Goal: Task Accomplishment & Management: Manage account settings

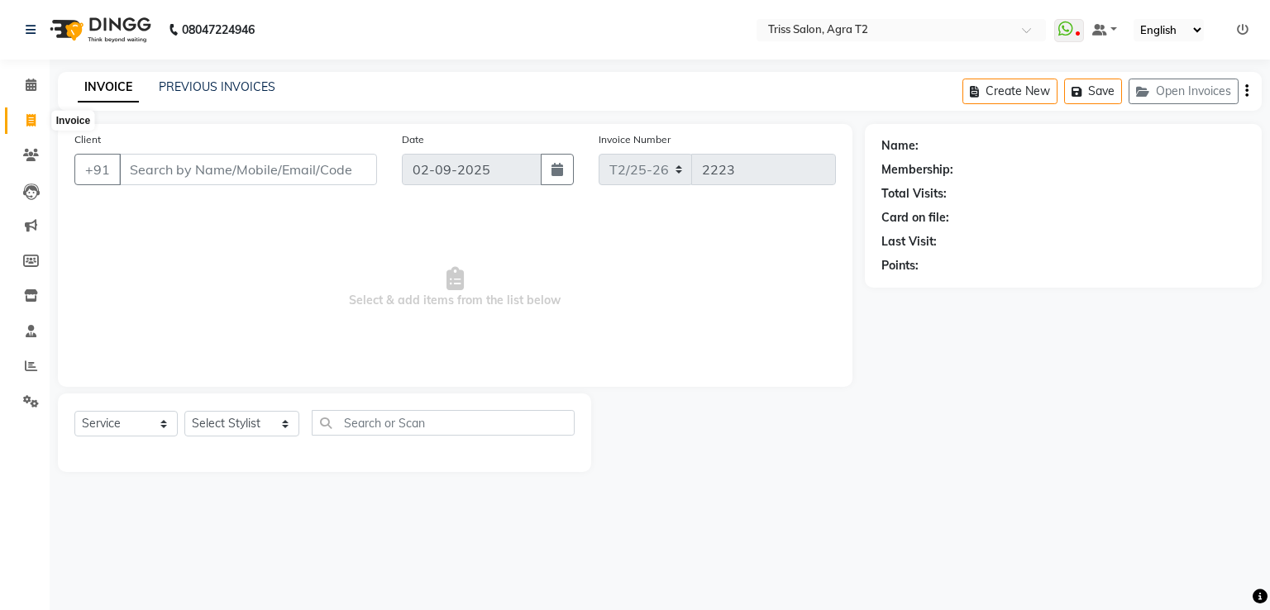
click at [33, 123] on icon at bounding box center [30, 120] width 9 height 12
select select "service"
click at [36, 86] on icon at bounding box center [31, 85] width 11 height 12
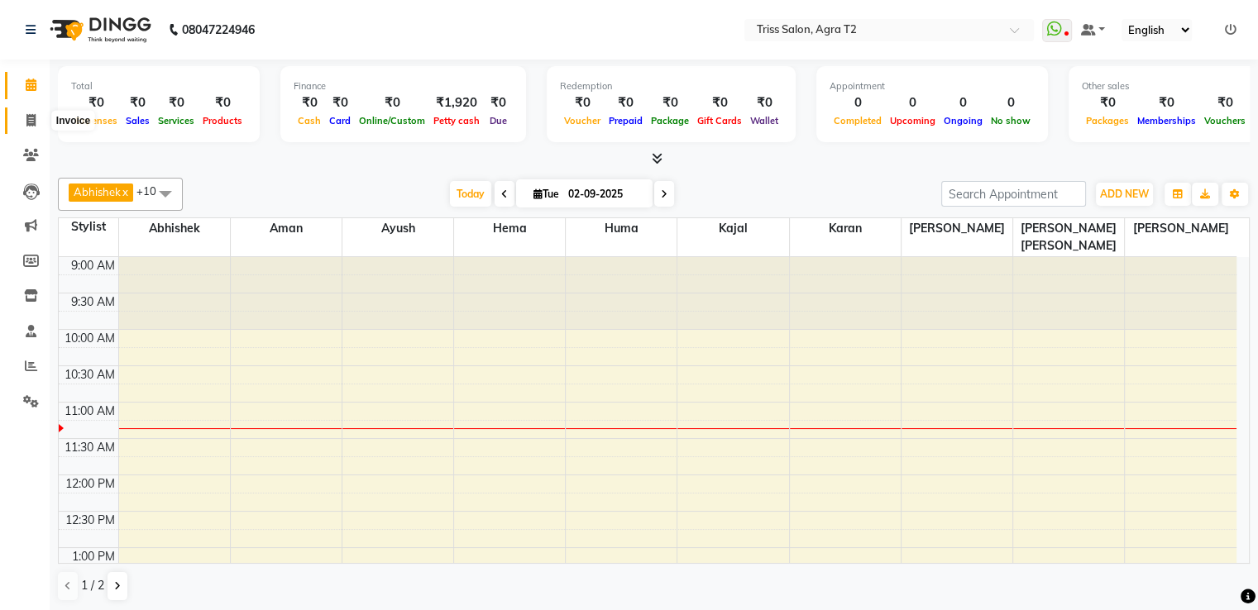
click at [29, 114] on icon at bounding box center [30, 120] width 9 height 12
select select "service"
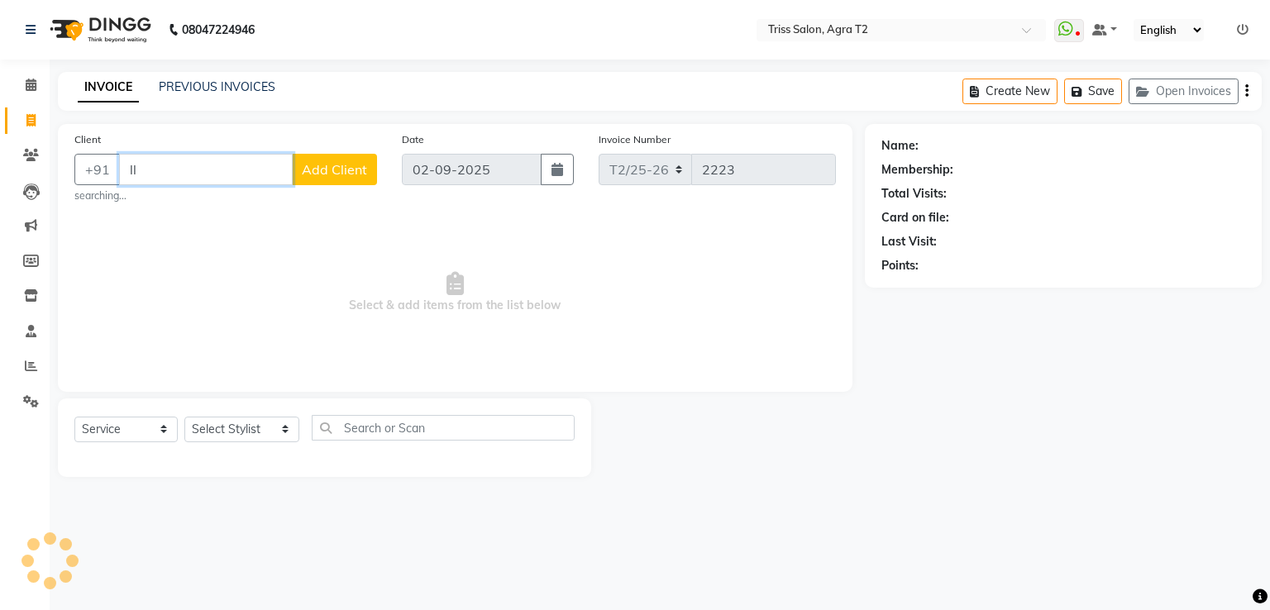
type input "l"
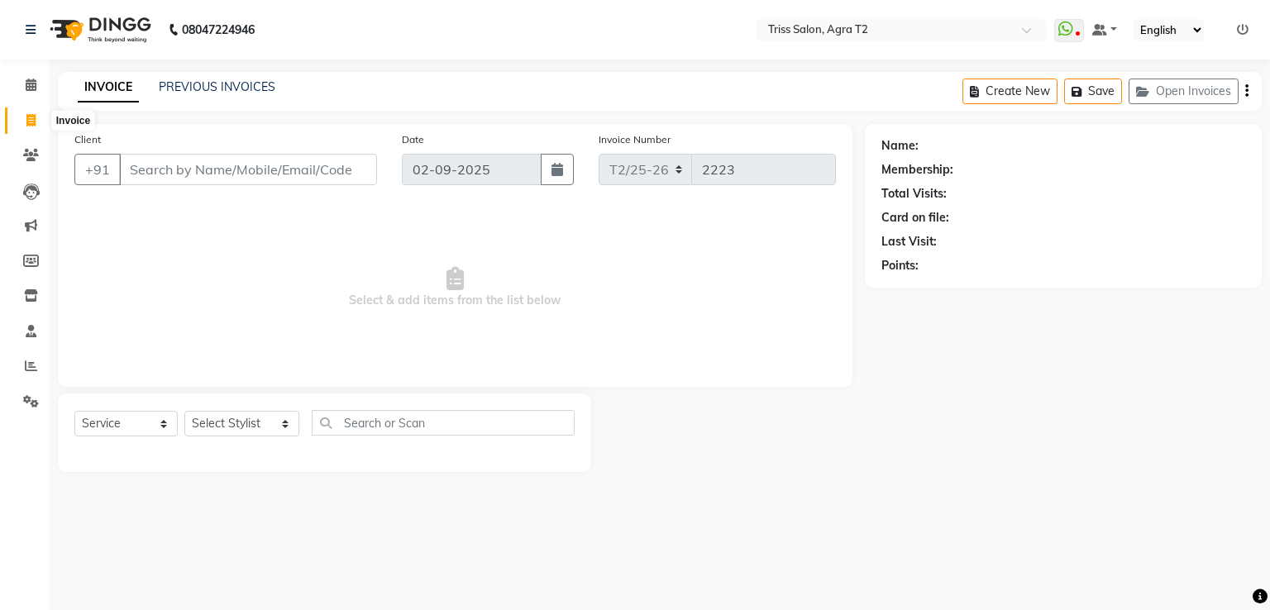
click at [34, 122] on icon at bounding box center [30, 120] width 9 height 12
select select "service"
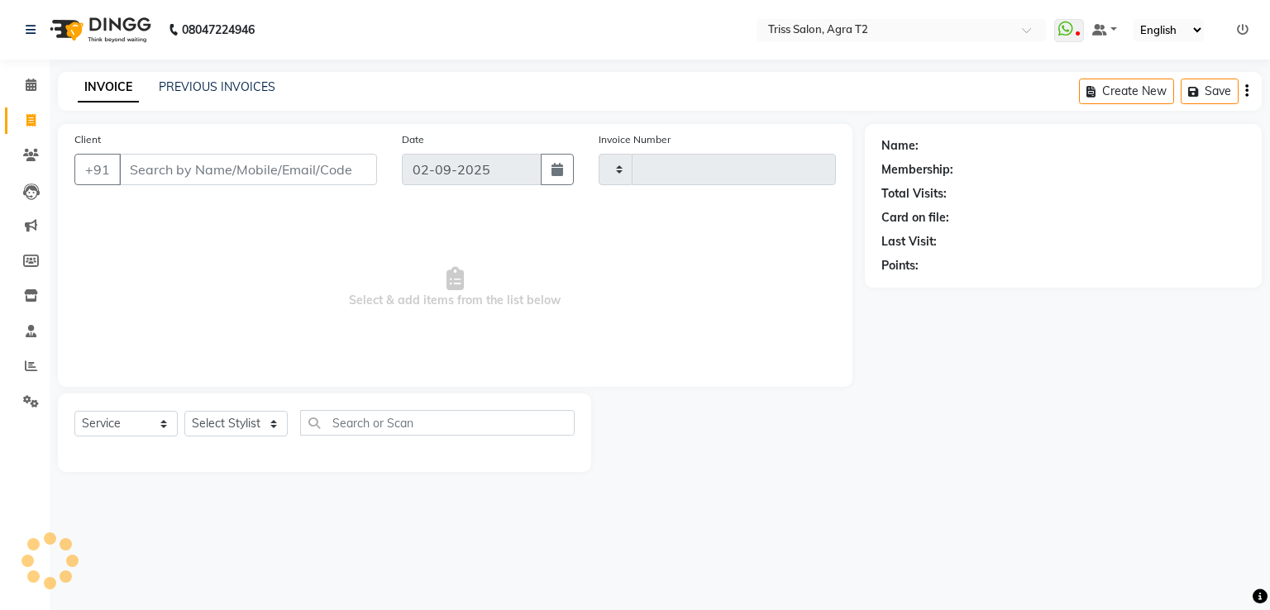
type input "2223"
select select "4301"
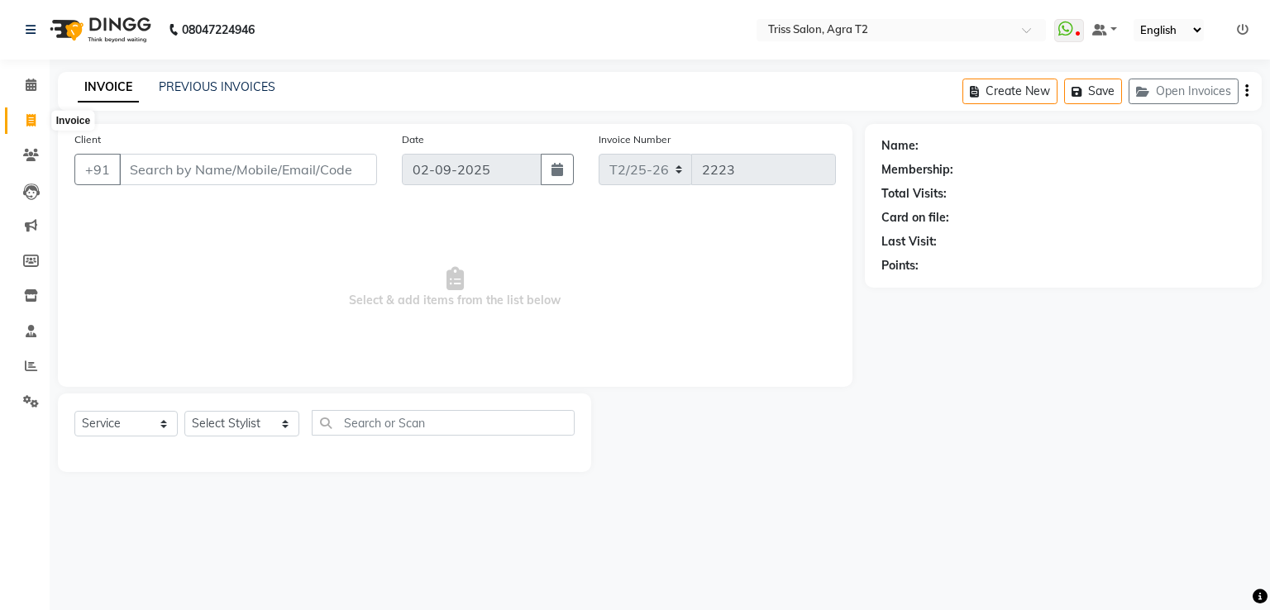
click at [26, 123] on icon at bounding box center [30, 120] width 9 height 12
select select "service"
click at [38, 117] on span at bounding box center [31, 121] width 29 height 19
select select "service"
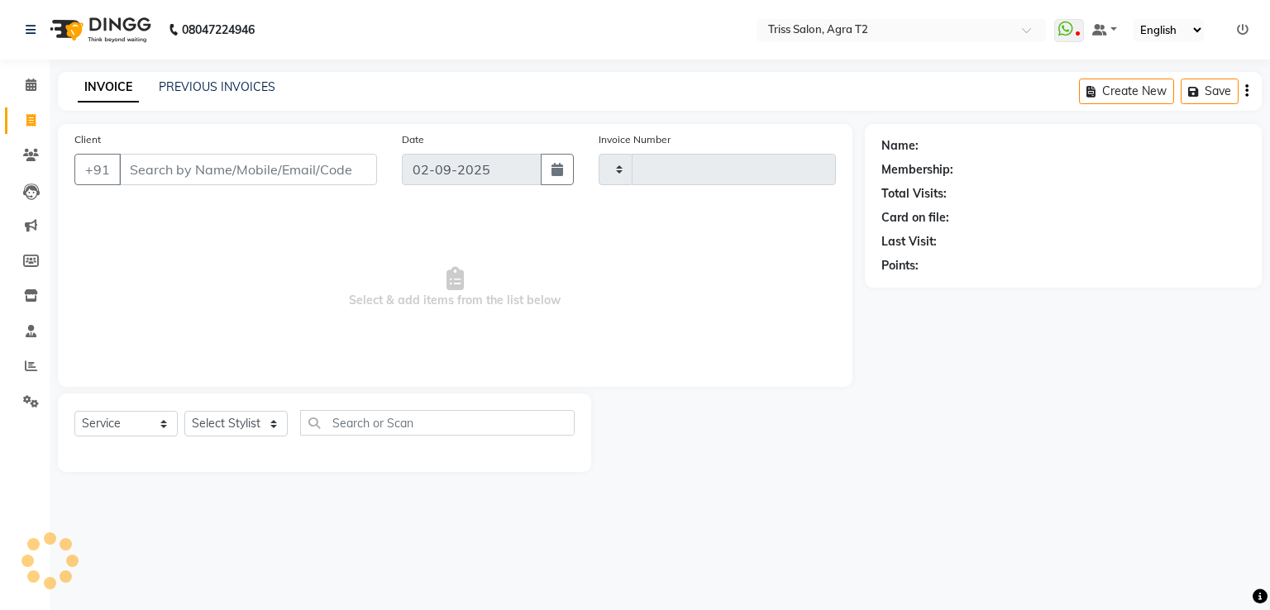
type input "2223"
select select "4301"
click at [38, 117] on span at bounding box center [31, 121] width 29 height 19
select select "service"
click at [34, 114] on icon at bounding box center [30, 120] width 9 height 12
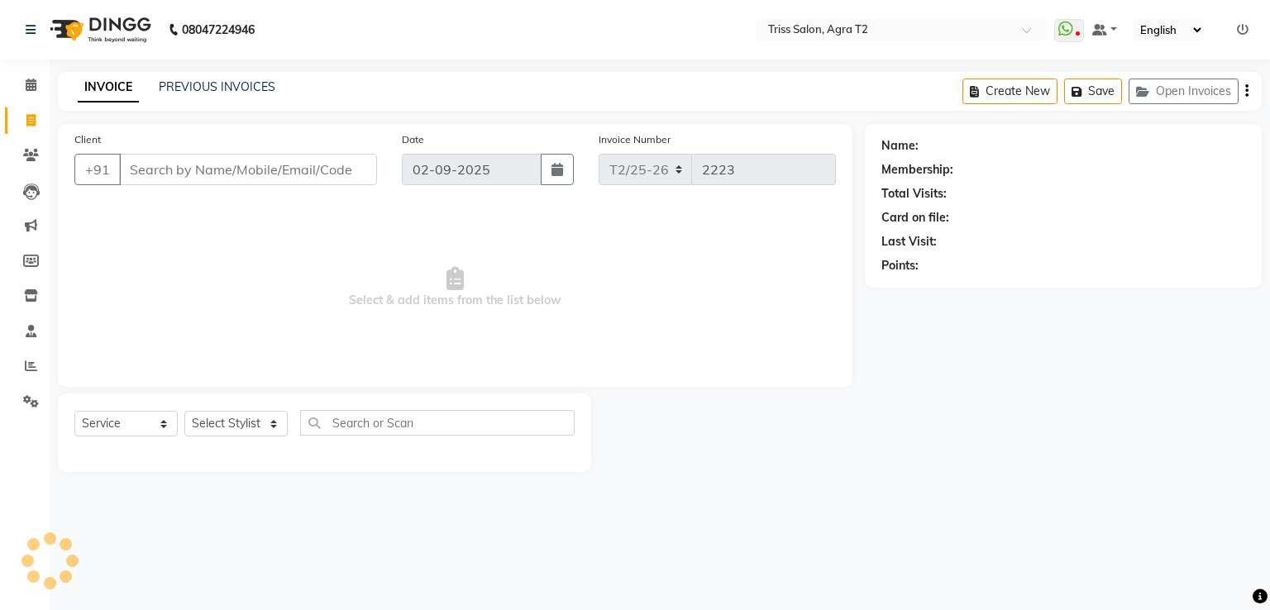
select select "service"
click at [235, 423] on select "Select Stylist Abhishek Aman Ayush Hema Huma Kajal Karan Kavya Chauhan Mohd. Ka…" at bounding box center [241, 424] width 115 height 26
select select "49344"
click at [184, 412] on select "Select Stylist Abhishek Aman Ayush Hema Huma Kajal Karan Kavya Chauhan Mohd. Ka…" at bounding box center [241, 424] width 115 height 26
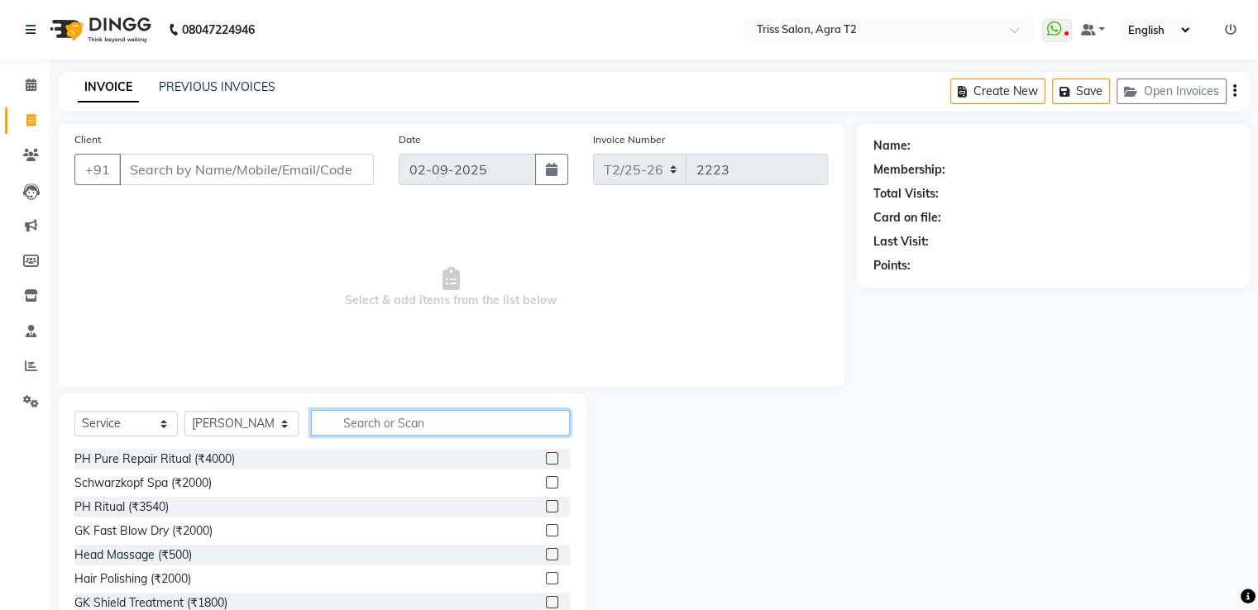
click at [323, 428] on input "text" at bounding box center [440, 423] width 258 height 26
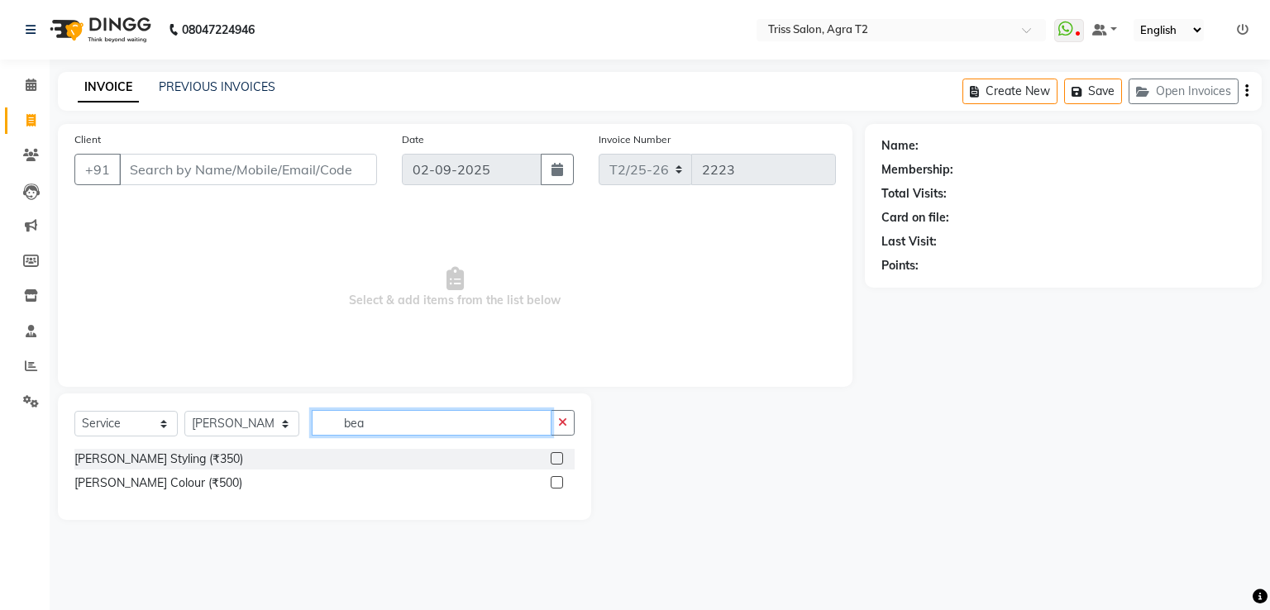
type input "bea"
click at [555, 460] on label at bounding box center [557, 458] width 12 height 12
click at [555, 460] on input "checkbox" at bounding box center [556, 459] width 11 height 11
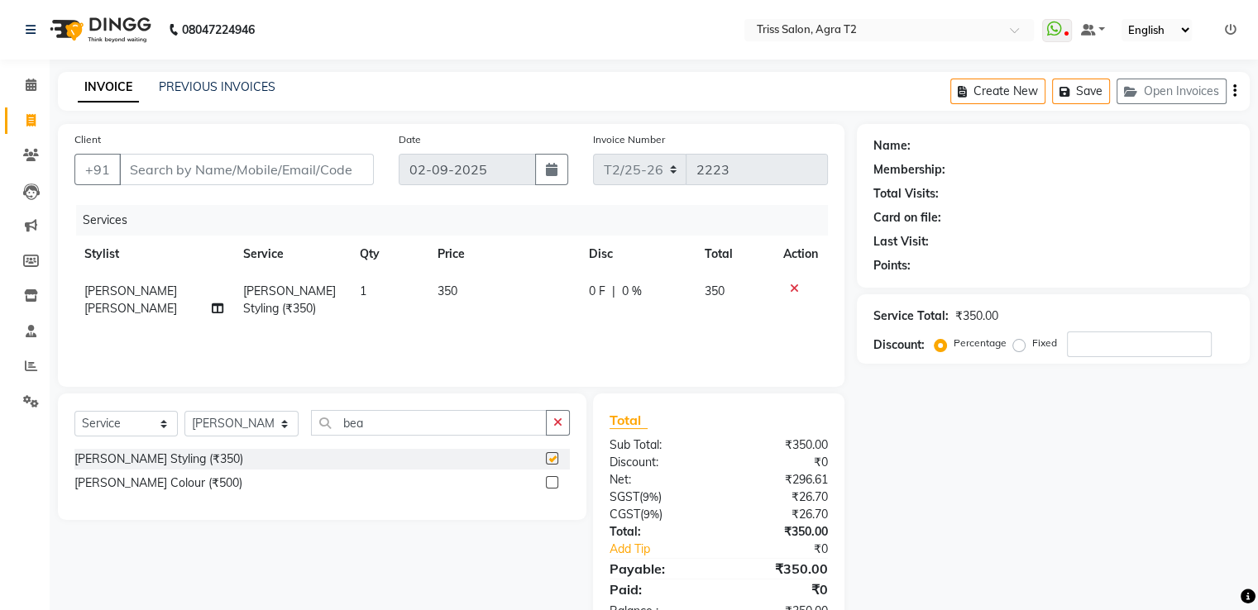
checkbox input "false"
click at [202, 164] on input "Client" at bounding box center [246, 169] width 255 height 31
type input "9"
type input "0"
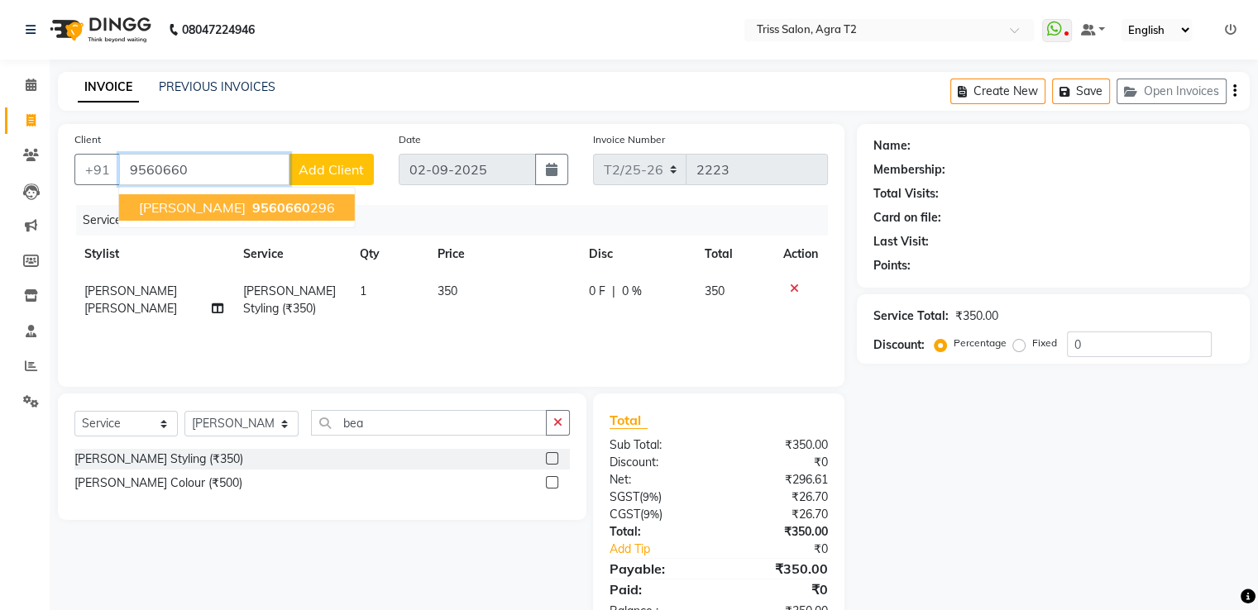
click at [206, 199] on span "Ayush Gupta" at bounding box center [192, 207] width 107 height 17
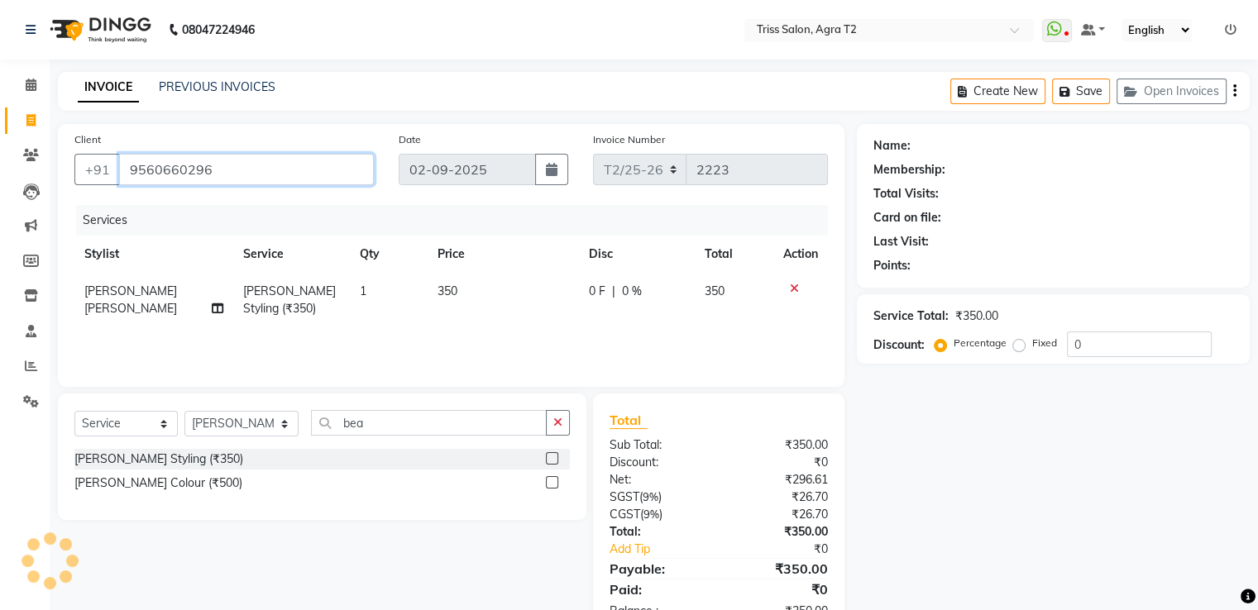
type input "9560660296"
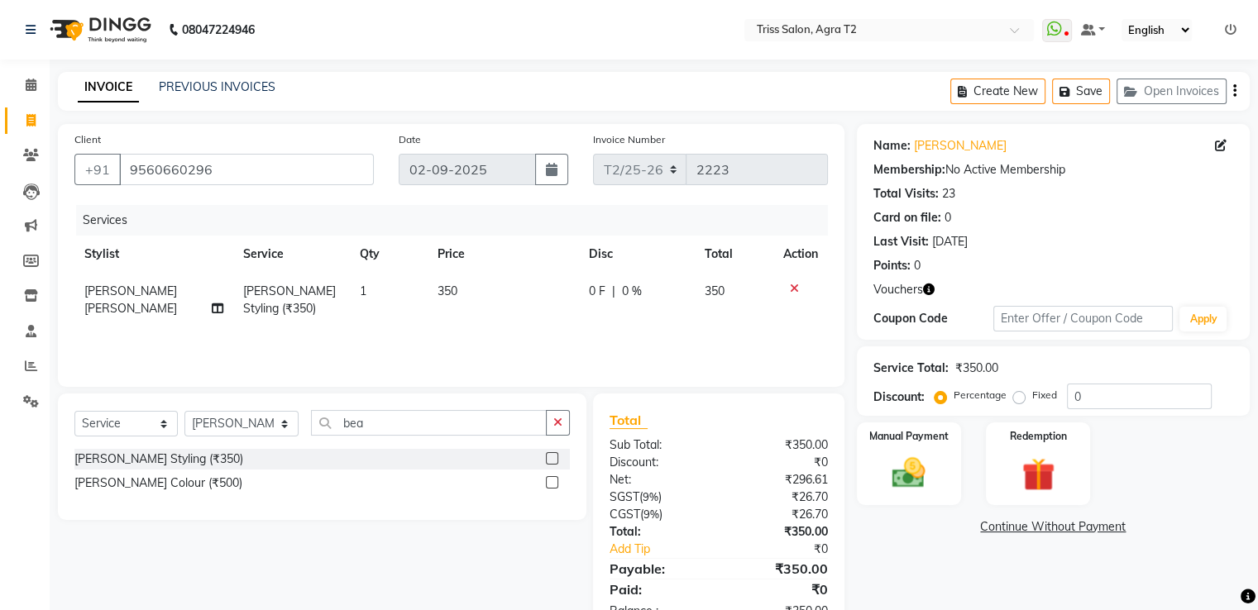
click at [928, 294] on icon "button" at bounding box center [929, 290] width 12 height 12
click at [1055, 467] on img at bounding box center [1037, 475] width 55 height 42
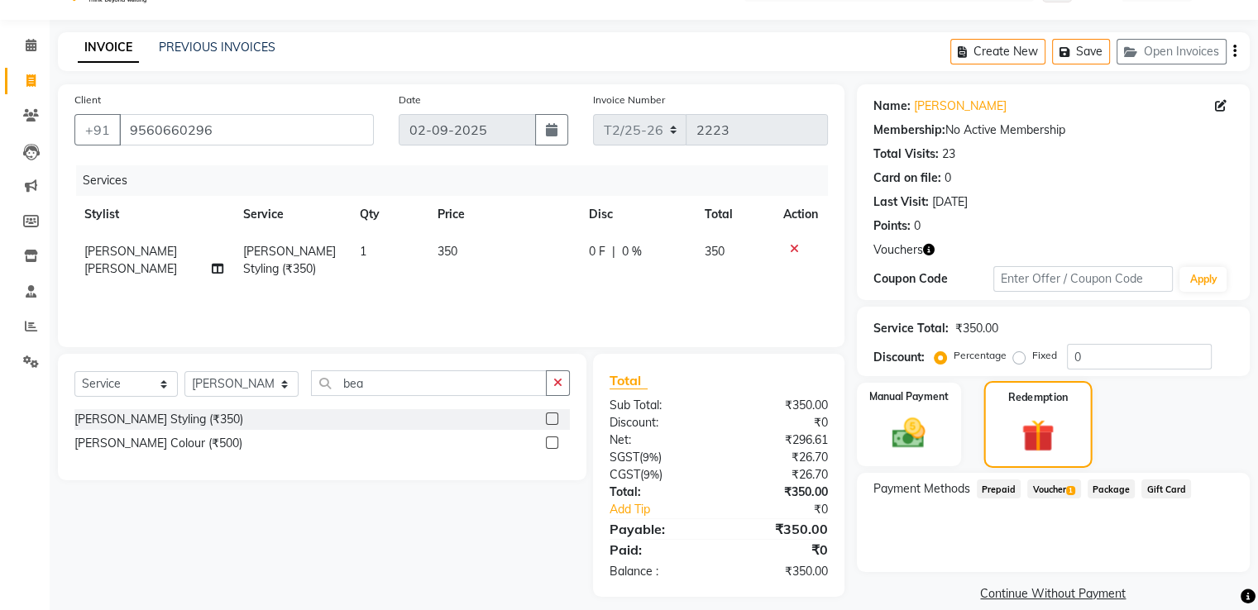
scroll to position [60, 0]
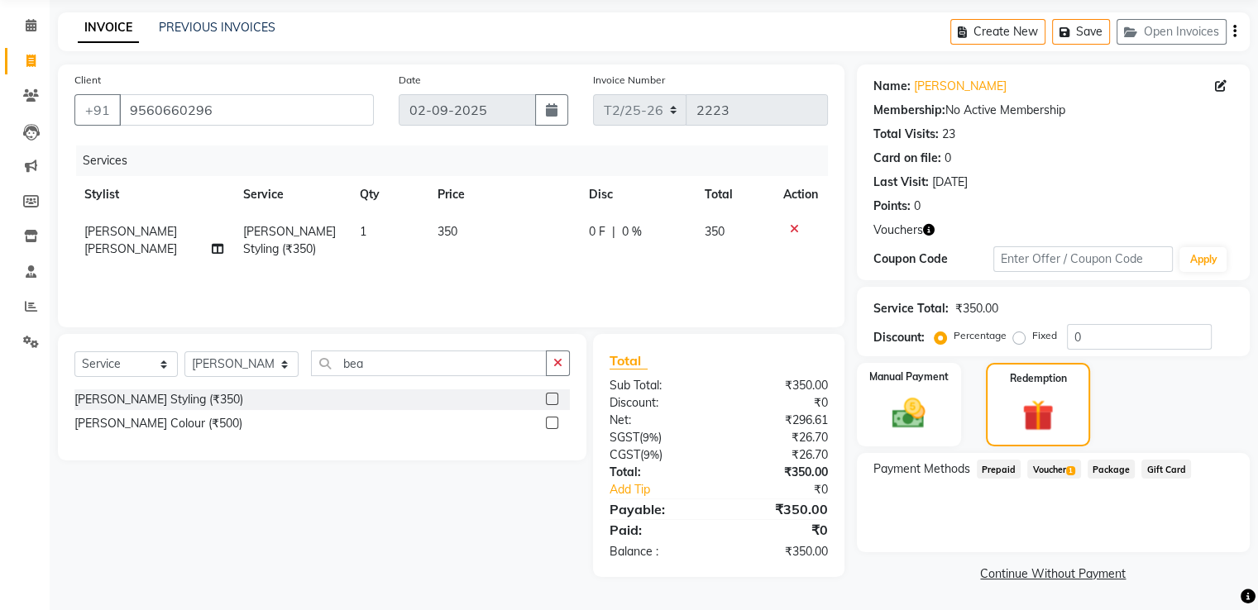
click at [1070, 466] on span "1" at bounding box center [1070, 471] width 9 height 10
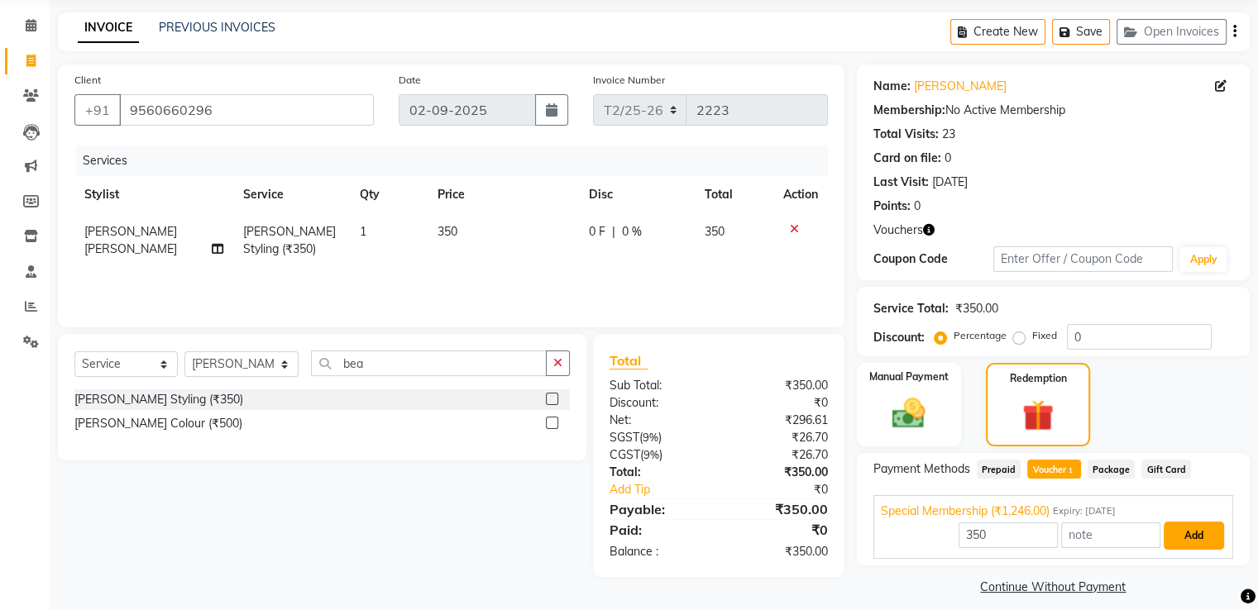
click at [1198, 535] on button "Add" at bounding box center [1194, 536] width 60 height 28
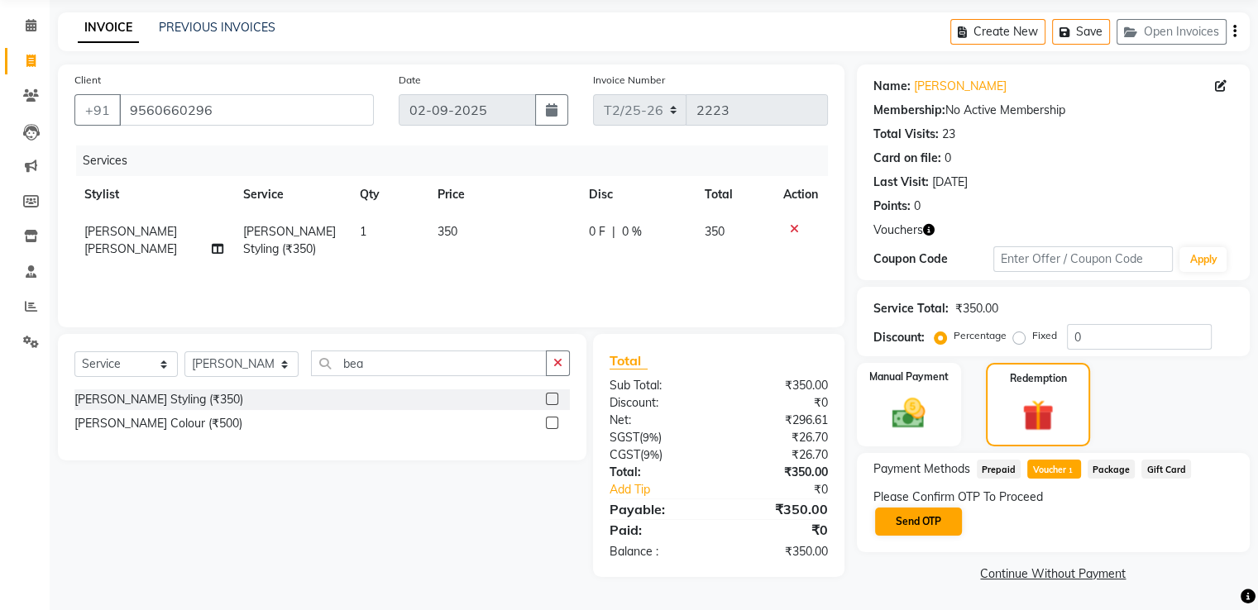
click at [926, 516] on button "Send OTP" at bounding box center [918, 522] width 87 height 28
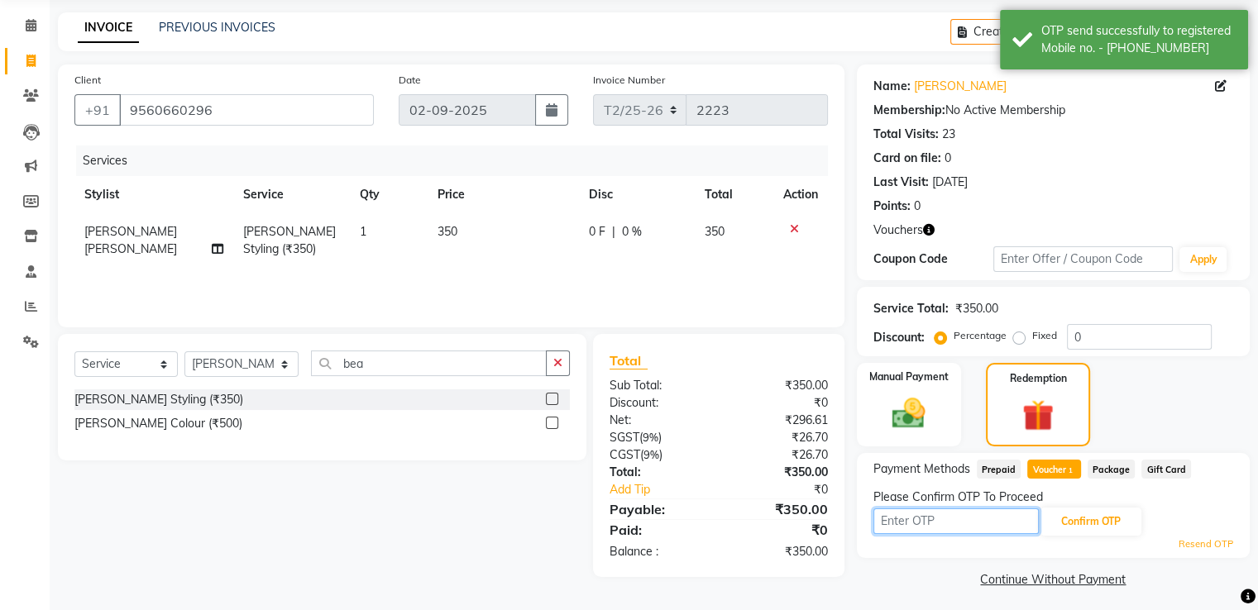
click at [934, 523] on input "text" at bounding box center [955, 522] width 165 height 26
click at [928, 234] on icon "button" at bounding box center [929, 230] width 12 height 12
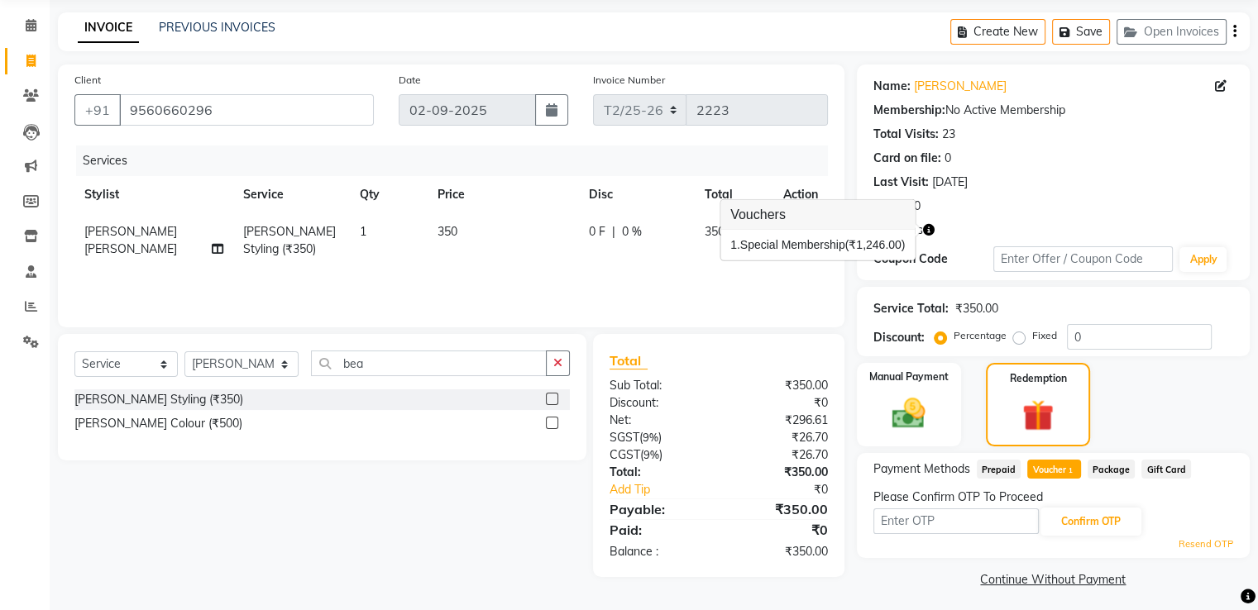
scroll to position [0, 0]
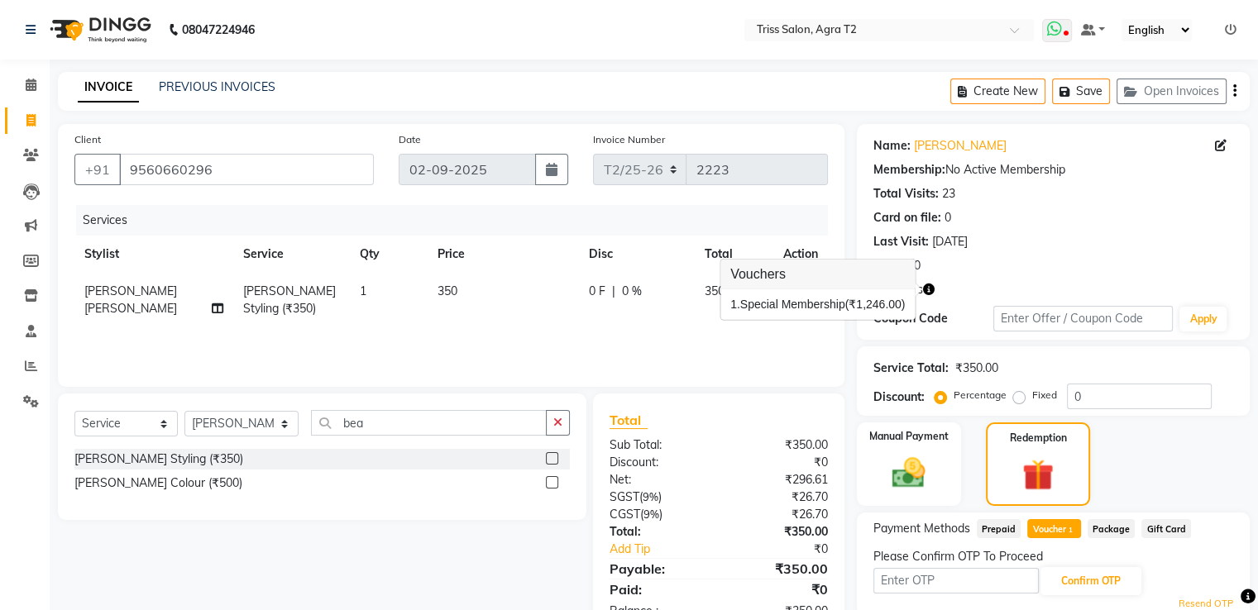
click at [1067, 33] on icon at bounding box center [1066, 35] width 5 height 8
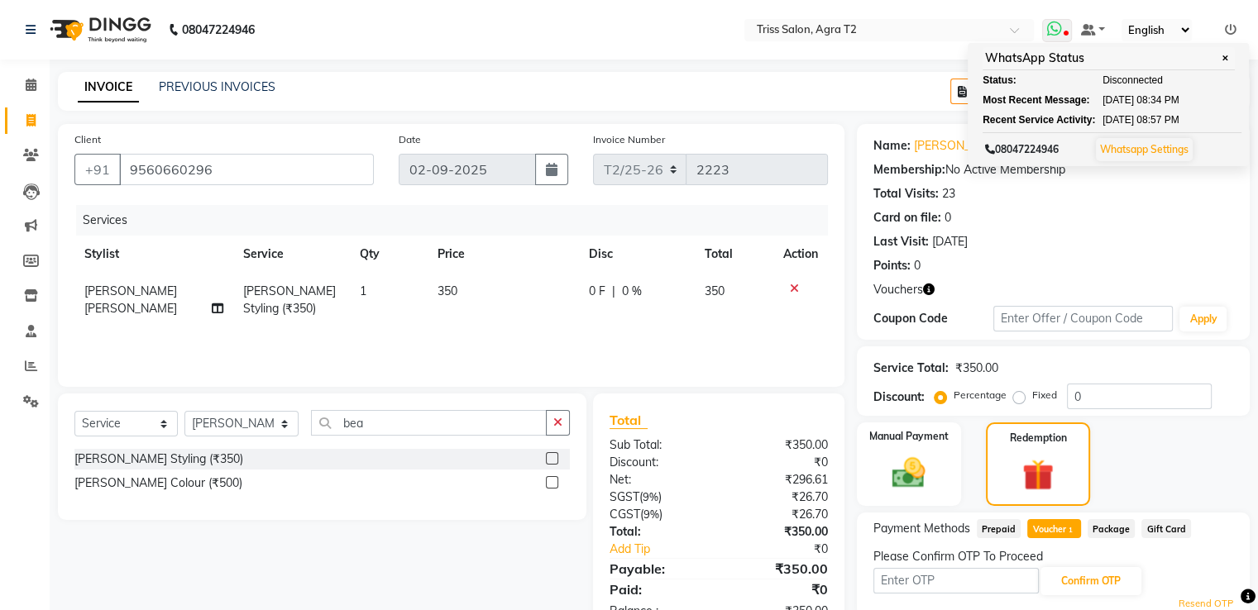
click at [1061, 33] on icon at bounding box center [1053, 29] width 15 height 17
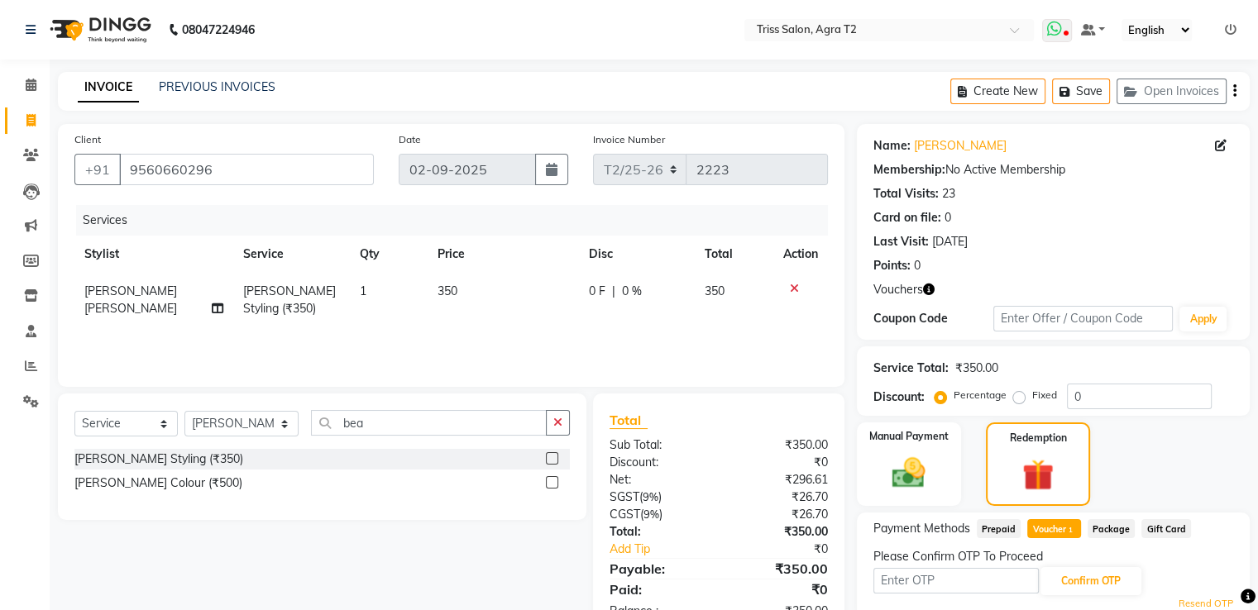
click at [1065, 26] on span at bounding box center [1057, 30] width 30 height 23
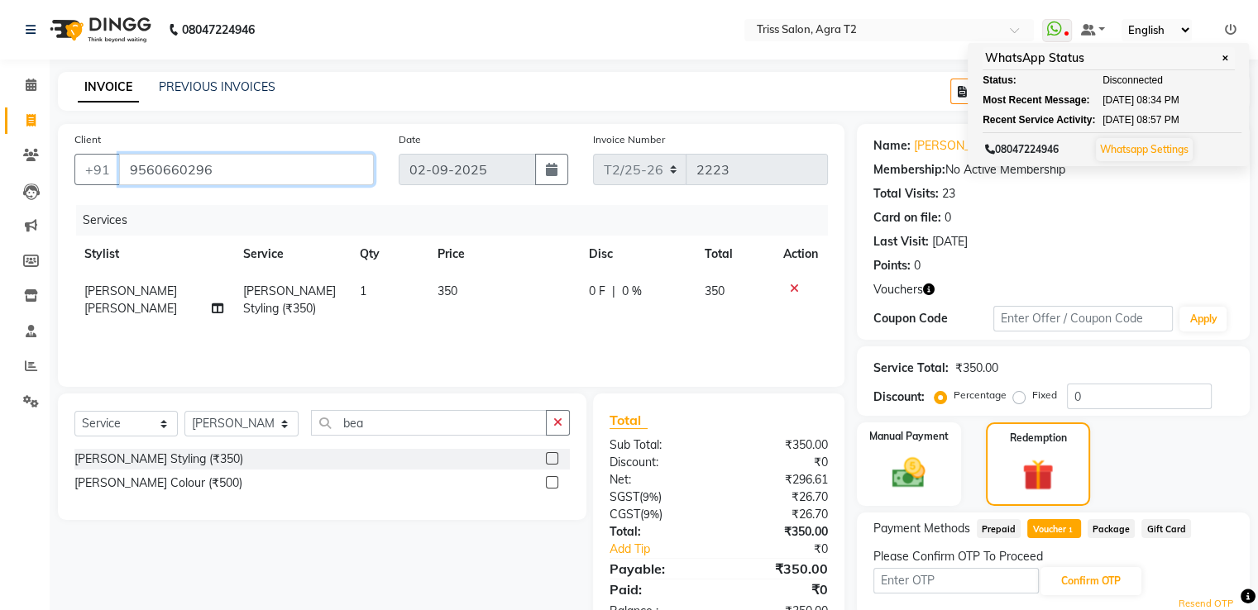
drag, startPoint x: 209, startPoint y: 170, endPoint x: 126, endPoint y: 160, distance: 84.2
click at [126, 160] on input "9560660296" at bounding box center [246, 169] width 255 height 31
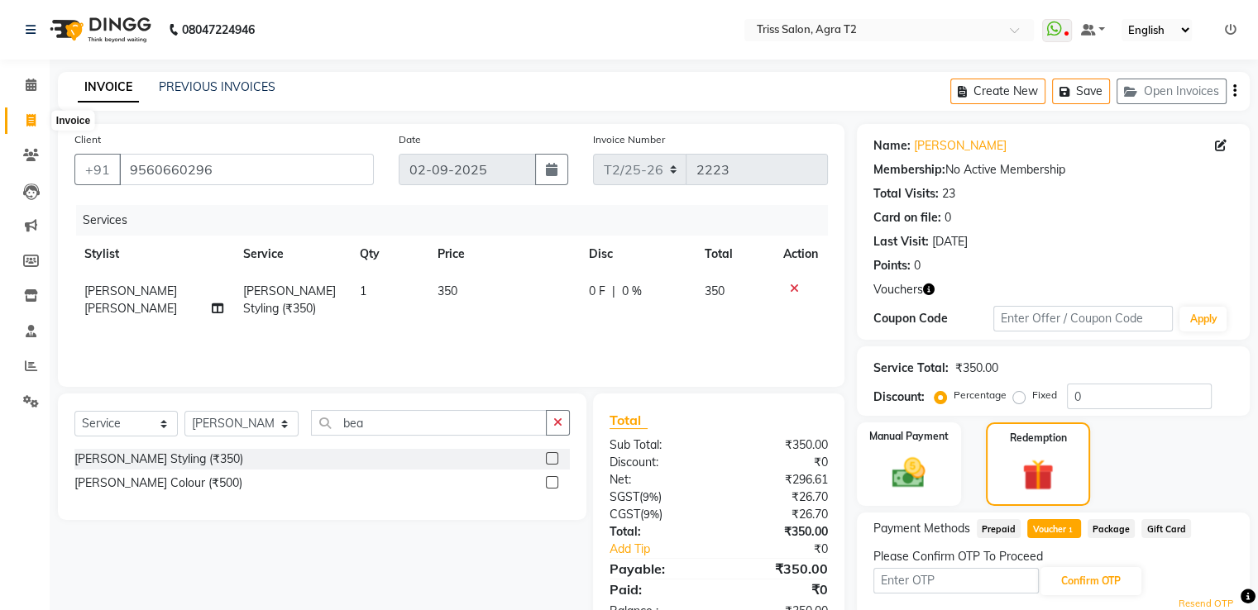
click at [28, 123] on icon at bounding box center [30, 120] width 9 height 12
select select "service"
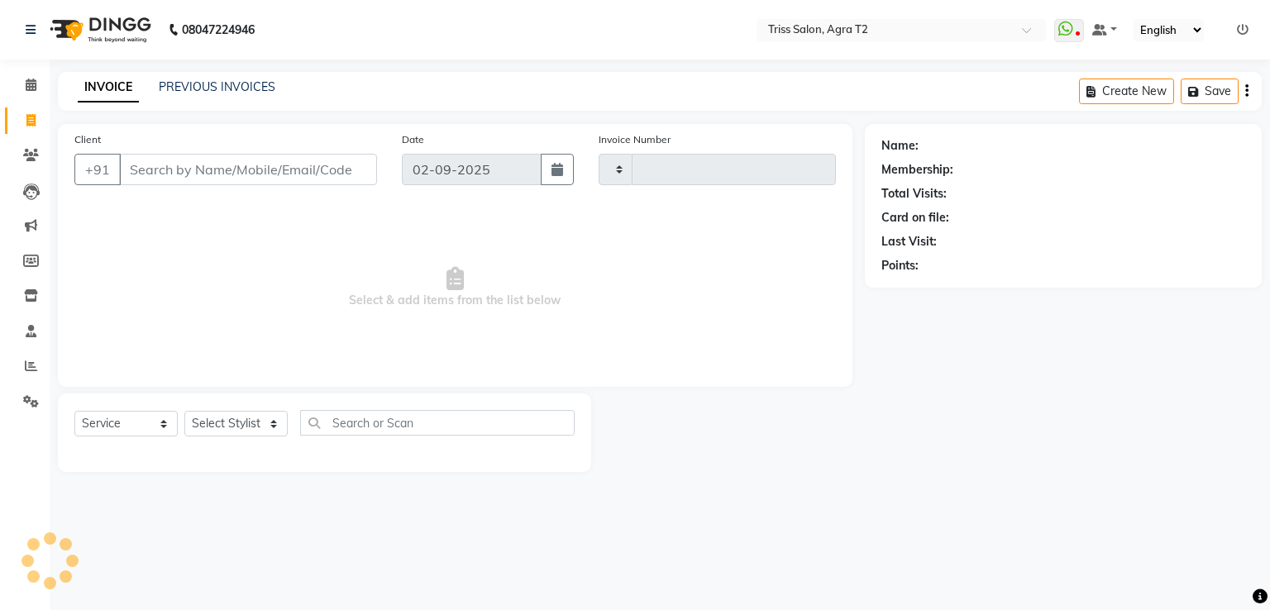
type input "2223"
select select "4301"
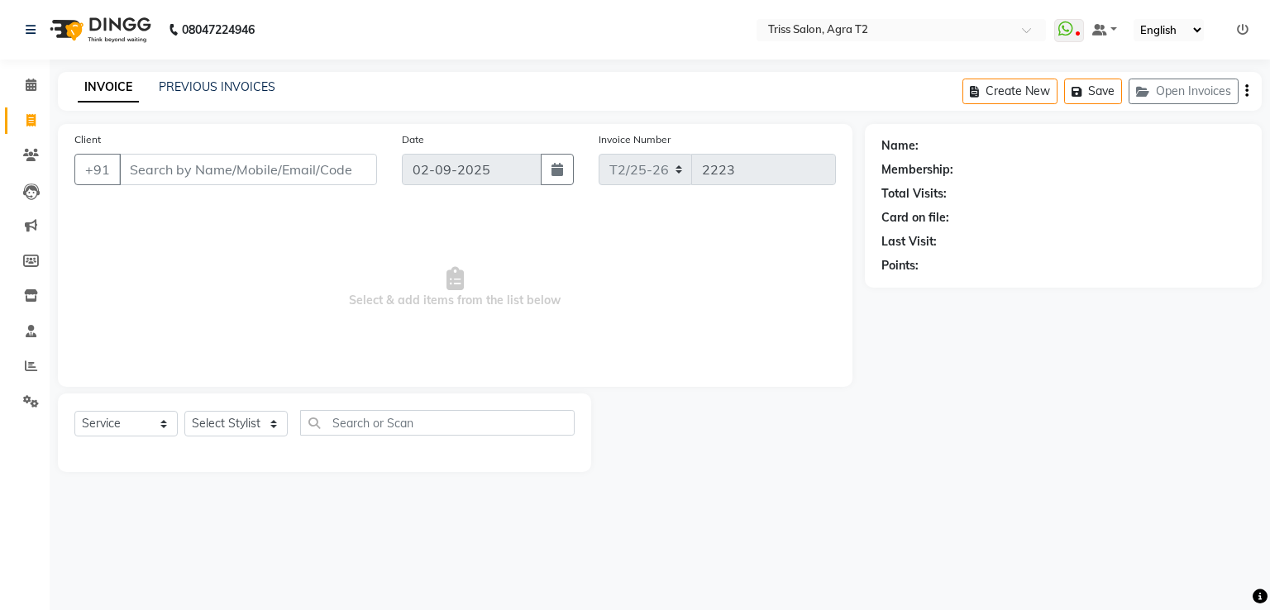
click at [31, 109] on link "Invoice" at bounding box center [25, 121] width 40 height 27
select select "service"
click at [32, 83] on icon at bounding box center [31, 85] width 11 height 12
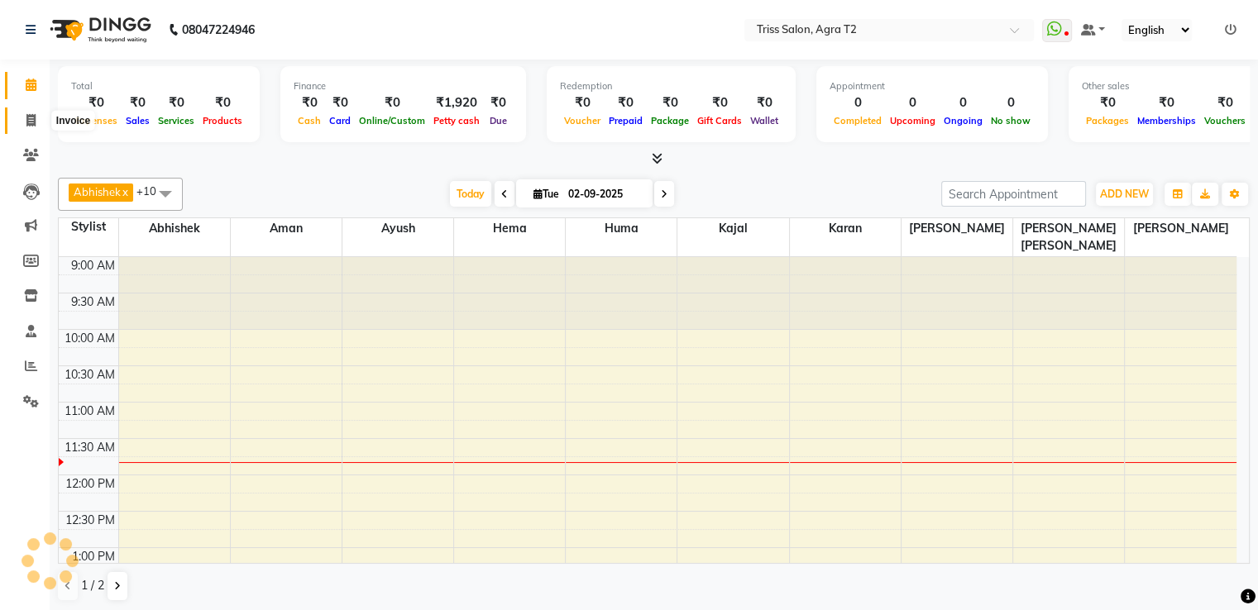
scroll to position [145, 0]
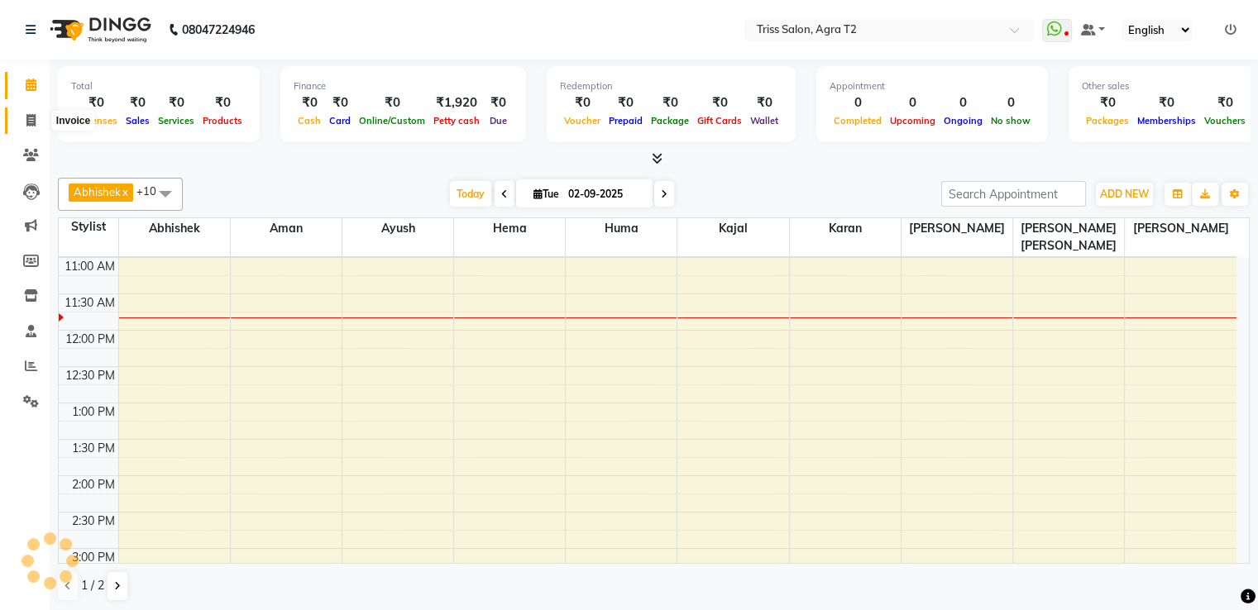
click at [30, 116] on icon at bounding box center [30, 120] width 9 height 12
select select "service"
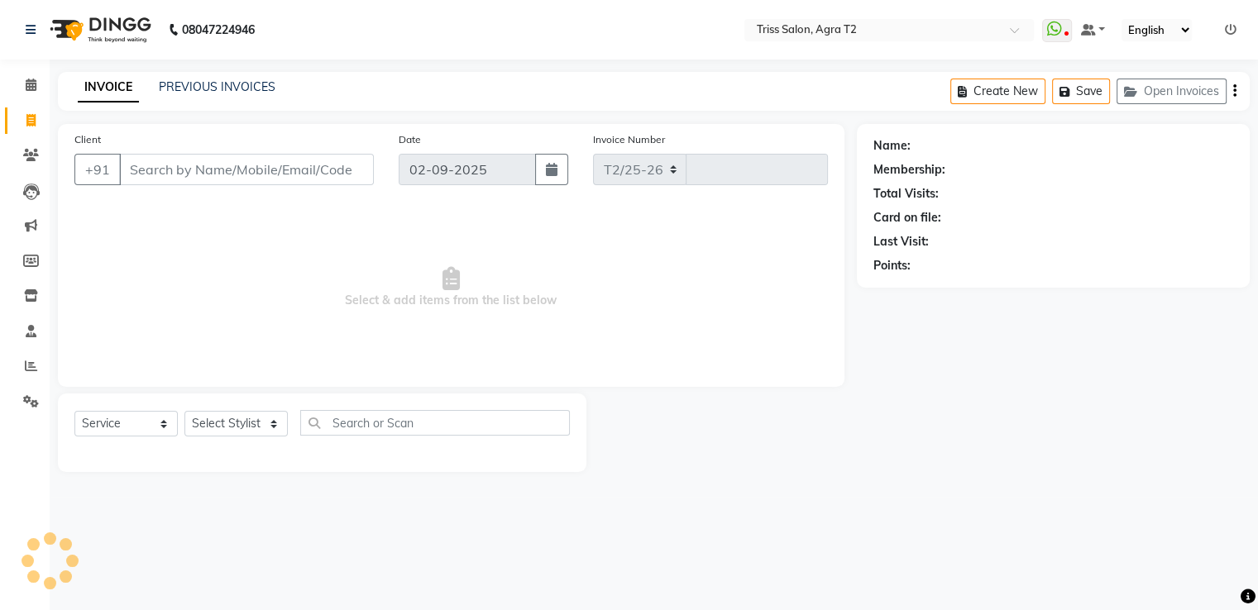
select select "4301"
type input "2223"
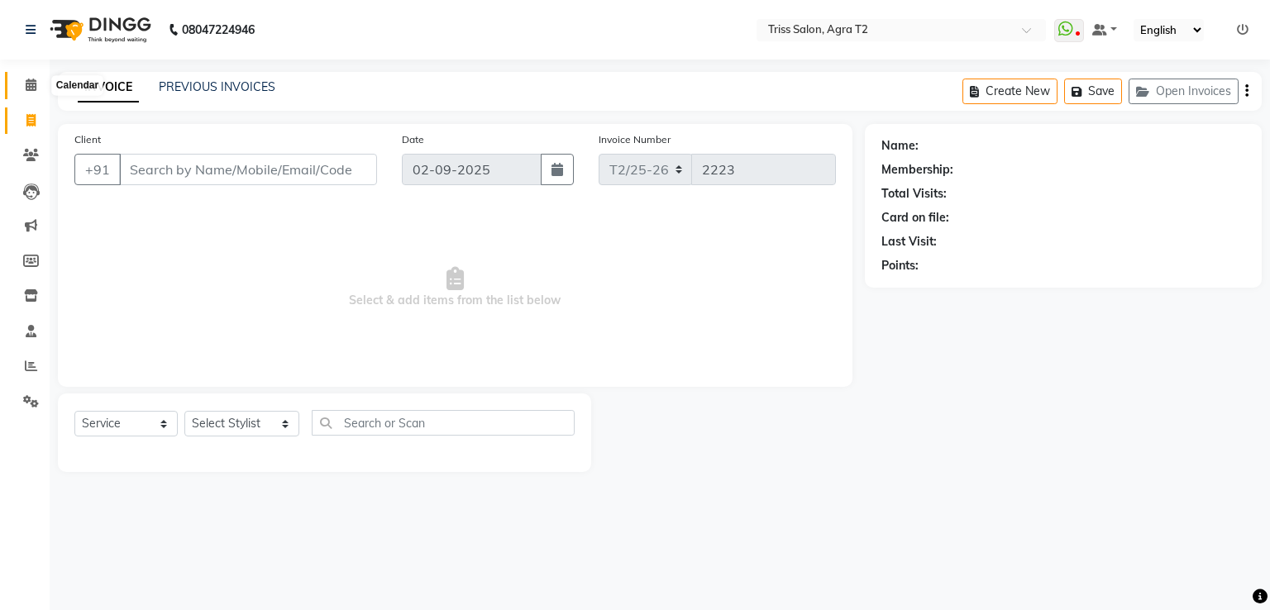
click at [33, 87] on icon at bounding box center [31, 85] width 11 height 12
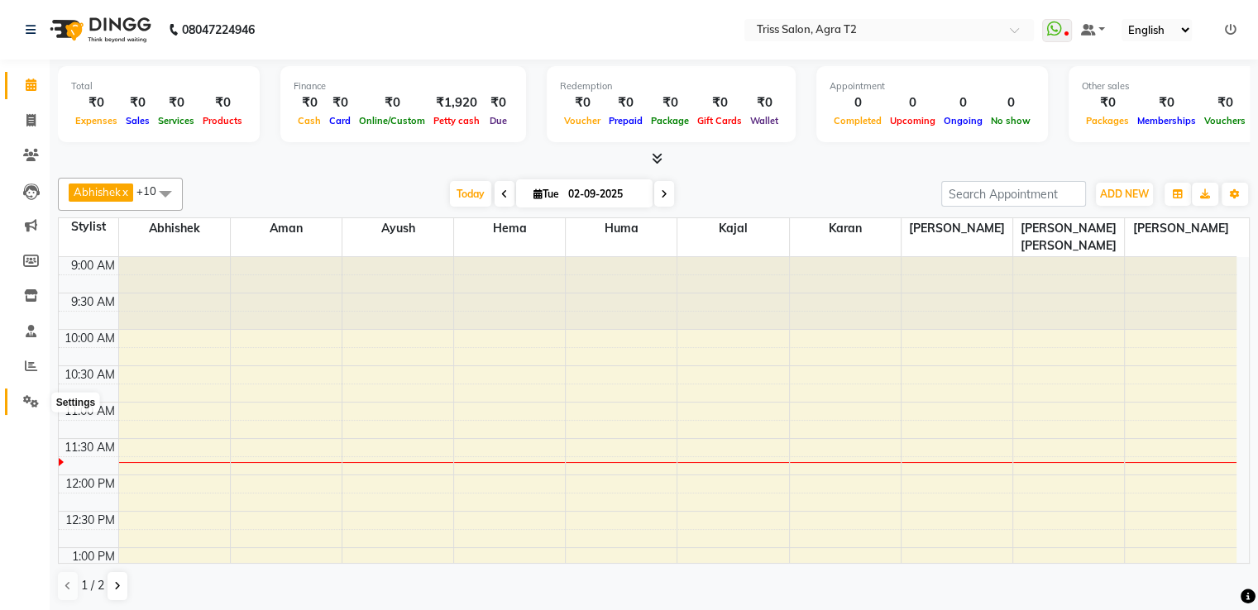
click at [26, 393] on span at bounding box center [31, 402] width 29 height 19
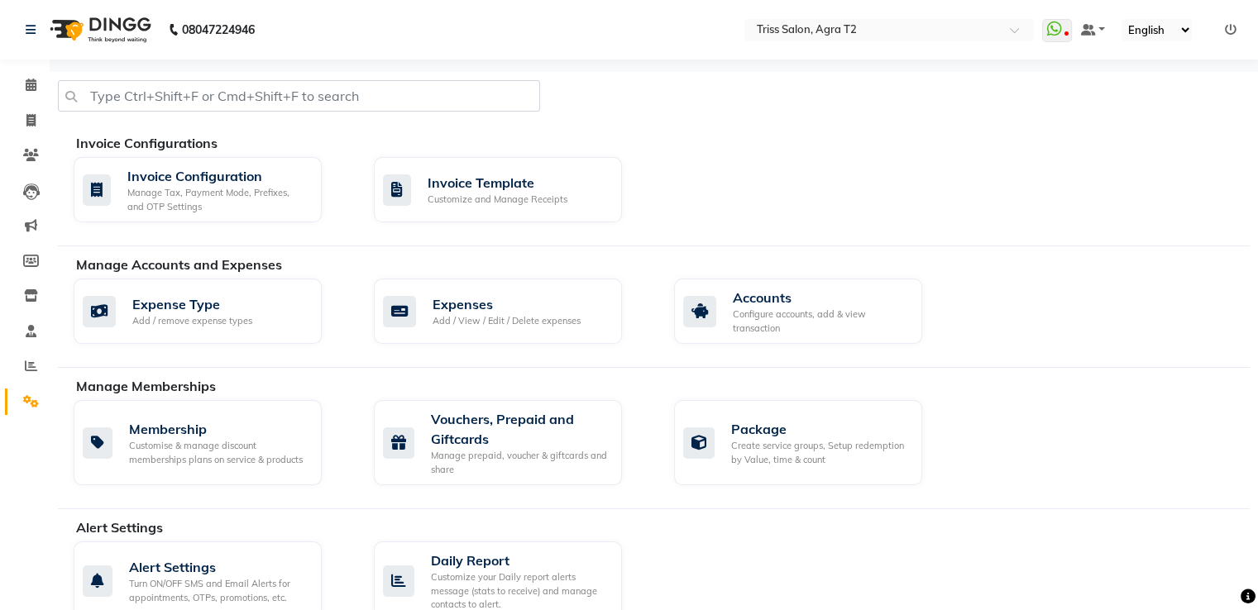
scroll to position [487, 0]
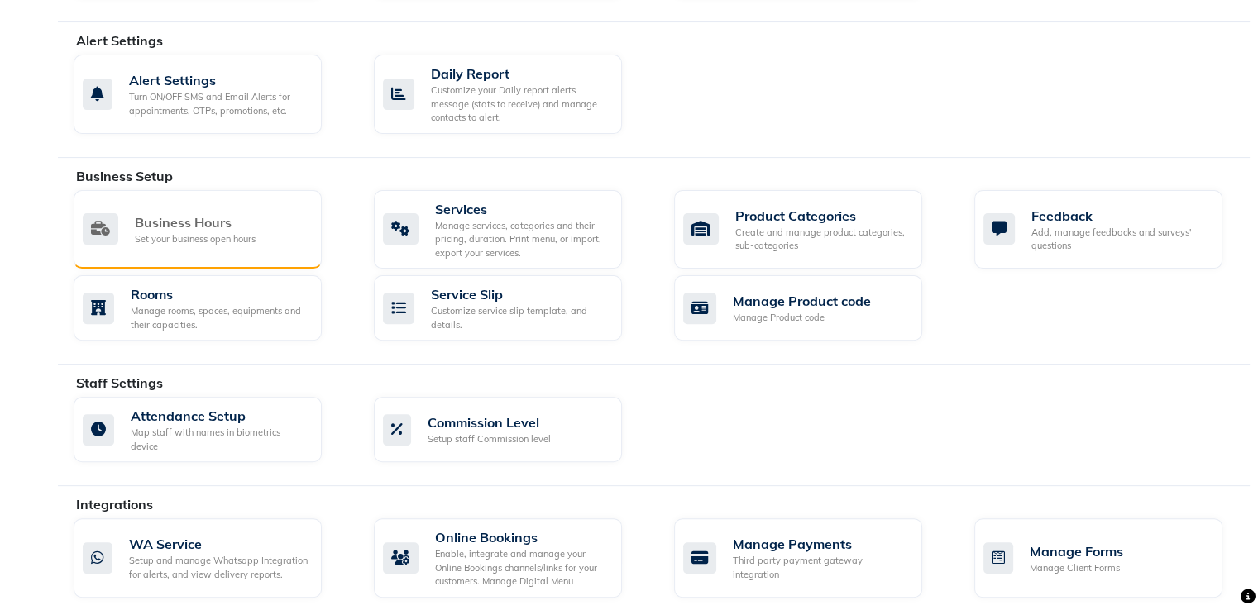
click at [223, 228] on div "Business Hours" at bounding box center [195, 223] width 121 height 20
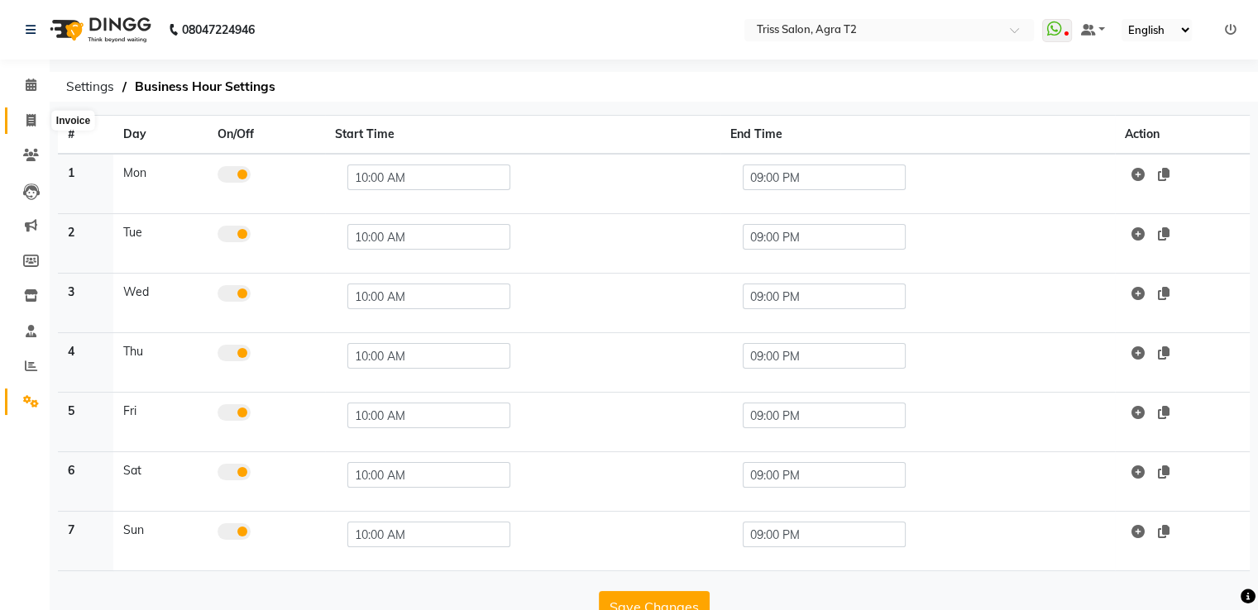
click at [26, 120] on icon at bounding box center [30, 120] width 9 height 12
select select "service"
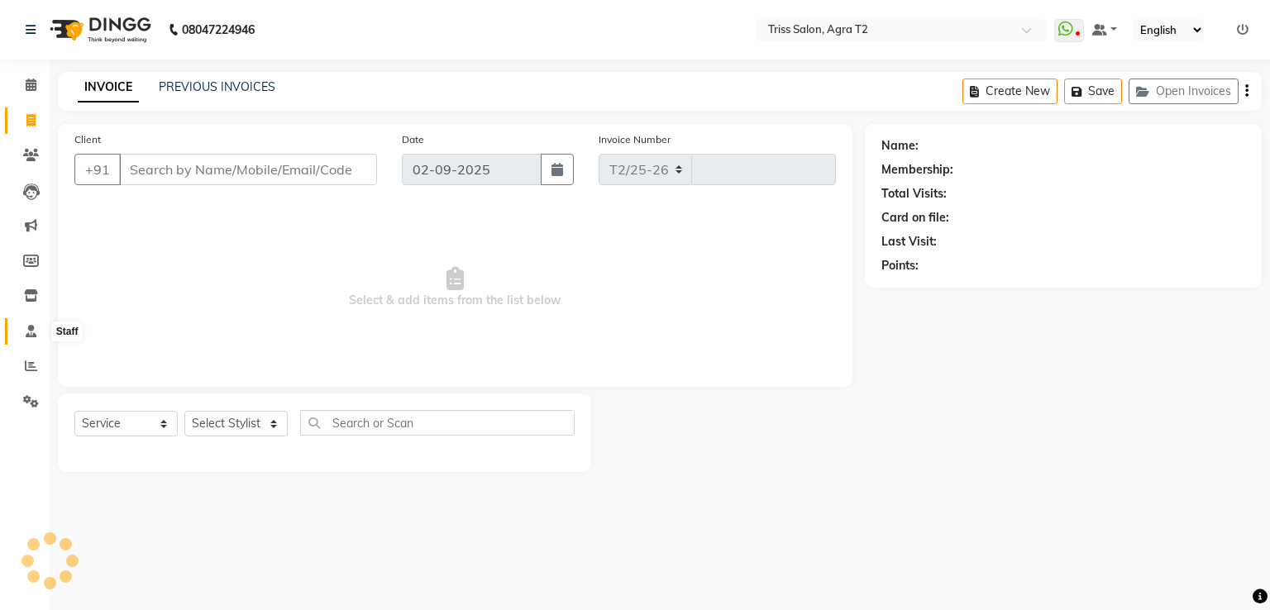
select select "4301"
type input "2223"
click at [26, 403] on icon at bounding box center [31, 401] width 16 height 12
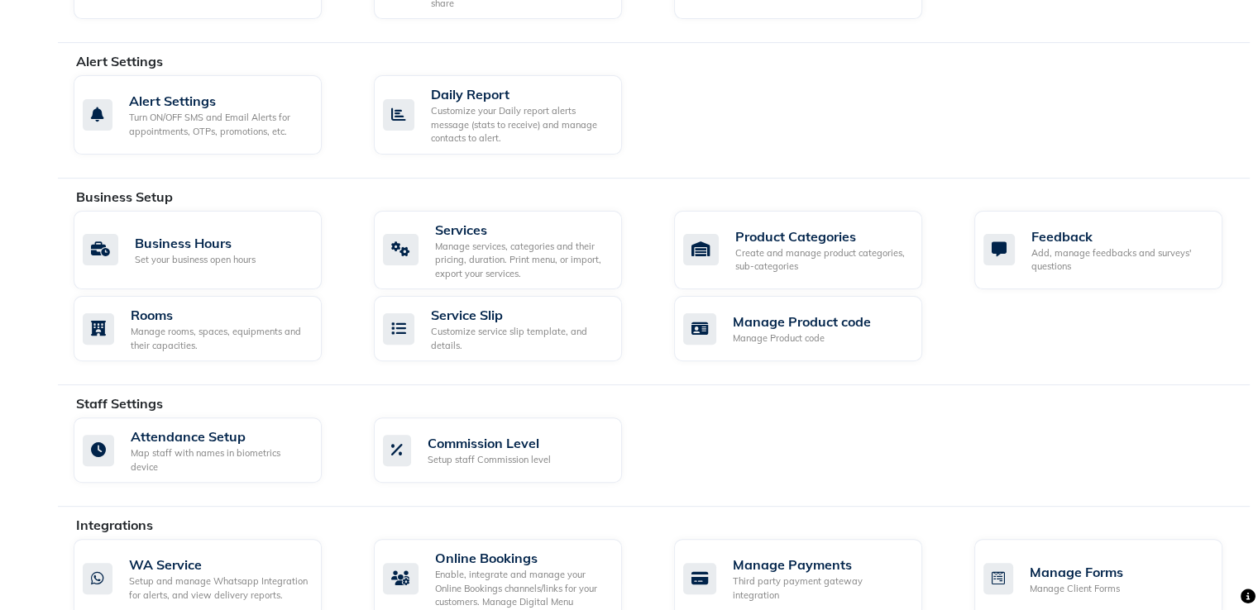
scroll to position [487, 0]
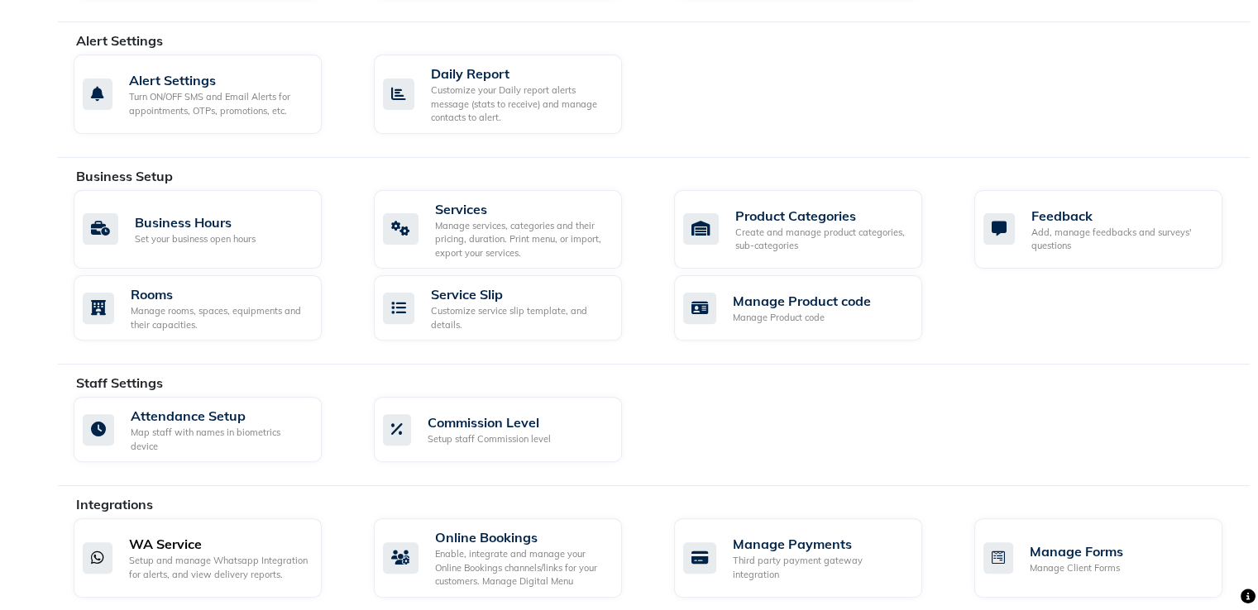
click at [189, 534] on div "WA Service" at bounding box center [218, 544] width 179 height 20
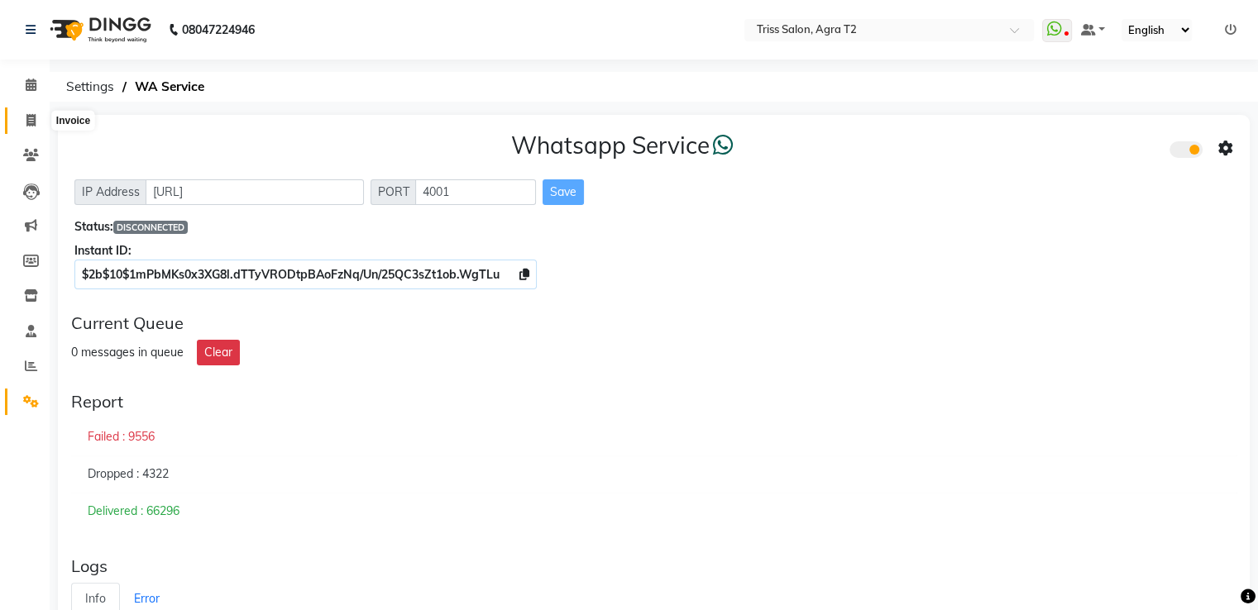
click at [25, 118] on span at bounding box center [31, 121] width 29 height 19
select select "service"
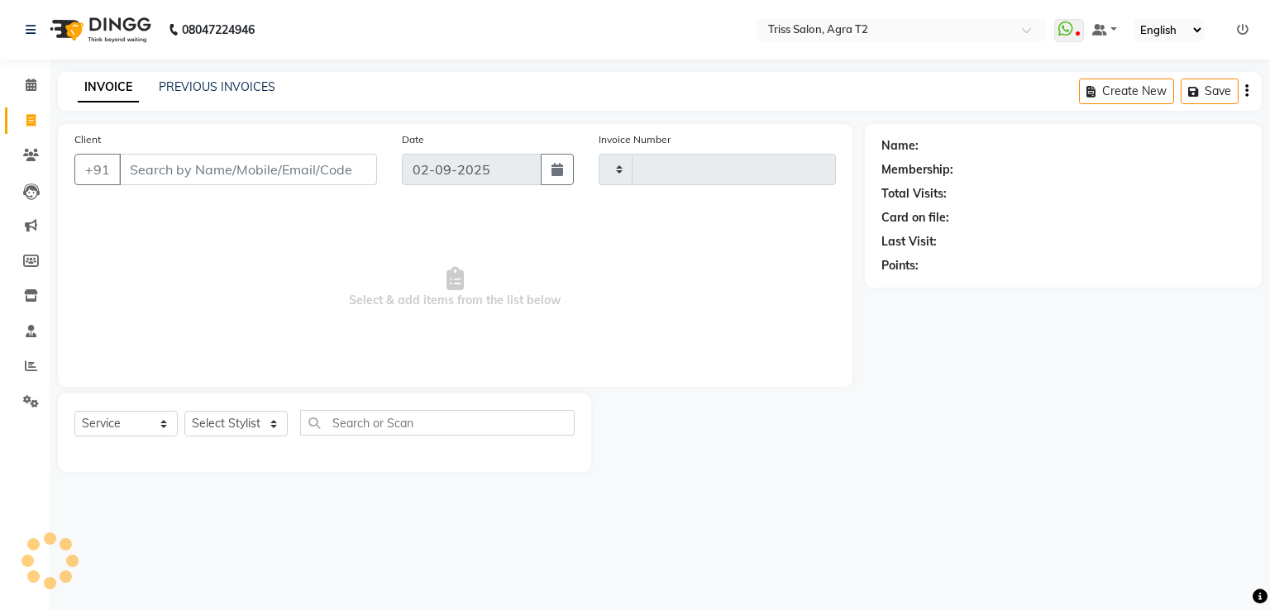
type input "2223"
select select "4301"
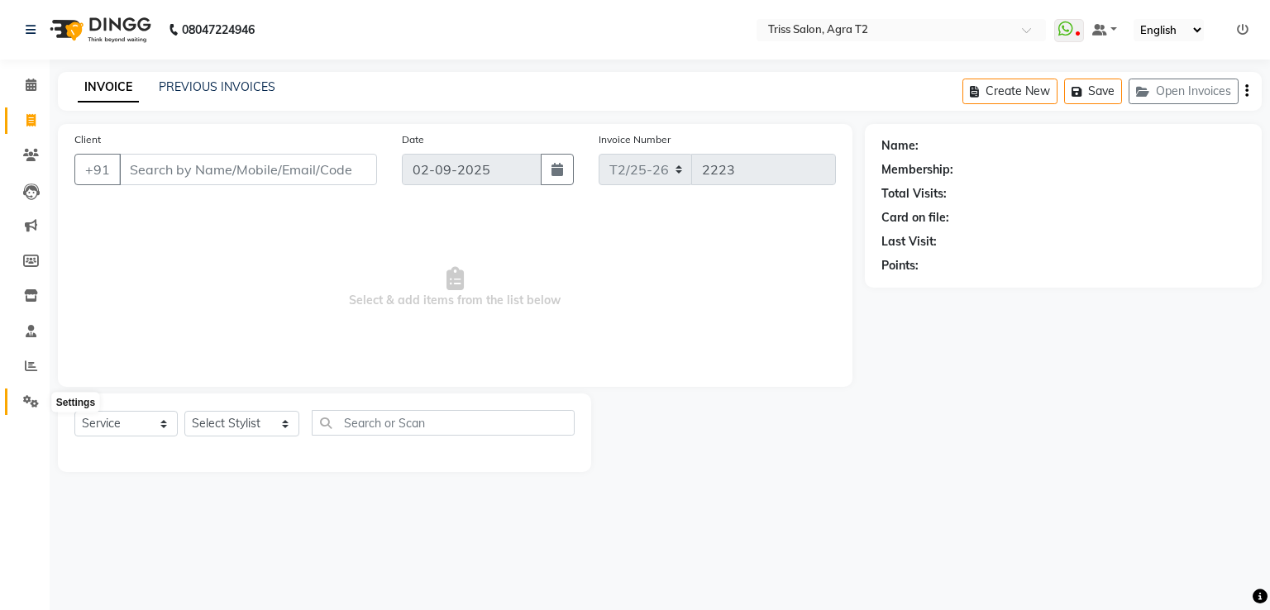
click at [26, 398] on icon at bounding box center [31, 401] width 16 height 12
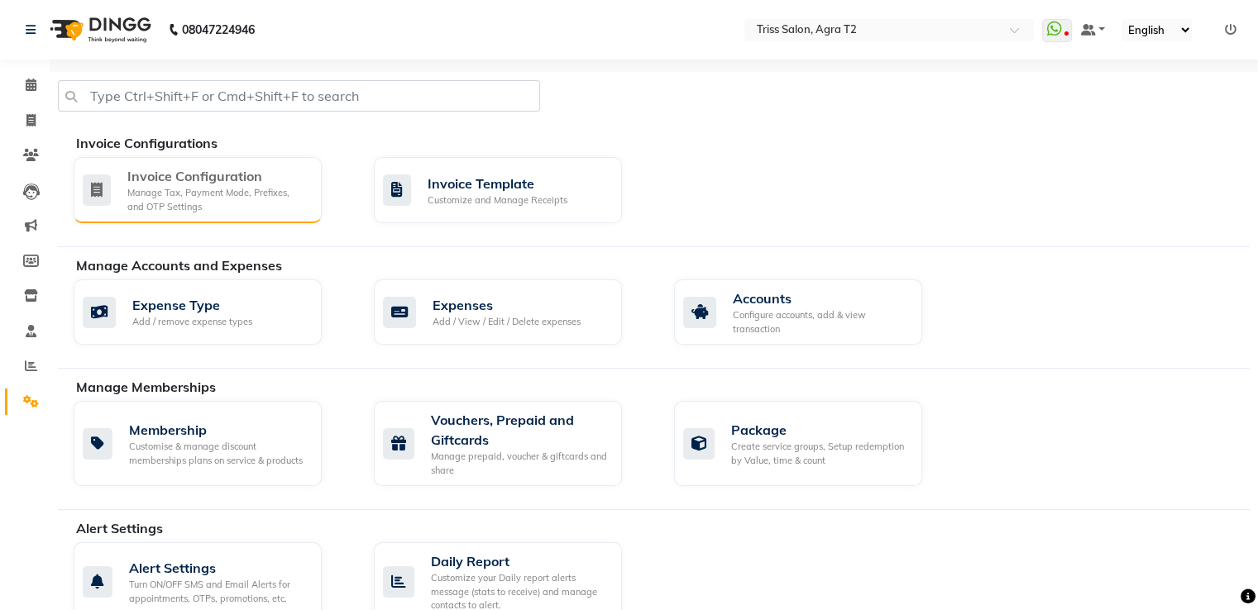
click at [229, 174] on div "Invoice Configuration" at bounding box center [217, 176] width 181 height 20
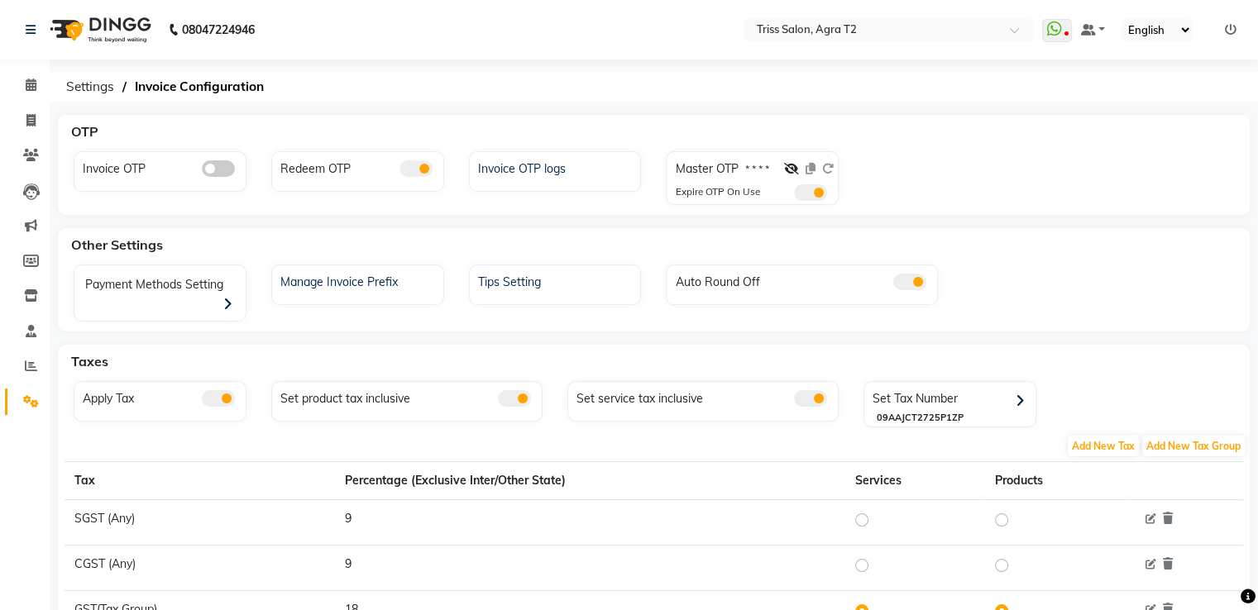
click at [423, 166] on span at bounding box center [415, 168] width 33 height 17
click at [399, 171] on input "checkbox" at bounding box center [399, 171] width 0 height 0
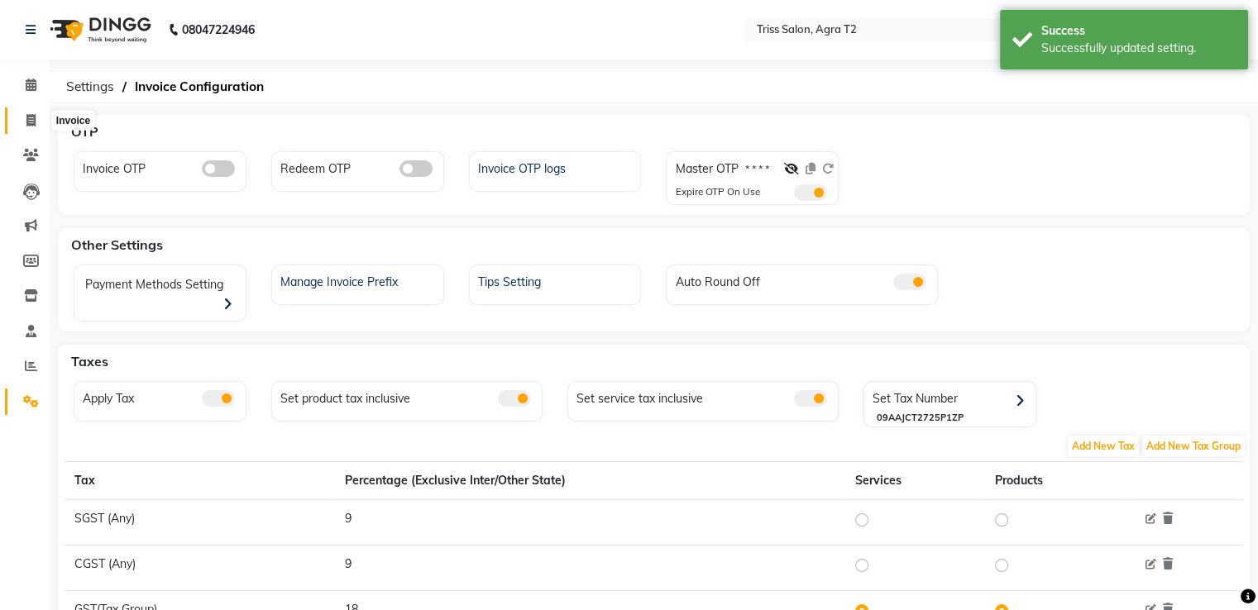
click at [31, 122] on icon at bounding box center [30, 120] width 9 height 12
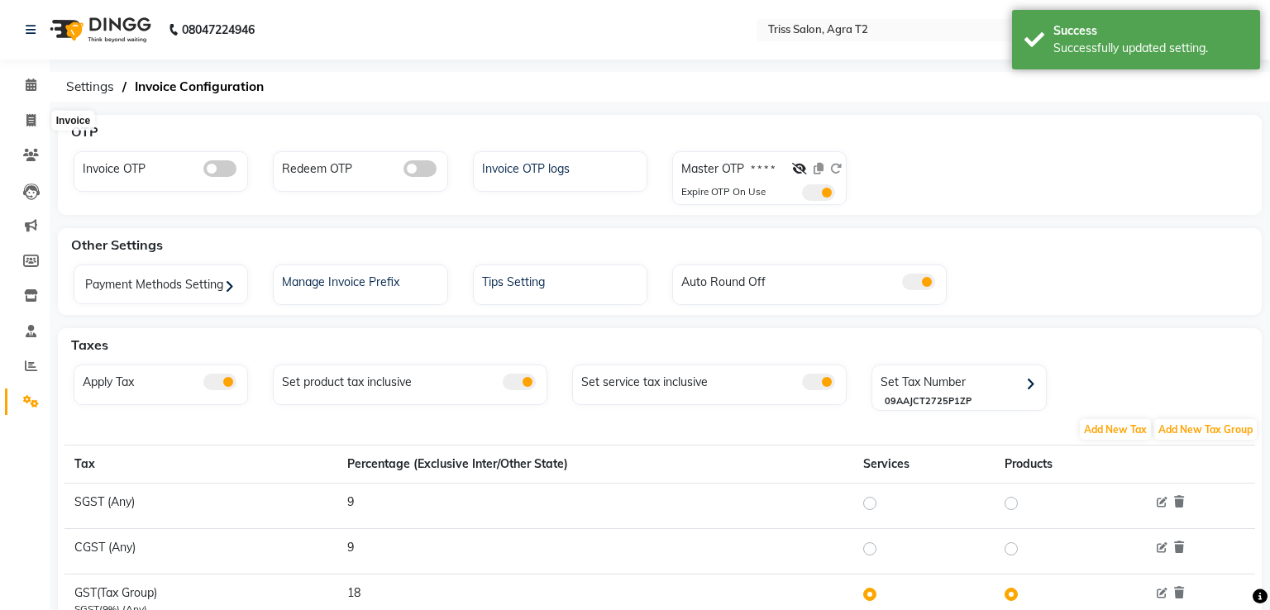
select select "service"
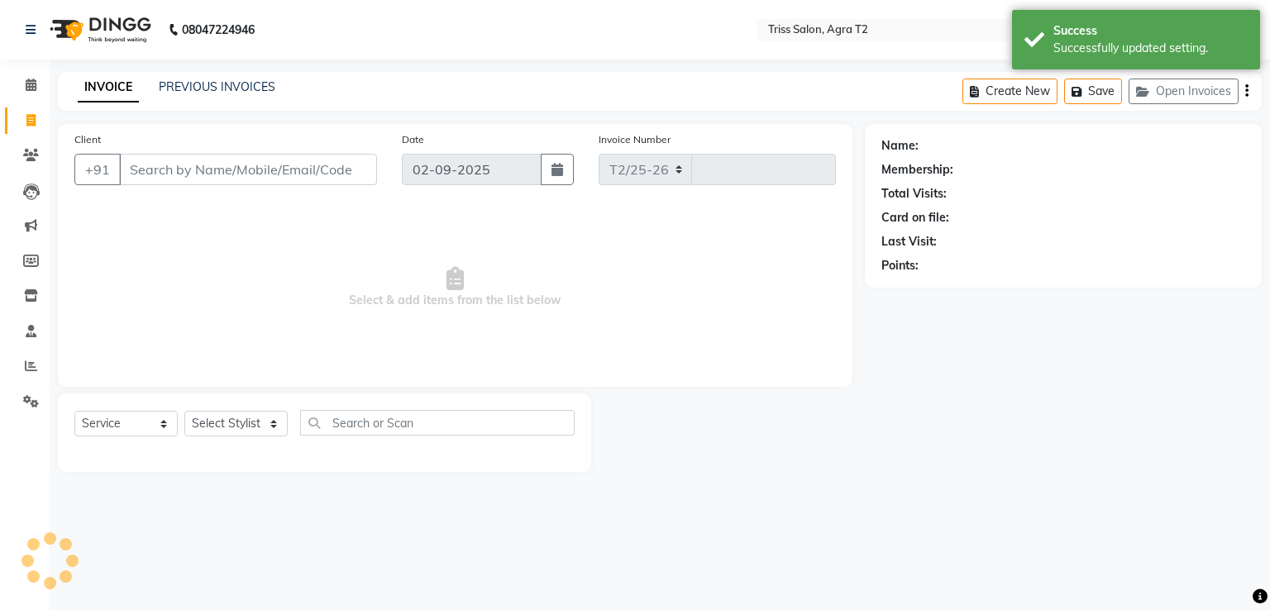
select select "4301"
type input "2223"
type input "9560660296"
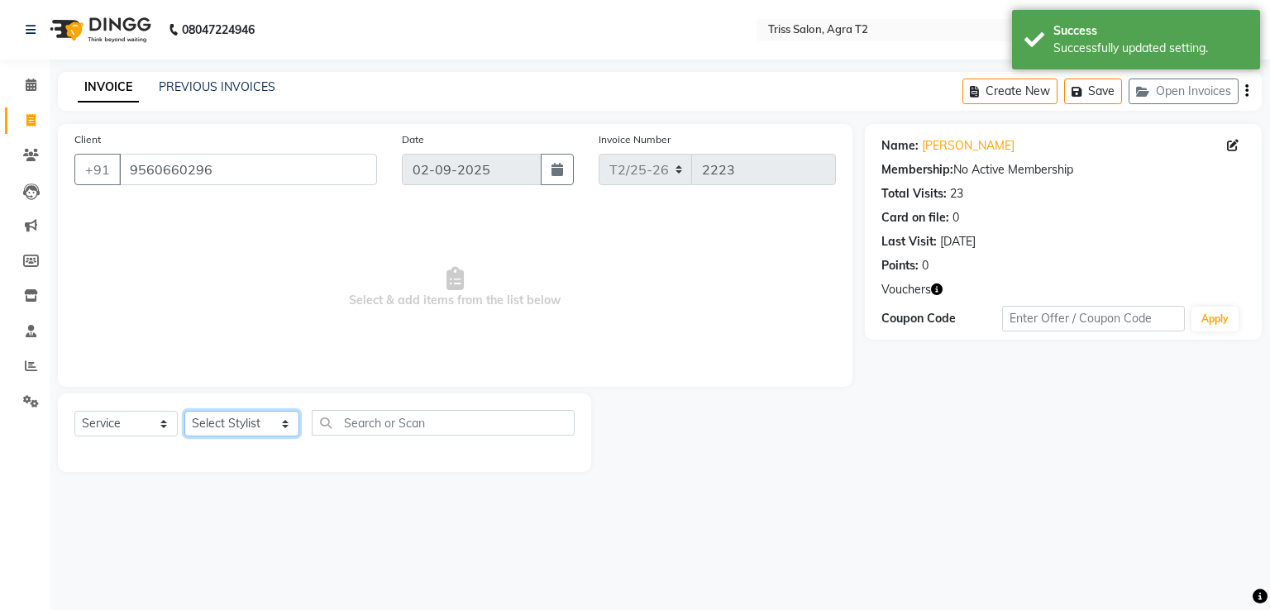
click at [236, 428] on select "Select Stylist Abhishek Aman Ayush Hema Huma Kajal Karan Kavya Chauhan Mohd. Ka…" at bounding box center [241, 424] width 115 height 26
select select "49344"
click at [184, 412] on select "Select Stylist Abhishek Aman Ayush Hema Huma Kajal Karan Kavya Chauhan Mohd. Ka…" at bounding box center [241, 424] width 115 height 26
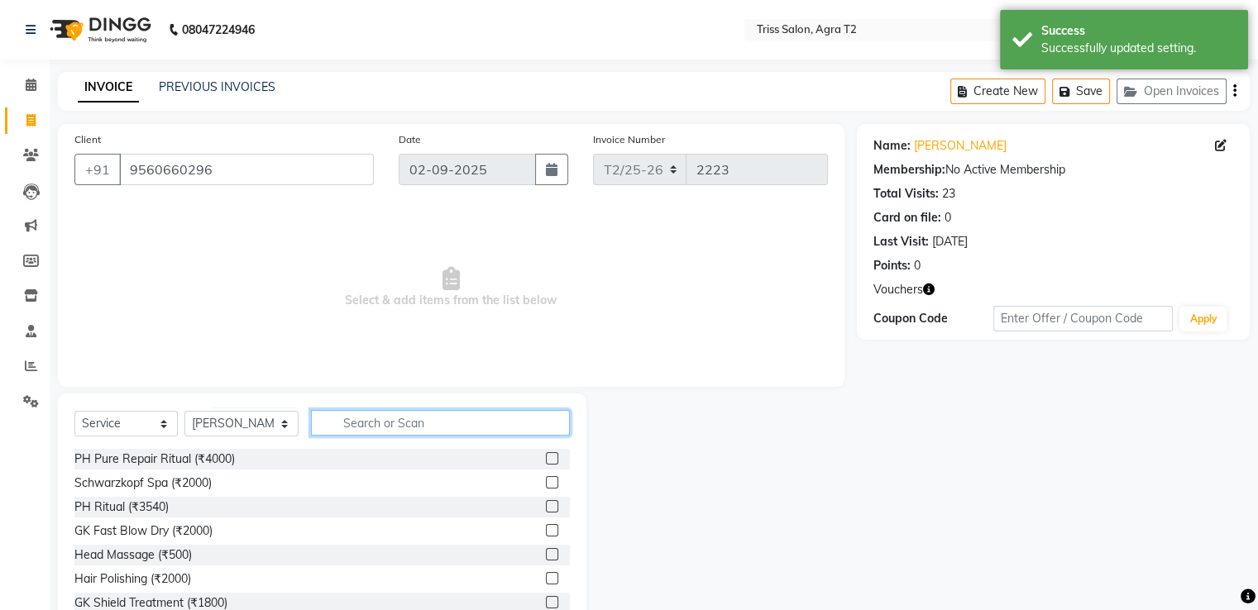
click at [337, 433] on input "text" at bounding box center [440, 423] width 258 height 26
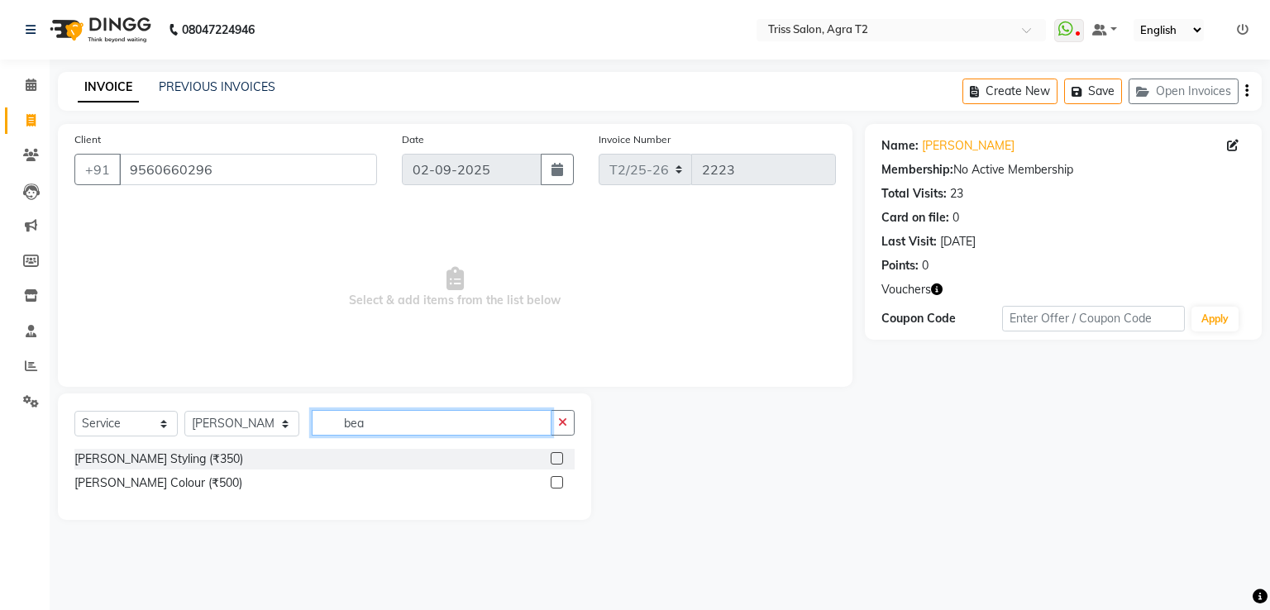
type input "bea"
click at [560, 460] on label at bounding box center [557, 458] width 12 height 12
click at [560, 460] on input "checkbox" at bounding box center [556, 459] width 11 height 11
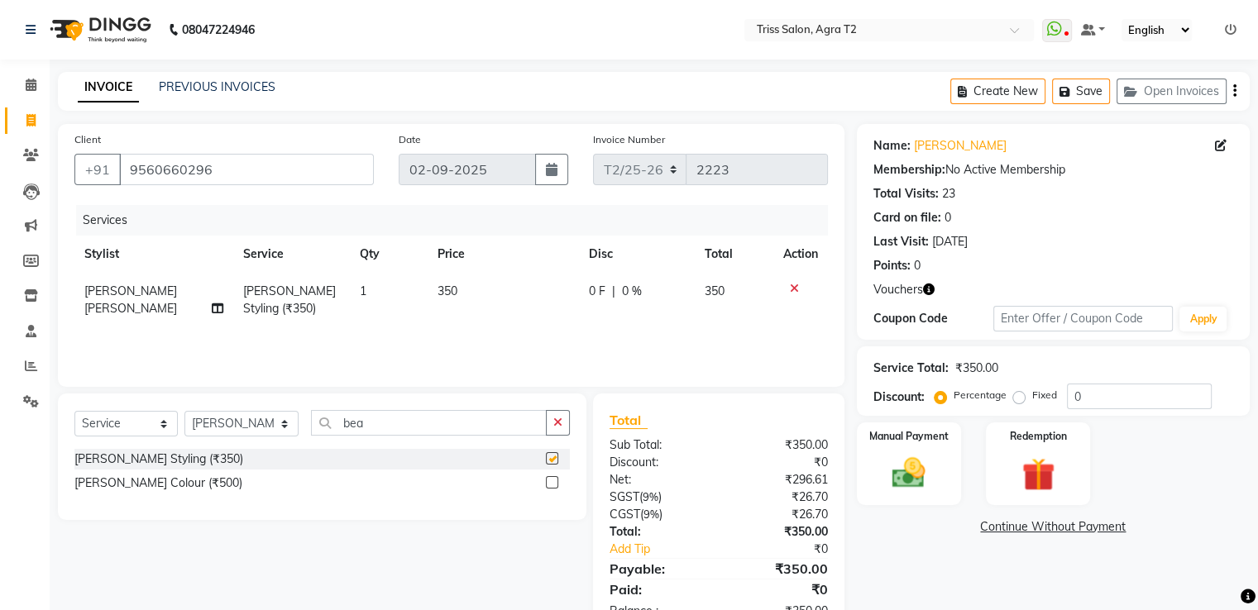
checkbox input "false"
click at [1055, 470] on img at bounding box center [1037, 475] width 55 height 42
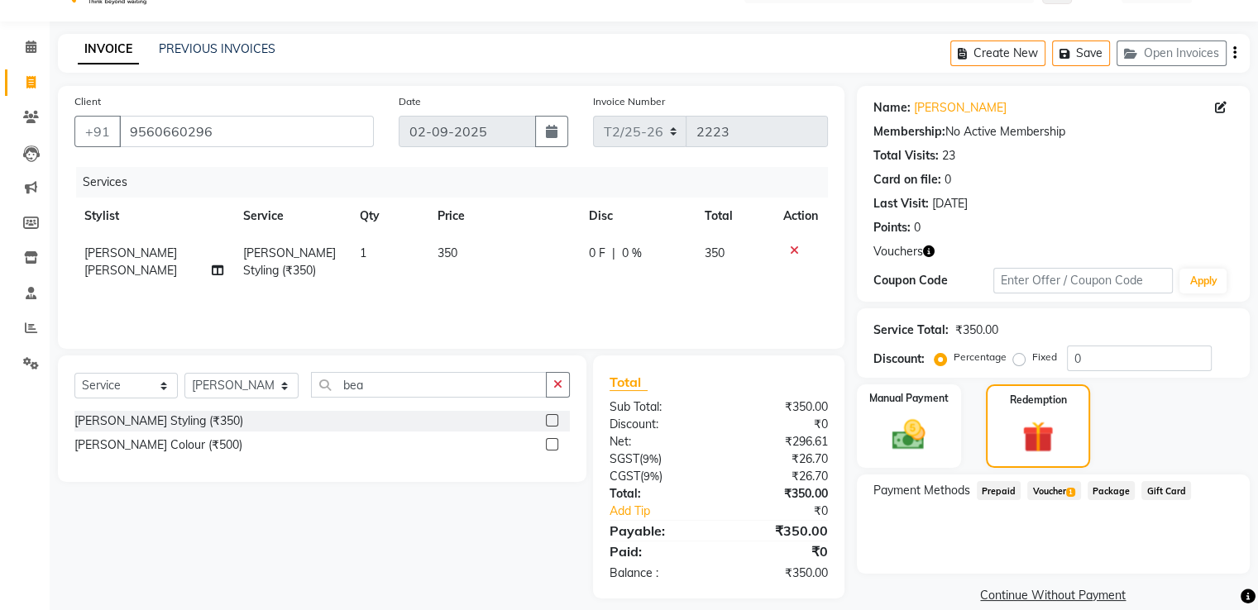
scroll to position [60, 0]
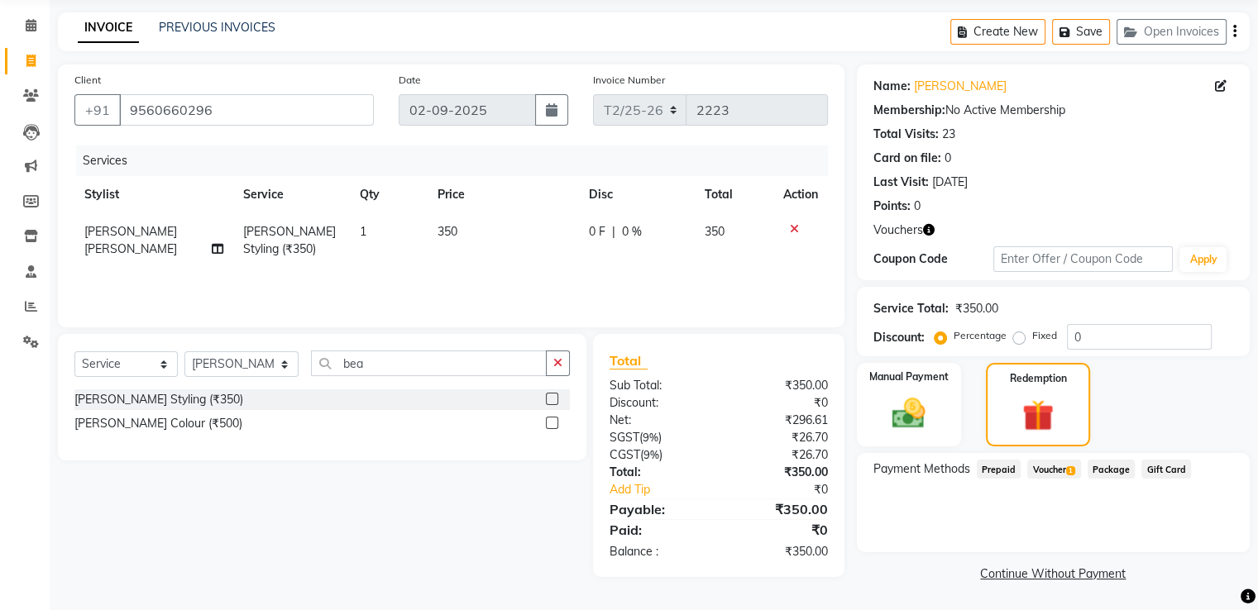
click at [1074, 471] on span "1" at bounding box center [1070, 471] width 9 height 10
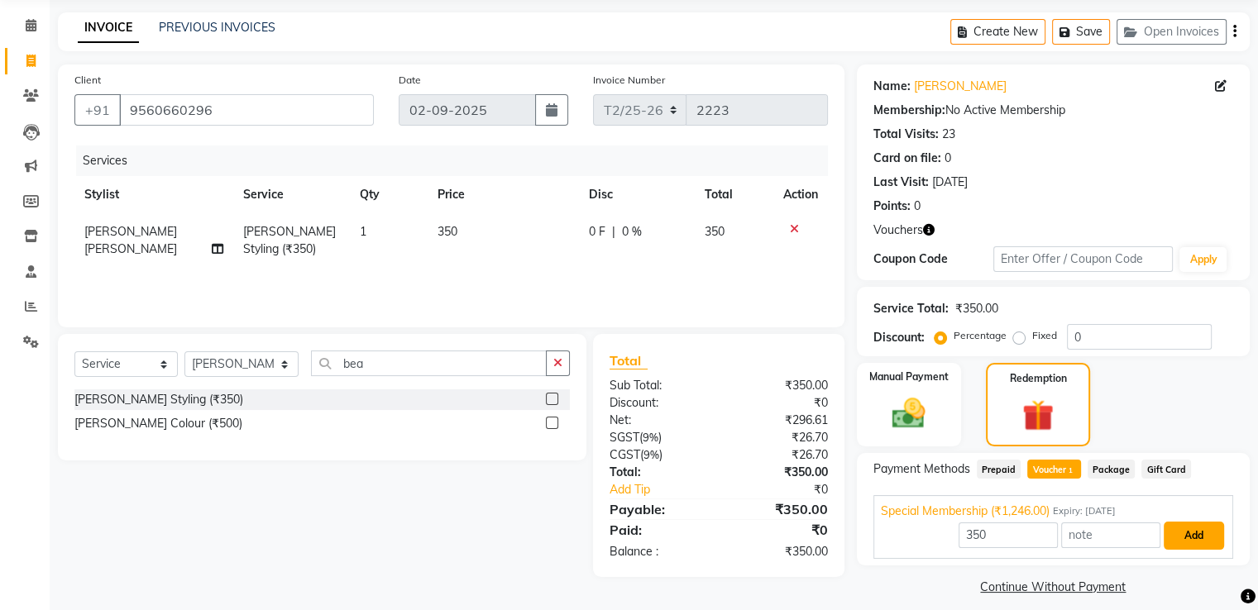
click at [1201, 537] on button "Add" at bounding box center [1194, 536] width 60 height 28
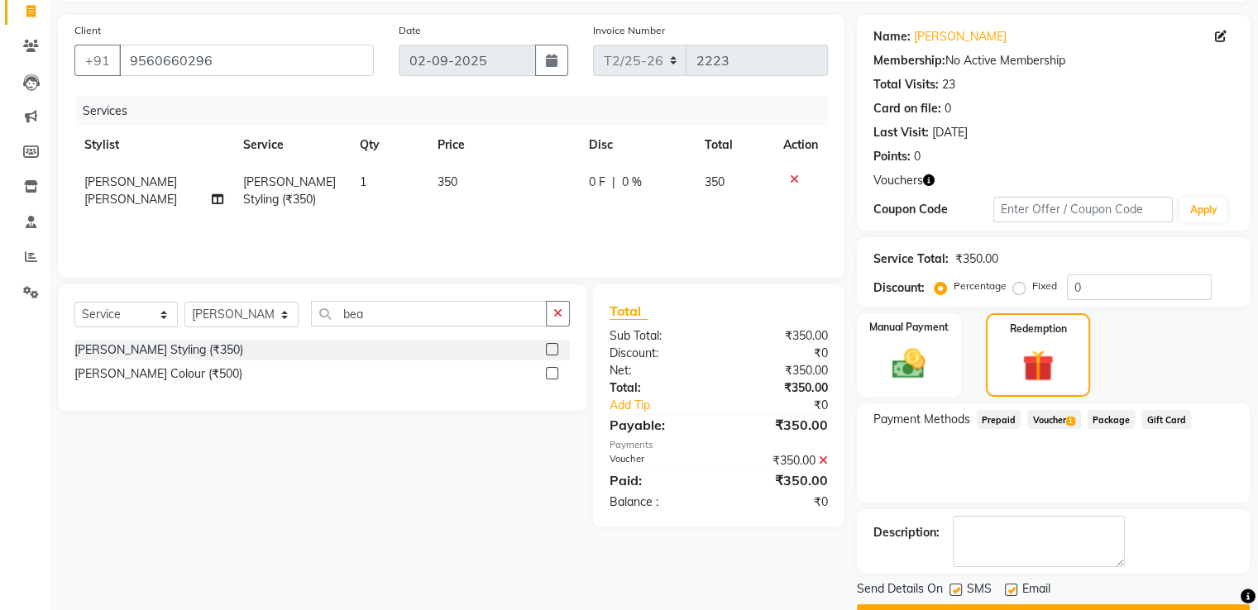
scroll to position [153, 0]
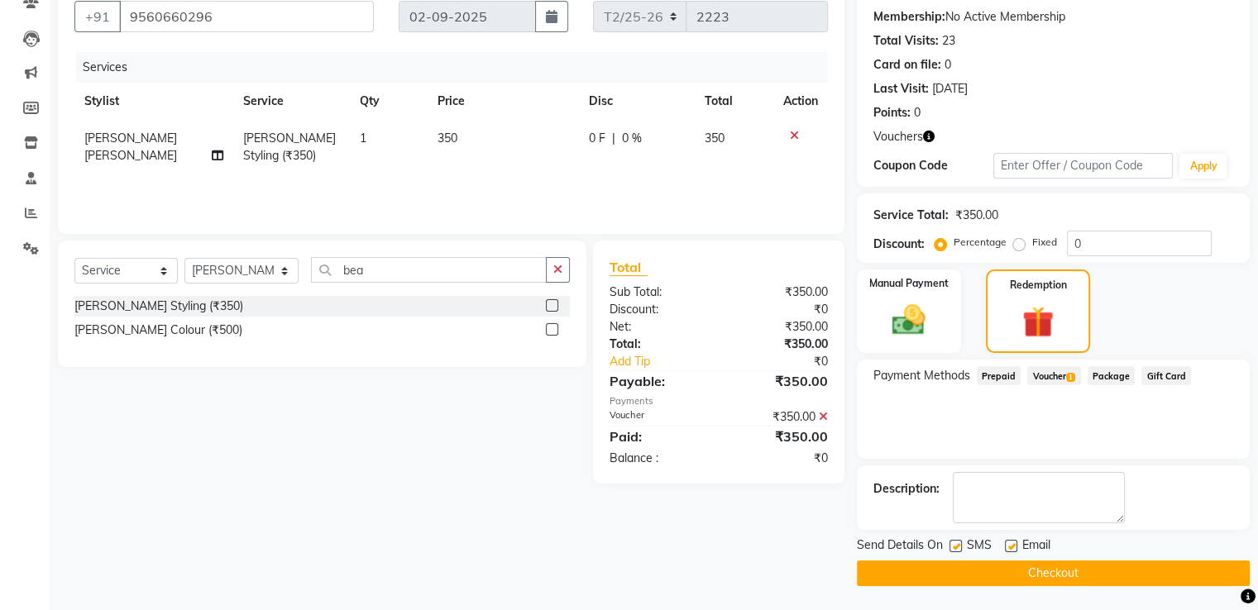
click at [1062, 582] on button "Checkout" at bounding box center [1053, 574] width 393 height 26
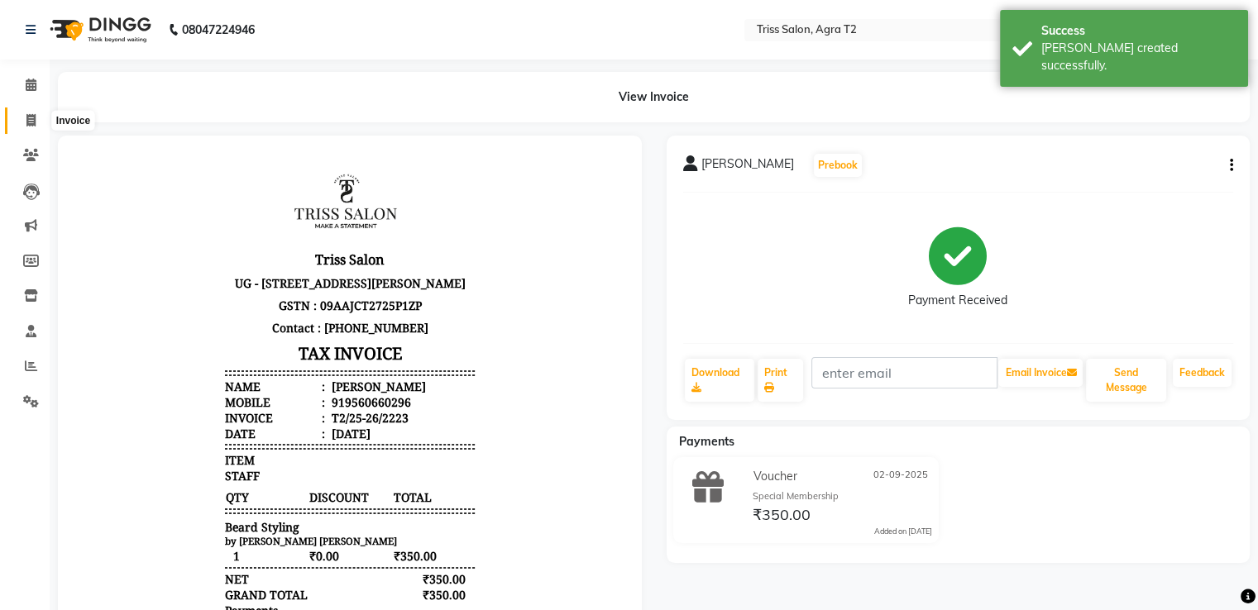
click at [28, 119] on icon at bounding box center [30, 120] width 9 height 12
select select "service"
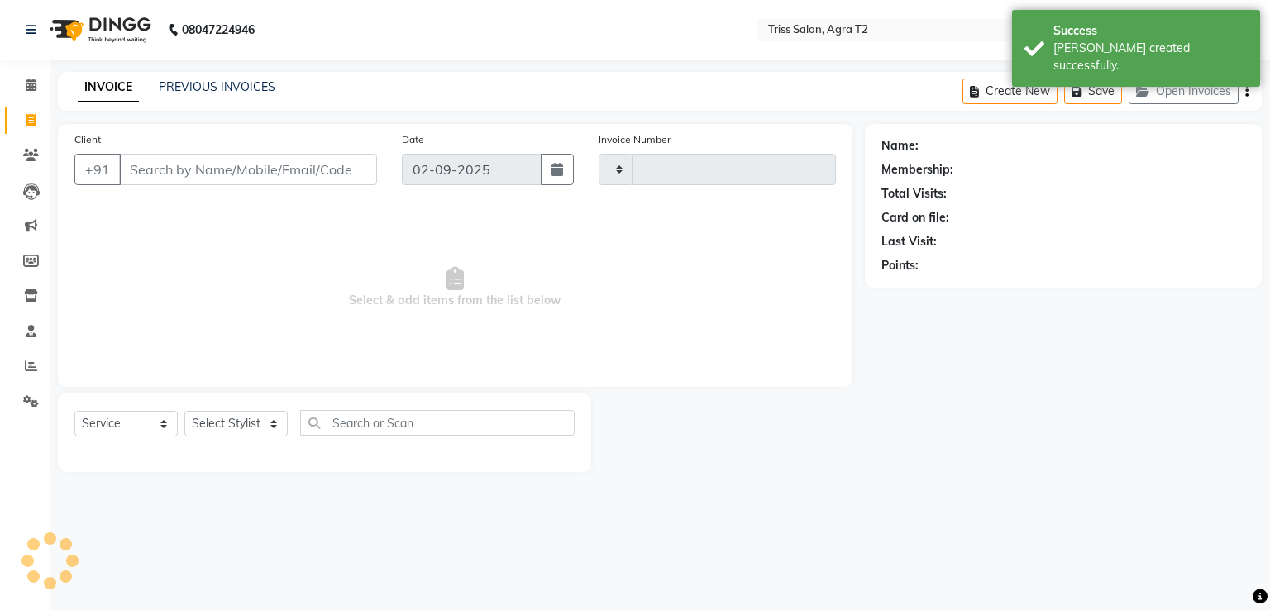
type input "2224"
select select "4301"
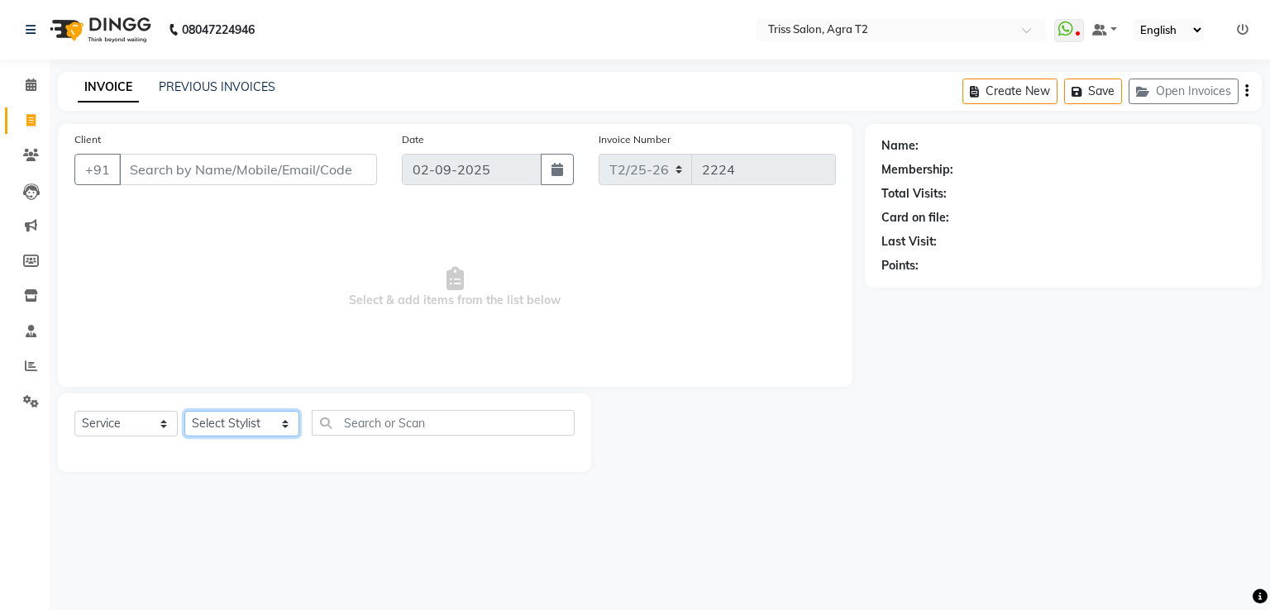
click at [242, 428] on select "Select Stylist Abhishek Aman Ayush Hema Huma Kajal Karan Kavya Chauhan Mohd. Ka…" at bounding box center [241, 424] width 115 height 26
click at [313, 209] on span "Select & add items from the list below" at bounding box center [455, 287] width 762 height 165
click at [261, 433] on select "Select Stylist Abhishek Aman Ayush Hema Huma Kajal Karan Kavya Chauhan Mohd. Ka…" at bounding box center [241, 424] width 115 height 26
select select "14769"
click at [184, 412] on select "Select Stylist Abhishek Aman Ayush Hema Huma Kajal Karan Kavya Chauhan Mohd. Ka…" at bounding box center [241, 424] width 115 height 26
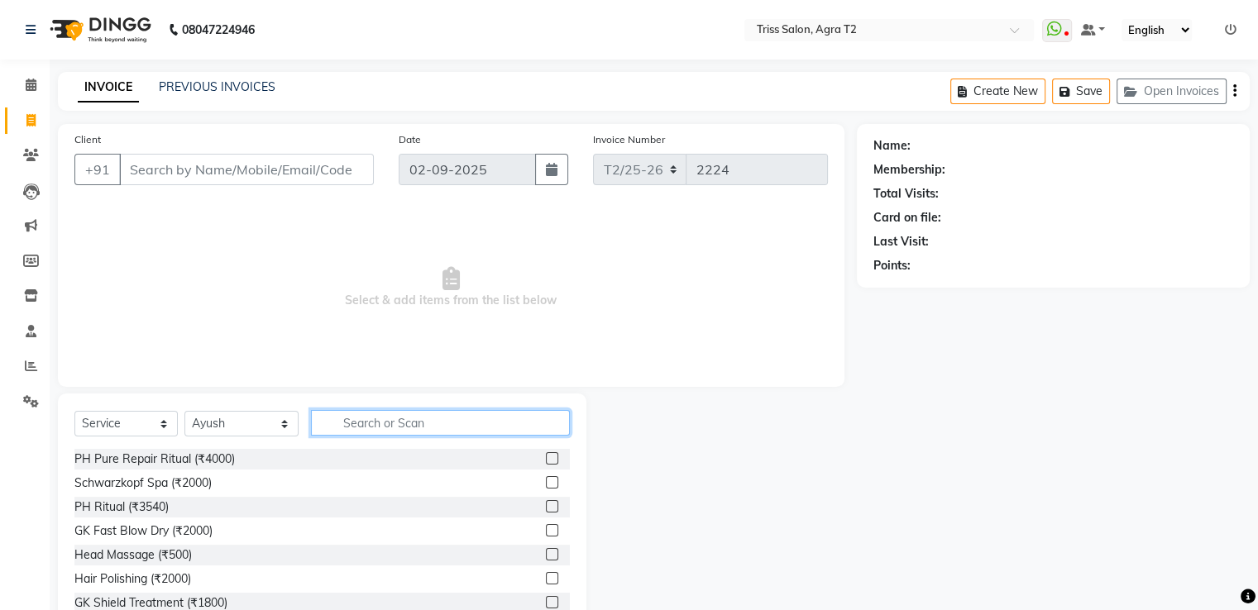
click at [486, 422] on input "text" at bounding box center [440, 423] width 258 height 26
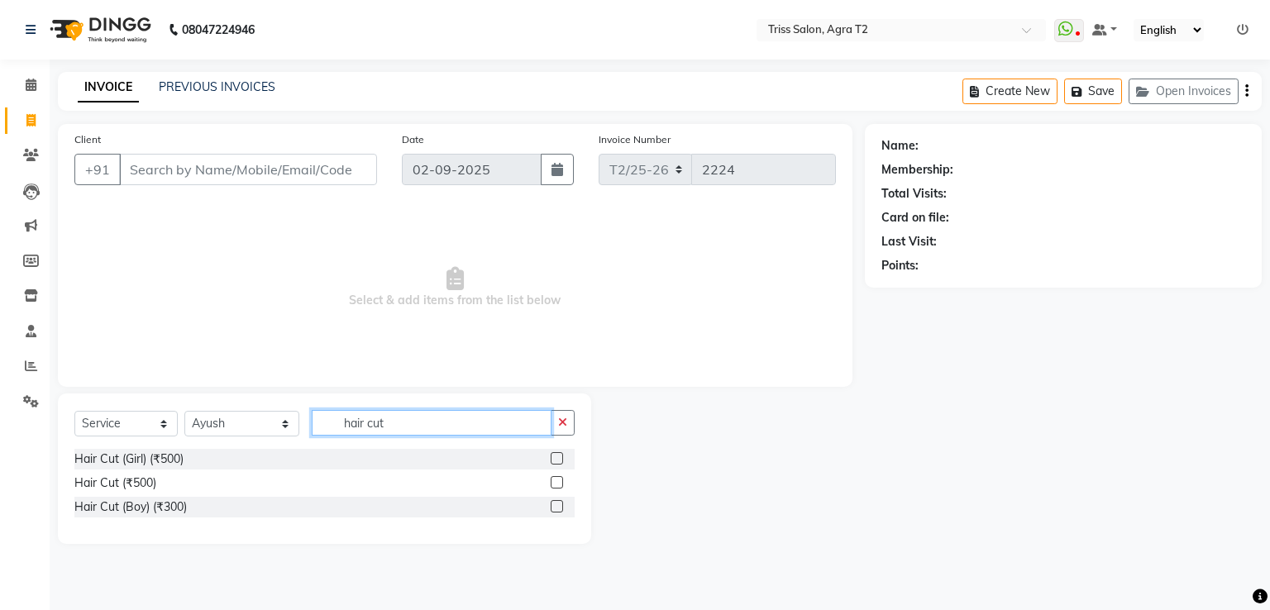
type input "hair cut"
click at [562, 503] on label at bounding box center [557, 506] width 12 height 12
click at [562, 503] on input "checkbox" at bounding box center [556, 507] width 11 height 11
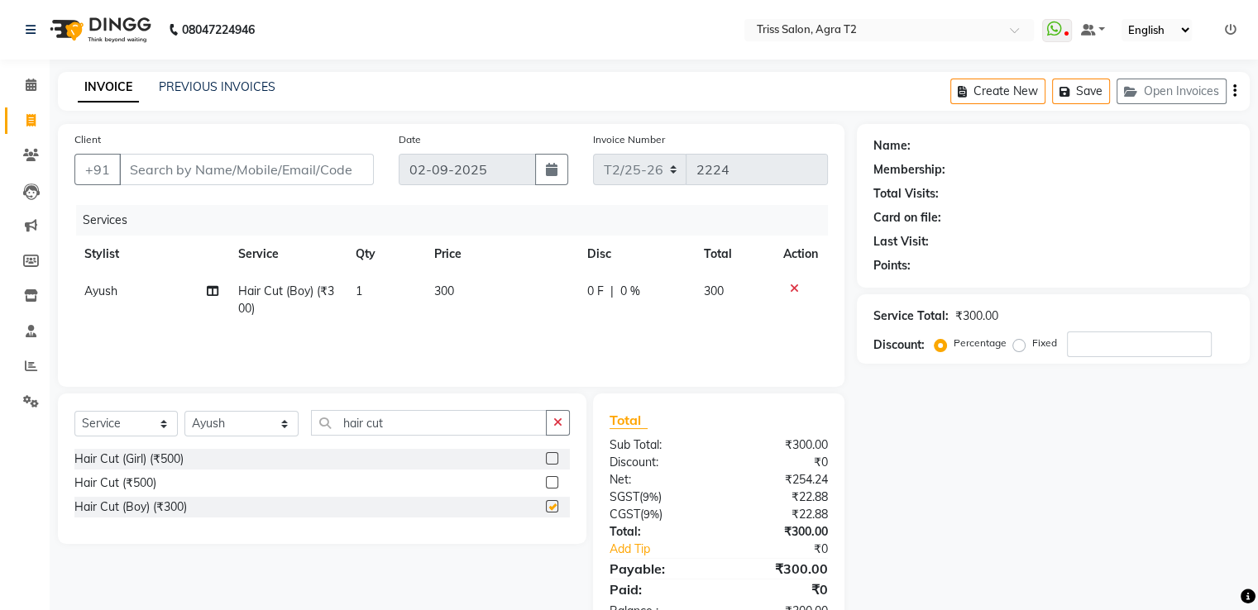
checkbox input "false"
click at [795, 289] on icon at bounding box center [794, 289] width 9 height 12
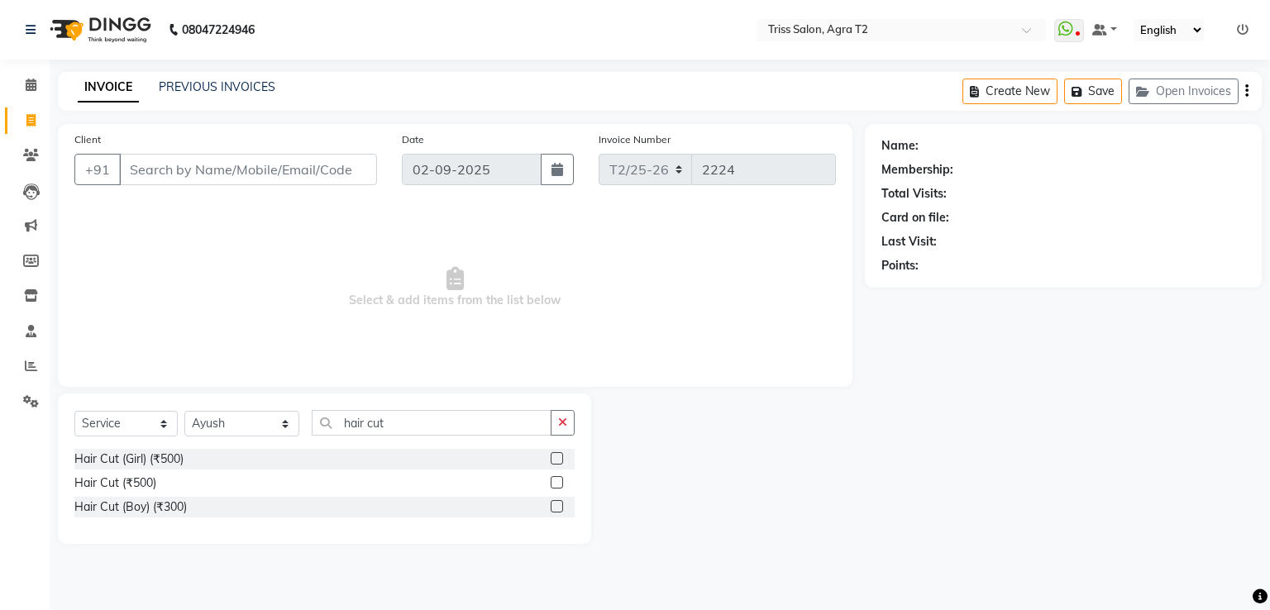
click at [557, 483] on label at bounding box center [557, 482] width 12 height 12
click at [557, 483] on input "checkbox" at bounding box center [556, 483] width 11 height 11
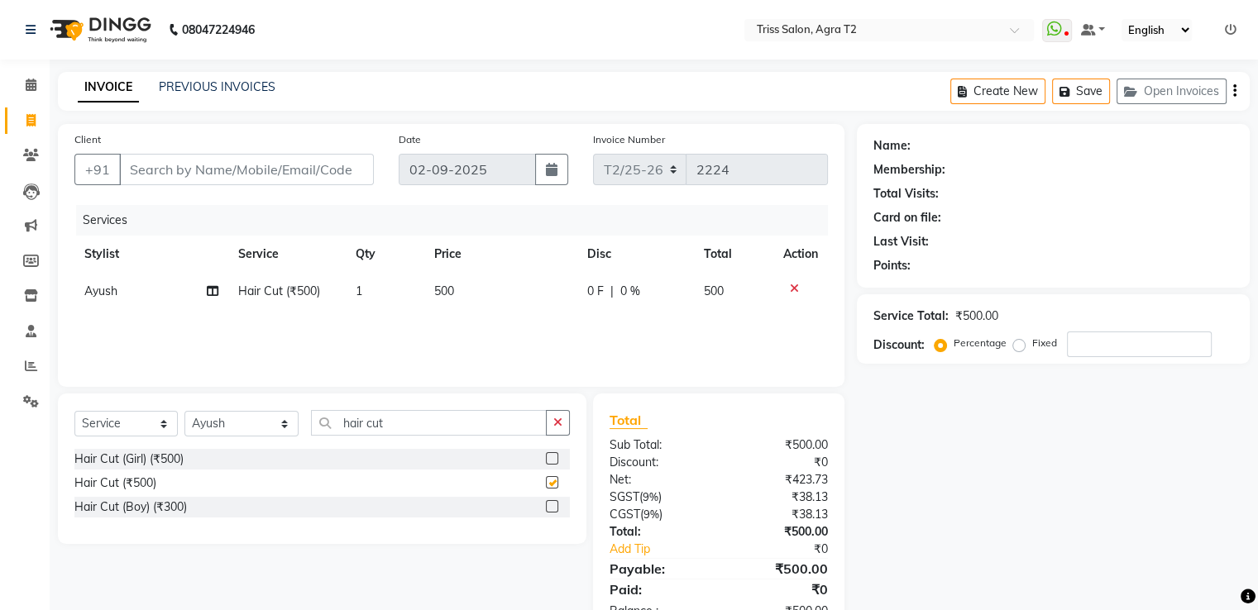
checkbox input "false"
click at [559, 422] on icon "button" at bounding box center [557, 423] width 9 height 12
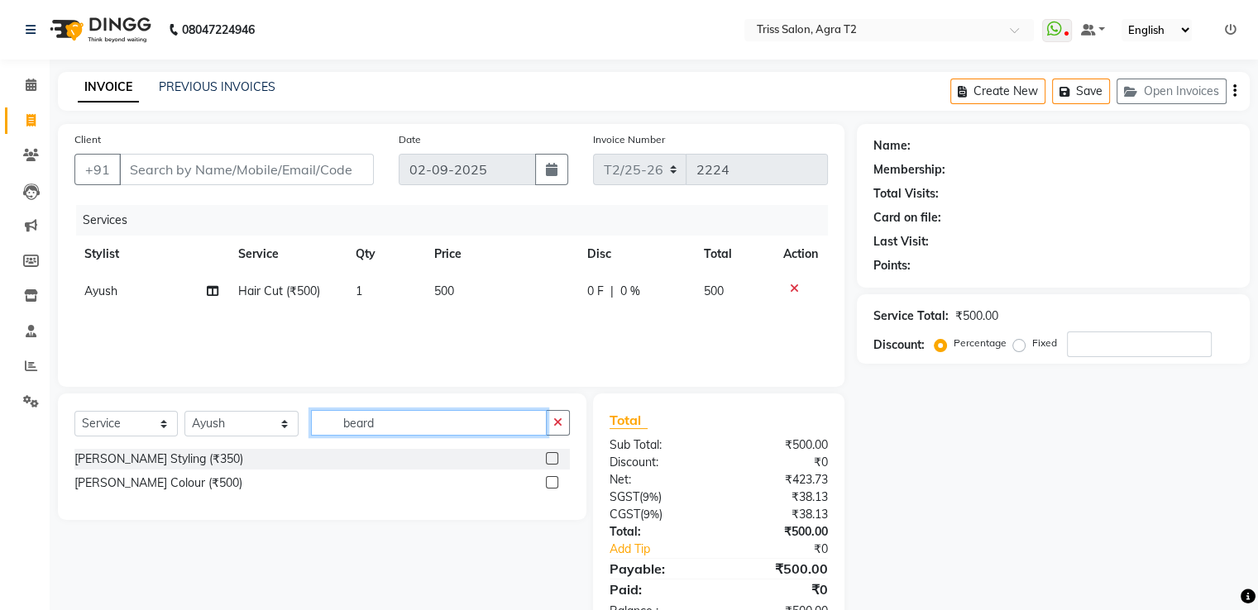
type input "beard"
click at [552, 459] on label at bounding box center [552, 458] width 12 height 12
click at [552, 459] on input "checkbox" at bounding box center [551, 459] width 11 height 11
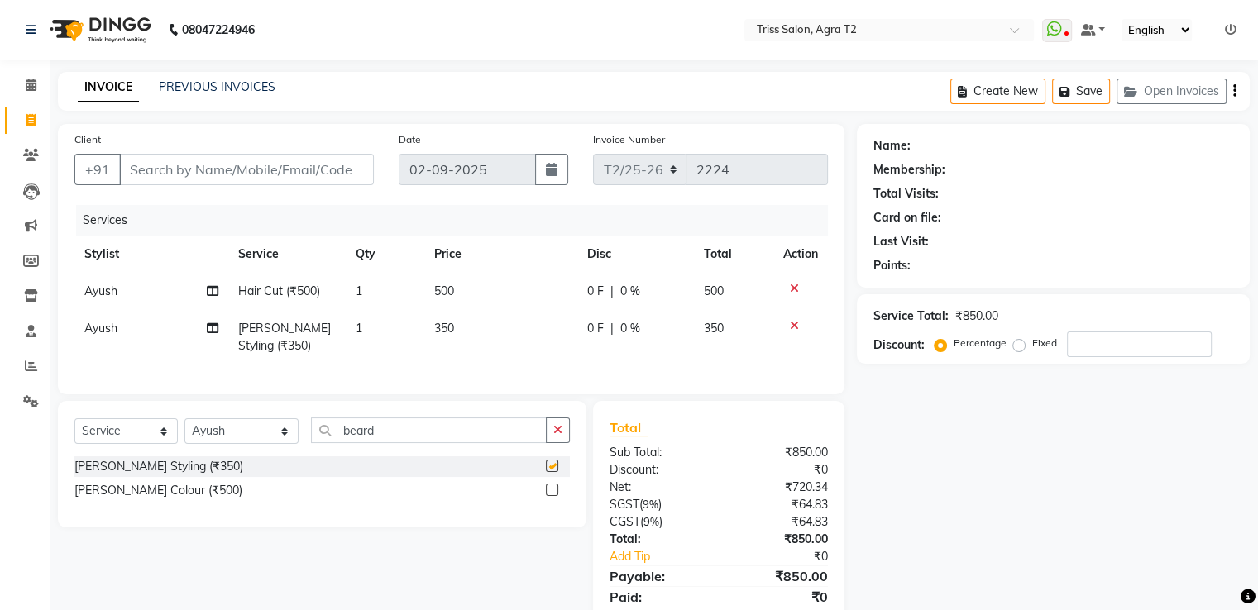
checkbox input "false"
click at [281, 173] on input "Client" at bounding box center [246, 169] width 255 height 31
click at [562, 436] on icon "button" at bounding box center [557, 430] width 9 height 12
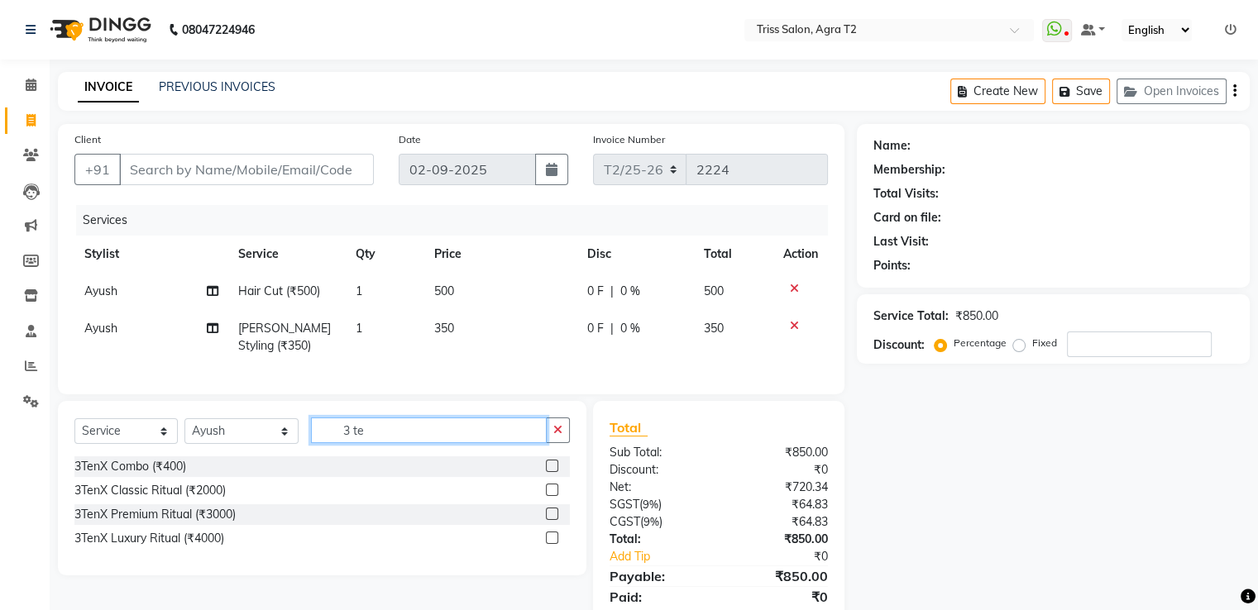
type input "3 te"
click at [552, 472] on label at bounding box center [552, 466] width 12 height 12
click at [552, 472] on input "checkbox" at bounding box center [551, 467] width 11 height 11
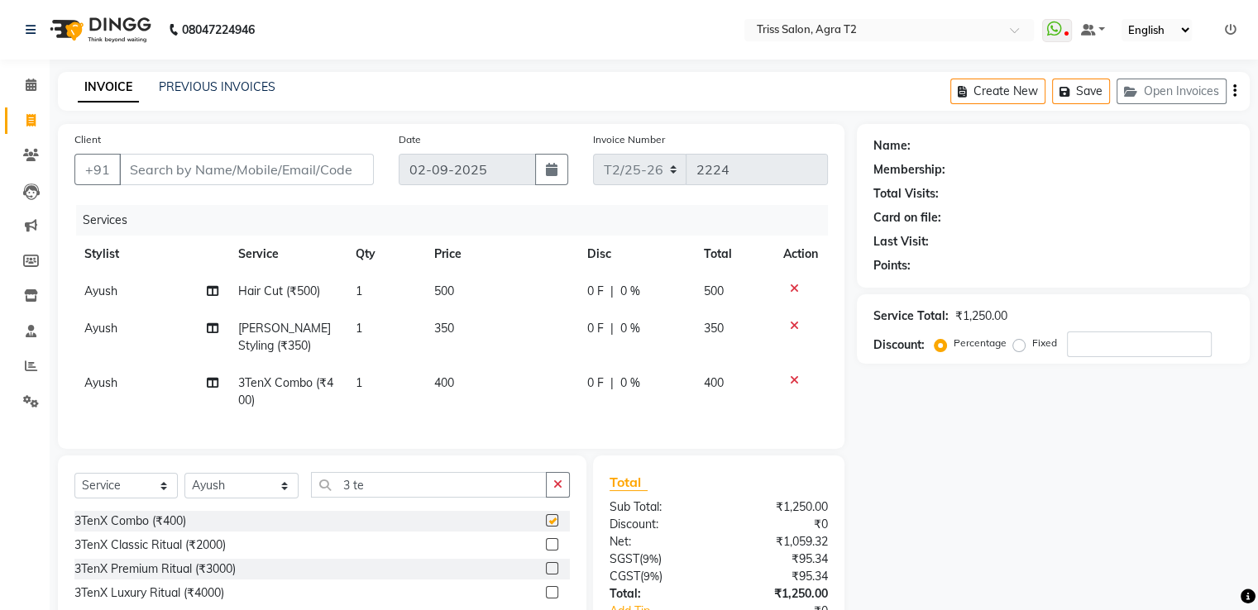
checkbox input "false"
click at [223, 165] on input "Client" at bounding box center [246, 169] width 255 height 31
type input "7"
type input "0"
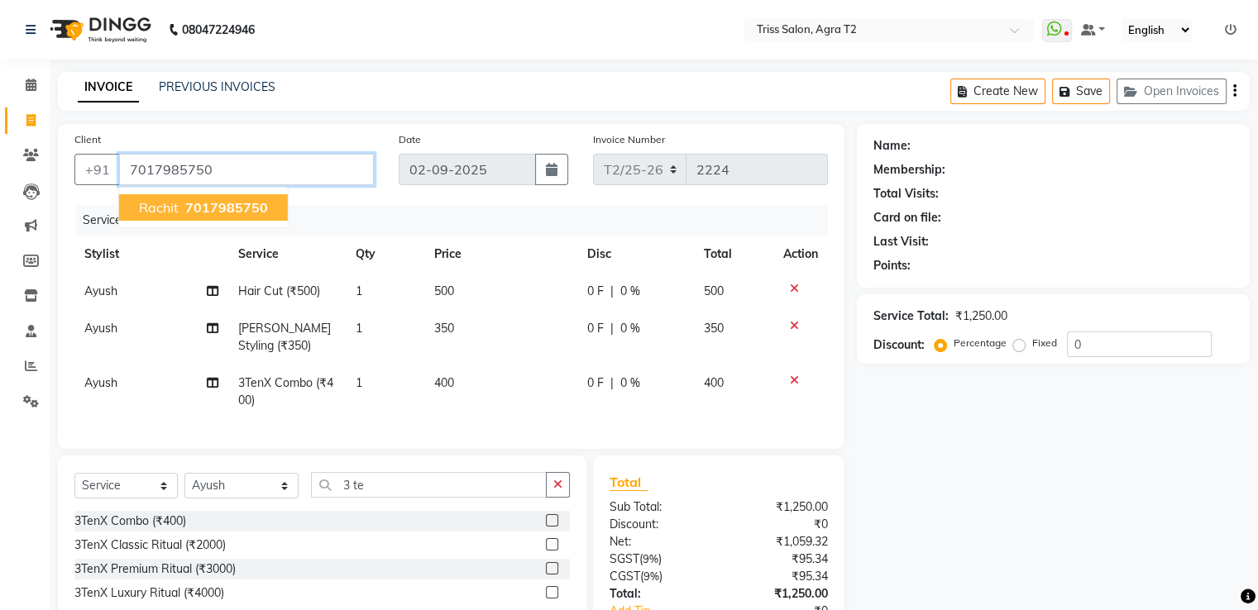
type input "7017985750"
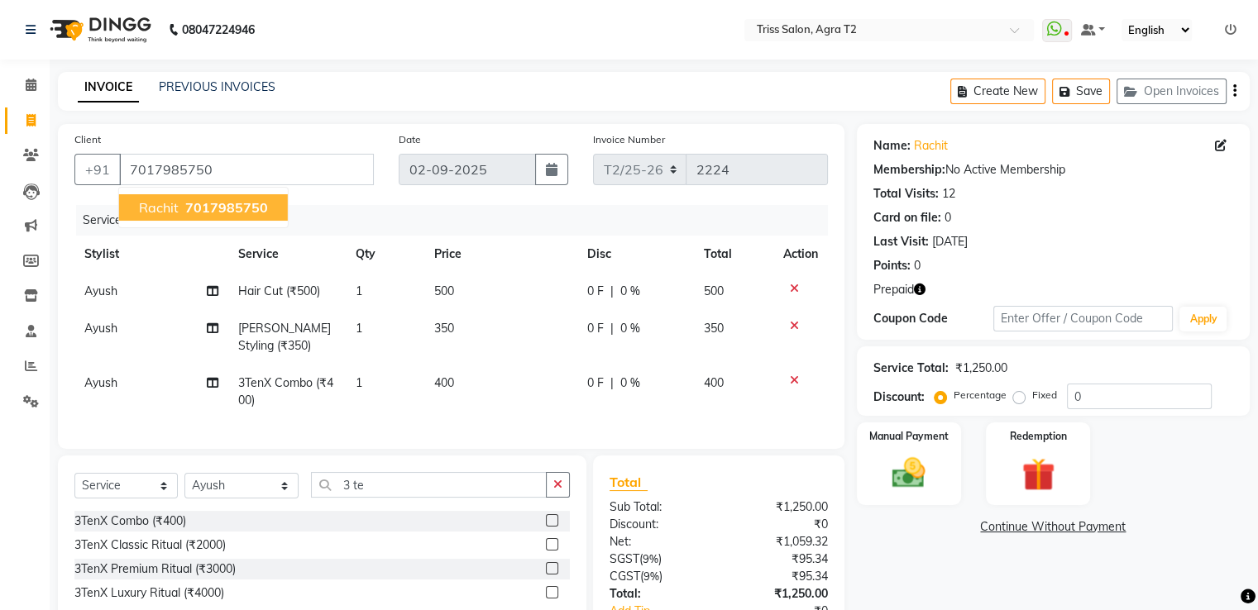
click at [237, 208] on span "7017985750" at bounding box center [226, 207] width 83 height 17
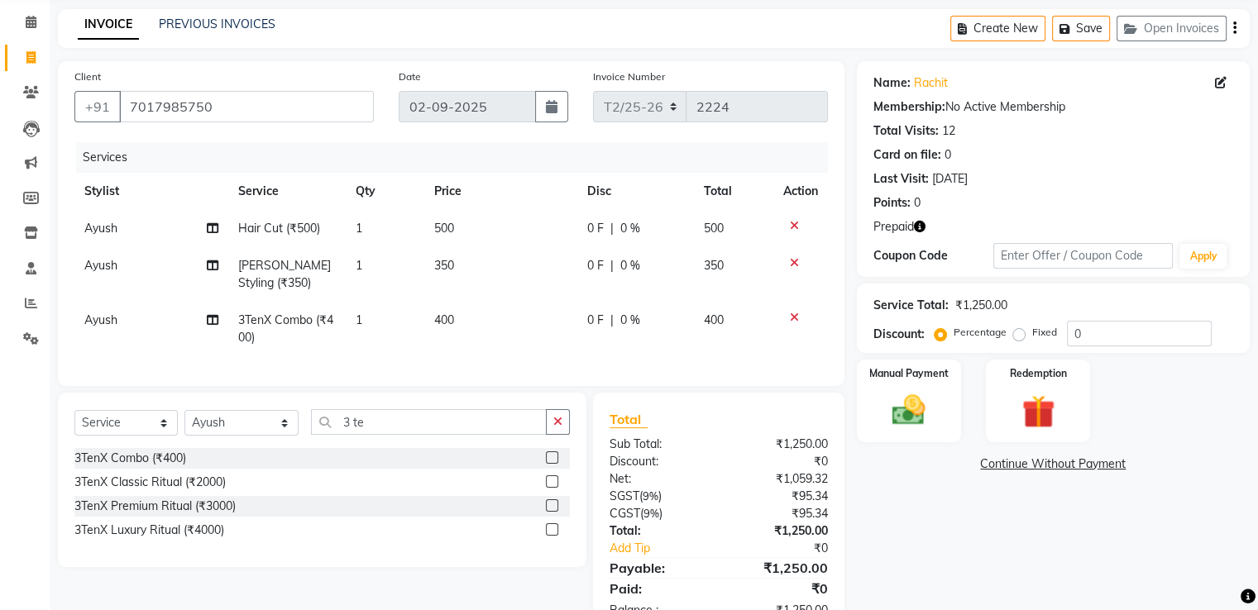
scroll to position [127, 0]
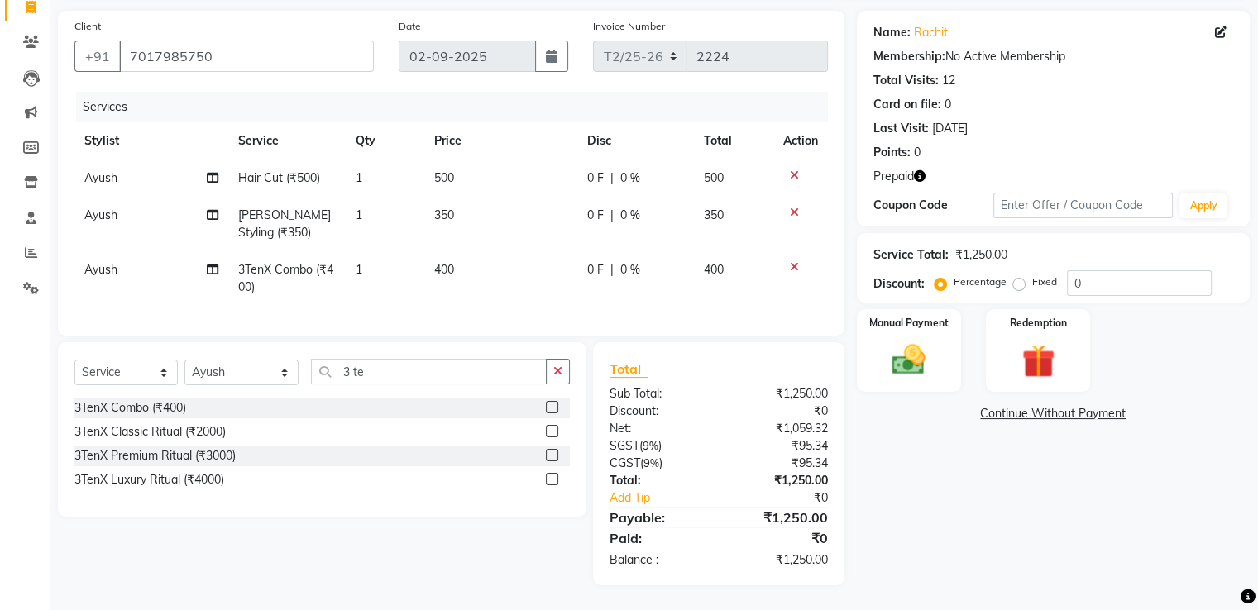
click at [1031, 341] on img at bounding box center [1039, 361] width 54 height 41
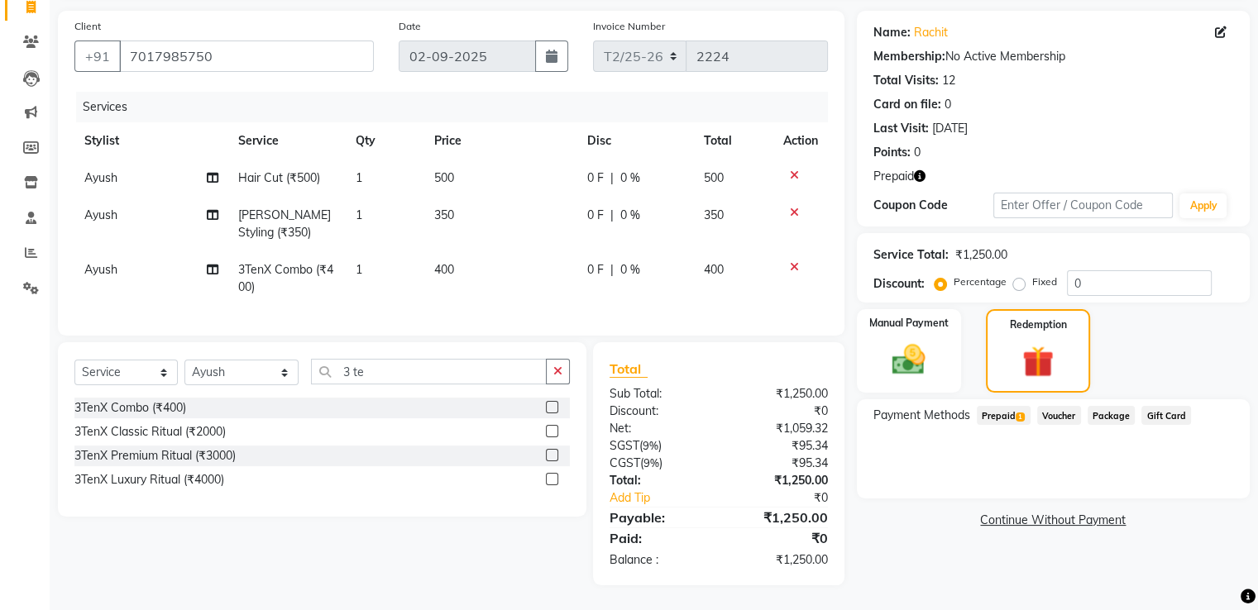
click at [919, 170] on icon "button" at bounding box center [920, 176] width 12 height 12
click at [989, 407] on span "Prepaid 1" at bounding box center [1004, 415] width 54 height 19
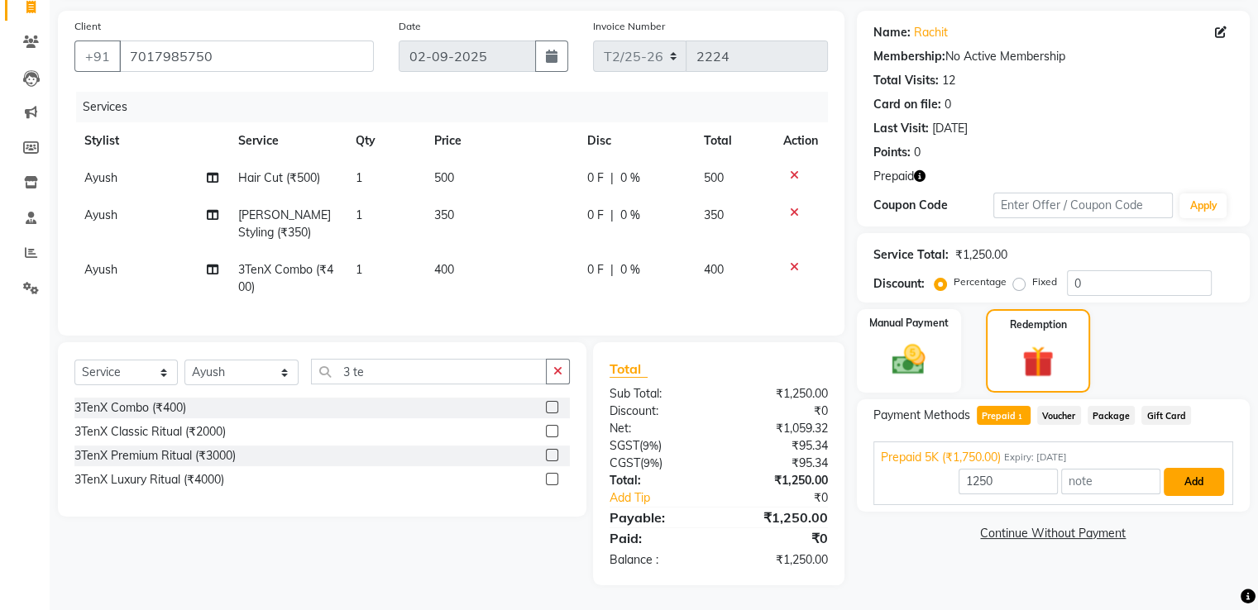
click at [1195, 468] on button "Add" at bounding box center [1194, 482] width 60 height 28
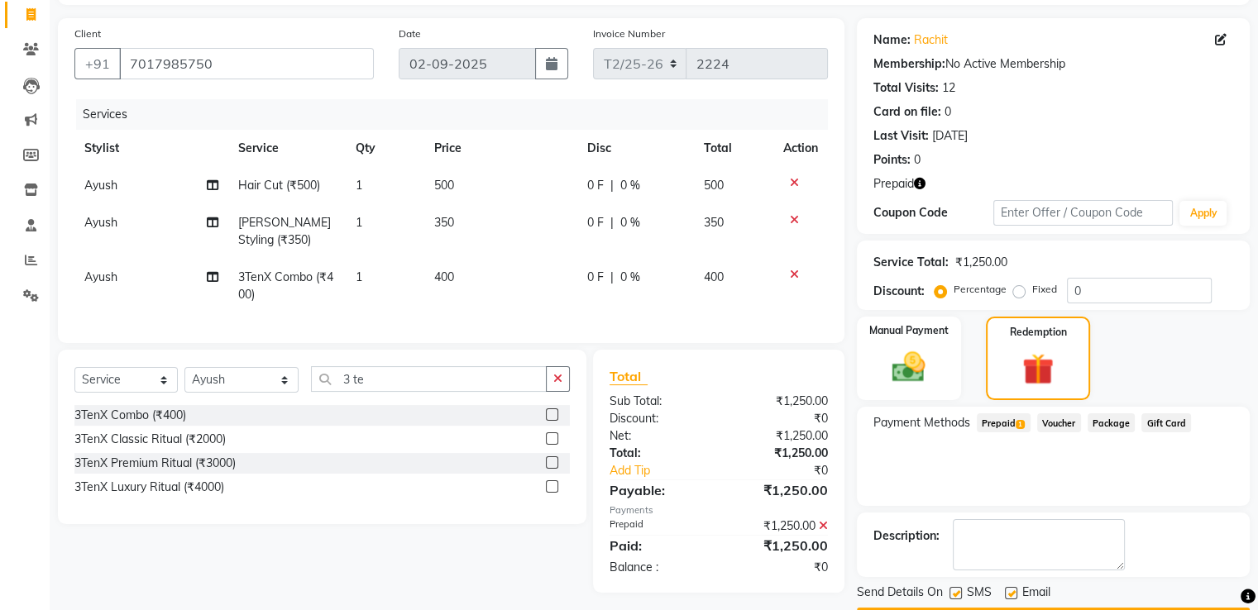
scroll to position [153, 0]
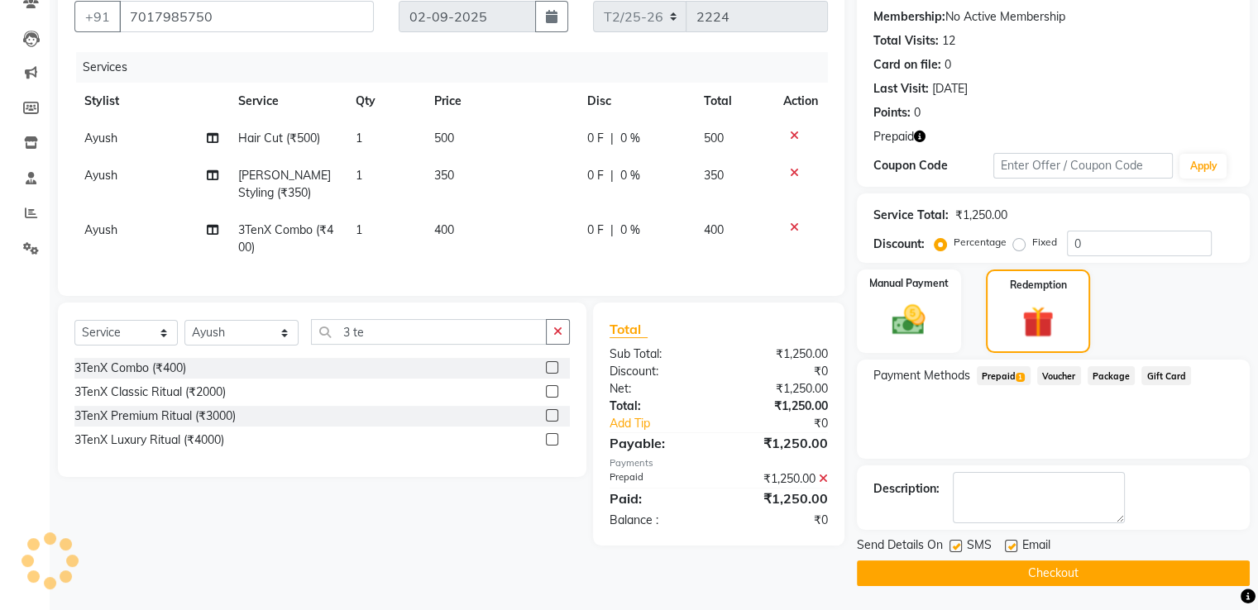
click at [1047, 579] on button "Checkout" at bounding box center [1053, 574] width 393 height 26
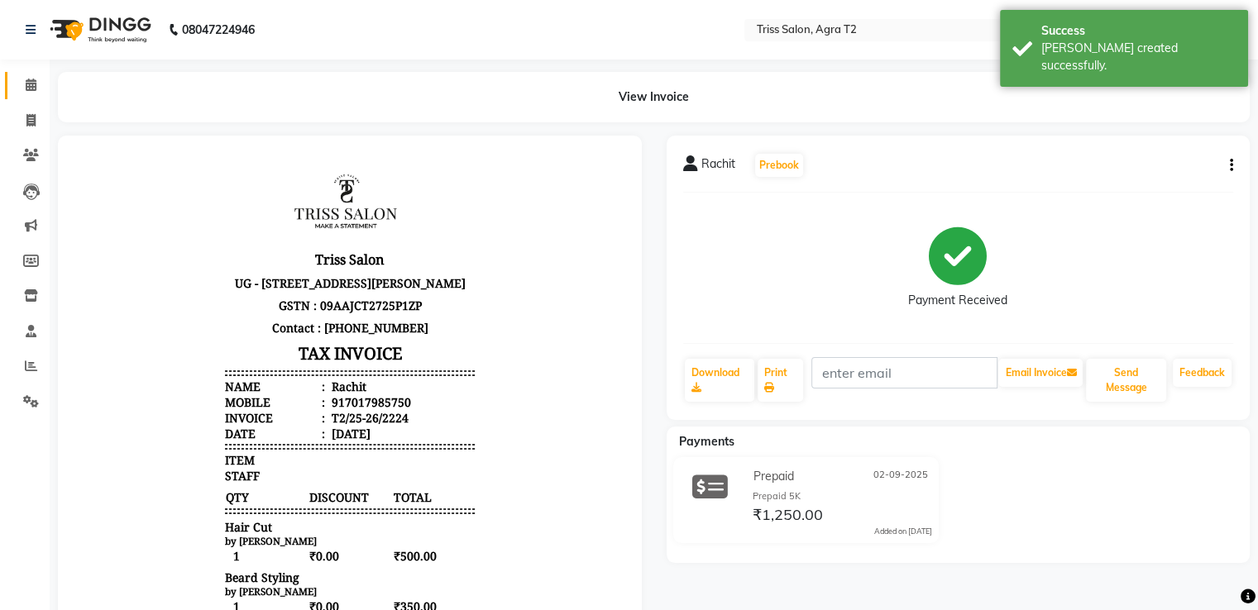
click at [31, 84] on icon at bounding box center [31, 85] width 11 height 12
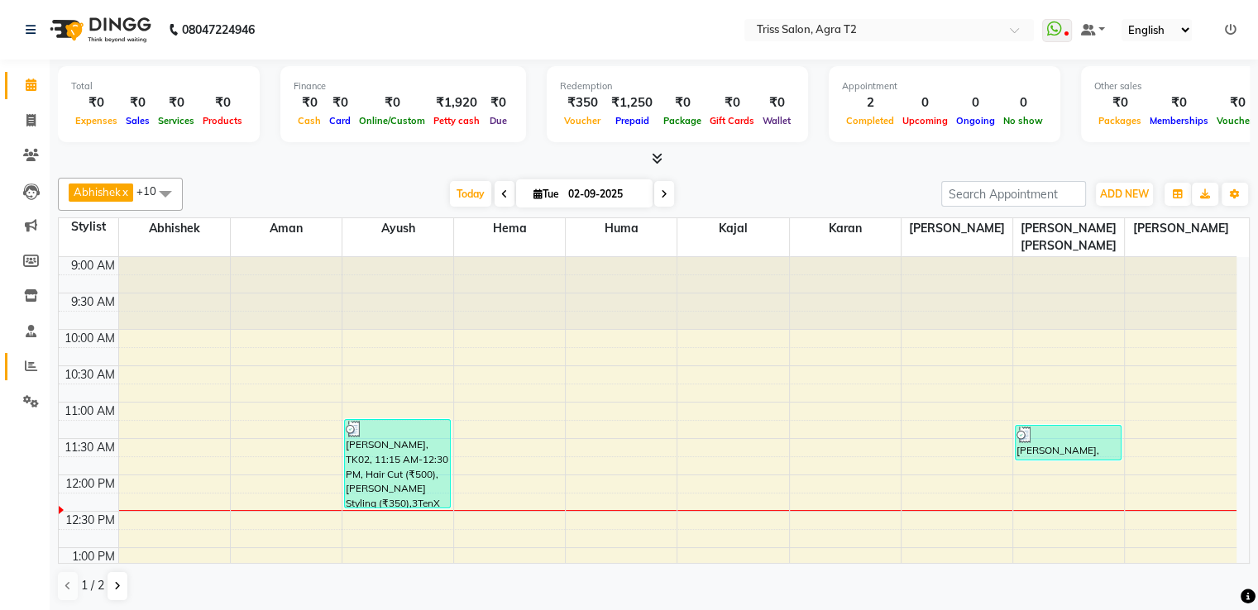
click at [32, 371] on icon at bounding box center [31, 366] width 12 height 12
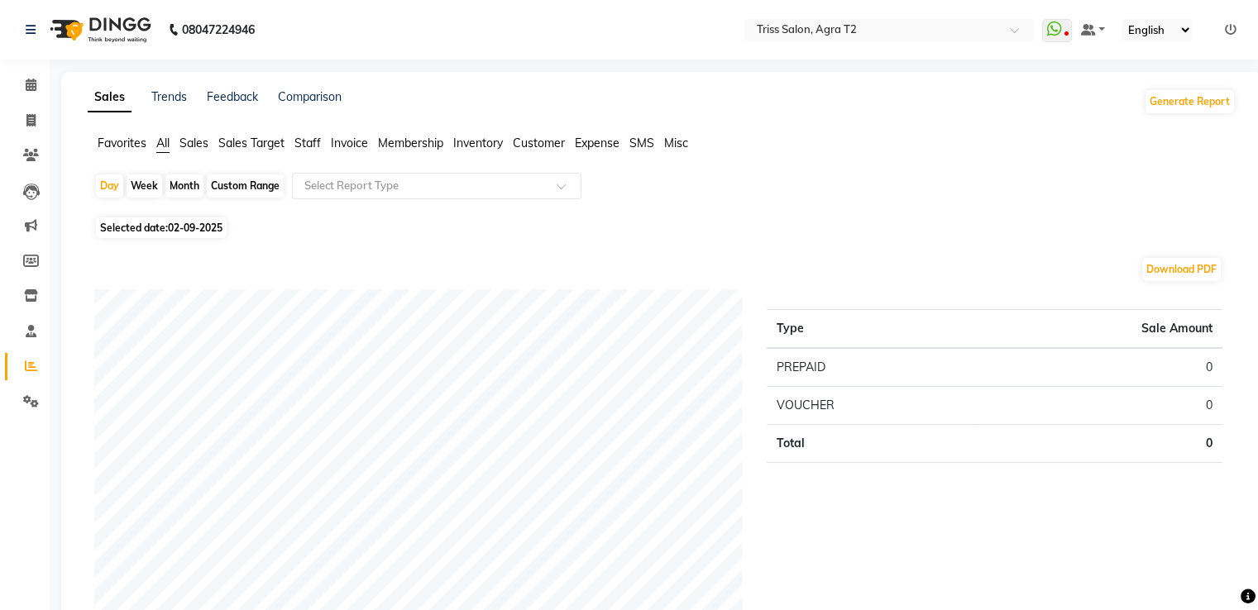
click at [301, 149] on span "Staff" at bounding box center [307, 143] width 26 height 15
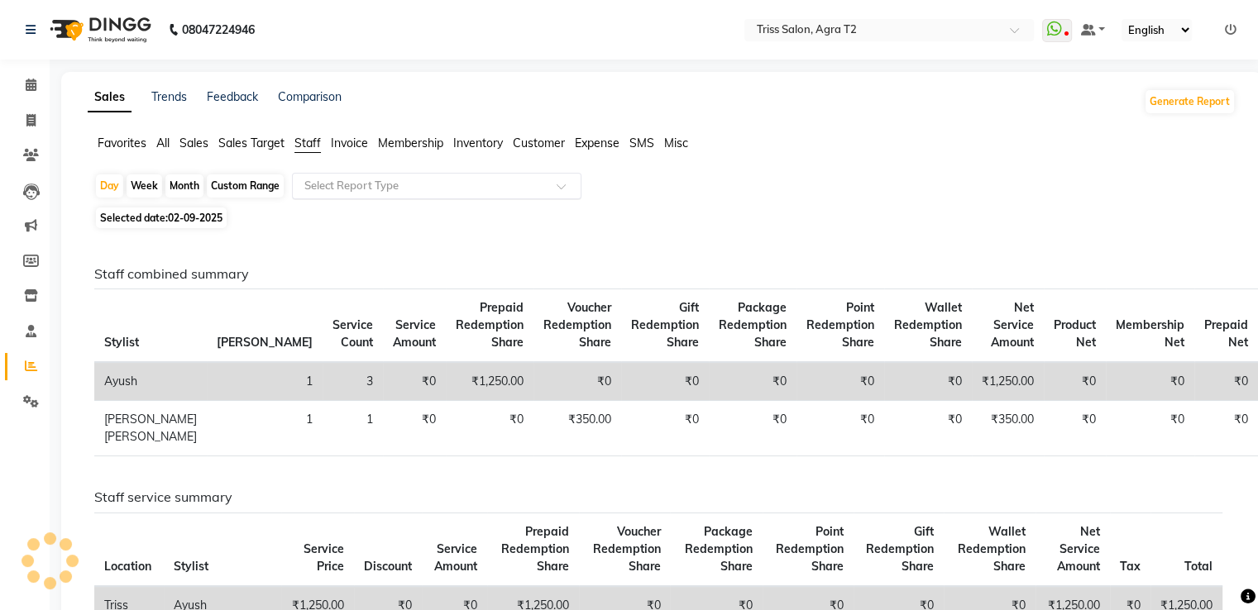
click at [339, 192] on input "text" at bounding box center [420, 186] width 238 height 17
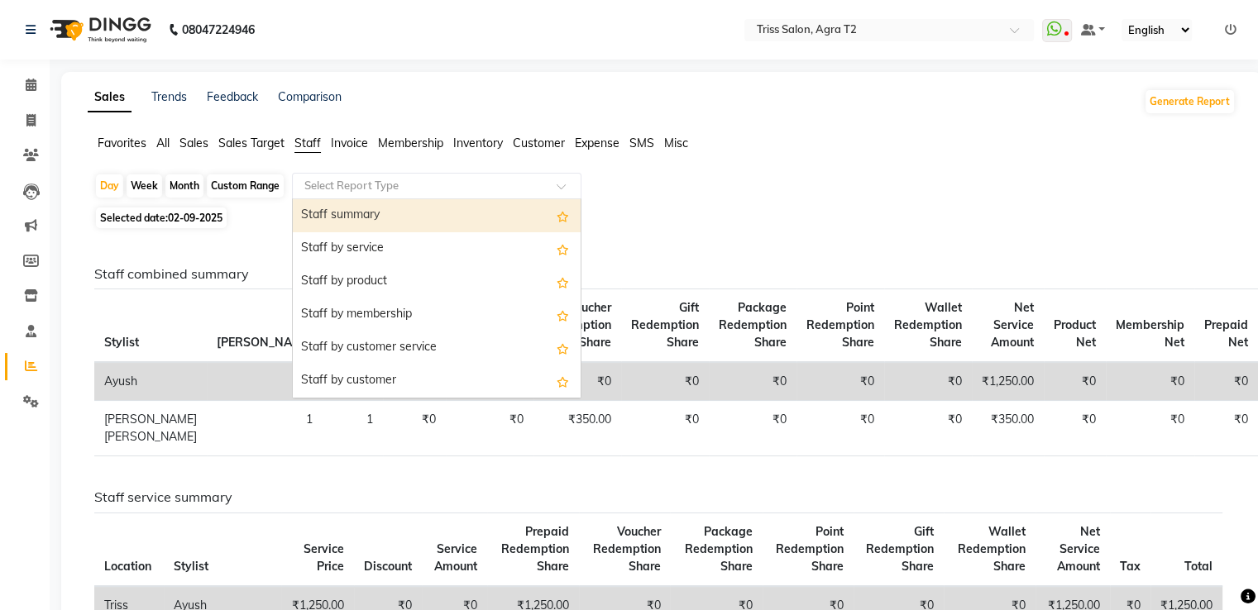
click at [220, 286] on div "Staff combined summary Stylist Bill Count Service Count Service Amount Prepaid …" at bounding box center [658, 367] width 1153 height 203
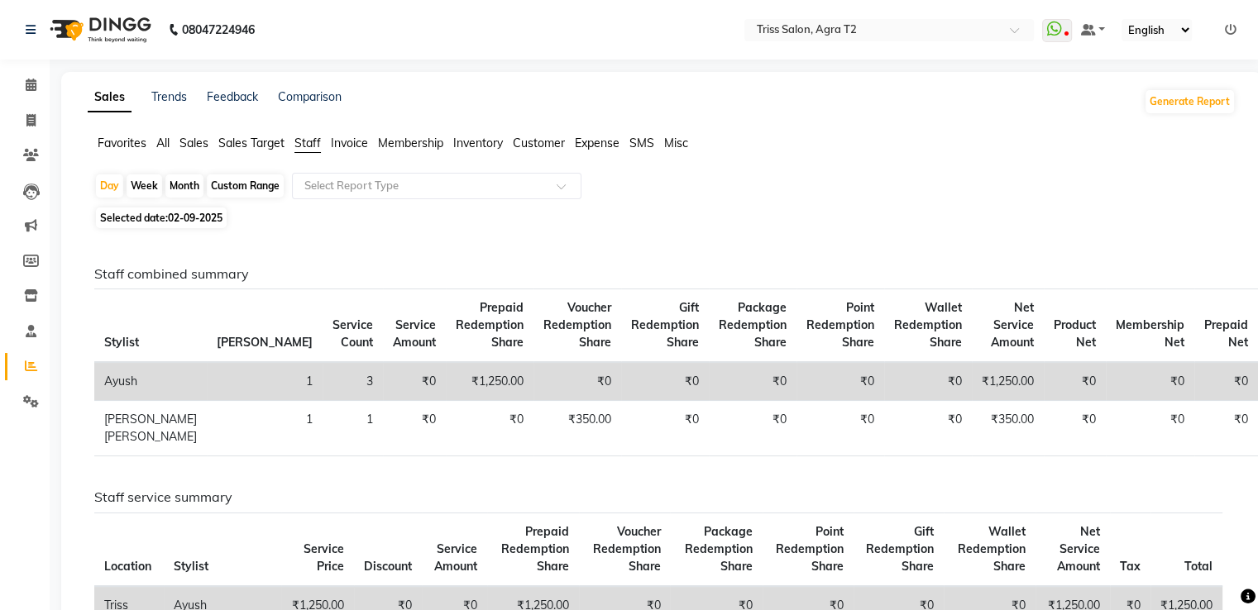
click at [236, 260] on div "Staff combined summary Stylist Bill Count Service Count Service Amount Prepaid …" at bounding box center [658, 555] width 1155 height 644
click at [249, 280] on h6 "Staff combined summary" at bounding box center [658, 274] width 1128 height 16
click at [166, 274] on h6 "Staff combined summary" at bounding box center [658, 274] width 1128 height 16
click at [26, 330] on icon at bounding box center [31, 331] width 11 height 12
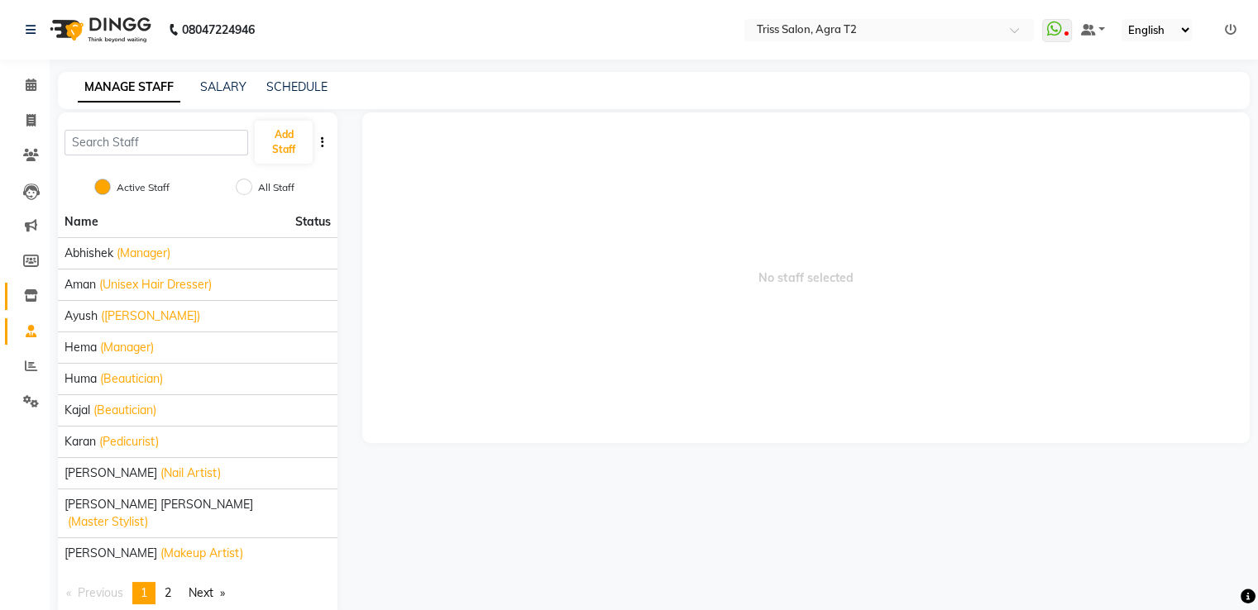
click at [23, 304] on span at bounding box center [31, 296] width 29 height 19
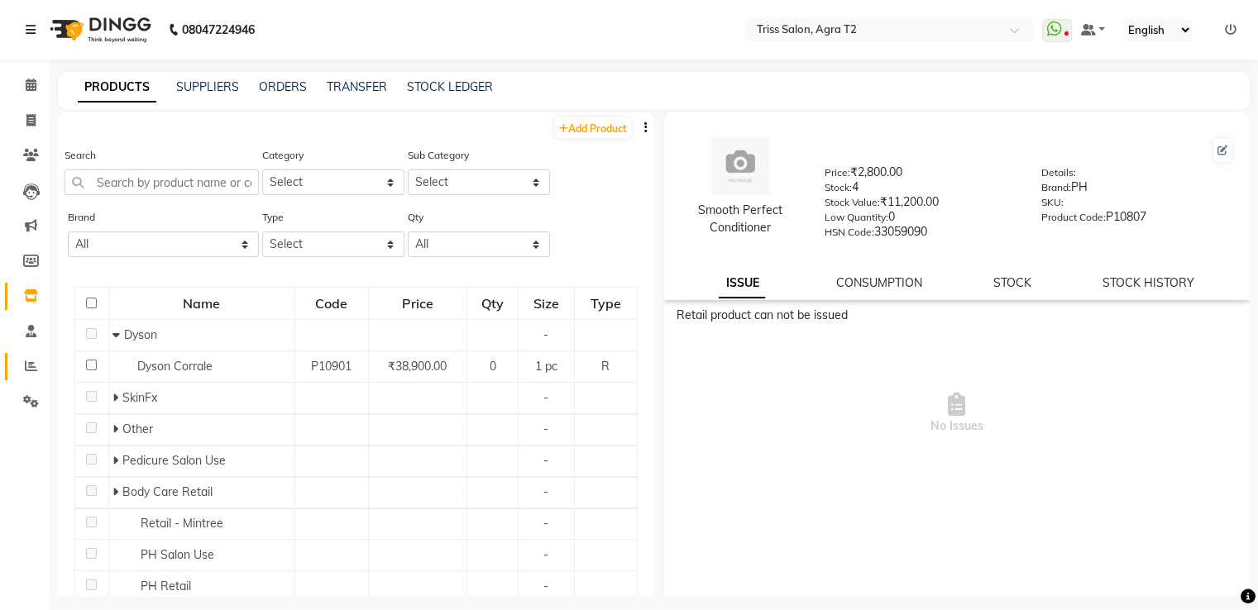
click at [35, 355] on link "Reports" at bounding box center [25, 366] width 40 height 27
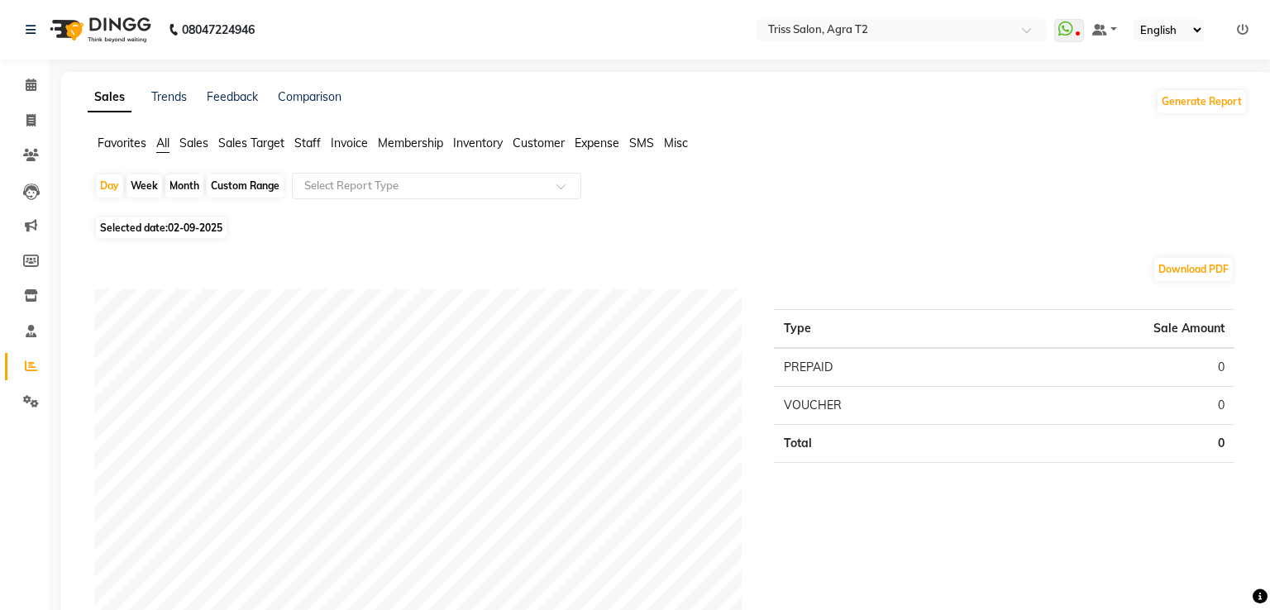
click at [28, 367] on icon at bounding box center [31, 366] width 12 height 12
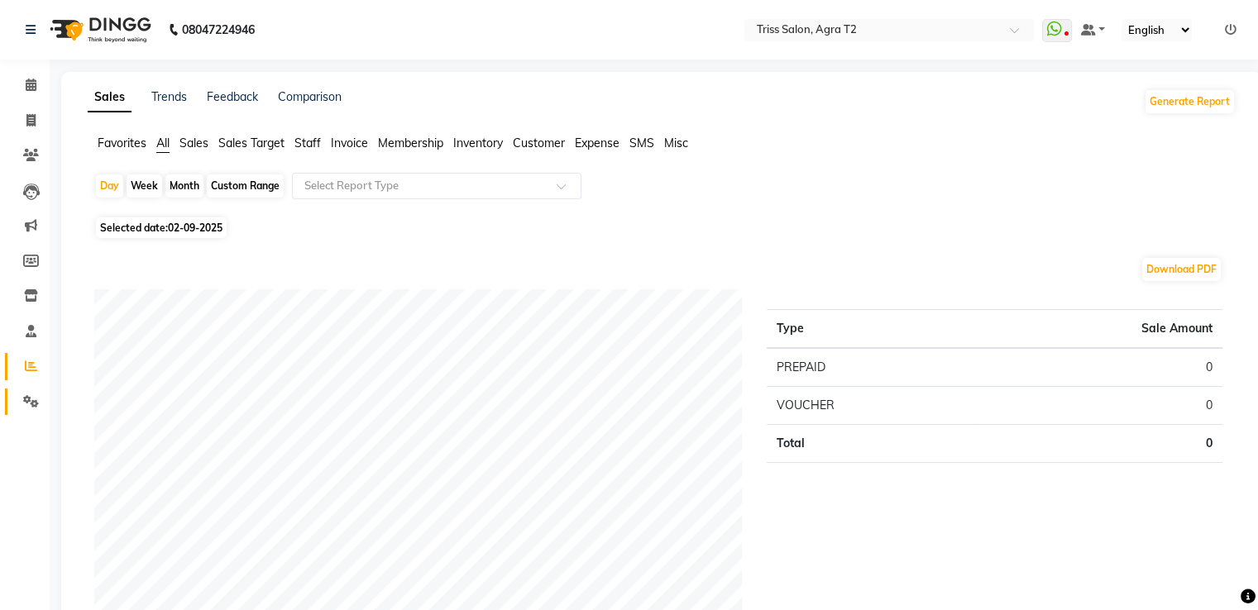
click at [30, 389] on link "Settings" at bounding box center [25, 402] width 40 height 27
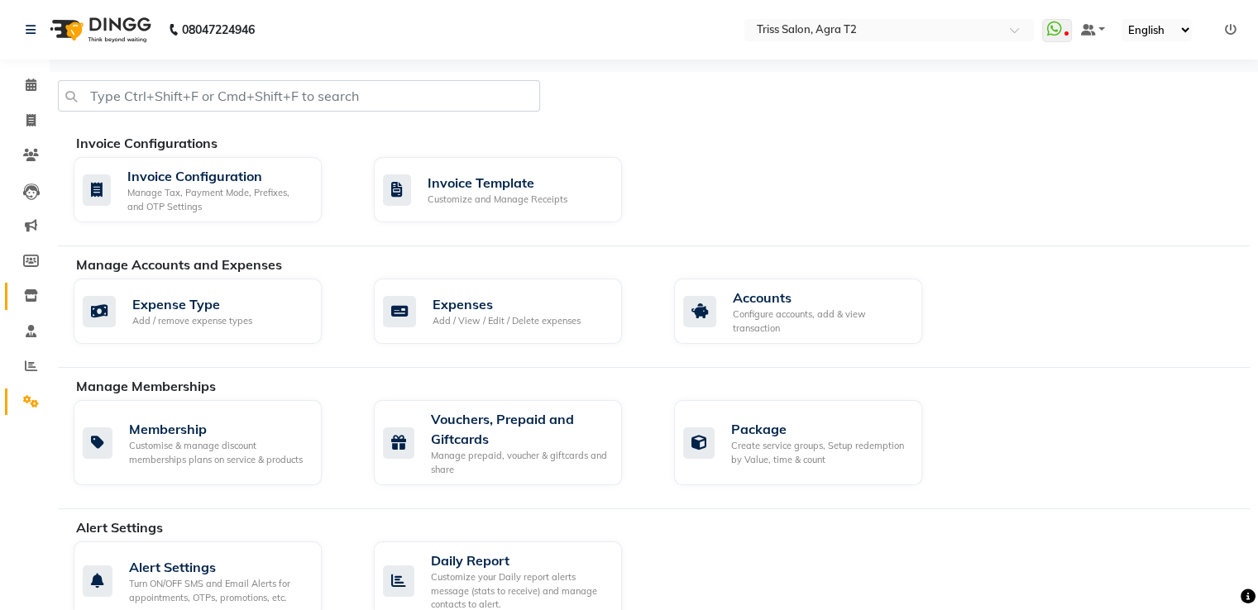
click at [29, 299] on icon at bounding box center [31, 295] width 14 height 12
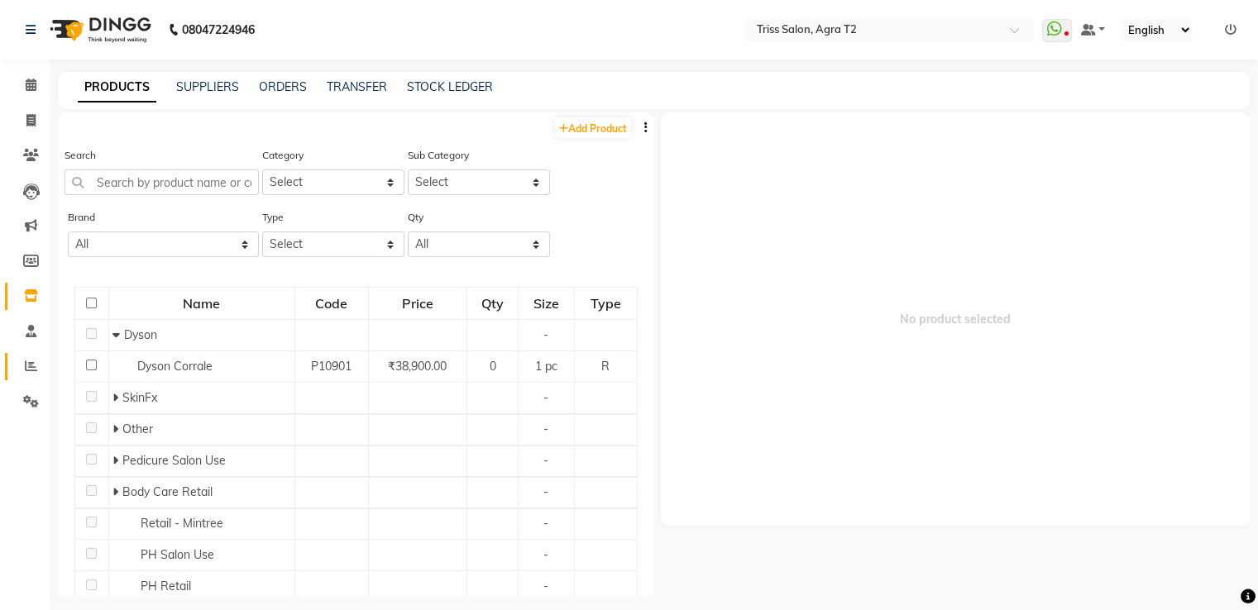
click at [26, 363] on icon at bounding box center [31, 366] width 12 height 12
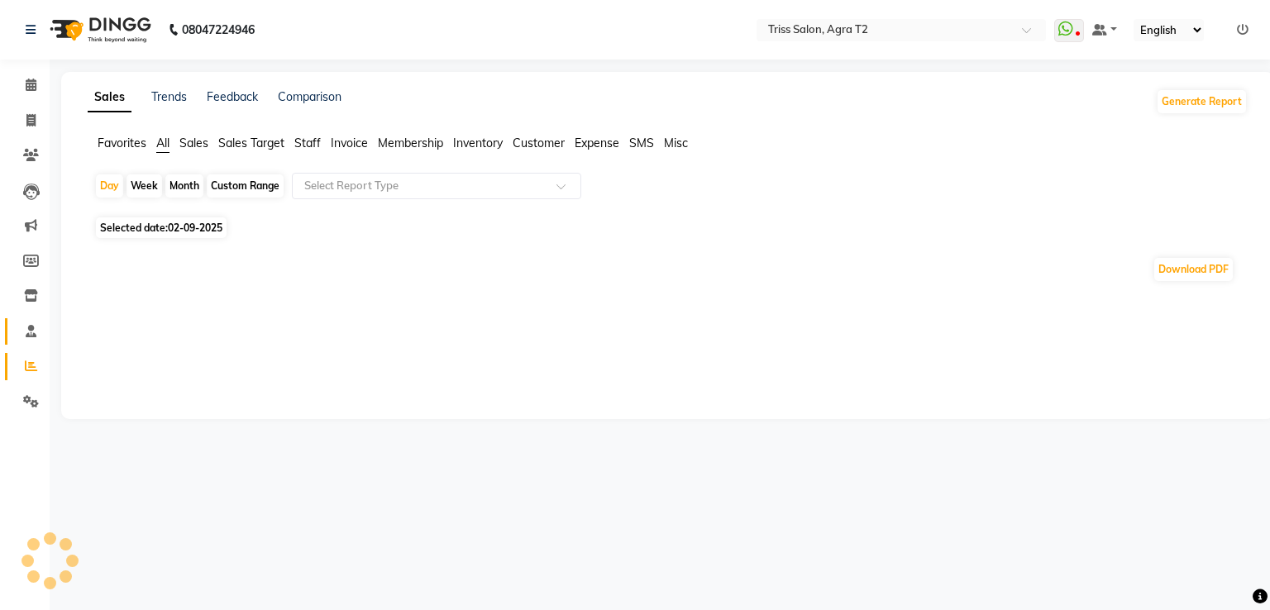
click at [35, 333] on icon at bounding box center [31, 331] width 11 height 12
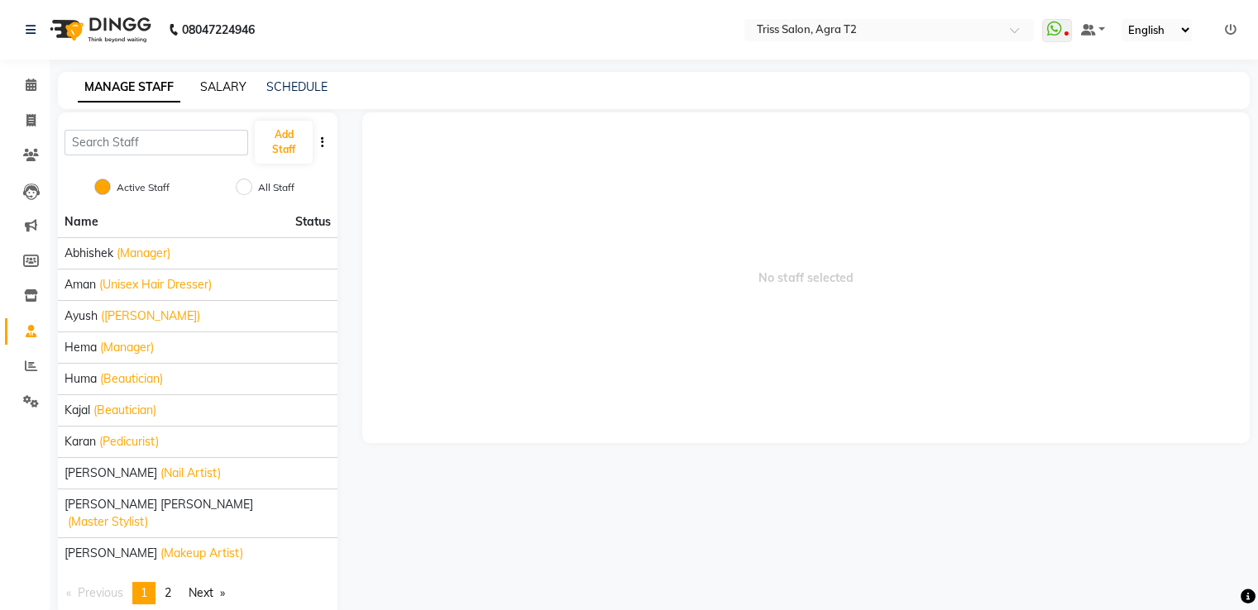
click at [222, 89] on link "SALARY" at bounding box center [223, 86] width 46 height 15
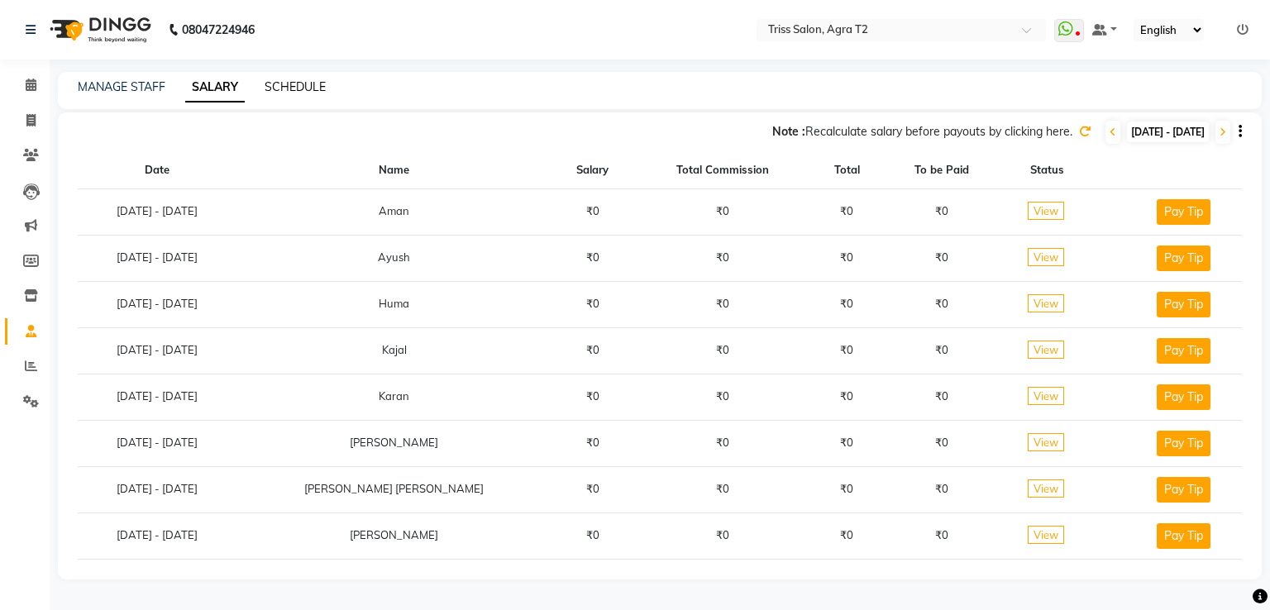
click at [301, 84] on link "SCHEDULE" at bounding box center [295, 86] width 61 height 15
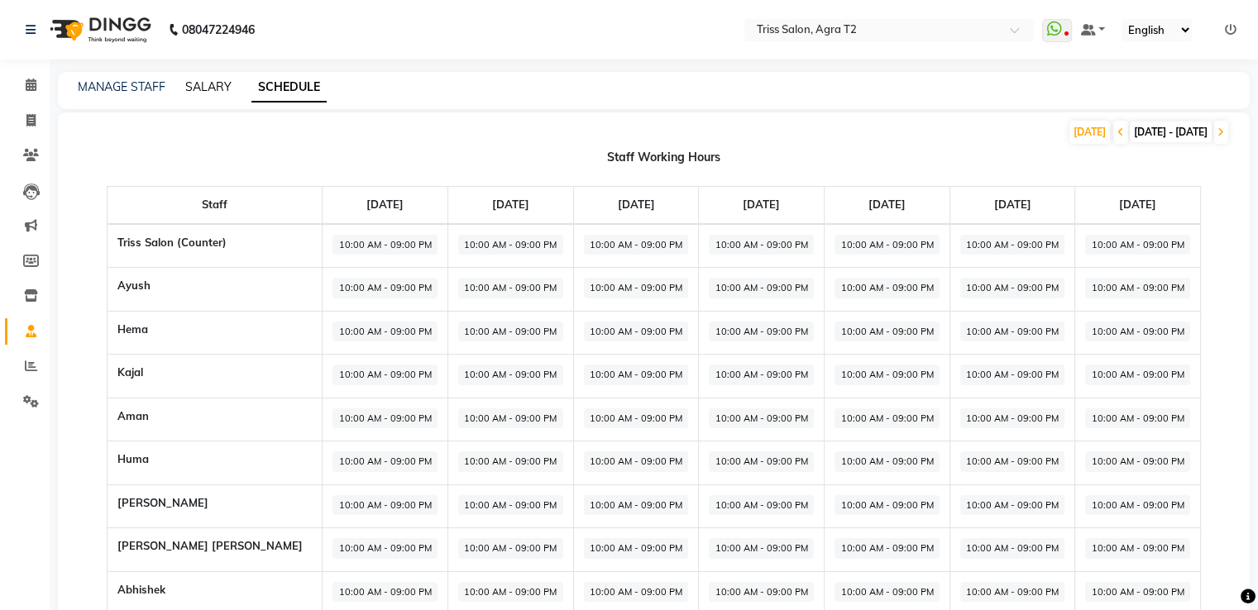
click at [223, 92] on link "SALARY" at bounding box center [208, 86] width 46 height 15
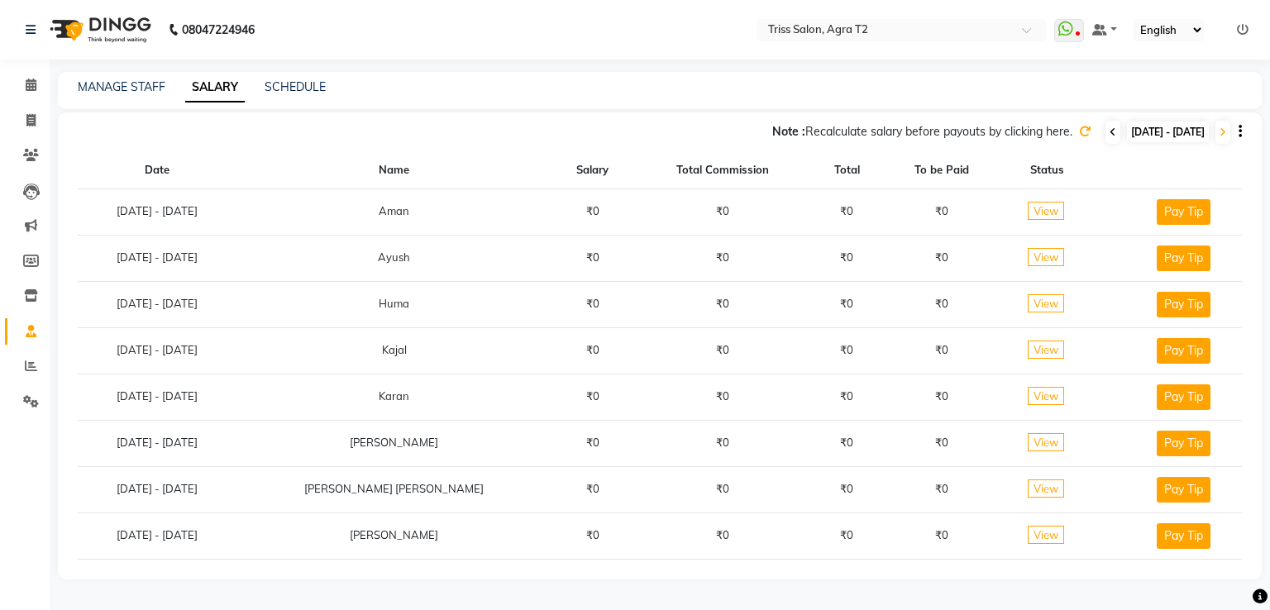
click at [1106, 132] on span at bounding box center [1113, 132] width 15 height 23
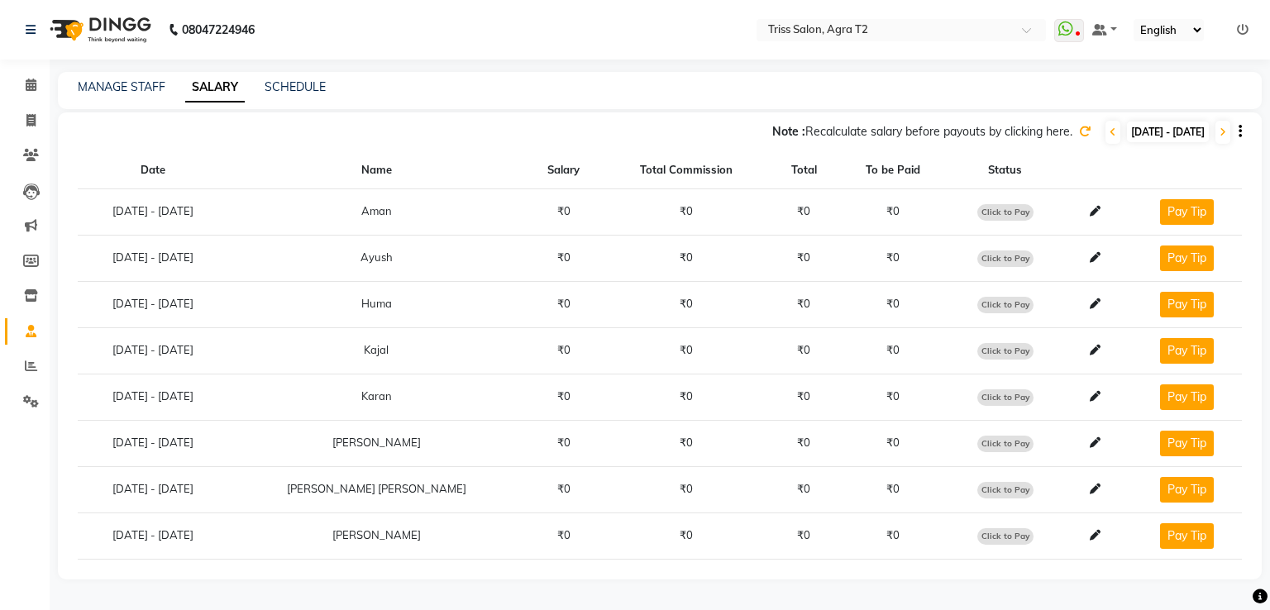
click at [1079, 126] on icon at bounding box center [1085, 132] width 12 height 12
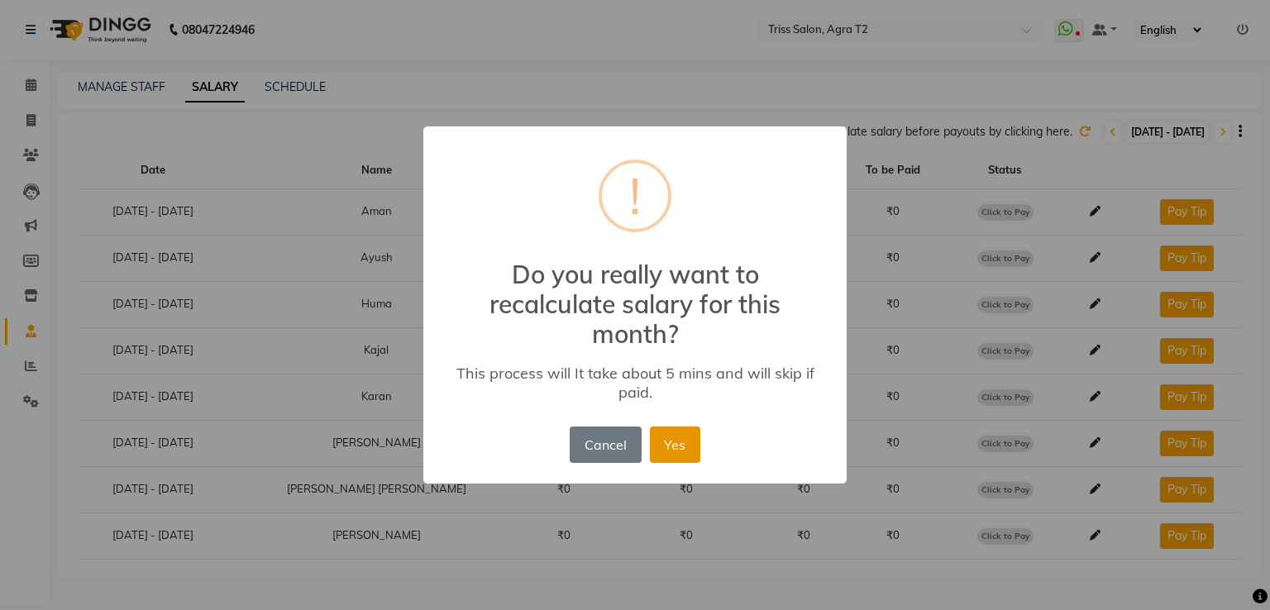
click at [682, 453] on button "Yes" at bounding box center [675, 445] width 50 height 36
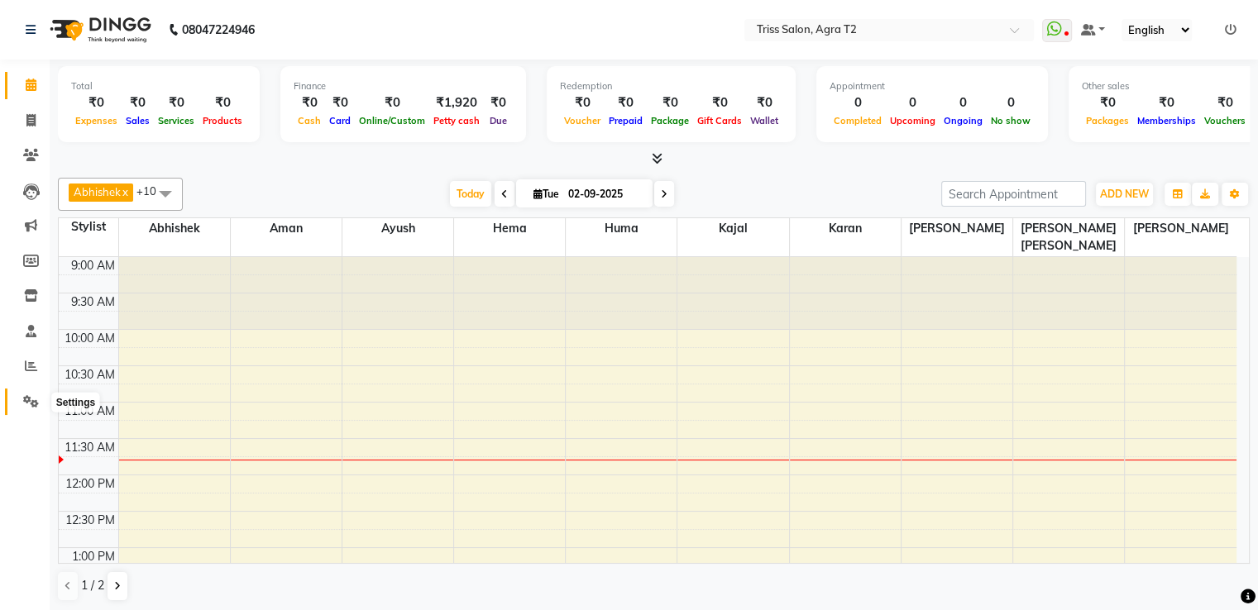
click at [26, 397] on icon at bounding box center [31, 401] width 16 height 12
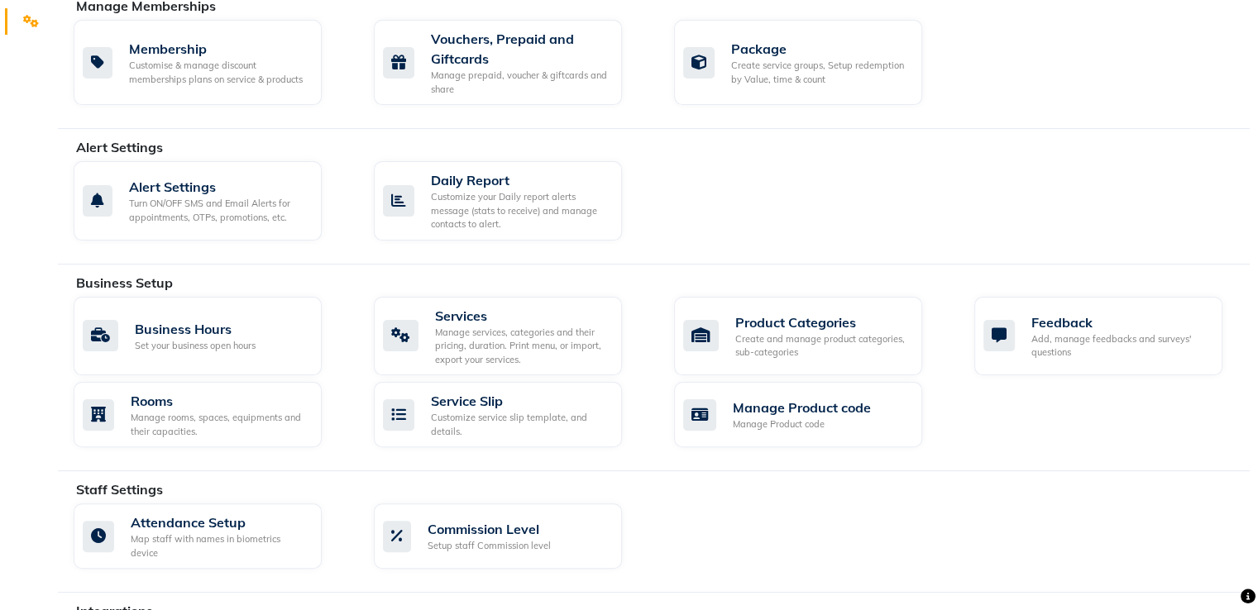
scroll to position [487, 0]
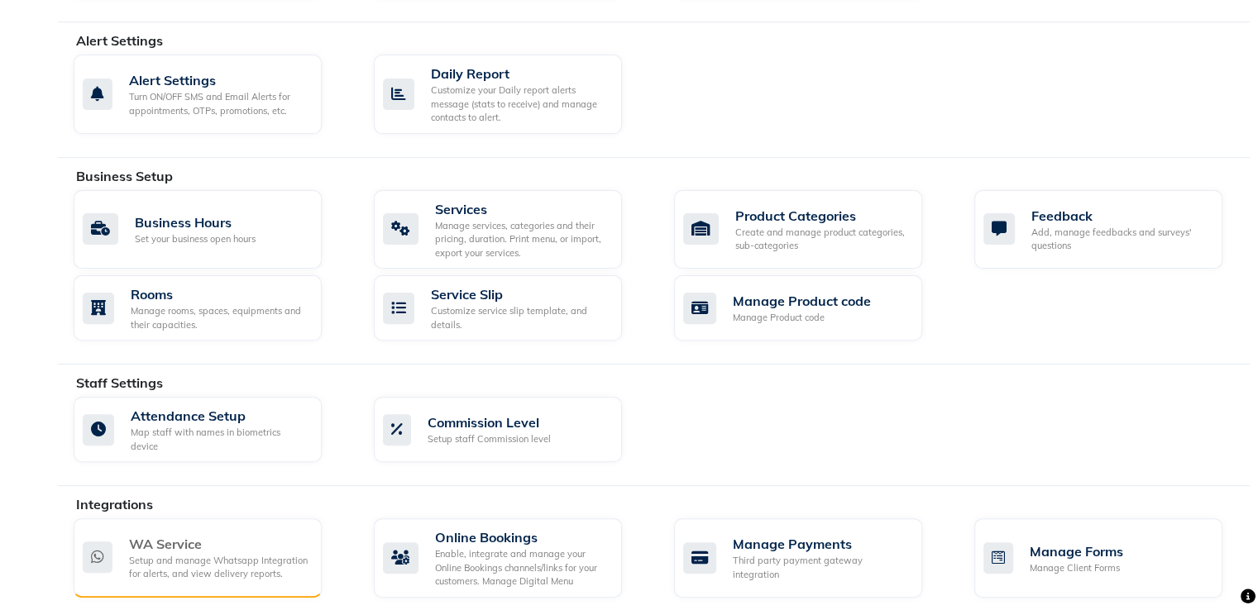
click at [186, 534] on div "WA Service" at bounding box center [218, 544] width 179 height 20
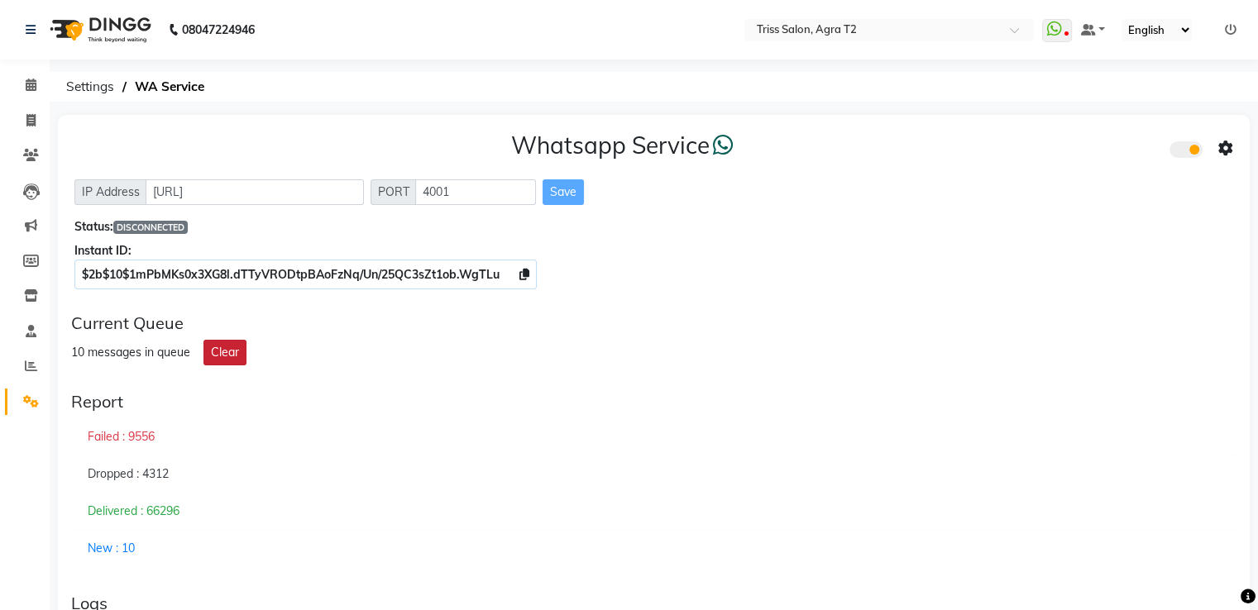
click at [213, 345] on button "Clear" at bounding box center [224, 353] width 43 height 26
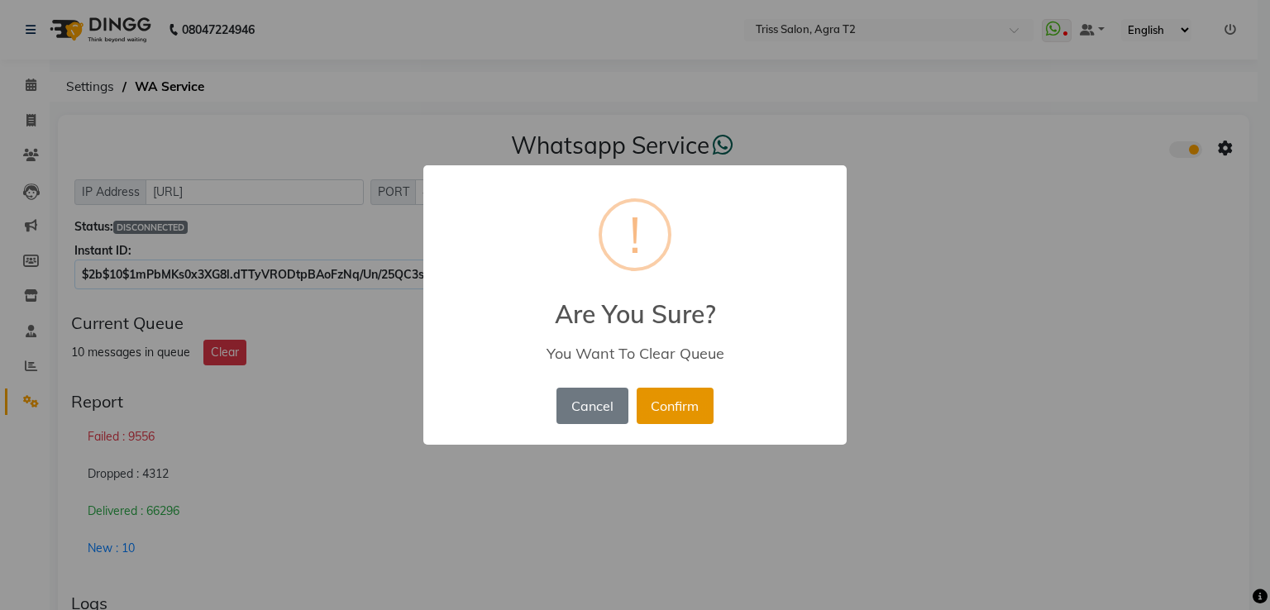
click at [684, 411] on button "Confirm" at bounding box center [675, 406] width 77 height 36
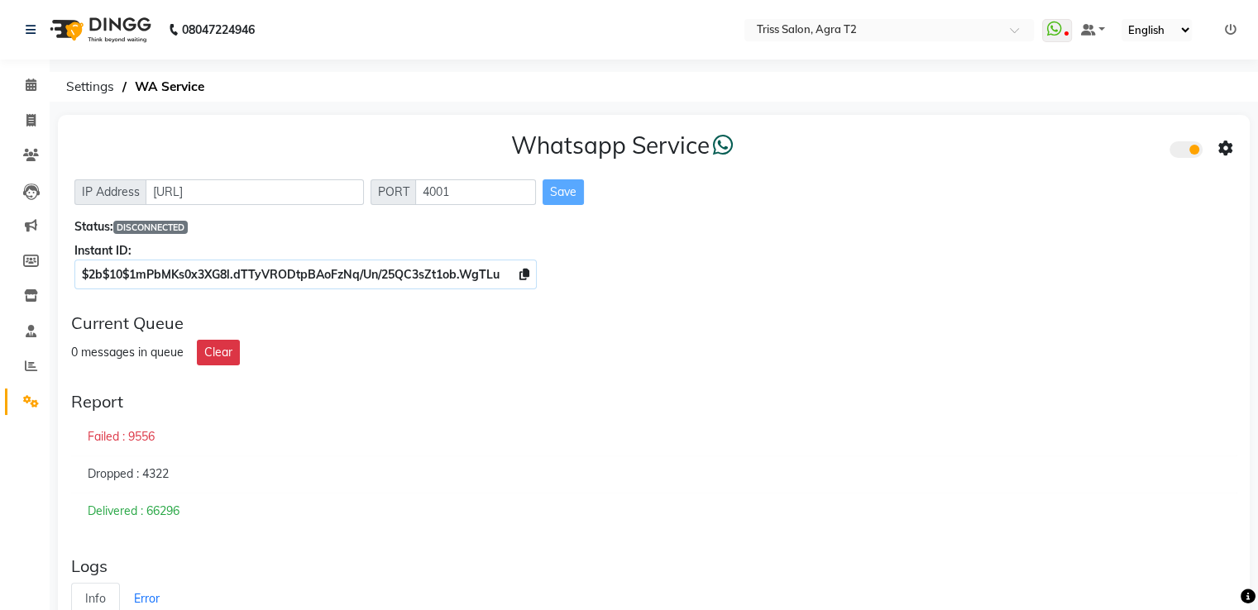
click at [1176, 150] on span at bounding box center [1185, 149] width 33 height 17
click at [1182, 152] on input "checkbox" at bounding box center [1182, 152] width 0 height 0
click at [1184, 151] on span at bounding box center [1185, 149] width 33 height 17
click at [1182, 152] on input "checkbox" at bounding box center [1182, 152] width 0 height 0
click at [24, 123] on span at bounding box center [31, 121] width 29 height 19
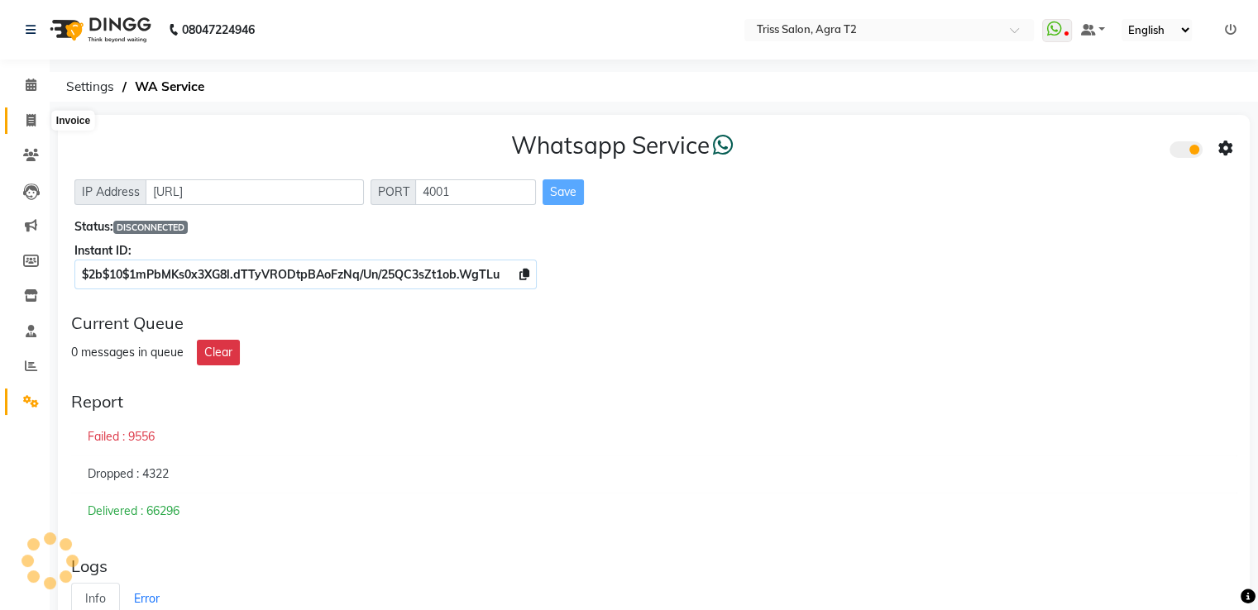
select select "service"
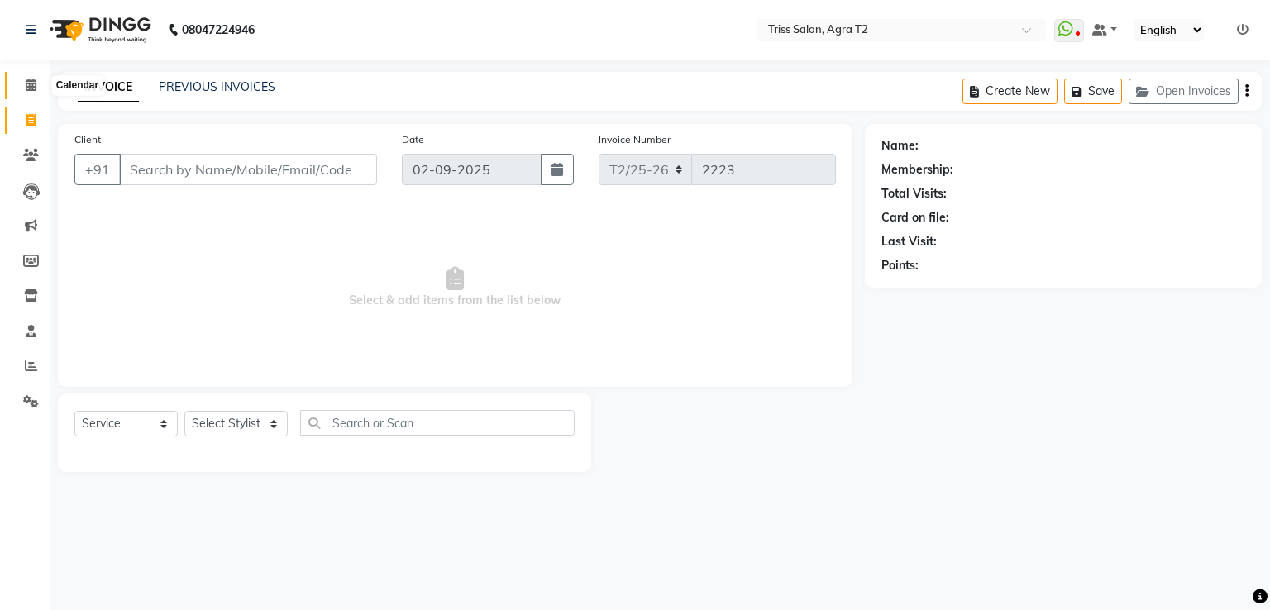
click at [26, 79] on icon at bounding box center [31, 85] width 11 height 12
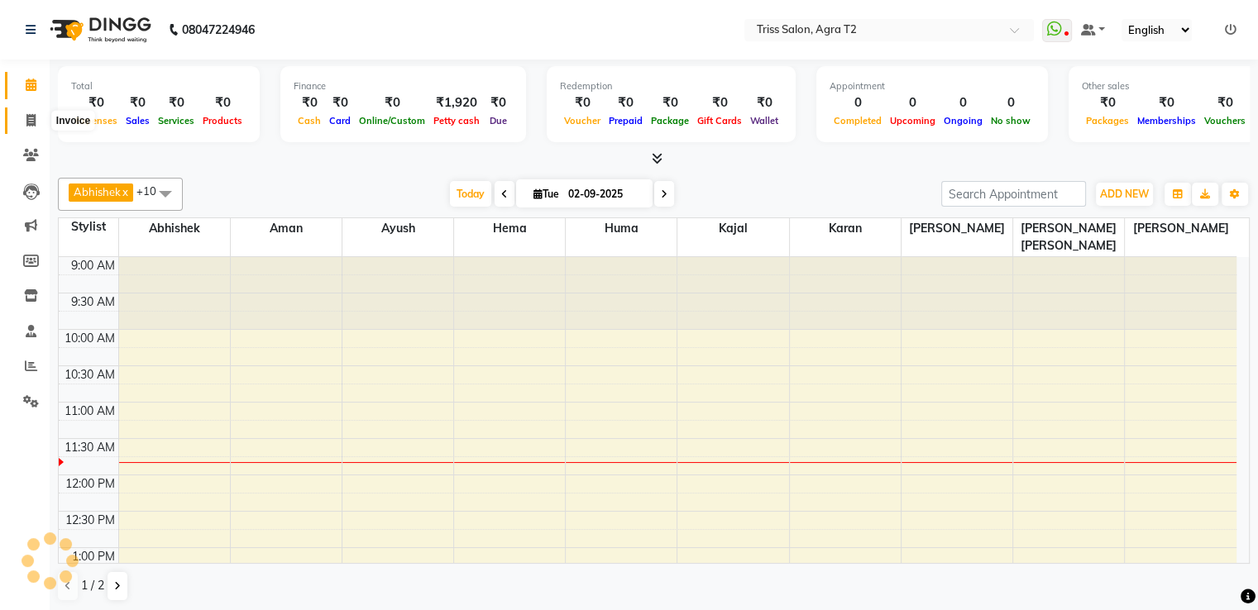
click at [31, 116] on icon at bounding box center [30, 120] width 9 height 12
select select "service"
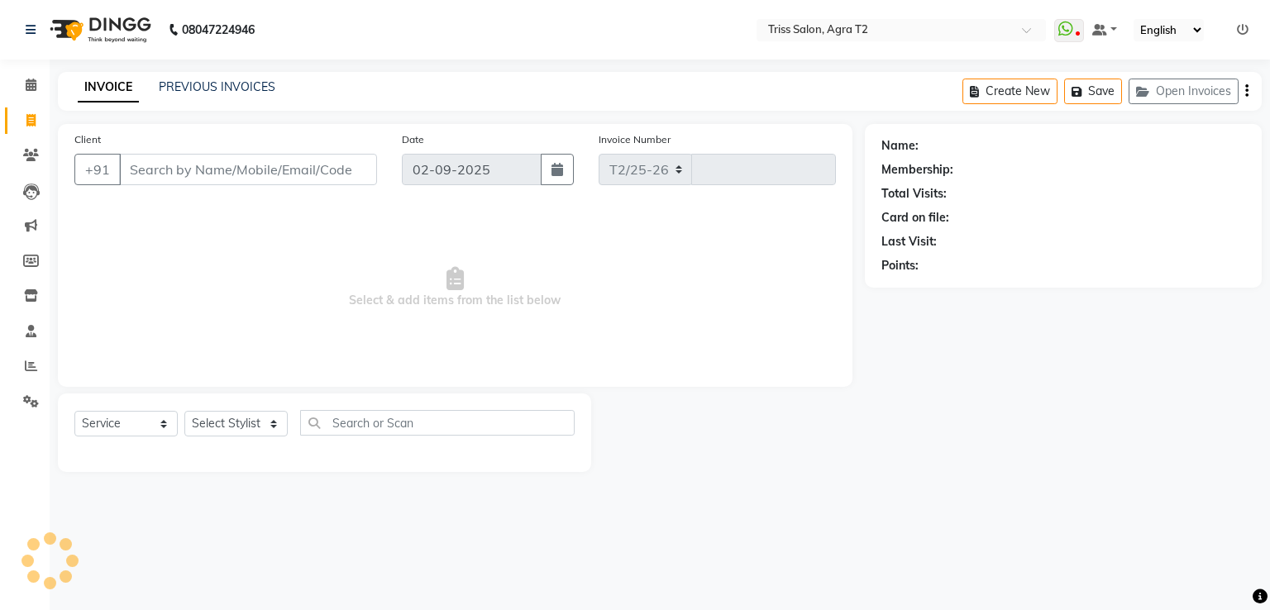
select select "4301"
type input "2223"
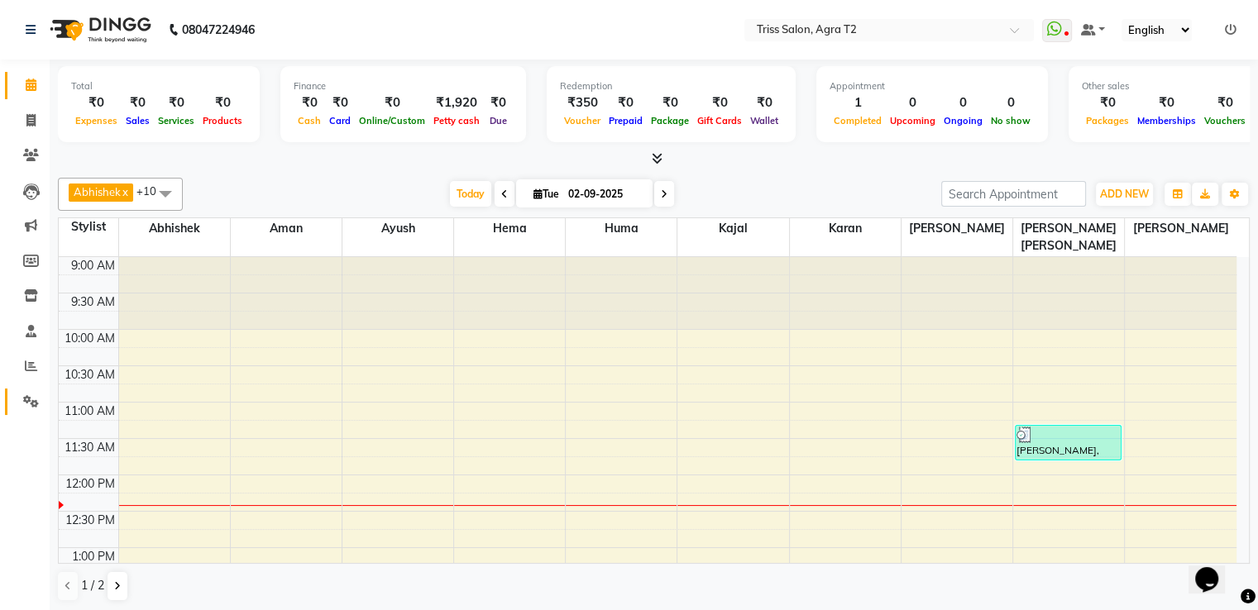
click at [34, 407] on icon at bounding box center [31, 401] width 16 height 12
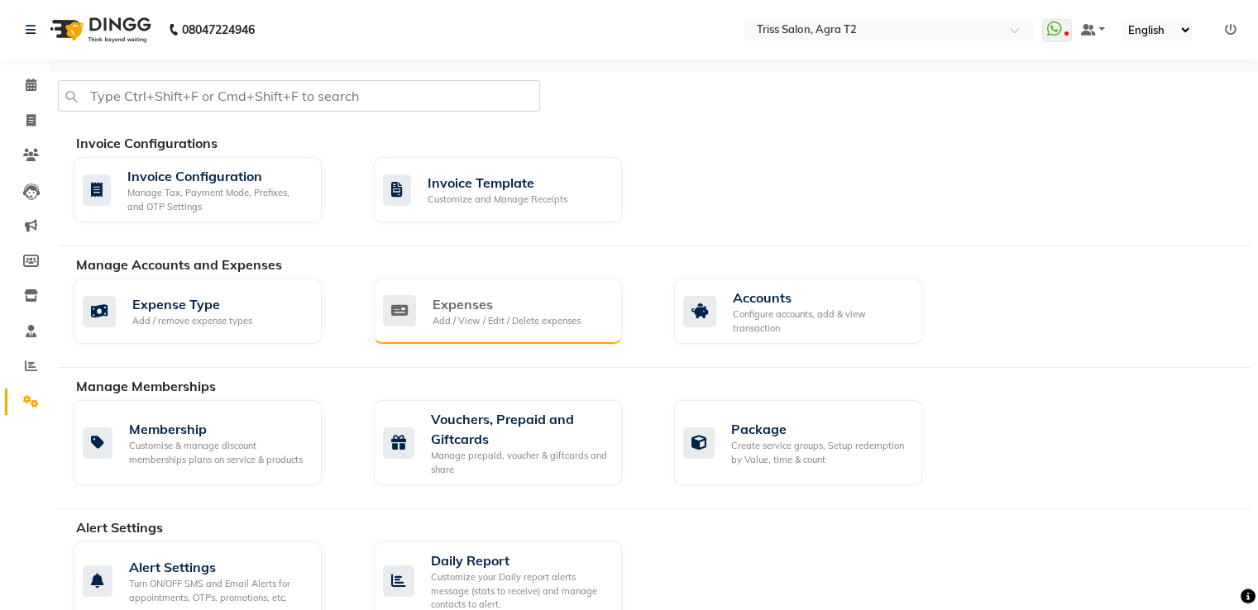
click at [510, 318] on div "Add / View / Edit / Delete expenses" at bounding box center [507, 321] width 148 height 14
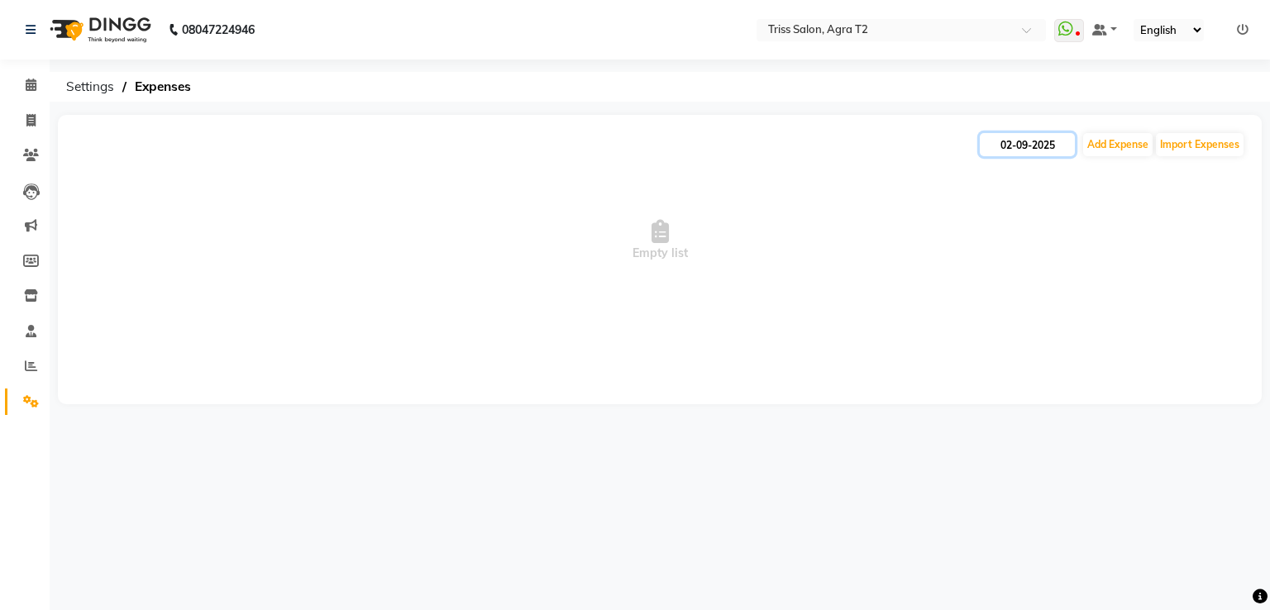
click at [1026, 149] on input "02-09-2025" at bounding box center [1027, 144] width 95 height 23
select select "9"
select select "2025"
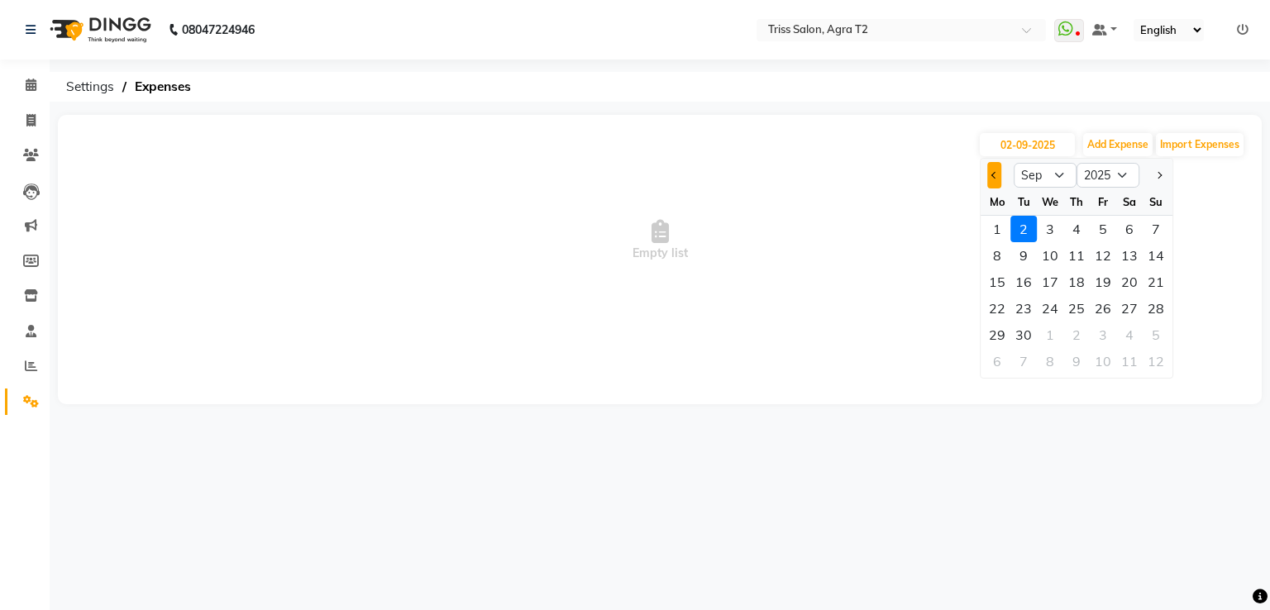
click at [994, 179] on button "Previous month" at bounding box center [995, 175] width 14 height 26
select select "8"
click at [1133, 339] on div "30" at bounding box center [1130, 335] width 26 height 26
type input "30-08-2025"
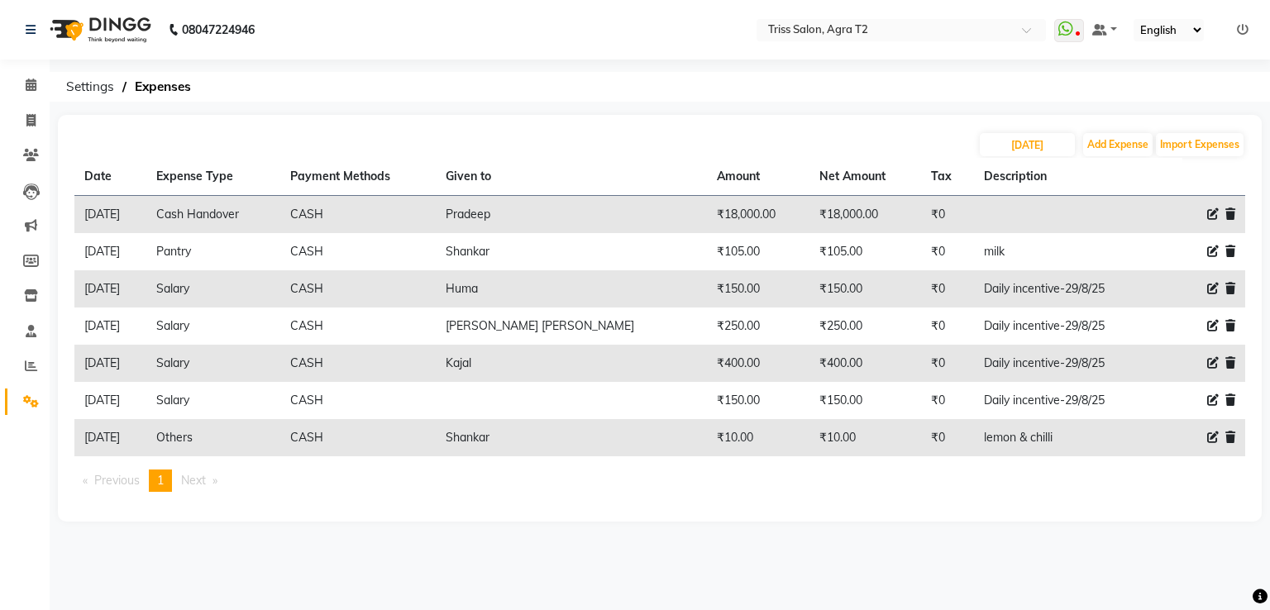
click at [1210, 403] on icon at bounding box center [1214, 401] width 12 height 12
select select "1"
select select "2533"
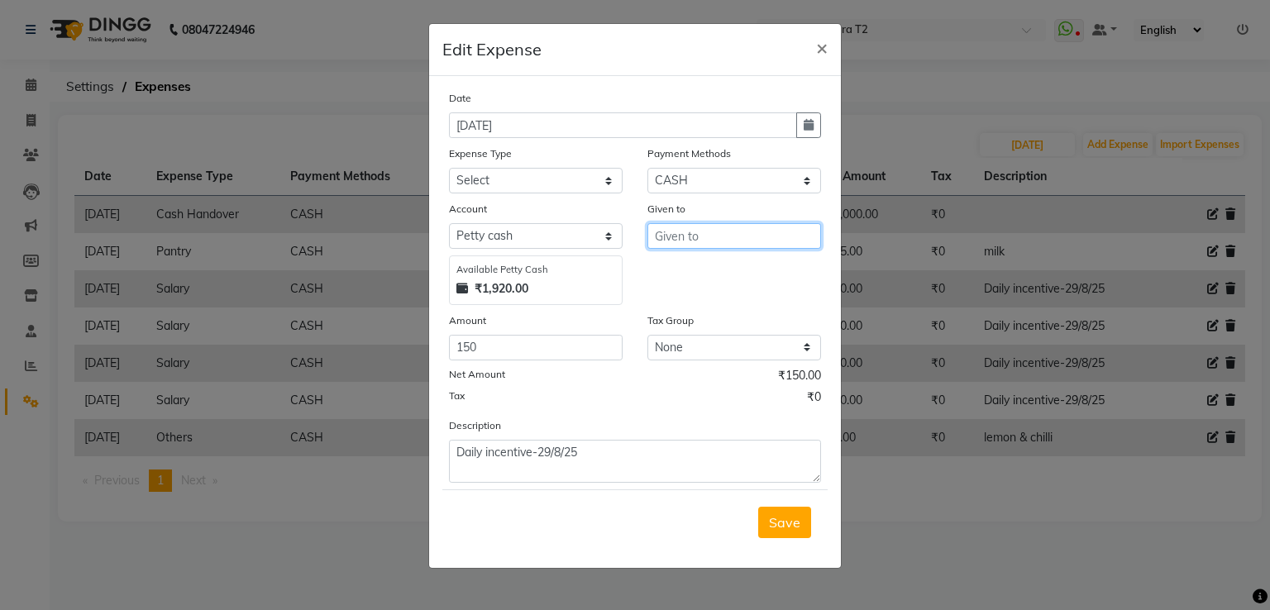
click at [682, 234] on input "text" at bounding box center [735, 236] width 174 height 26
type input "Kavyansh"
click at [787, 531] on span "Save" at bounding box center [784, 522] width 31 height 17
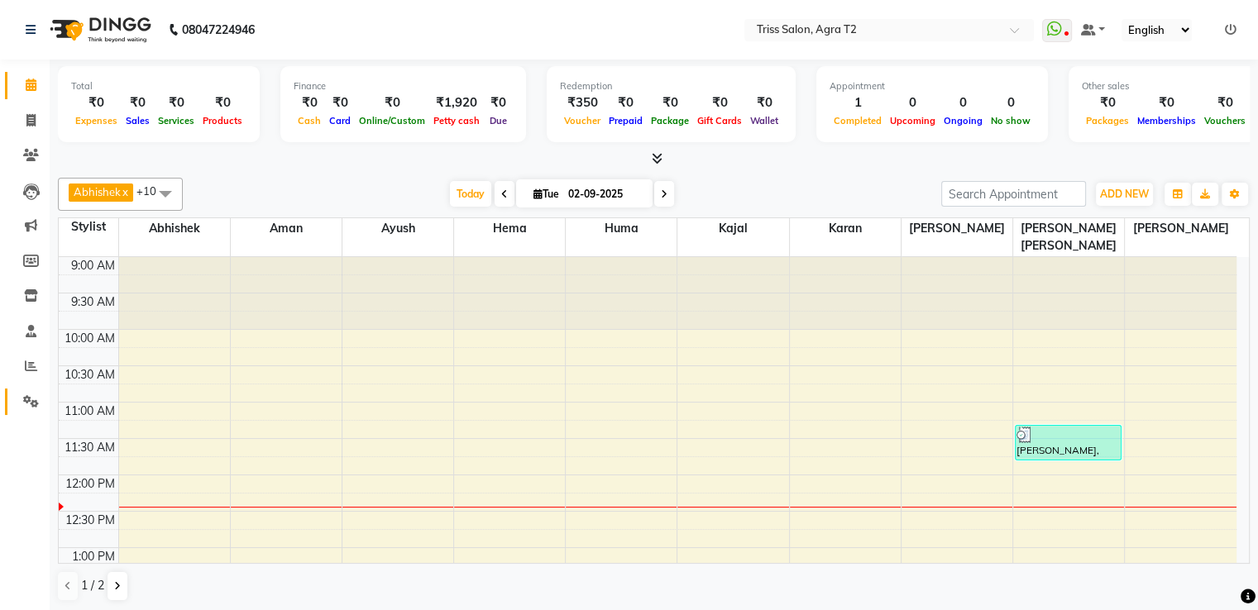
click at [23, 406] on icon at bounding box center [31, 401] width 16 height 12
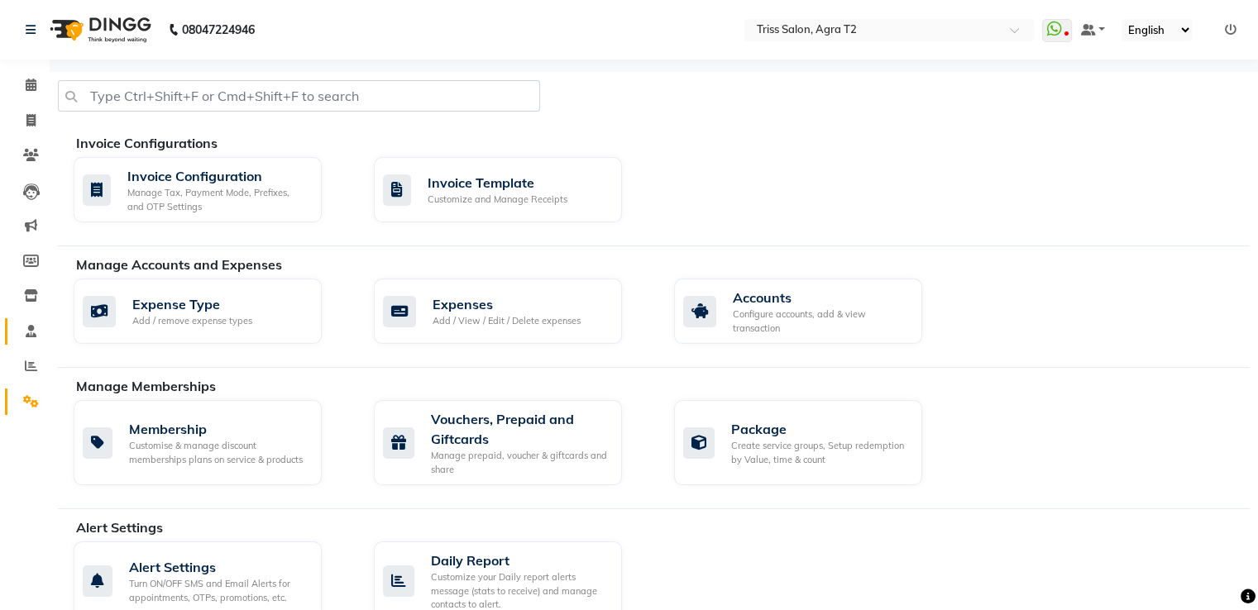
click at [35, 337] on icon at bounding box center [31, 331] width 11 height 12
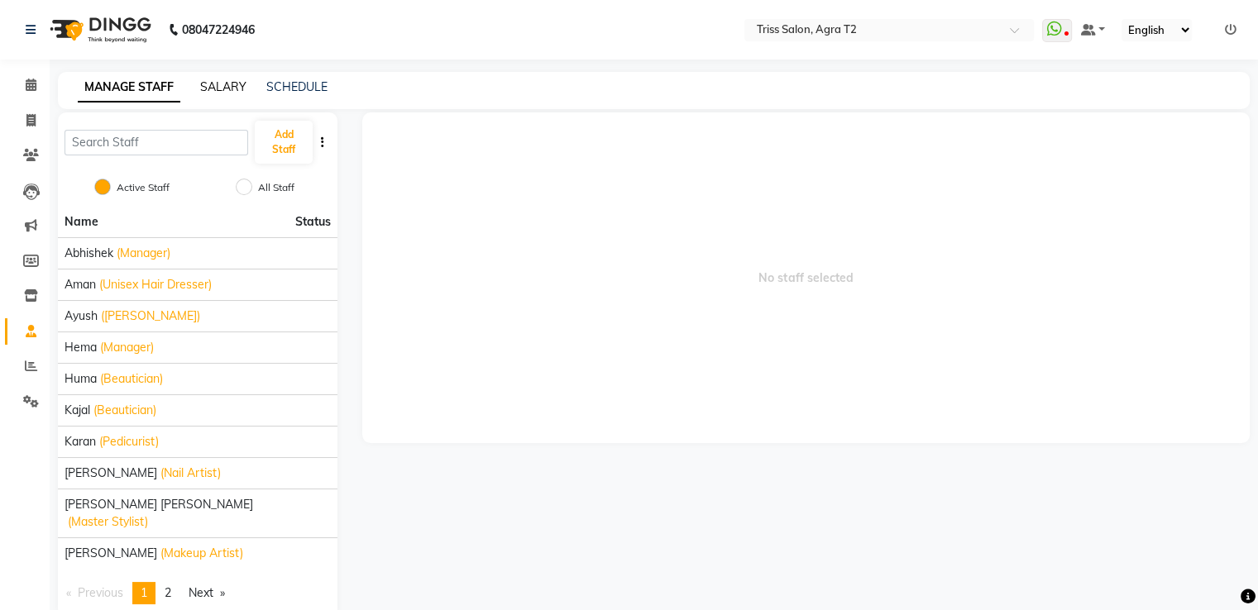
click at [221, 93] on link "SALARY" at bounding box center [223, 86] width 46 height 15
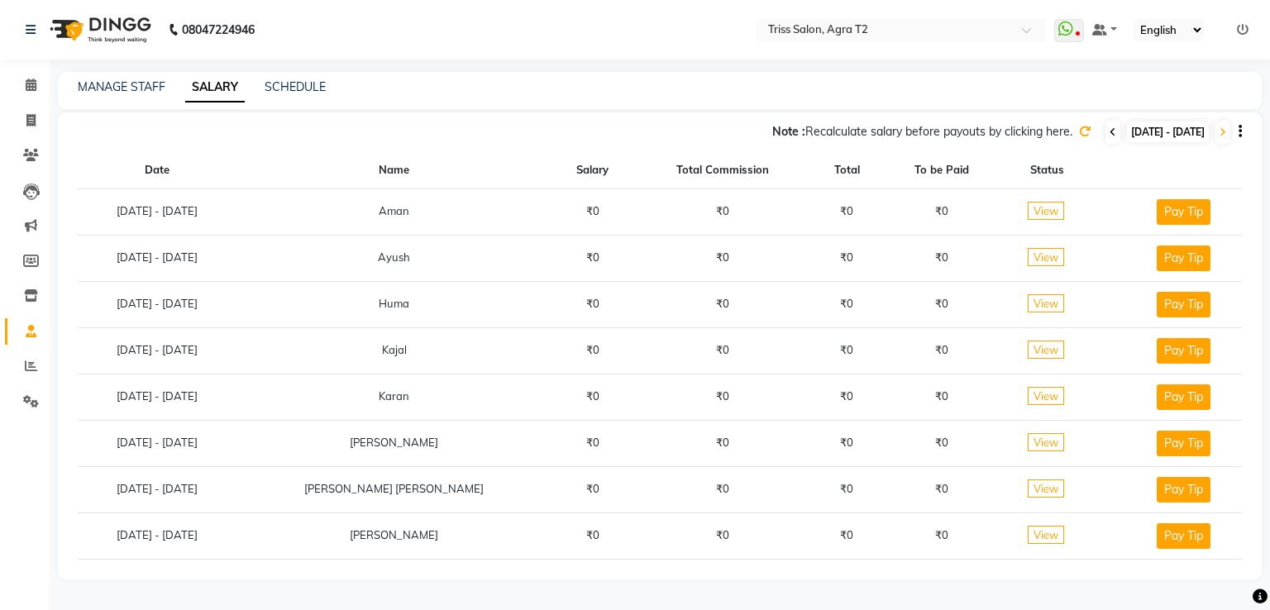
click at [1110, 134] on icon at bounding box center [1113, 132] width 7 height 10
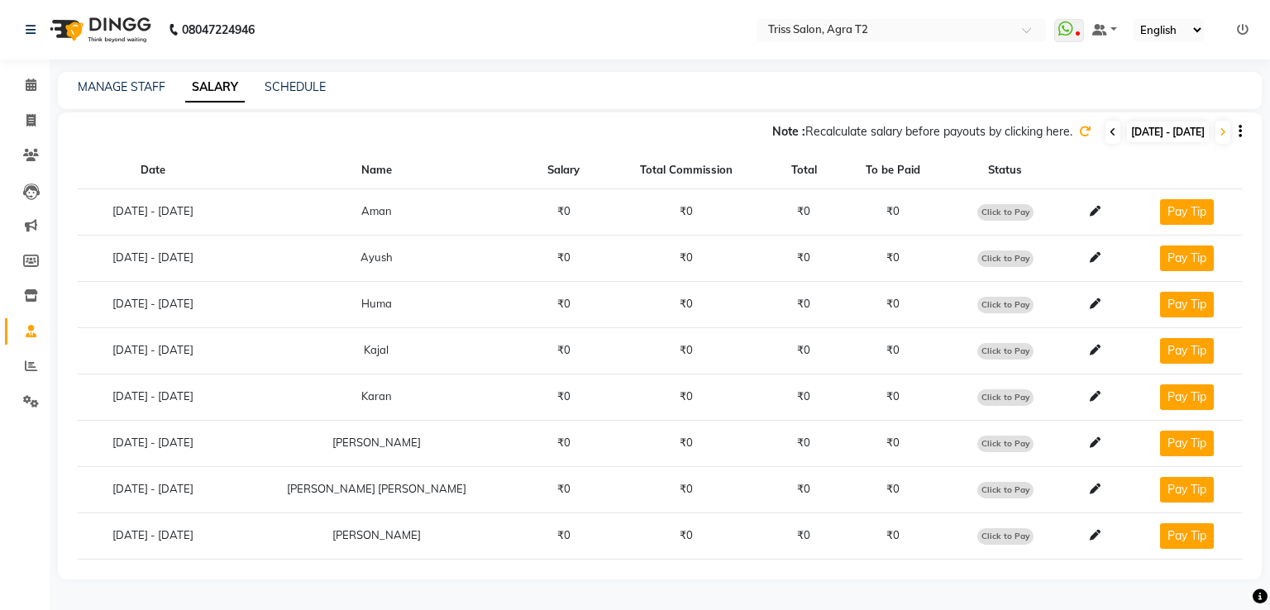
click at [1110, 132] on icon at bounding box center [1113, 132] width 7 height 10
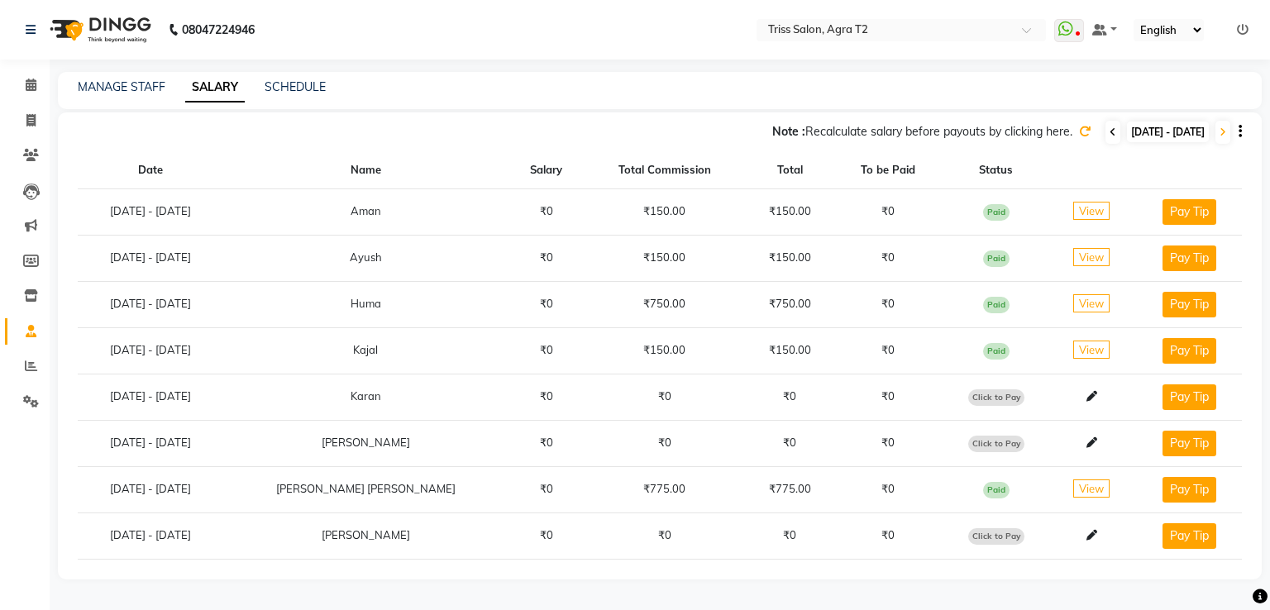
click at [1106, 141] on span at bounding box center [1113, 132] width 15 height 23
click at [1110, 136] on icon at bounding box center [1113, 132] width 7 height 10
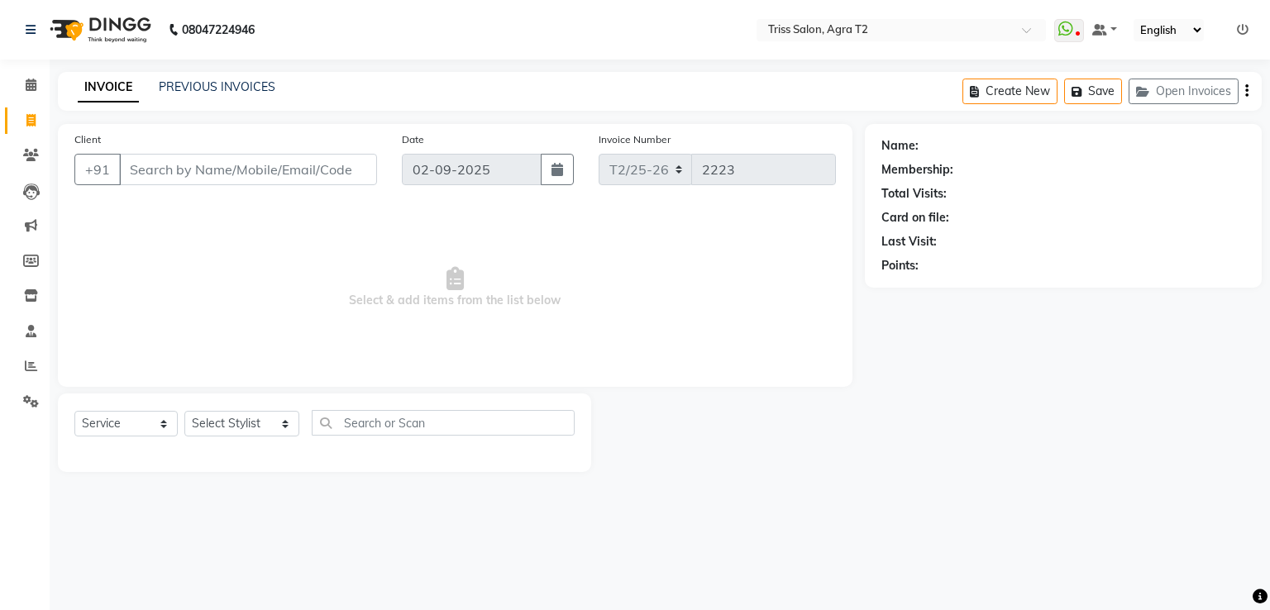
select select "service"
click at [35, 372] on icon at bounding box center [31, 366] width 12 height 12
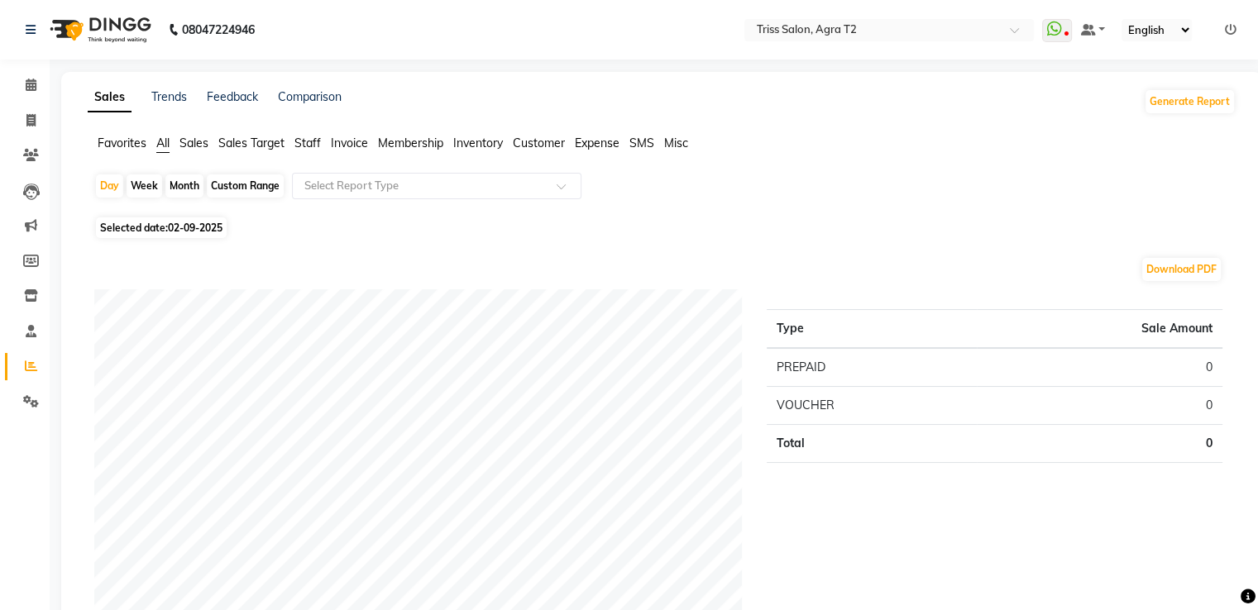
click at [318, 141] on span "Staff" at bounding box center [307, 143] width 26 height 15
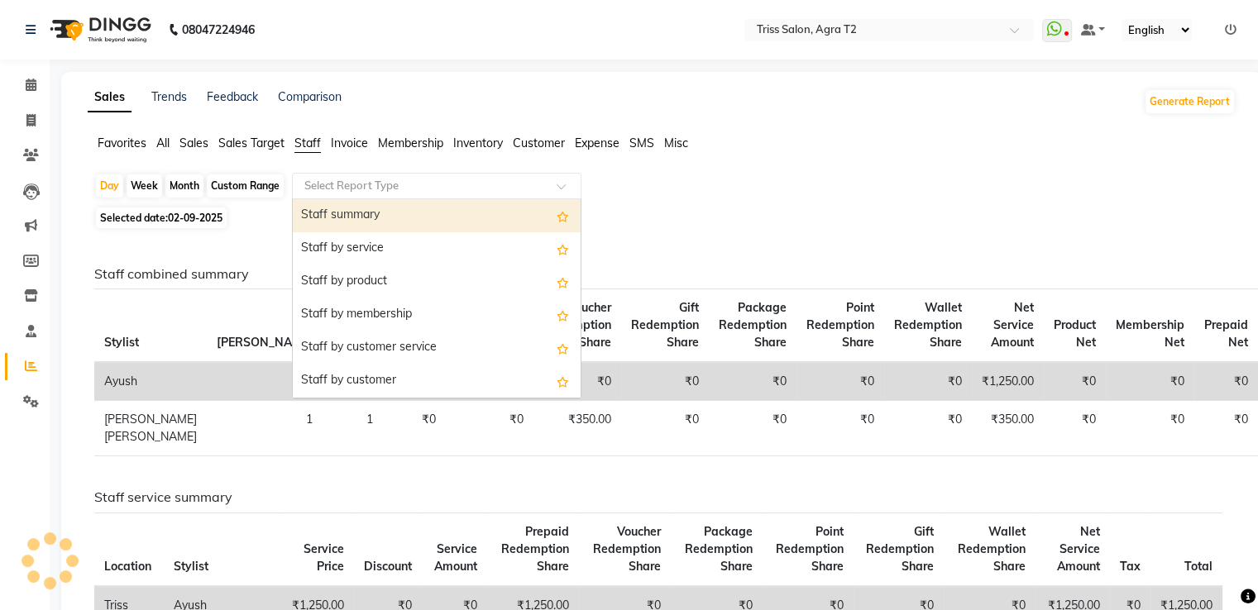
click at [328, 180] on input "text" at bounding box center [420, 186] width 238 height 17
click at [338, 211] on div "Staff summary" at bounding box center [437, 215] width 288 height 33
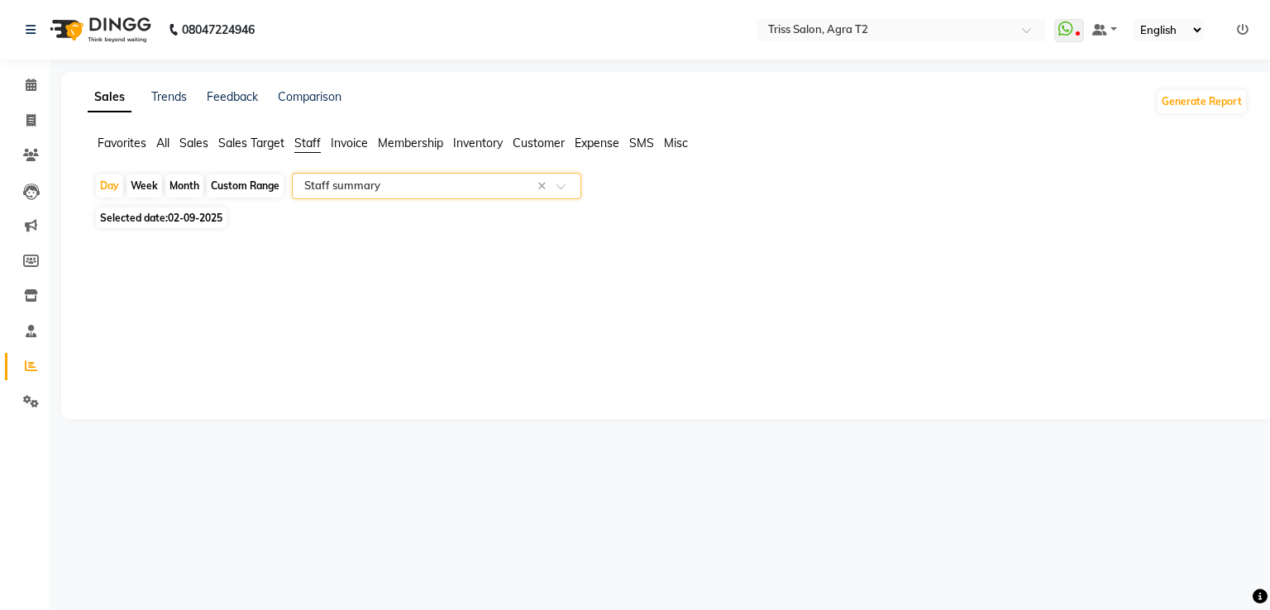
click at [338, 211] on div "Selected date: 02-09-2025" at bounding box center [671, 217] width 1154 height 17
select select "full_report"
select select "csv"
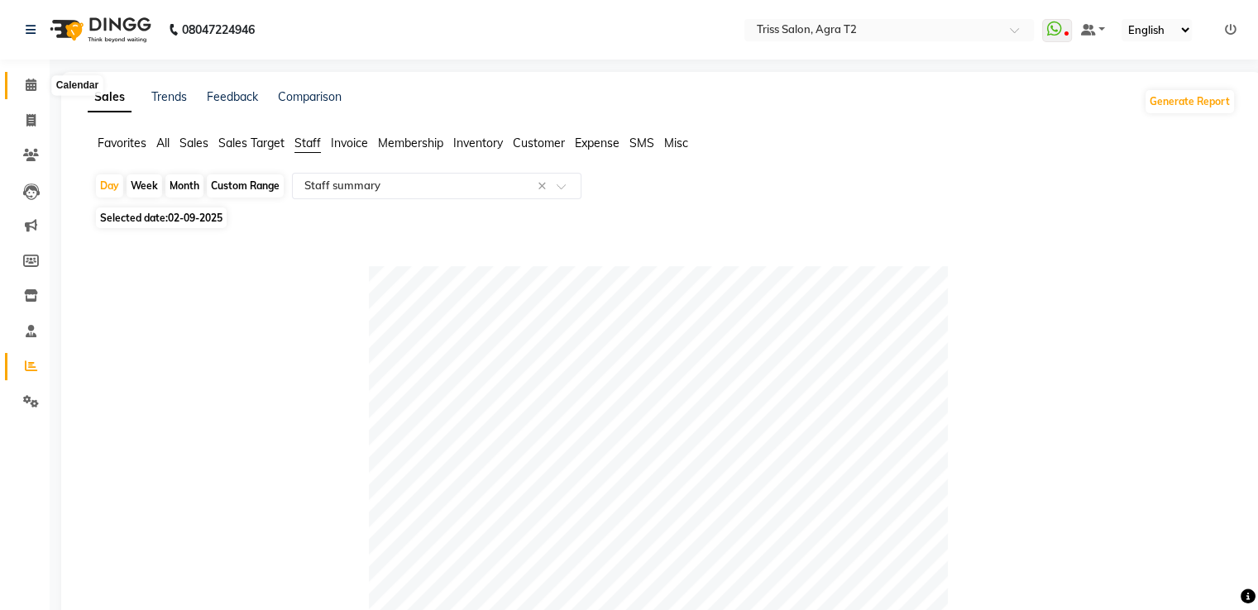
click at [19, 87] on span at bounding box center [31, 85] width 29 height 19
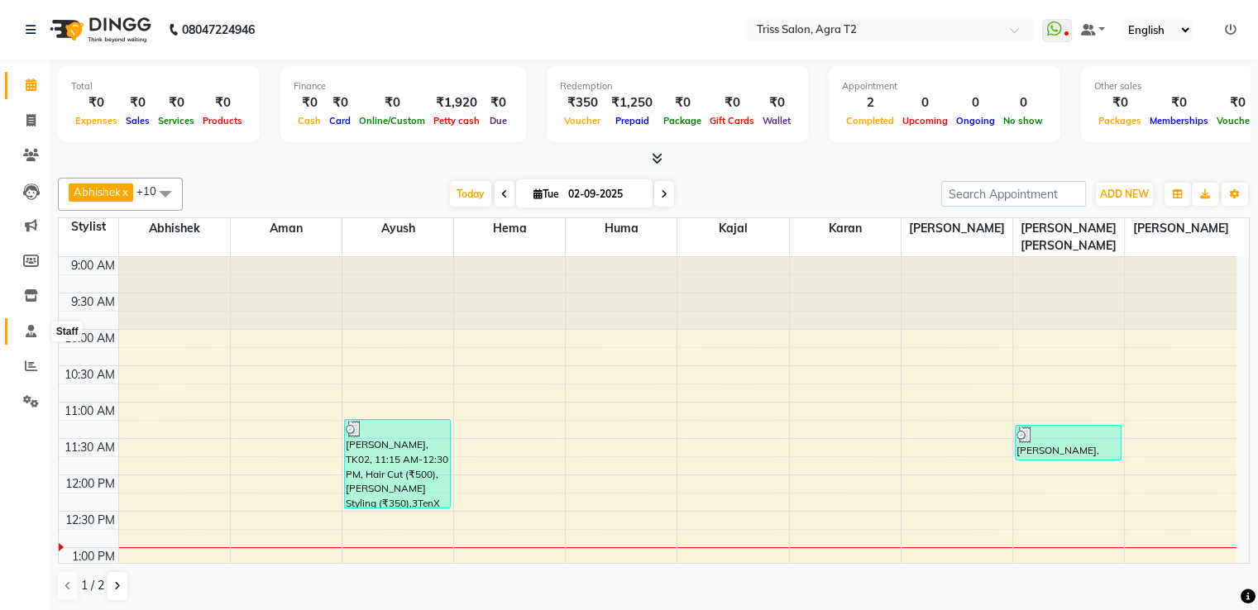
click at [35, 335] on icon at bounding box center [31, 331] width 11 height 12
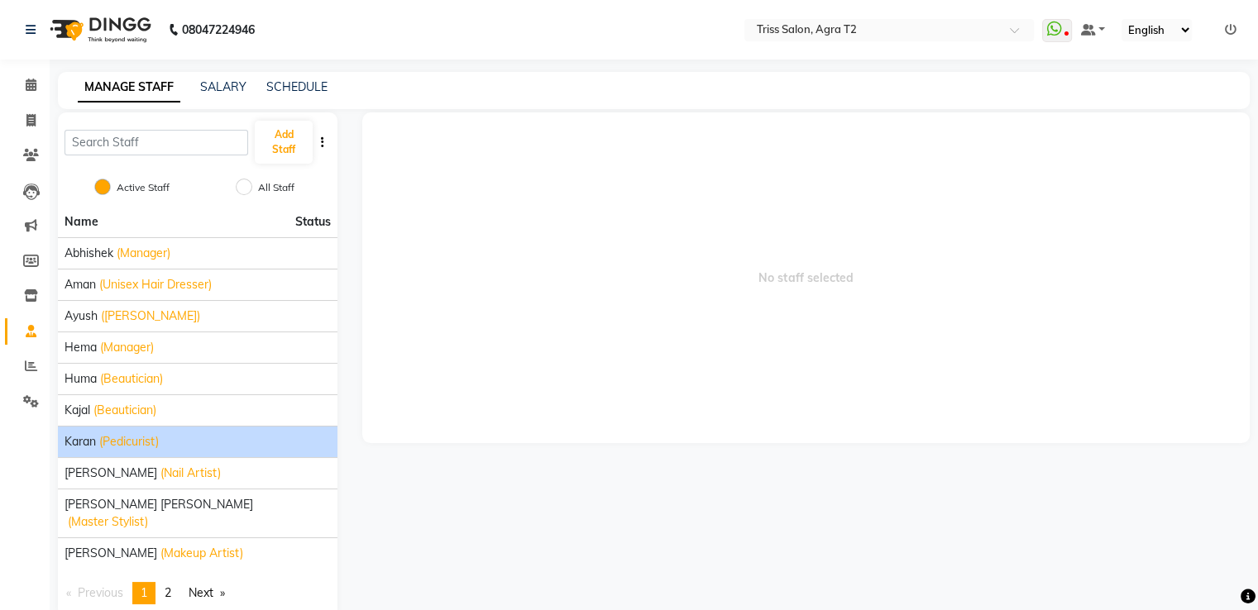
click at [89, 443] on span "Karan" at bounding box center [80, 441] width 31 height 17
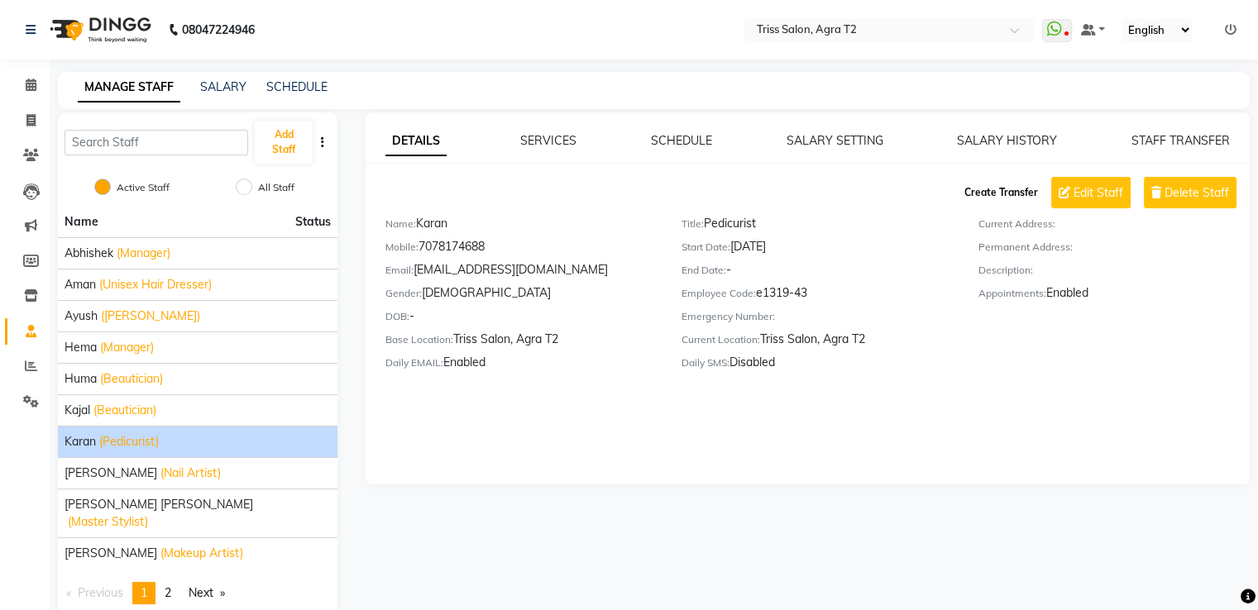
click at [983, 195] on button "Create Transfer" at bounding box center [1001, 193] width 87 height 28
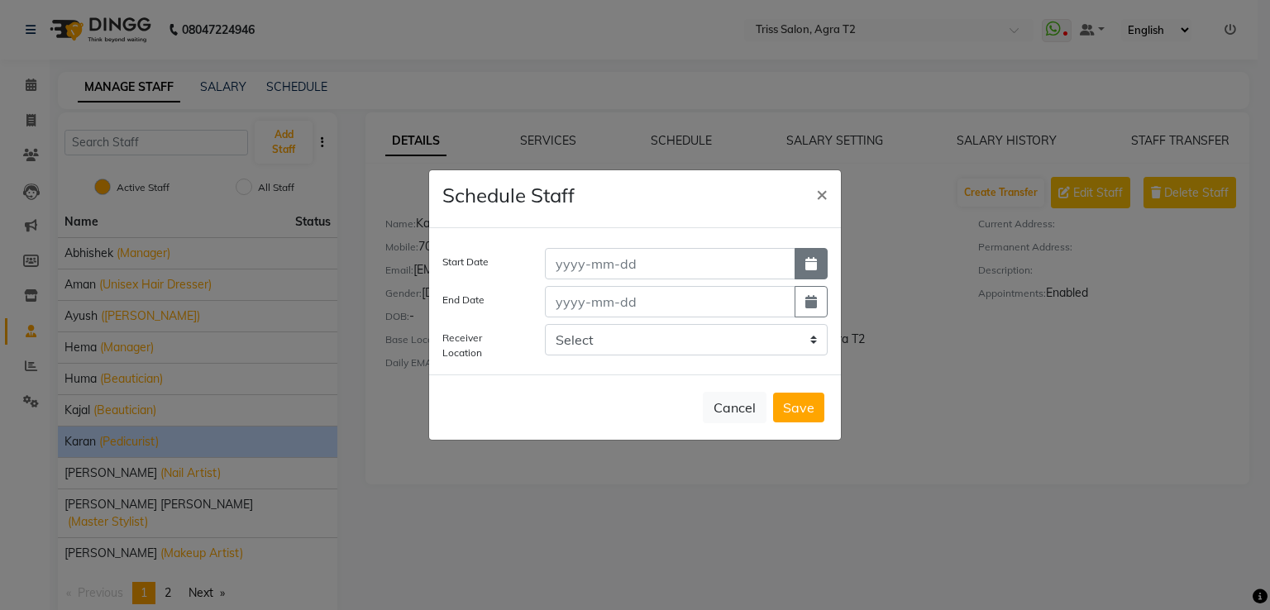
click at [810, 256] on button "button" at bounding box center [811, 263] width 33 height 31
select select "9"
select select "2025"
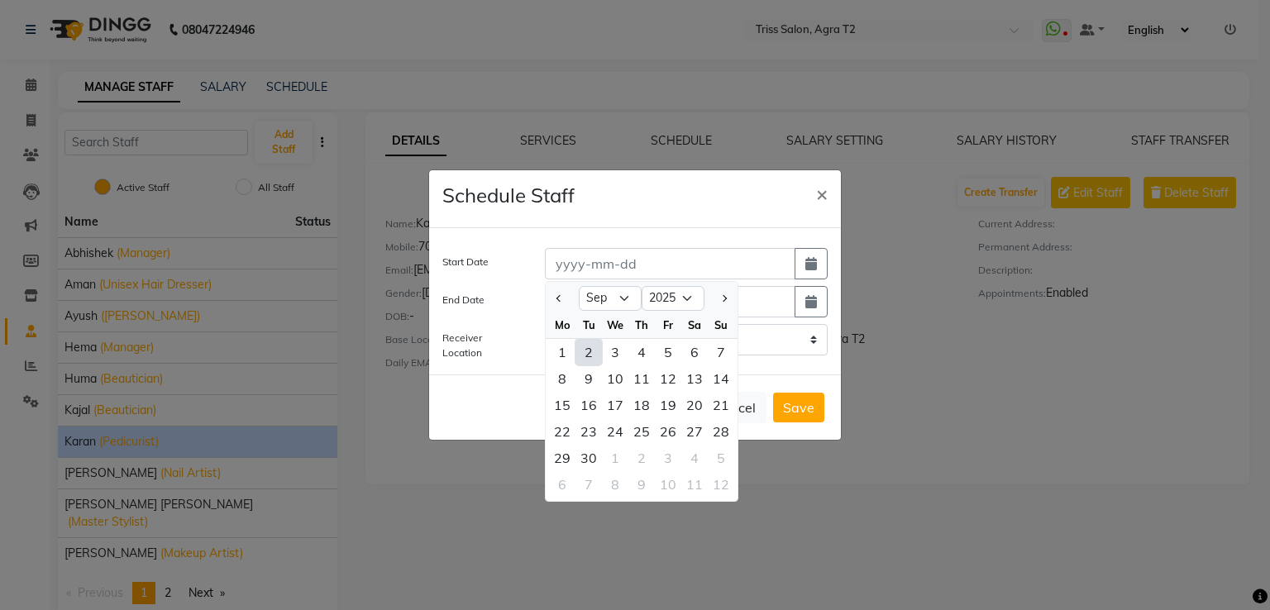
click at [589, 358] on div "2" at bounding box center [589, 352] width 26 height 26
type input "02-09-2025"
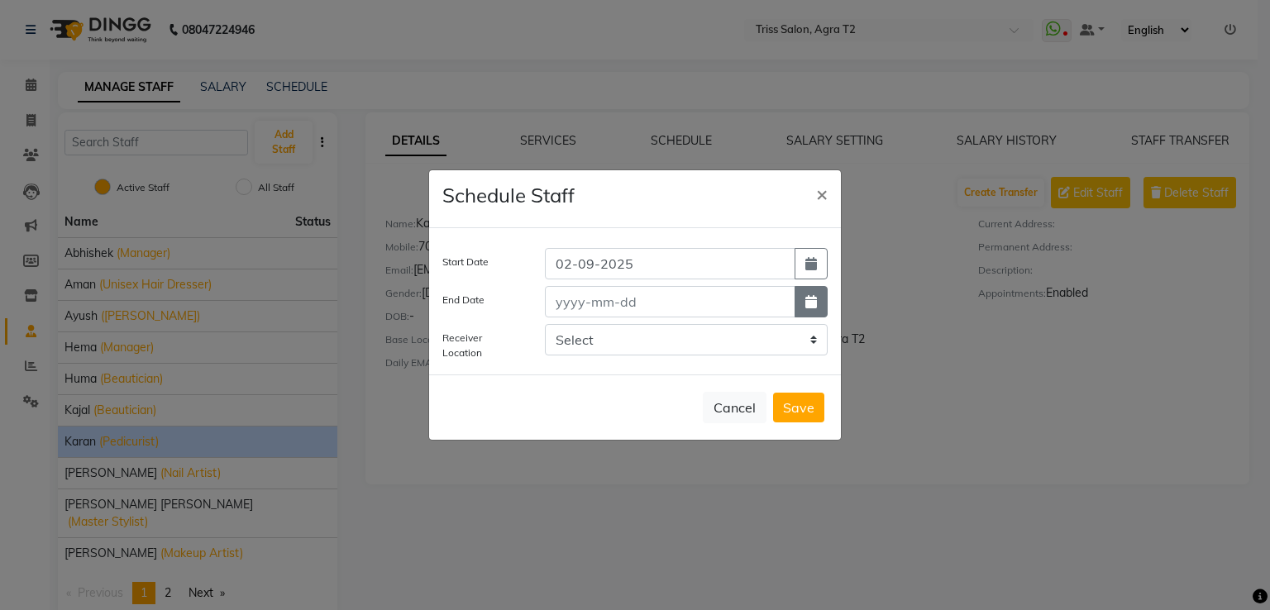
click at [803, 304] on button "button" at bounding box center [811, 301] width 33 height 31
select select "9"
select select "2025"
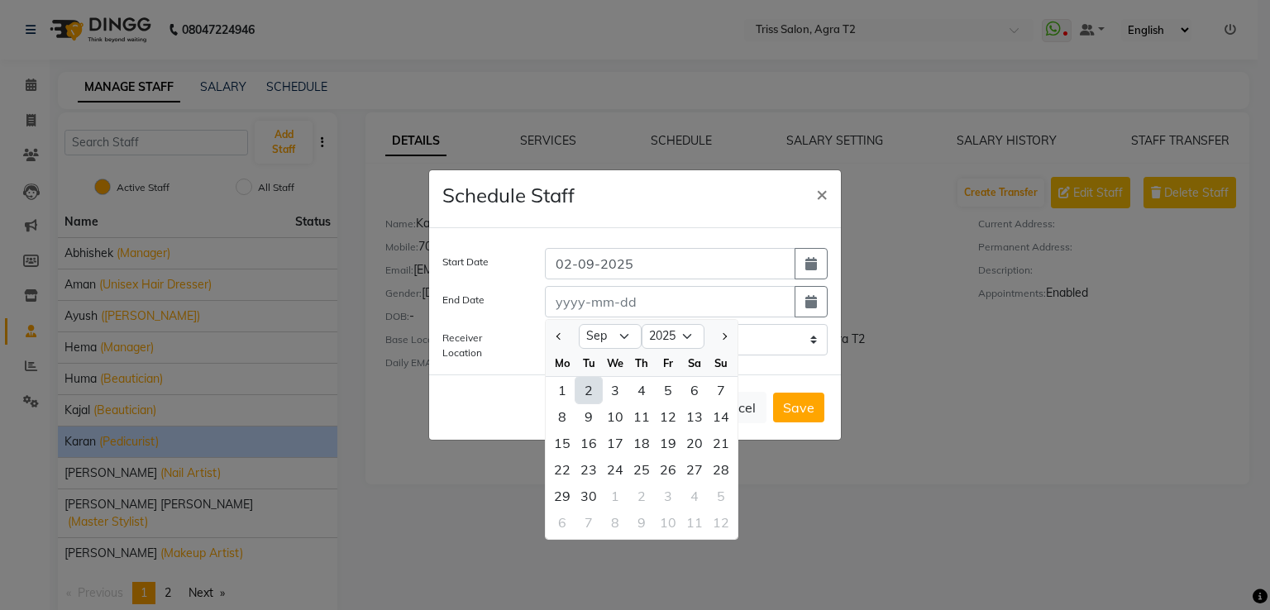
click at [589, 385] on div "2" at bounding box center [589, 390] width 26 height 26
type input "02-09-2025"
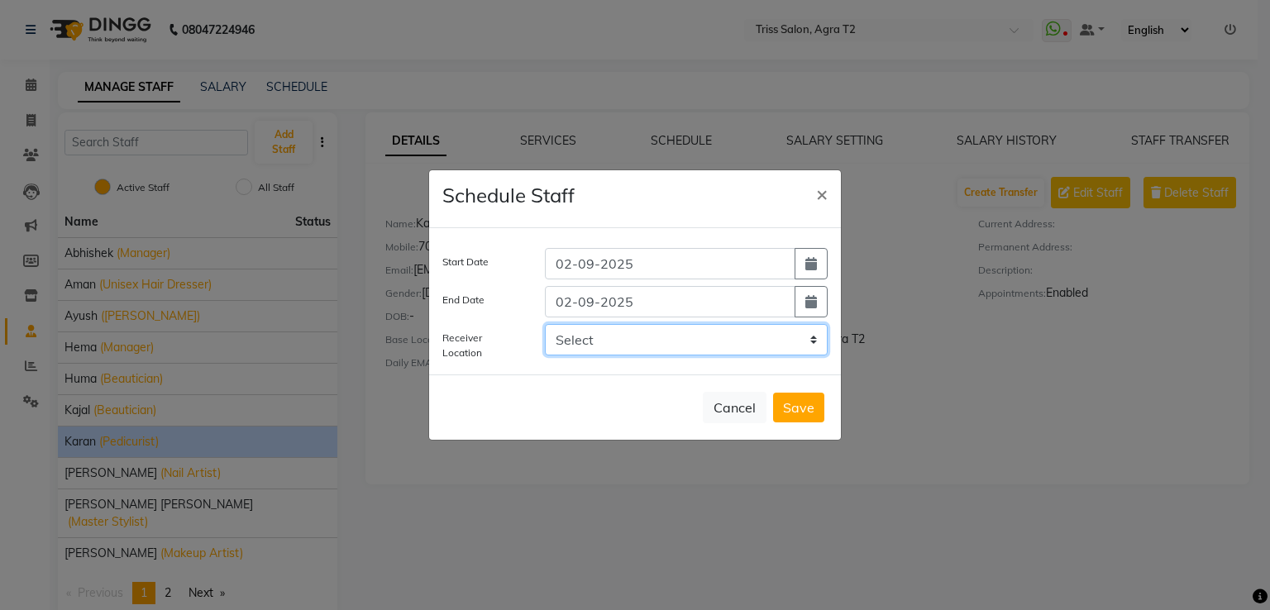
click at [721, 343] on select "Select Triss Salon, HO Triss Salon, Elements Triss Salon, Agra T1 Triss Salon, …" at bounding box center [686, 339] width 283 height 31
select select "1318"
click at [545, 324] on select "Select Triss Salon, HO Triss Salon, Elements Triss Salon, Agra T1 Triss Salon, …" at bounding box center [686, 339] width 283 height 31
click at [800, 403] on button "Save" at bounding box center [798, 408] width 51 height 30
select select
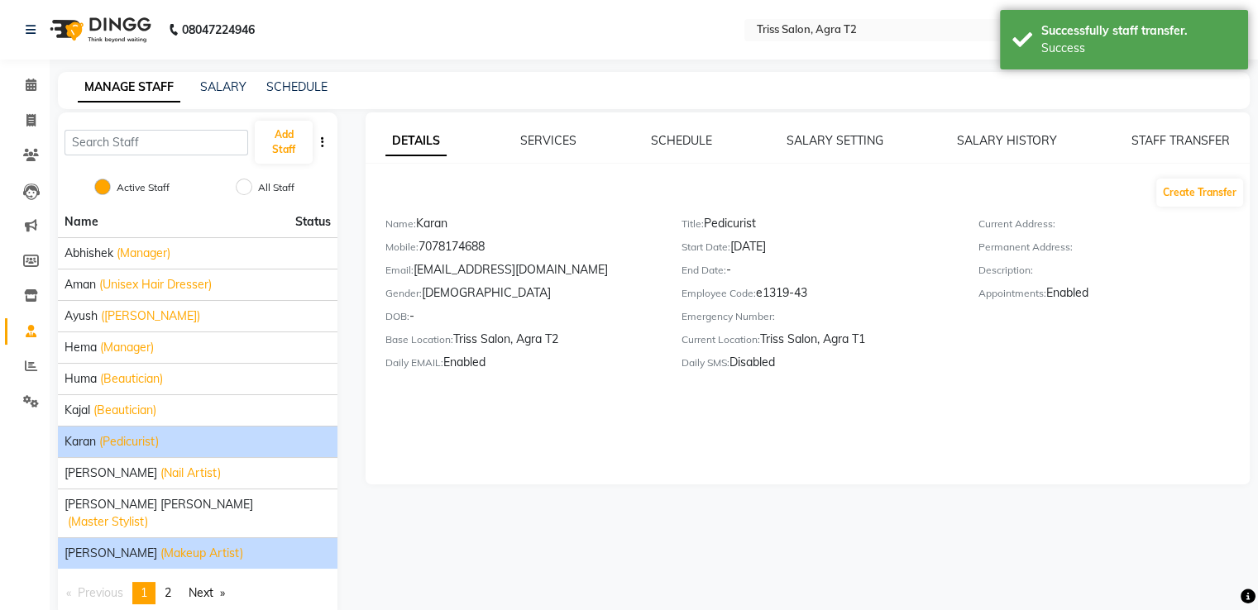
click at [142, 545] on span "[PERSON_NAME]" at bounding box center [111, 553] width 93 height 17
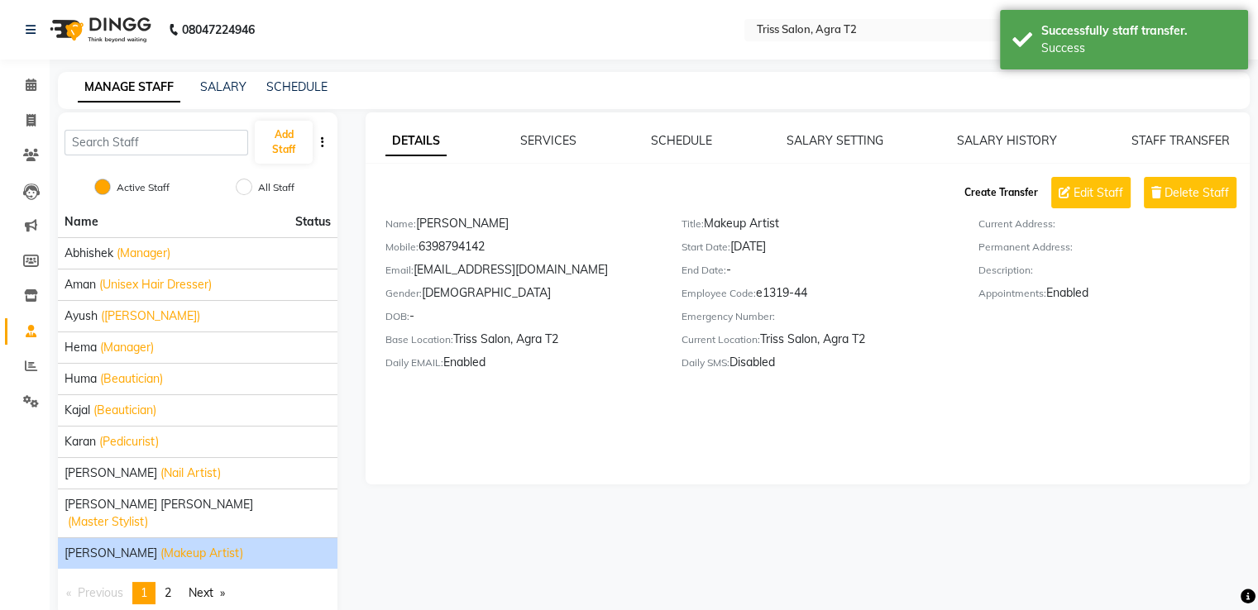
click at [1005, 193] on button "Create Transfer" at bounding box center [1001, 193] width 87 height 28
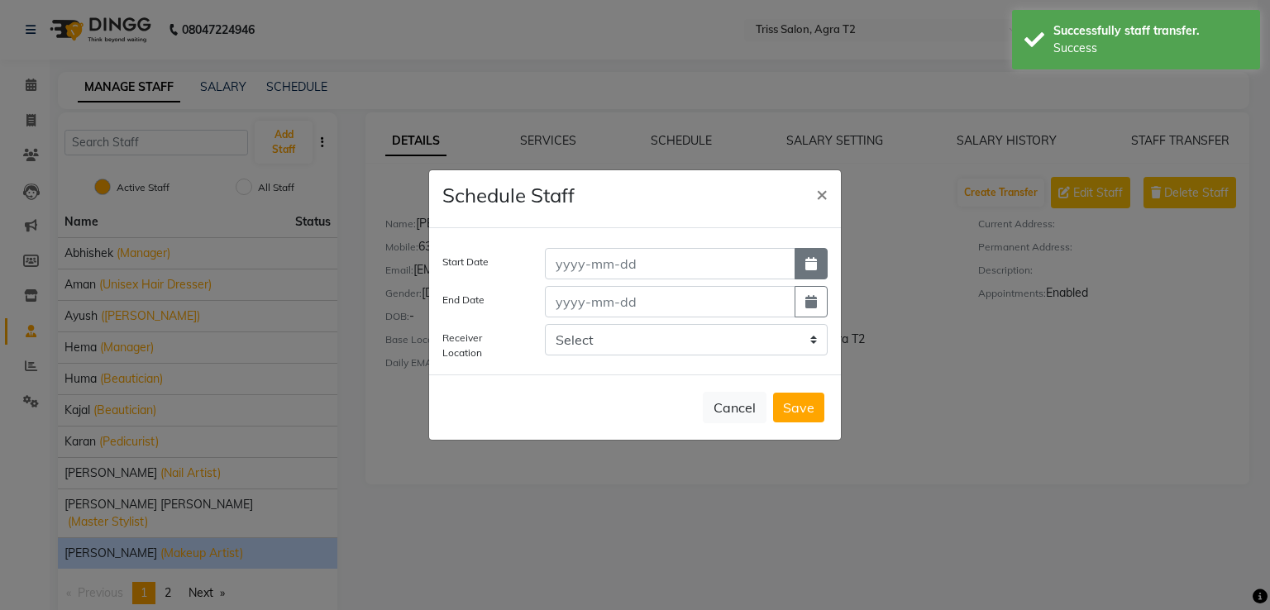
click at [820, 261] on button "button" at bounding box center [811, 263] width 33 height 31
select select "9"
select select "2025"
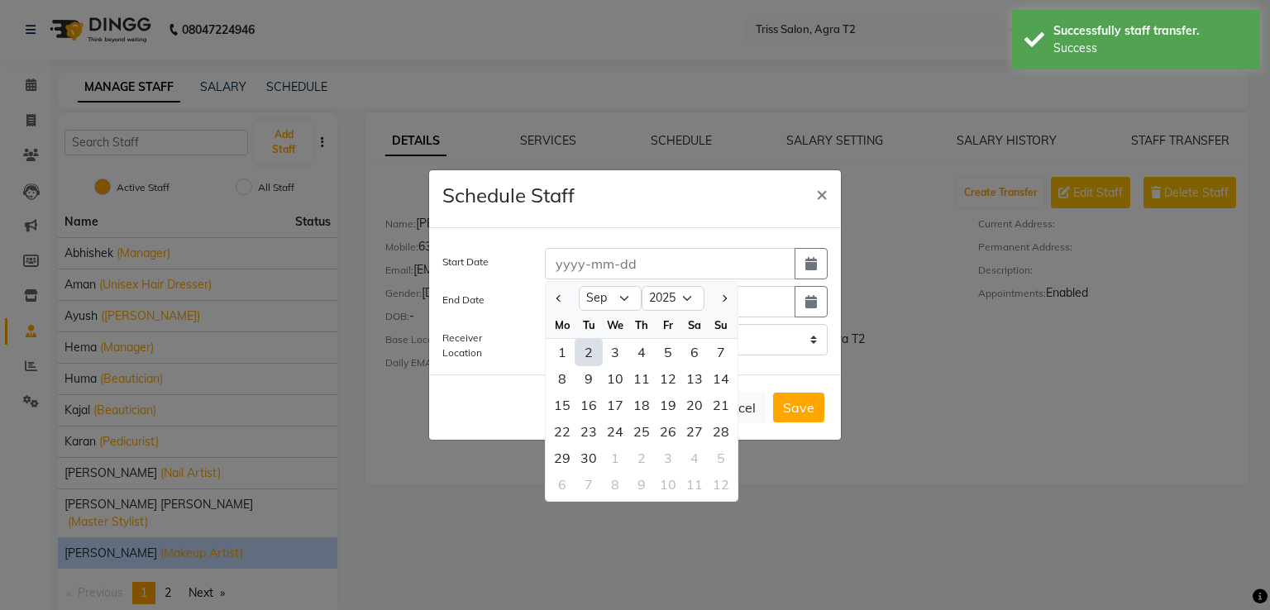
click at [591, 352] on div "2" at bounding box center [589, 352] width 26 height 26
type input "02-09-2025"
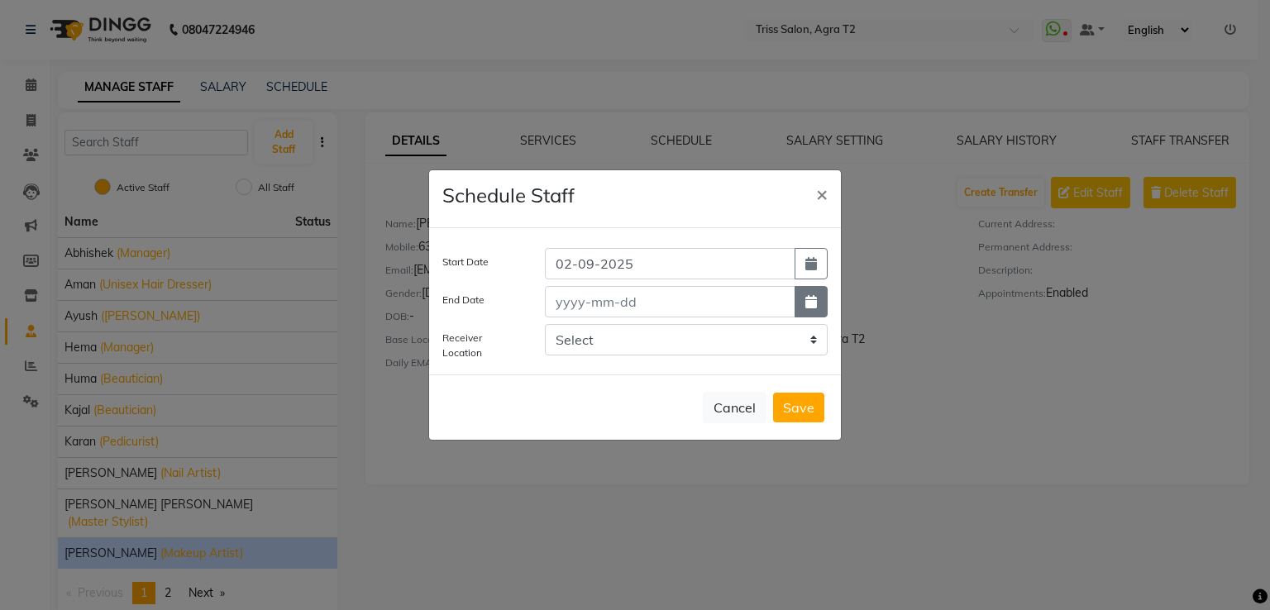
click at [804, 306] on button "button" at bounding box center [811, 301] width 33 height 31
select select "9"
select select "2025"
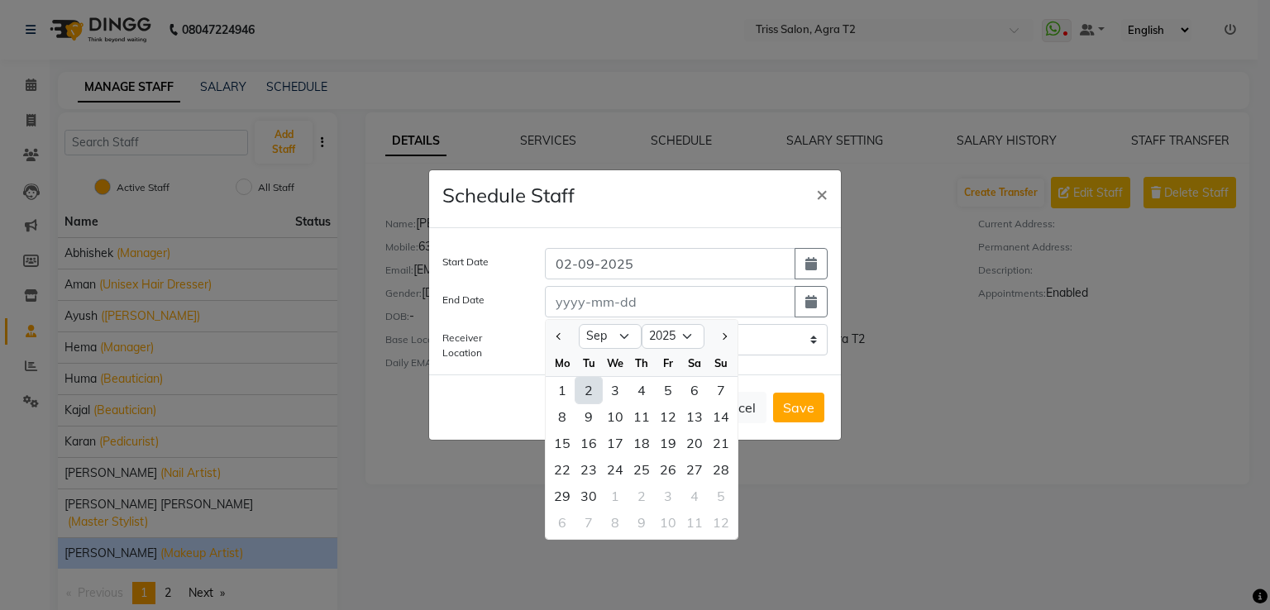
click at [592, 391] on div "2" at bounding box center [589, 390] width 26 height 26
type input "02-09-2025"
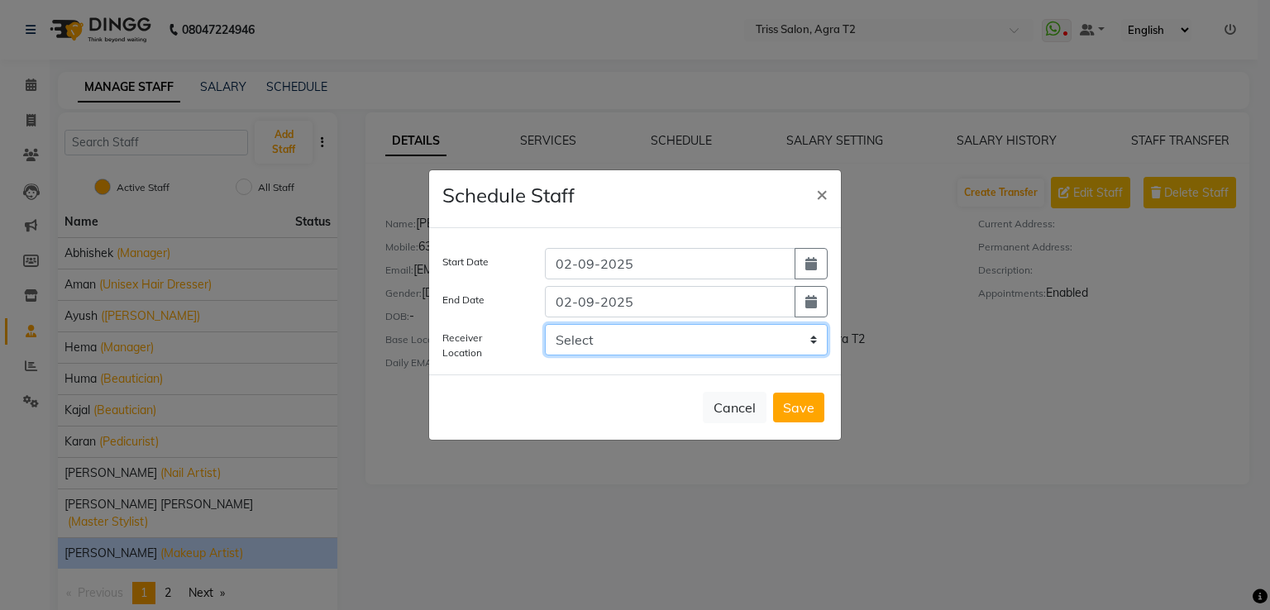
click at [723, 347] on select "Select Triss Salon, HO Triss Salon, Elements Triss Salon, Agra T1 Triss Salon, …" at bounding box center [686, 339] width 283 height 31
select select "1318"
click at [545, 324] on select "Select Triss Salon, HO Triss Salon, Elements Triss Salon, Agra T1 Triss Salon, …" at bounding box center [686, 339] width 283 height 31
click at [793, 408] on button "Save" at bounding box center [798, 408] width 51 height 30
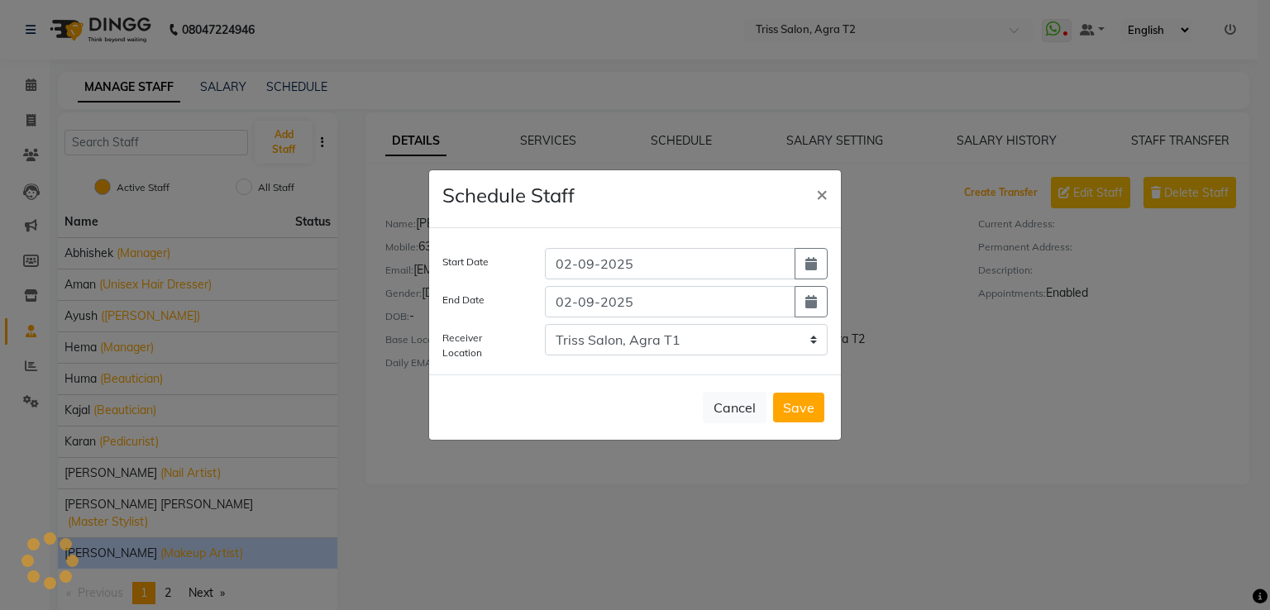
select select
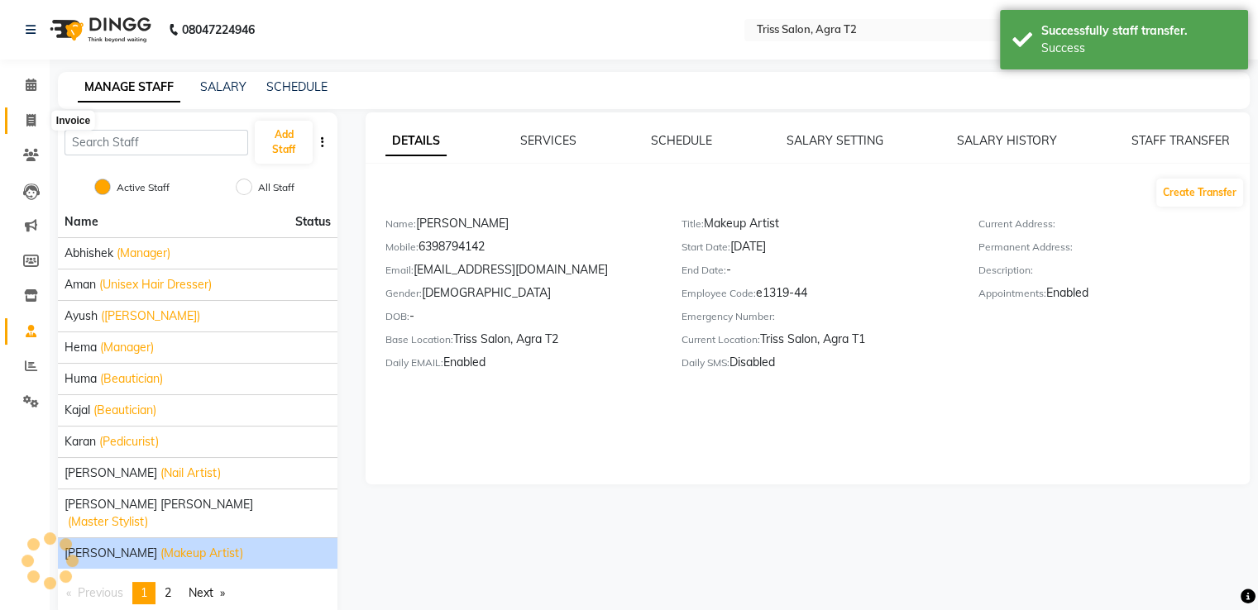
click at [33, 114] on icon at bounding box center [30, 120] width 9 height 12
select select "service"
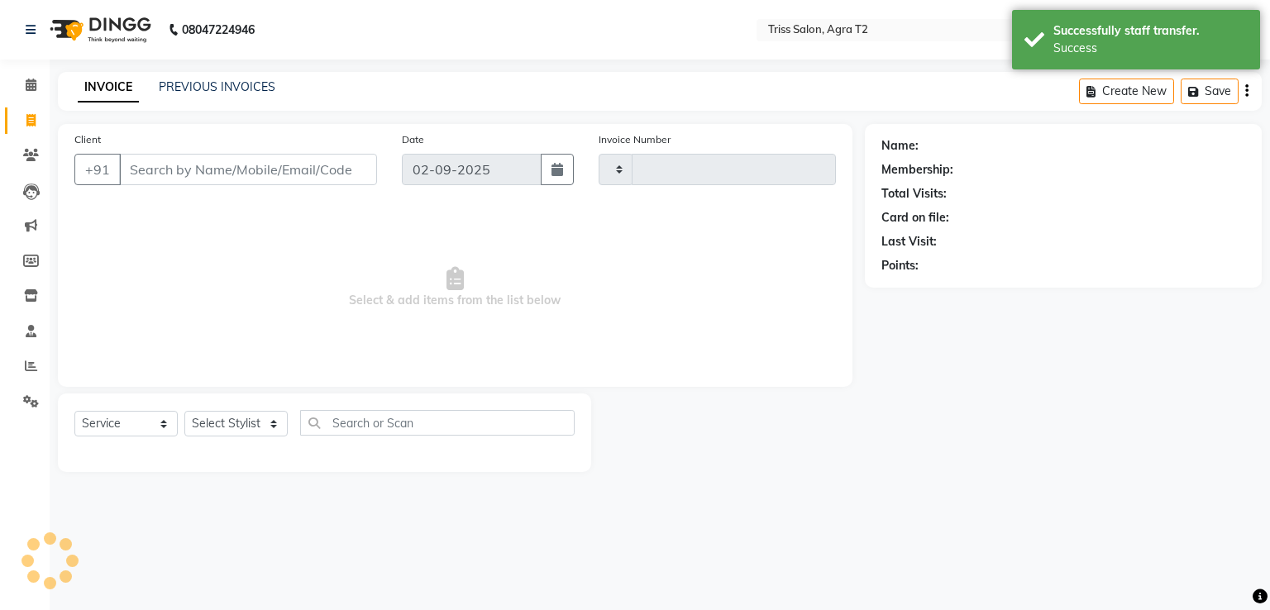
type input "2225"
select select "4301"
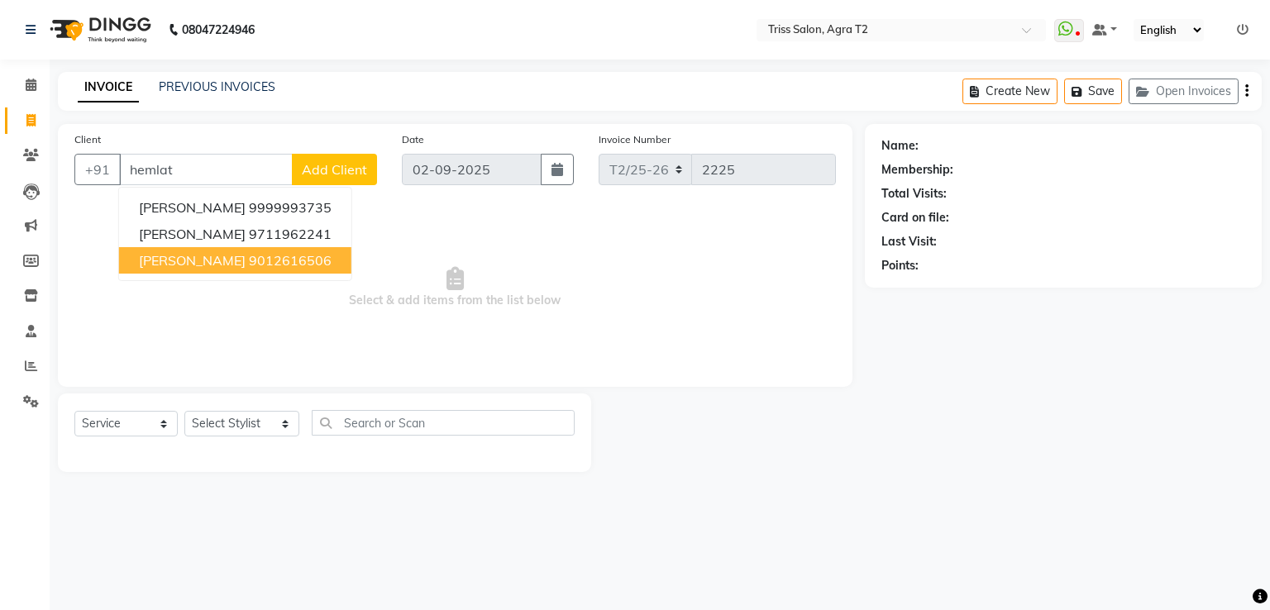
click at [238, 255] on span "Hemlata Diwakar" at bounding box center [192, 260] width 107 height 17
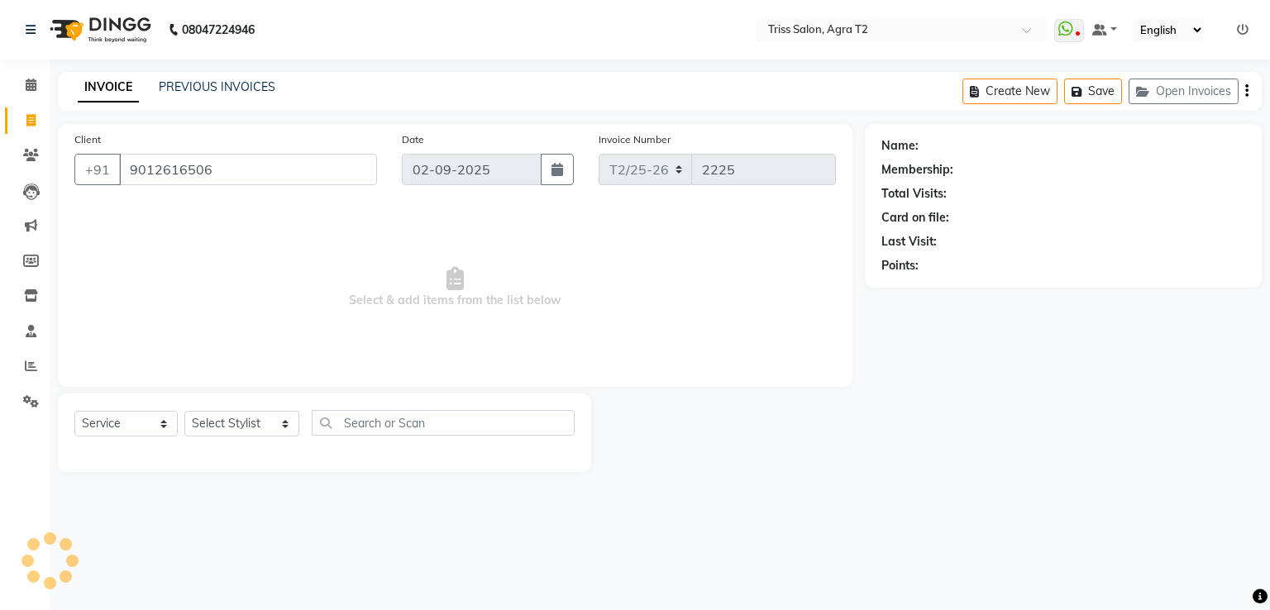
type input "9012616506"
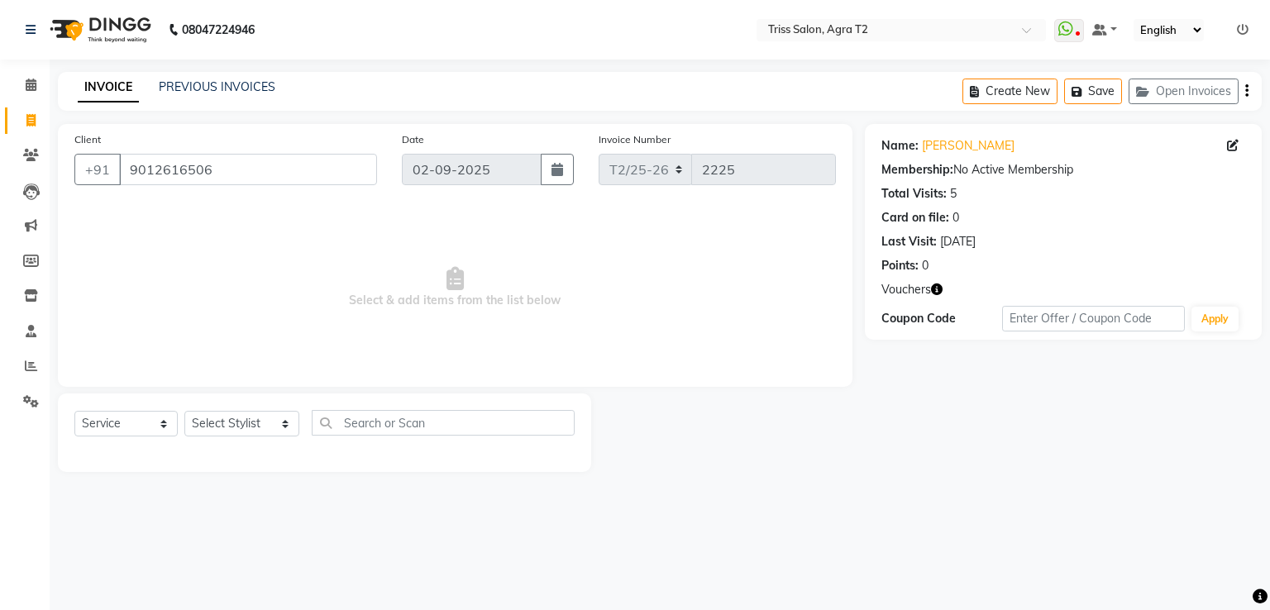
click at [935, 292] on icon "button" at bounding box center [937, 290] width 12 height 12
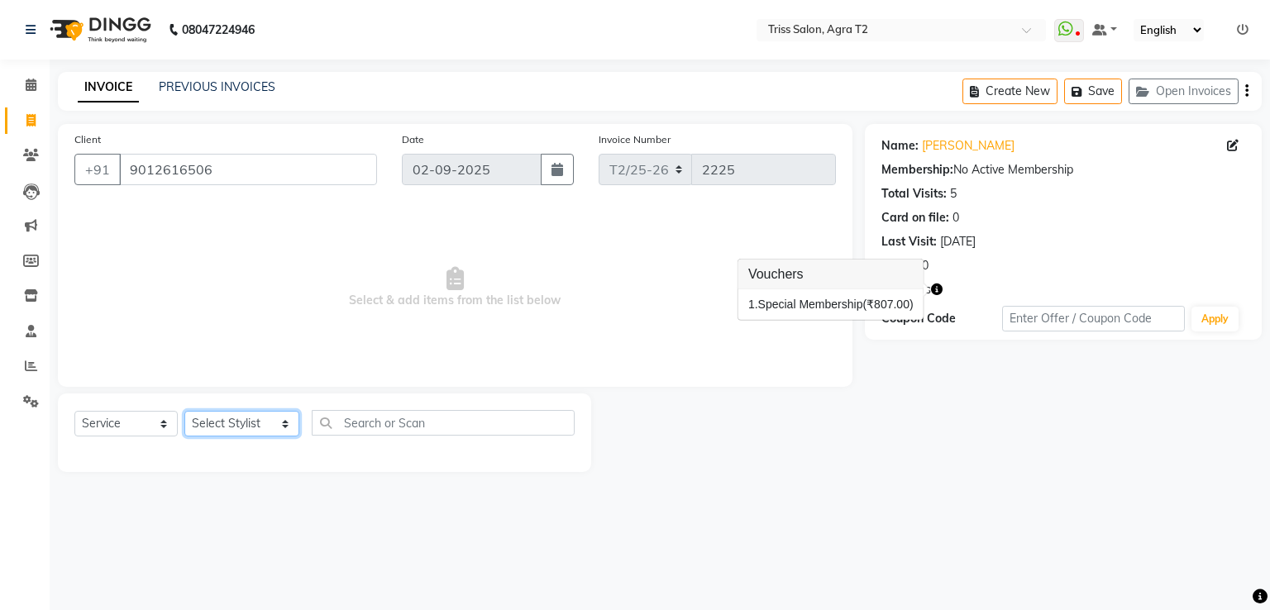
click at [213, 419] on select "Select Stylist Abhishek Aman Ayush Hema Huma Kajal Kavya Chauhan Mohd. Kamil Tr…" at bounding box center [241, 424] width 115 height 26
select select "49099"
click at [184, 412] on select "Select Stylist Abhishek Aman Ayush Hema Huma Kajal Kavya Chauhan Mohd. Kamil Tr…" at bounding box center [241, 424] width 115 height 26
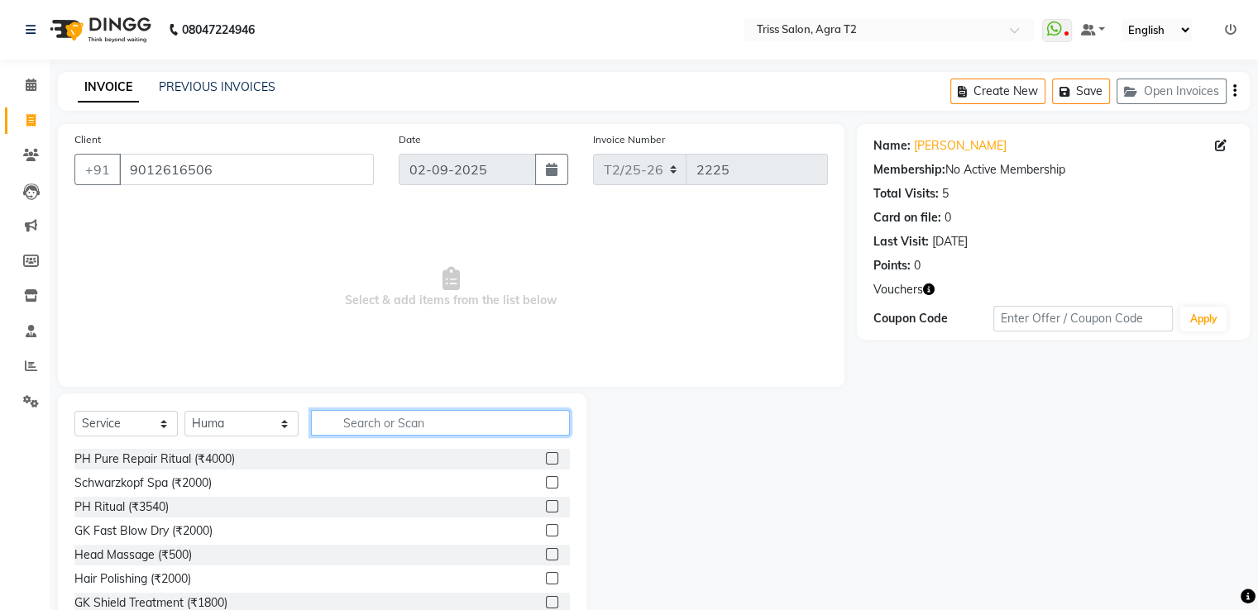
click at [390, 421] on input "text" at bounding box center [440, 423] width 258 height 26
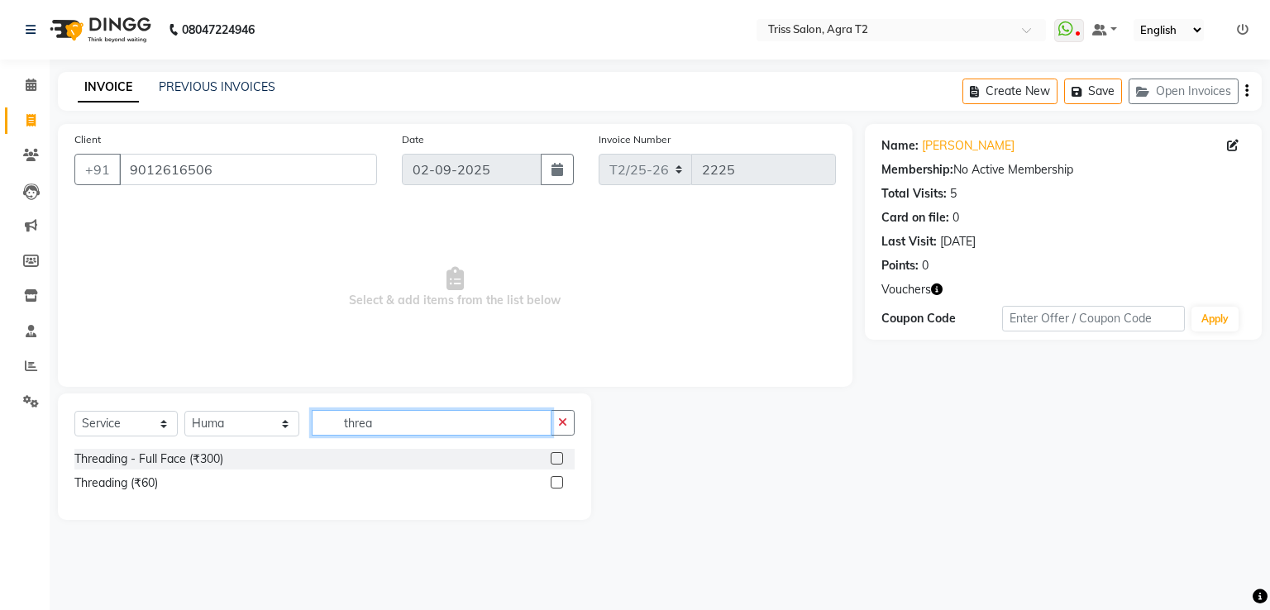
type input "threa"
click at [558, 483] on label at bounding box center [557, 482] width 12 height 12
click at [558, 483] on input "checkbox" at bounding box center [556, 483] width 11 height 11
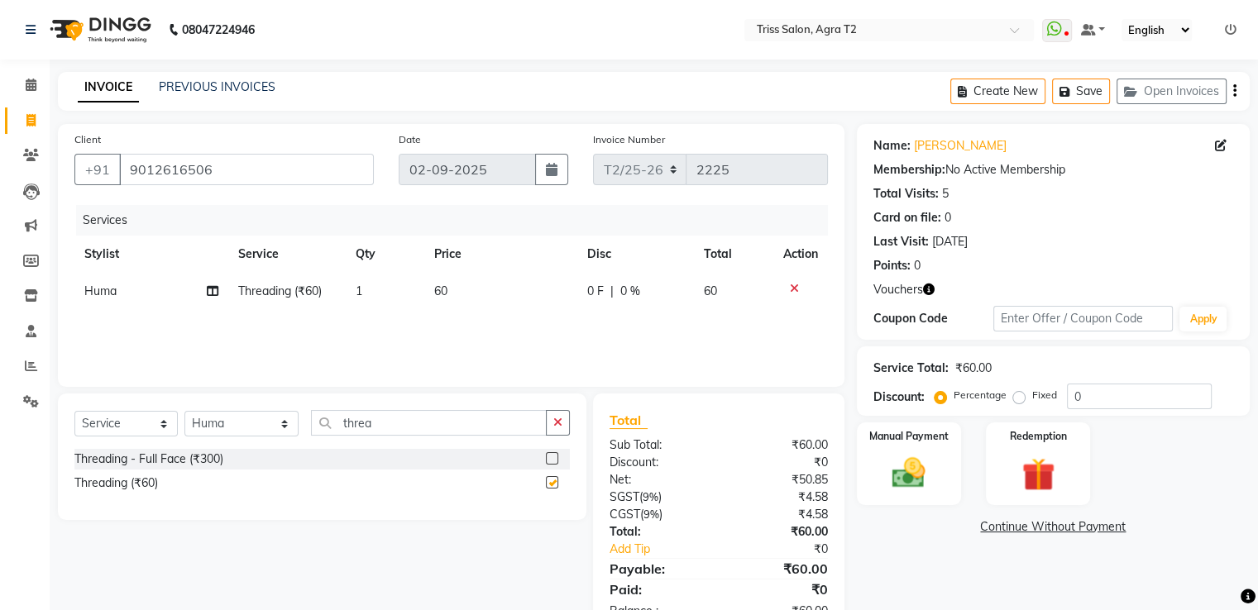
checkbox input "false"
click at [385, 300] on td "1" at bounding box center [385, 291] width 79 height 37
select select "49099"
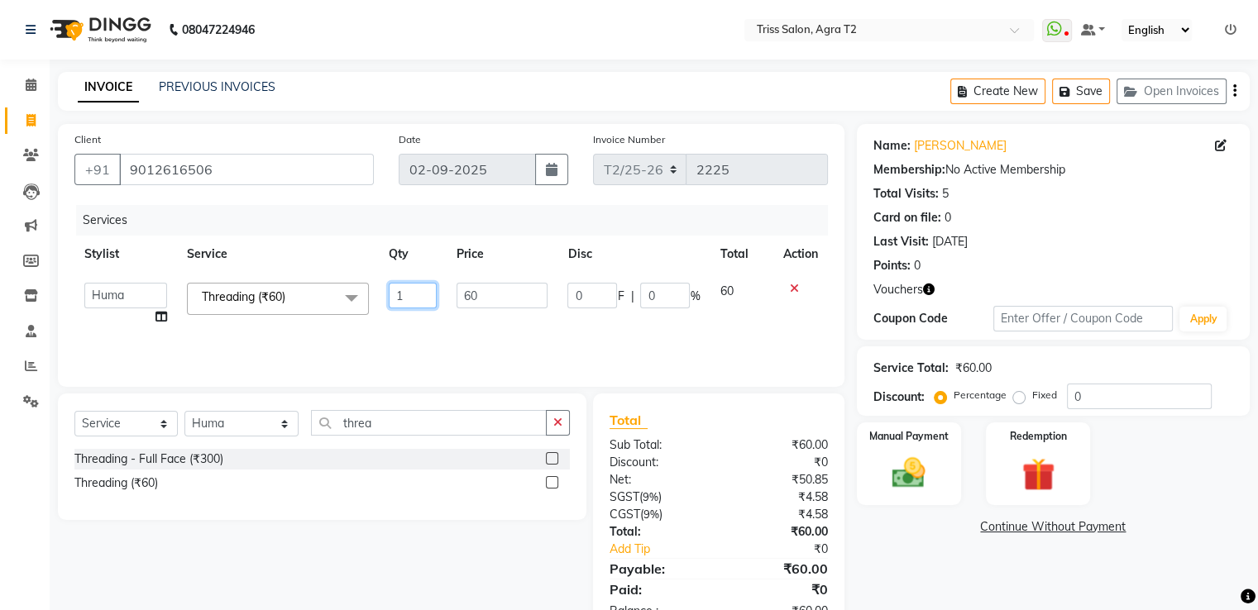
click at [410, 297] on input "1" at bounding box center [413, 296] width 48 height 26
type input "3"
click at [556, 423] on icon "button" at bounding box center [557, 423] width 9 height 12
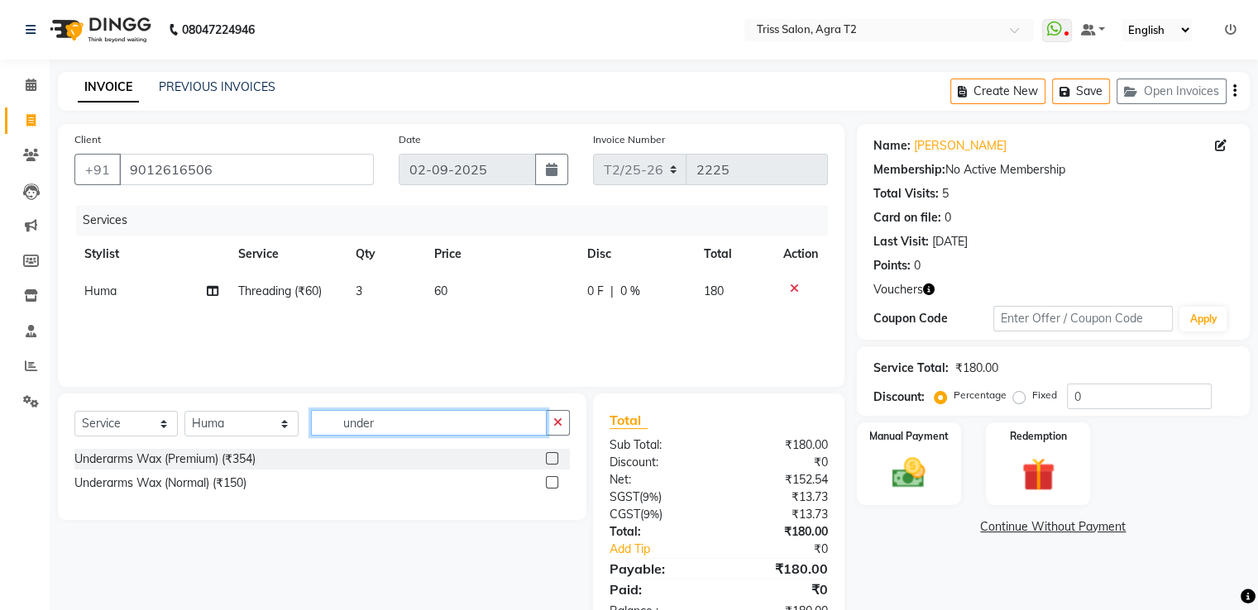
type input "under"
click at [552, 459] on label at bounding box center [552, 458] width 12 height 12
click at [552, 459] on input "checkbox" at bounding box center [551, 459] width 11 height 11
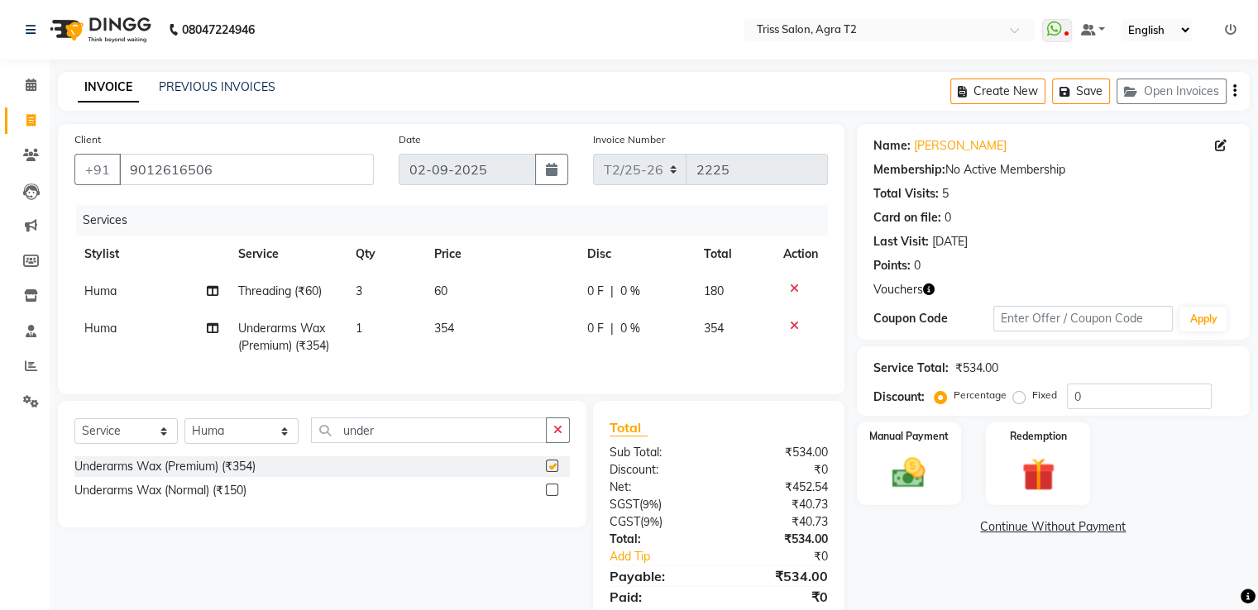
checkbox input "false"
click at [470, 331] on td "354" at bounding box center [500, 337] width 153 height 55
select select "49099"
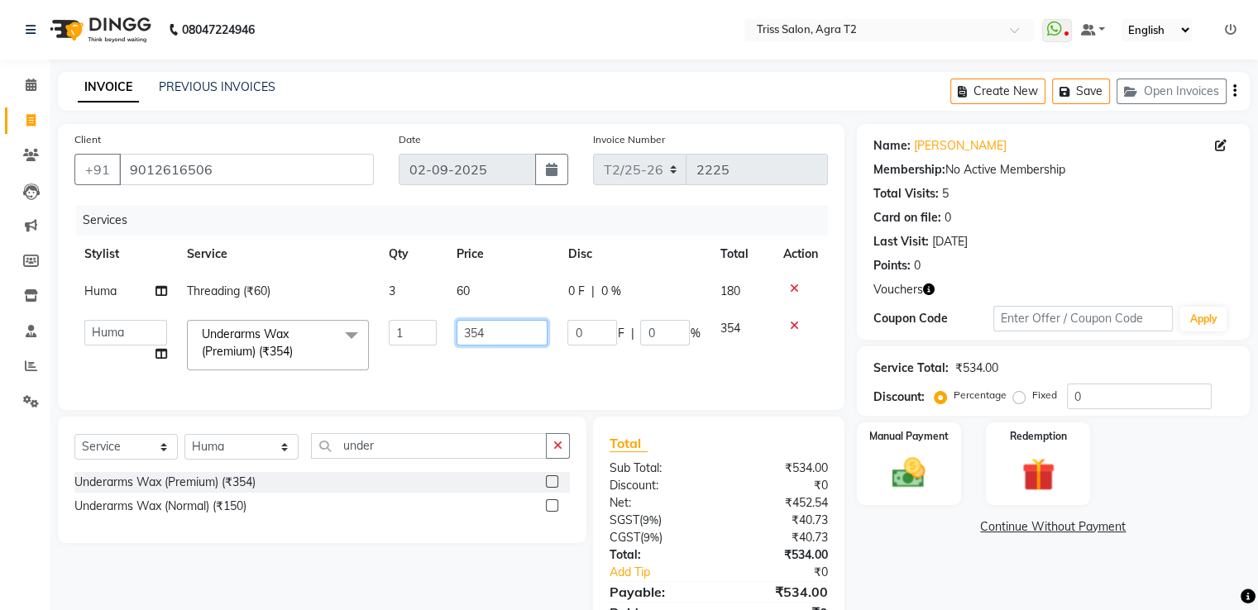
click at [531, 337] on input "354" at bounding box center [502, 333] width 91 height 26
type input "3"
type input "300"
click at [539, 373] on div "Services Stylist Service Qty Price Disc Total Action Huma Threading (₹60) 3 60 …" at bounding box center [450, 299] width 753 height 189
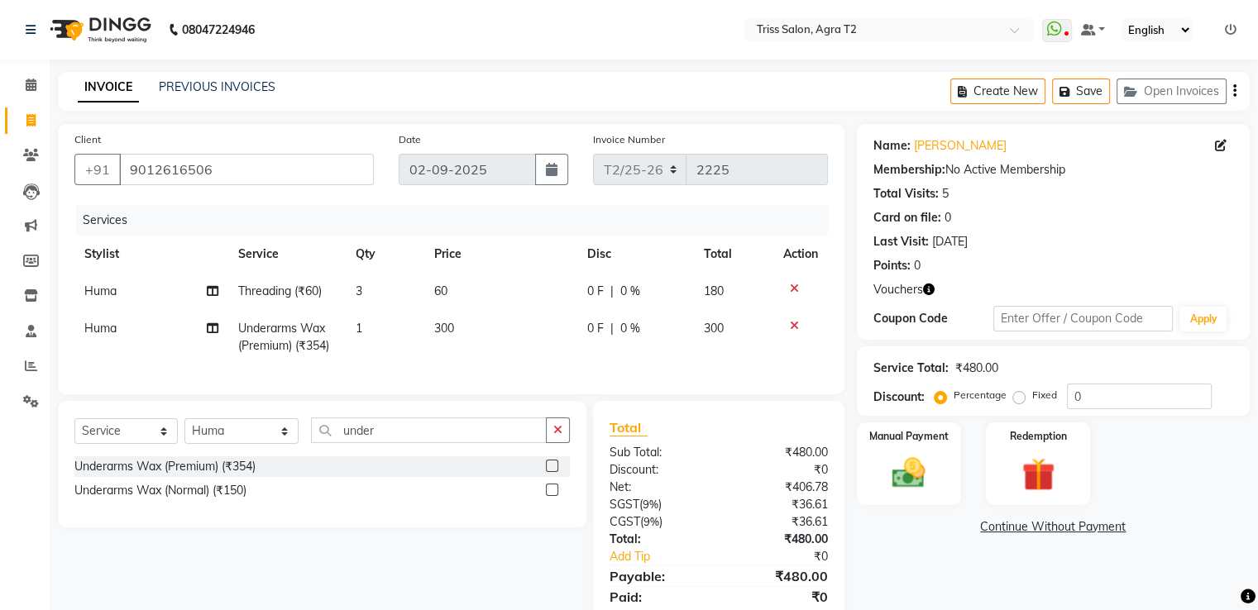
scroll to position [72, 0]
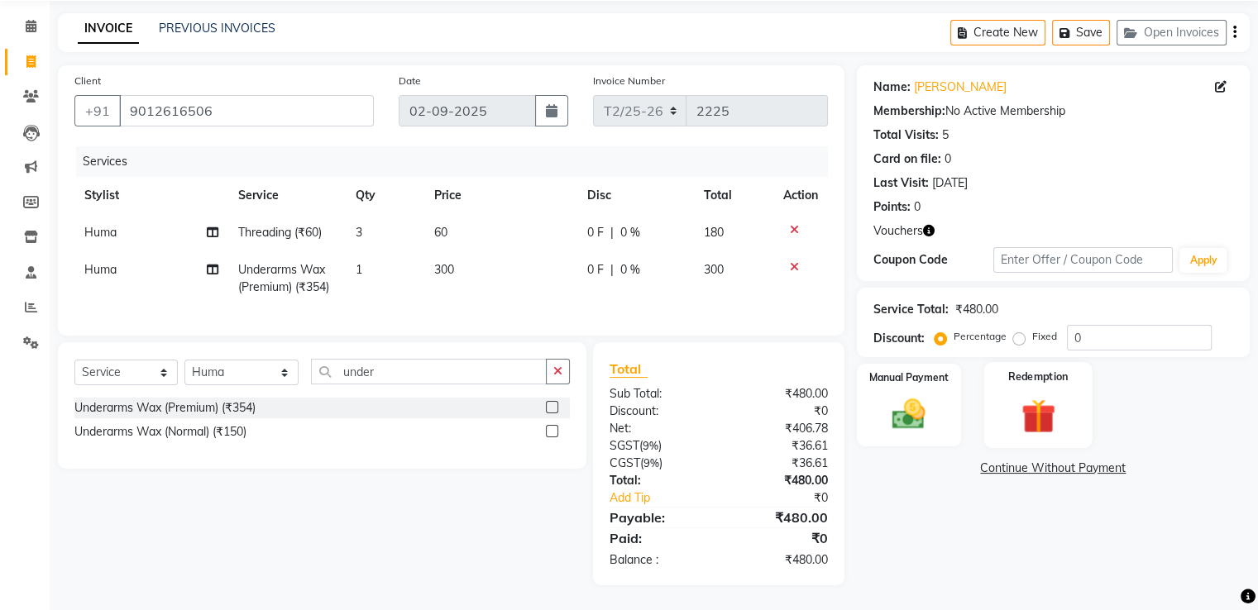
click at [1042, 397] on img at bounding box center [1037, 416] width 55 height 42
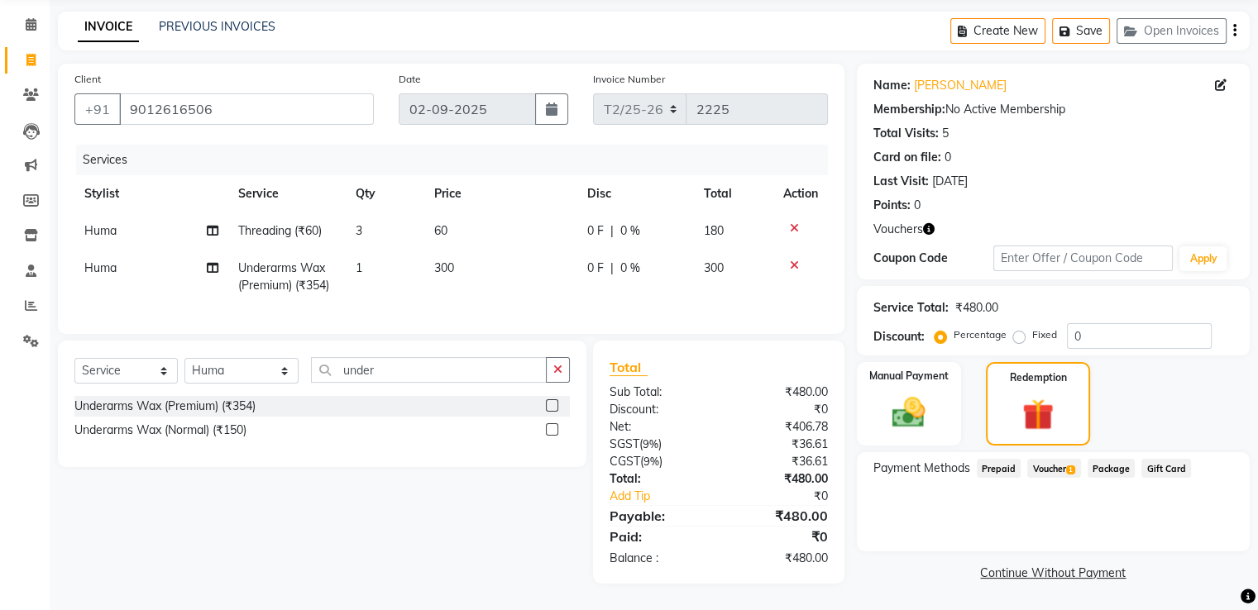
scroll to position [0, 0]
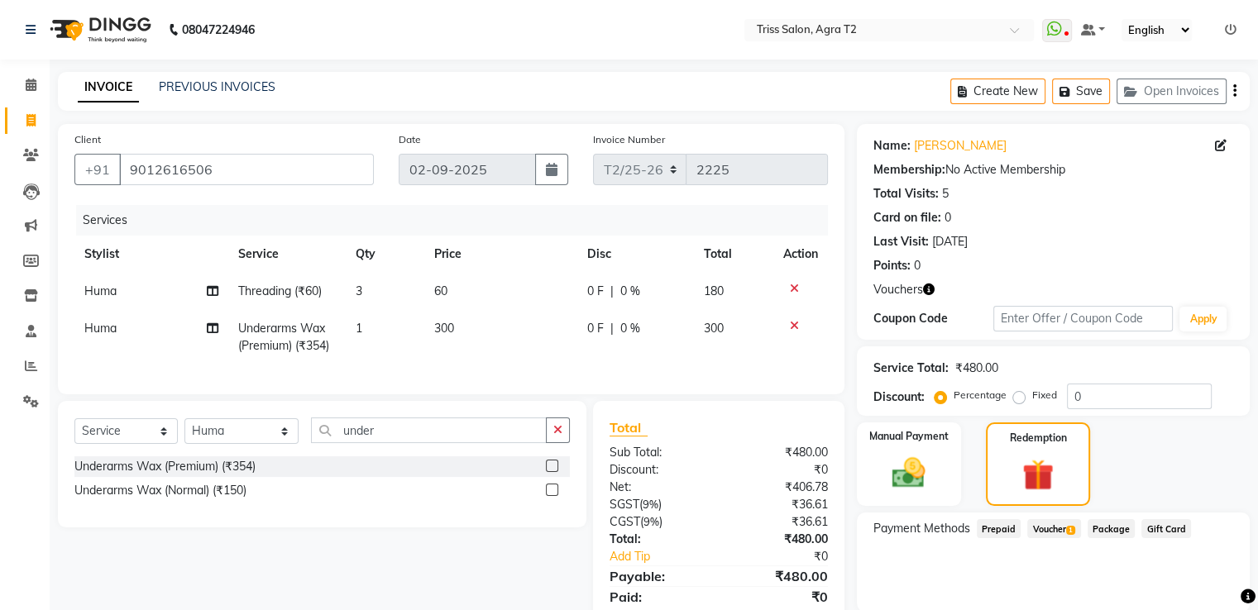
click at [929, 294] on icon "button" at bounding box center [929, 290] width 12 height 12
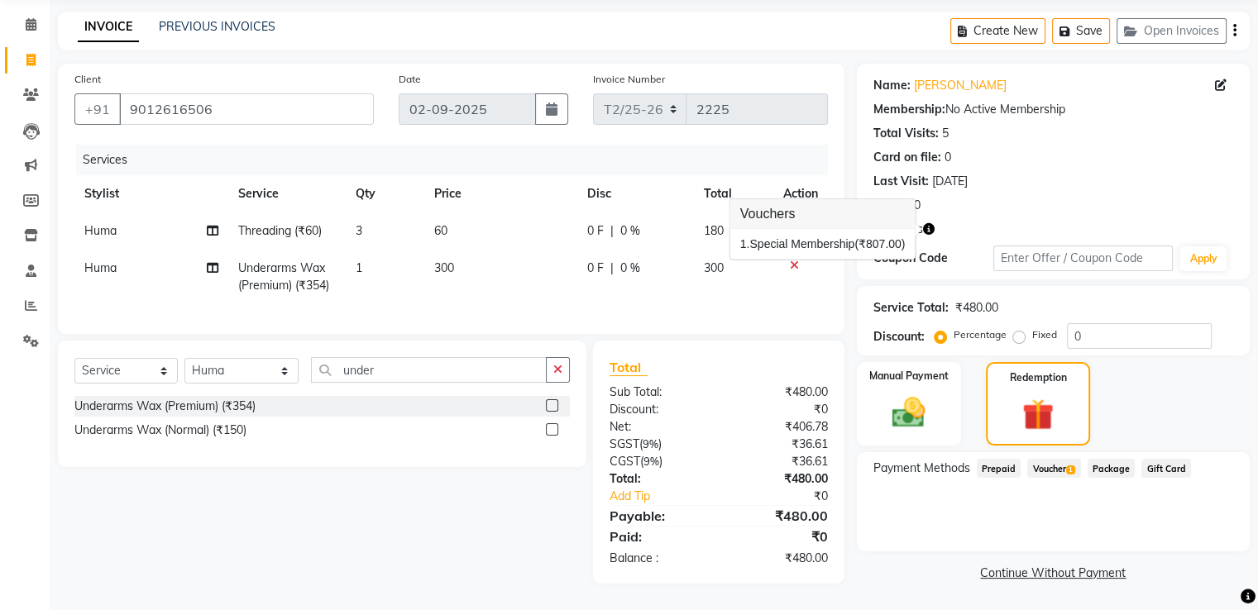
click at [1046, 461] on span "Voucher 1" at bounding box center [1053, 468] width 53 height 19
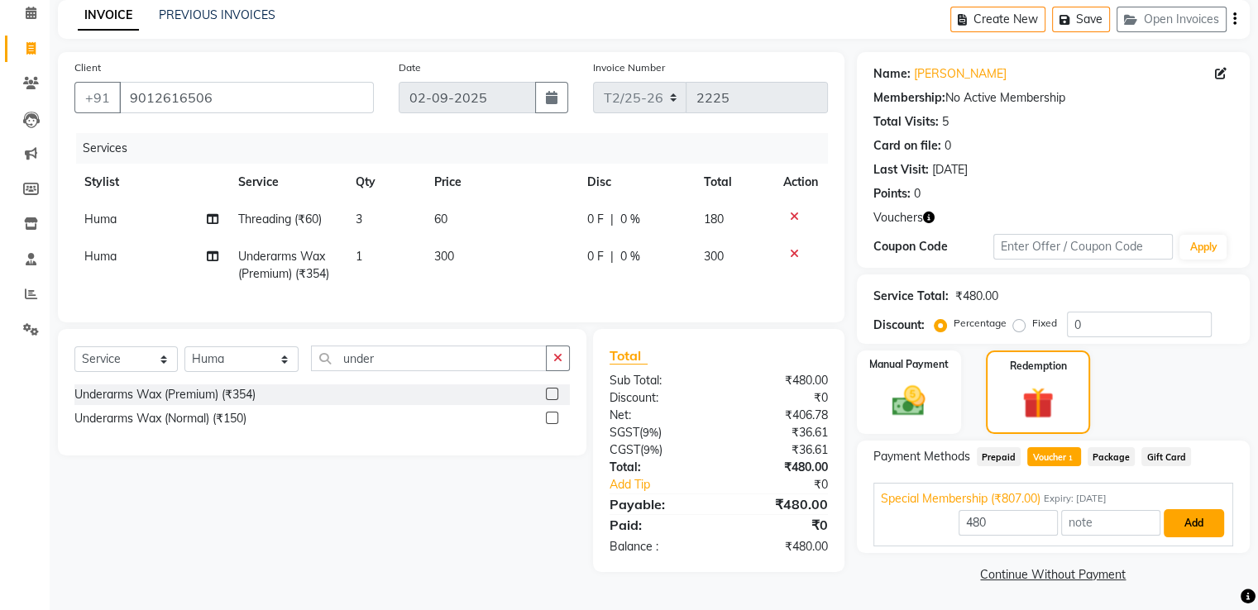
click at [1194, 519] on button "Add" at bounding box center [1194, 523] width 60 height 28
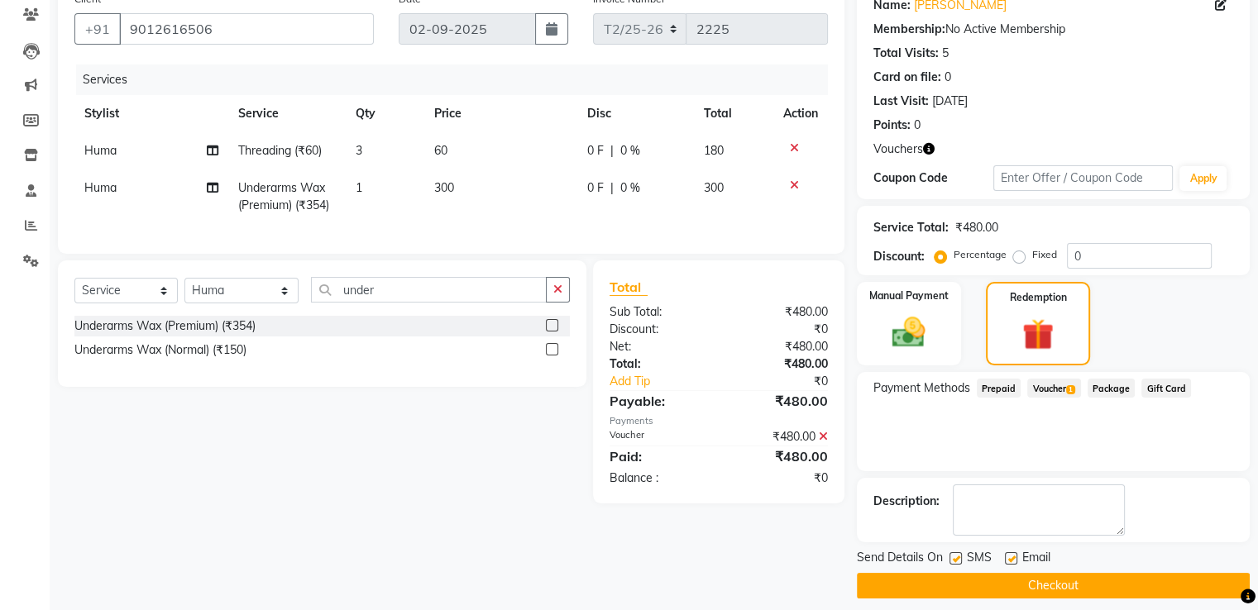
scroll to position [153, 0]
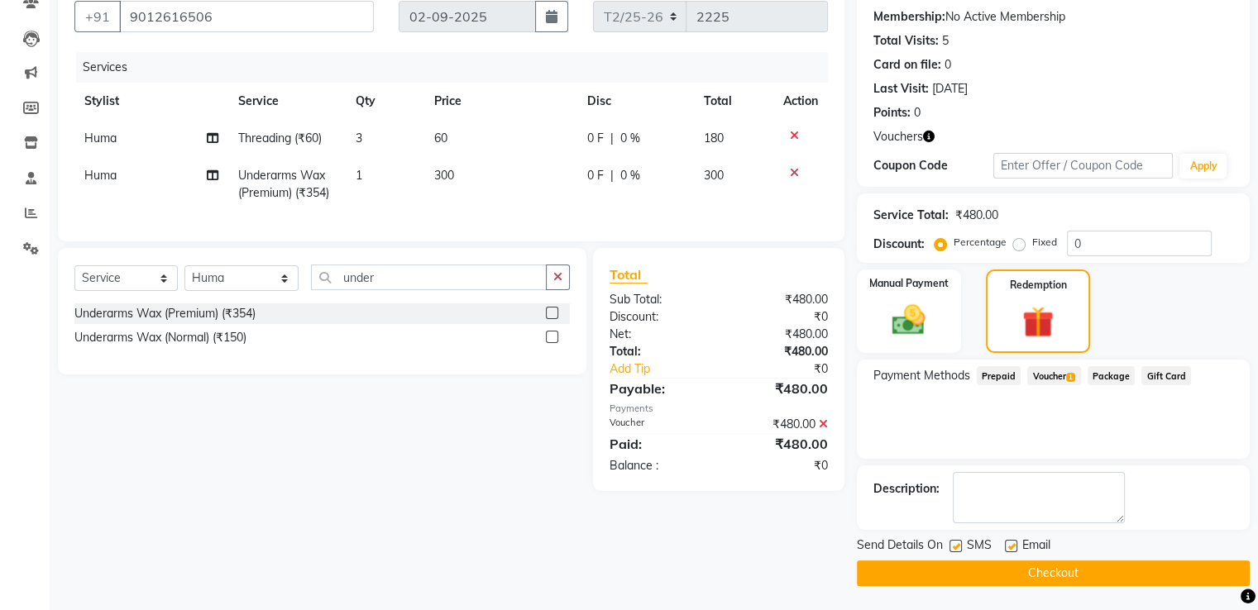
click at [1055, 581] on button "Checkout" at bounding box center [1053, 574] width 393 height 26
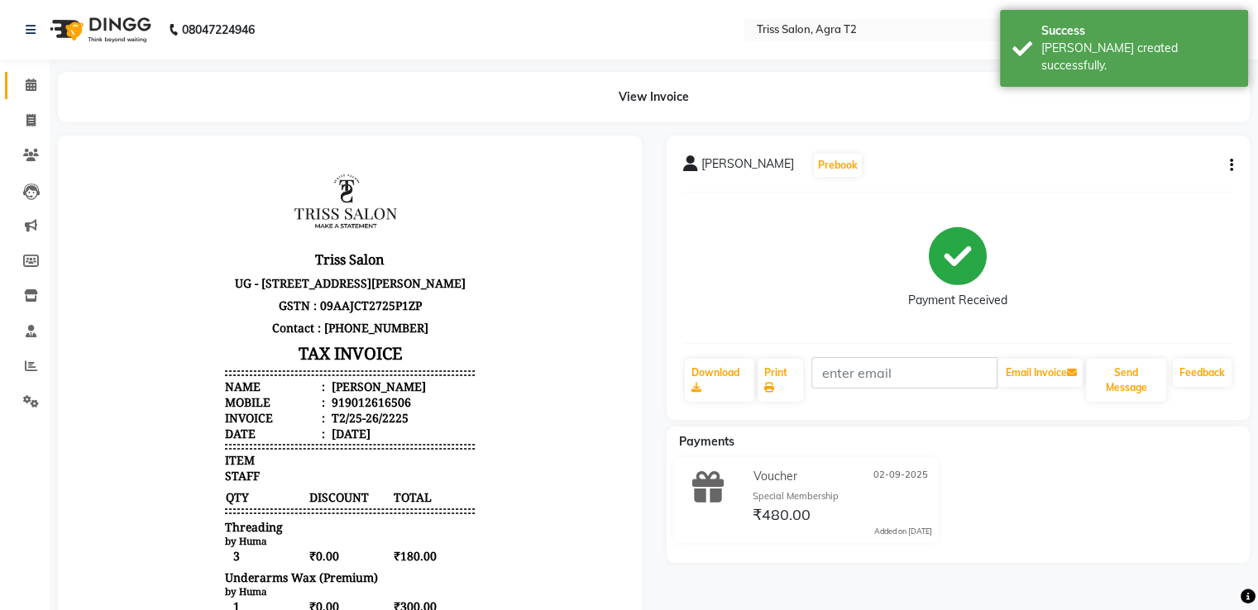
click at [36, 83] on icon at bounding box center [31, 85] width 11 height 12
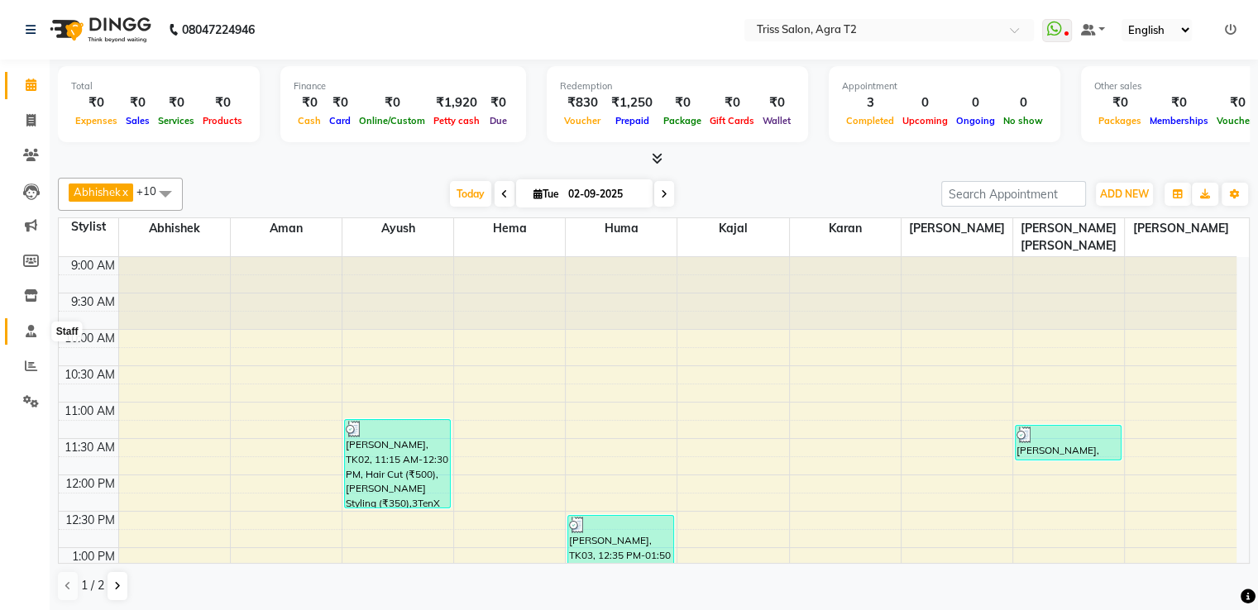
click at [20, 332] on span at bounding box center [31, 332] width 29 height 19
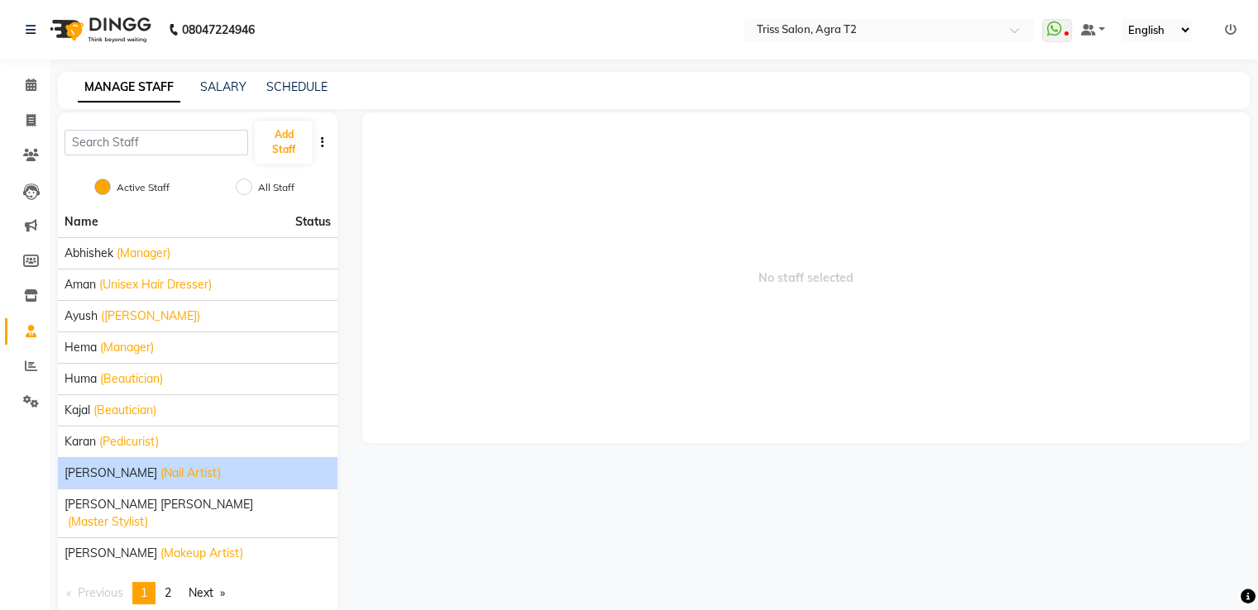
click at [160, 471] on span "(Nail Artist)" at bounding box center [190, 473] width 60 height 17
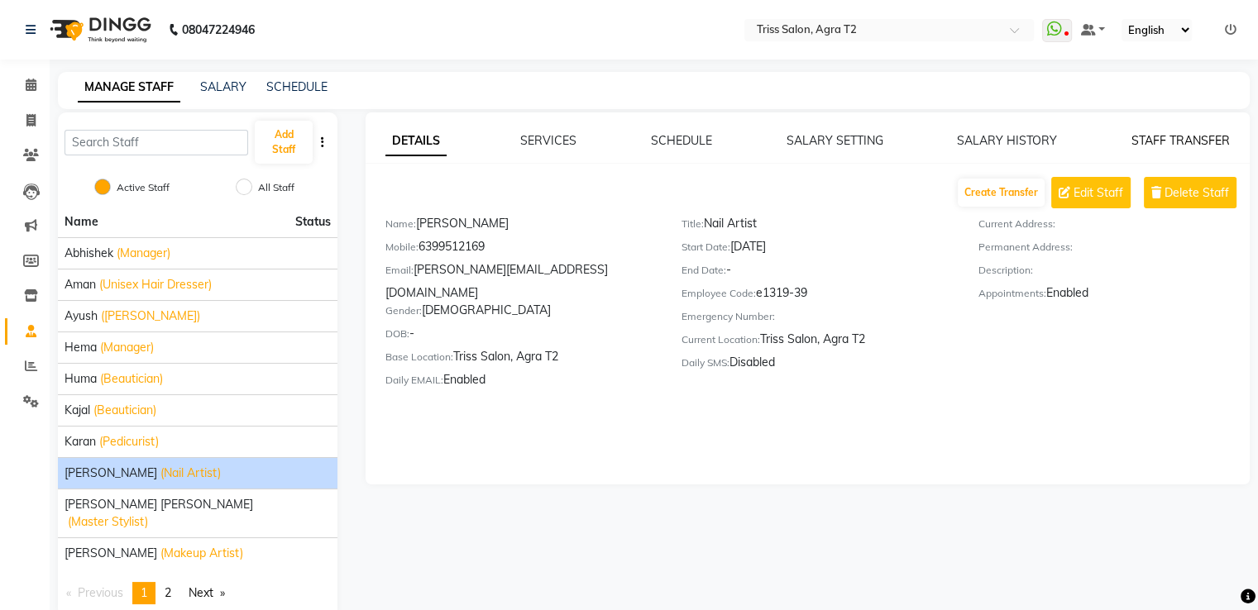
click at [1142, 141] on link "STAFF TRANSFER" at bounding box center [1180, 140] width 98 height 15
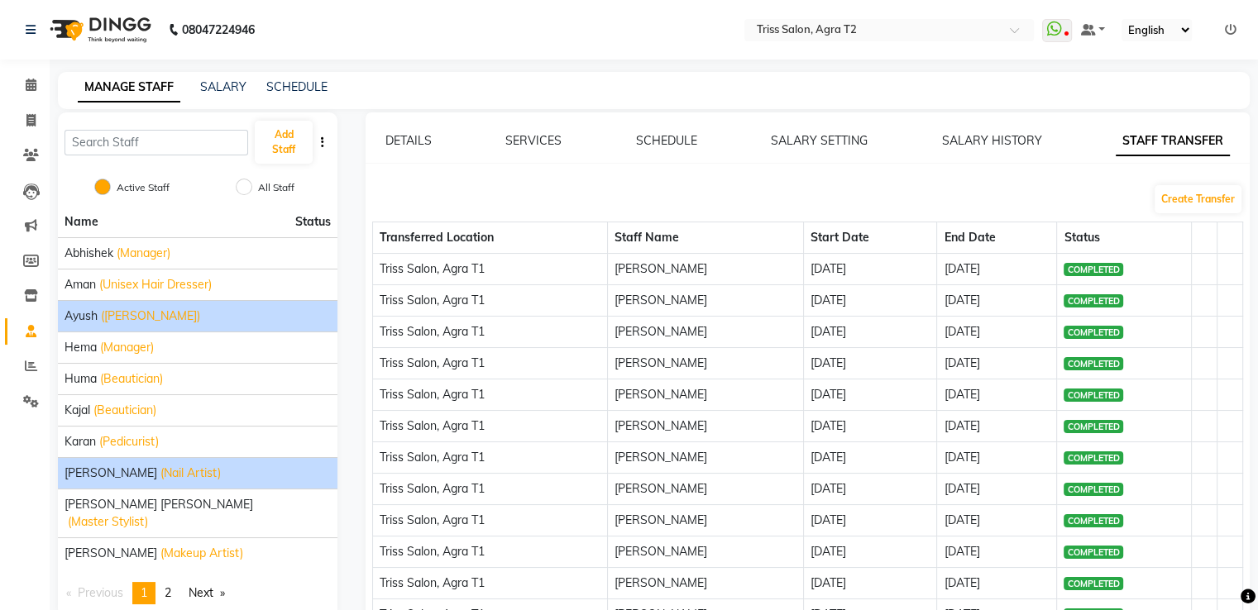
click at [188, 318] on div "Ayush (Barber)" at bounding box center [198, 316] width 266 height 17
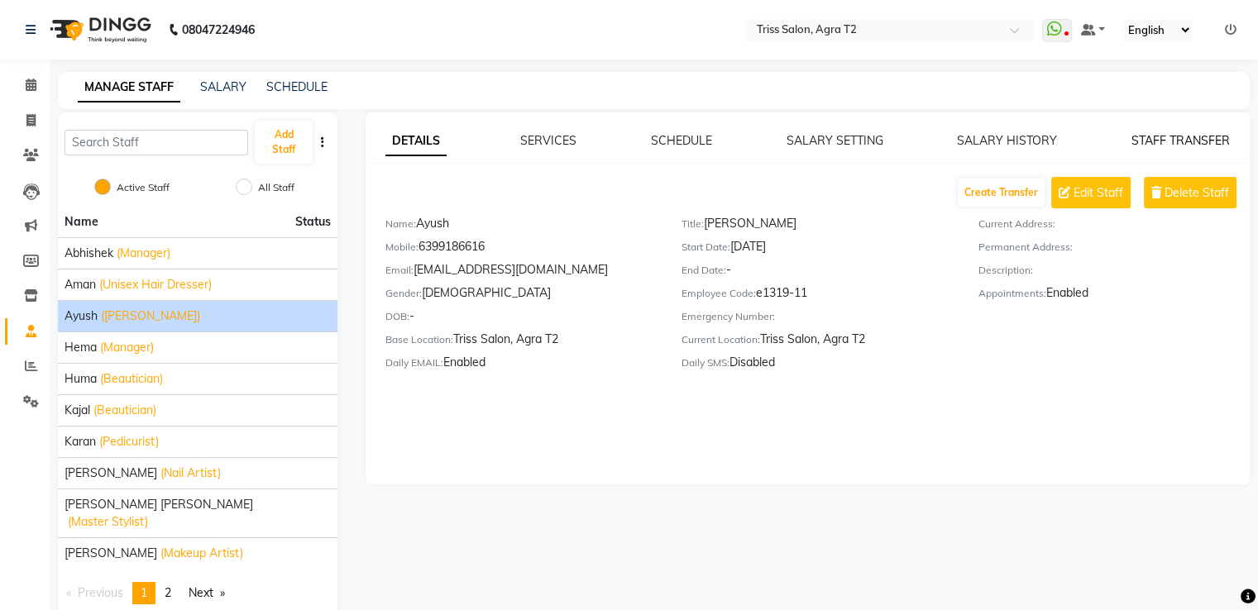
click at [1174, 139] on link "STAFF TRANSFER" at bounding box center [1180, 140] width 98 height 15
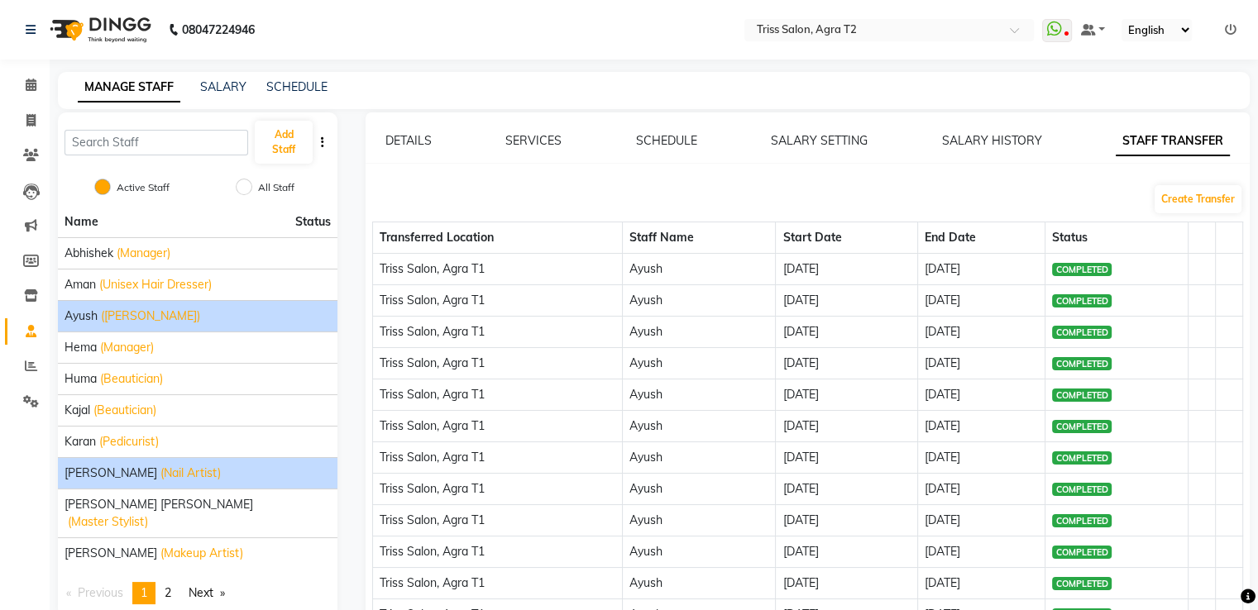
click at [87, 474] on span "[PERSON_NAME]" at bounding box center [111, 473] width 93 height 17
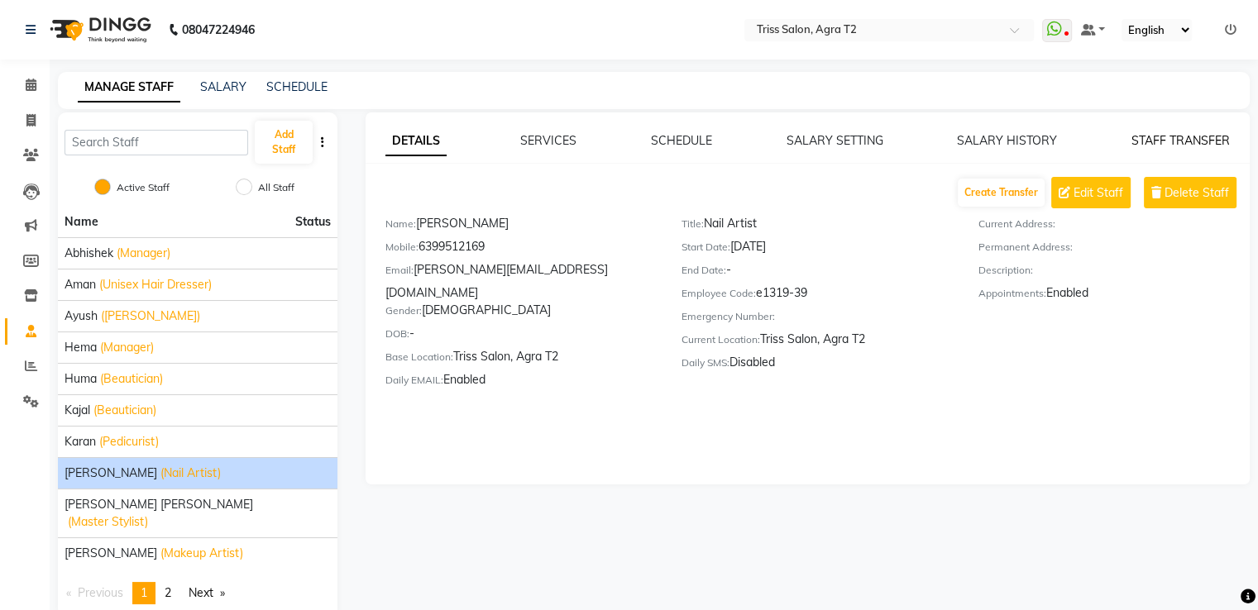
click at [1200, 142] on link "STAFF TRANSFER" at bounding box center [1180, 140] width 98 height 15
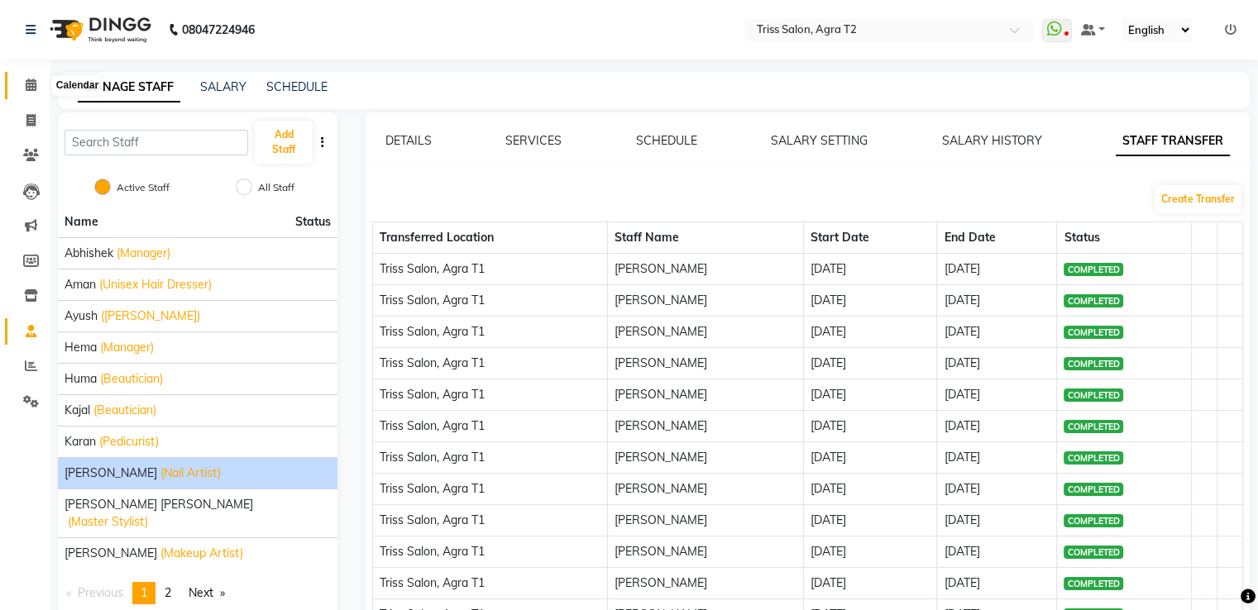
click at [27, 85] on icon at bounding box center [31, 85] width 11 height 12
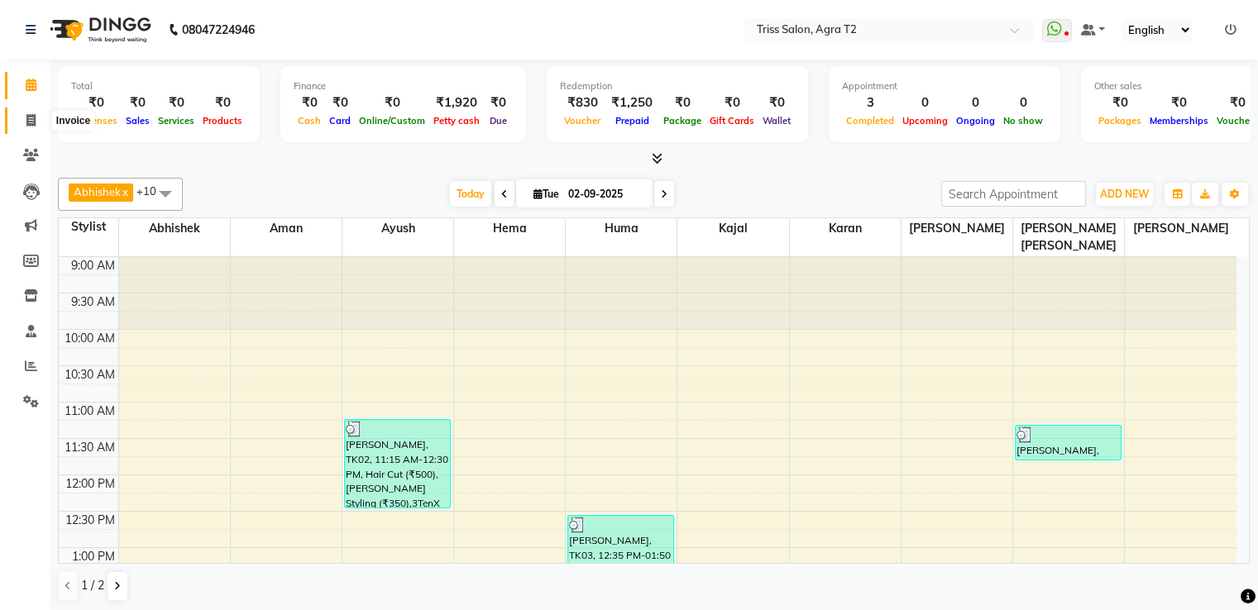
click at [31, 119] on icon at bounding box center [30, 120] width 9 height 12
select select "service"
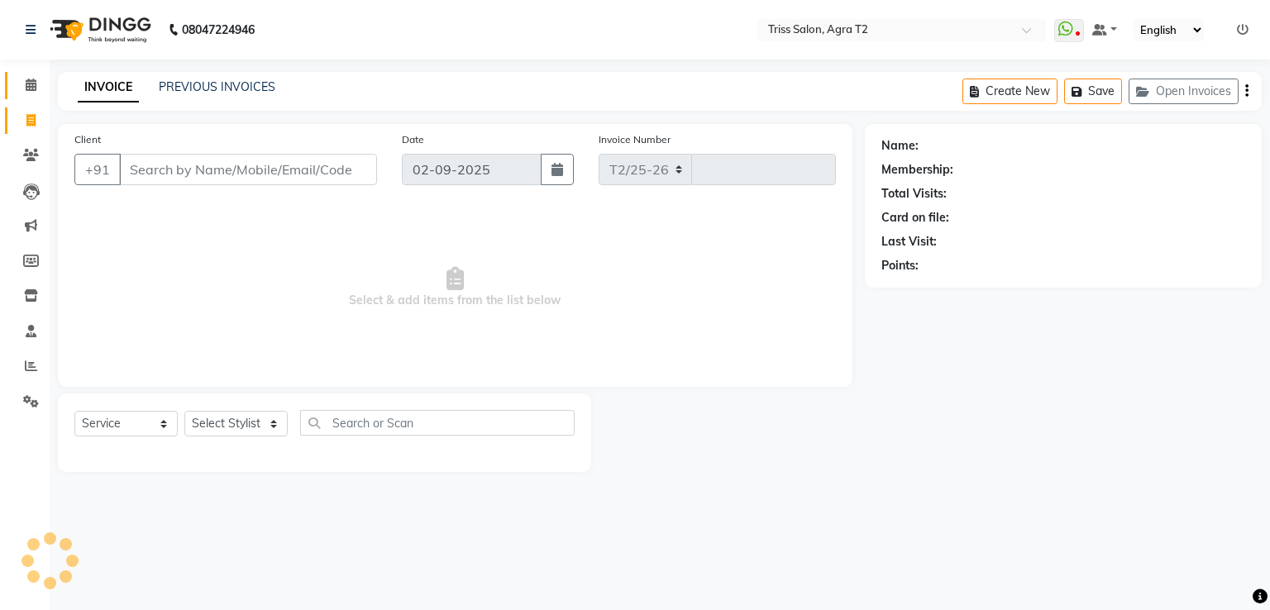
select select "4301"
type input "2226"
click at [34, 79] on icon at bounding box center [31, 85] width 11 height 12
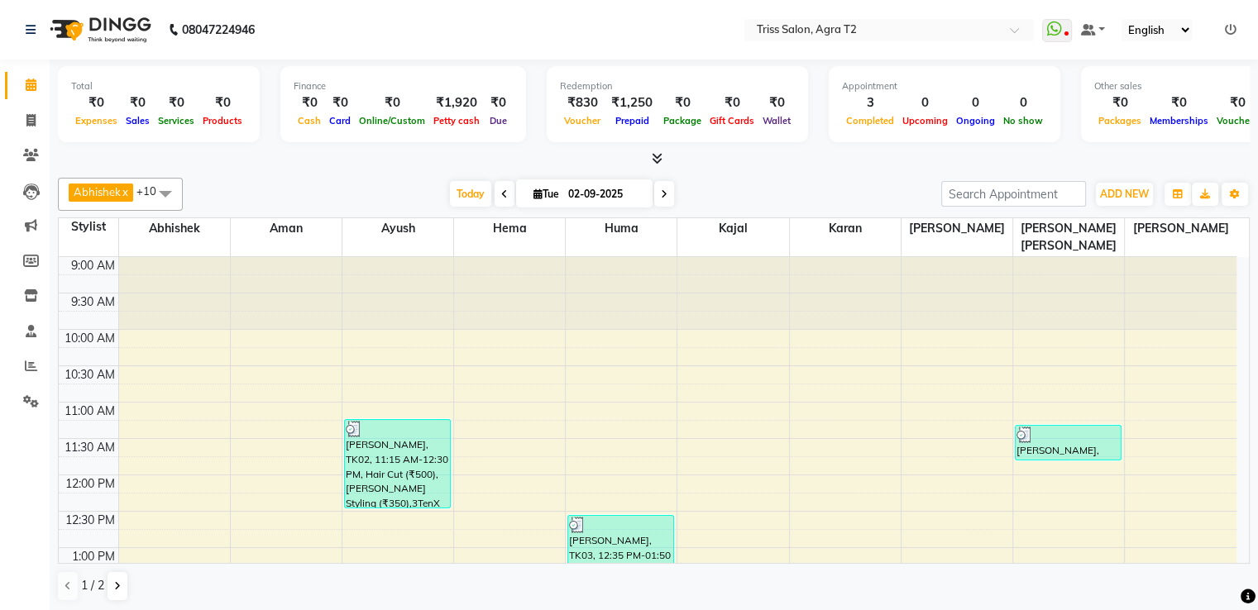
click at [654, 156] on icon at bounding box center [657, 158] width 11 height 12
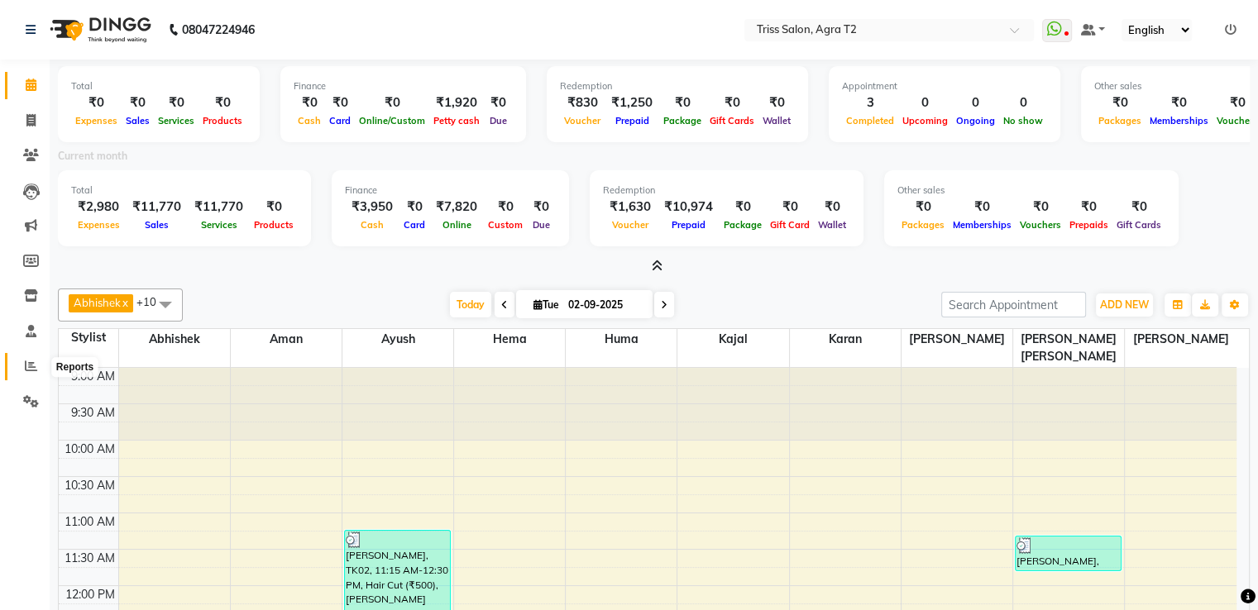
click at [31, 366] on icon at bounding box center [31, 366] width 12 height 12
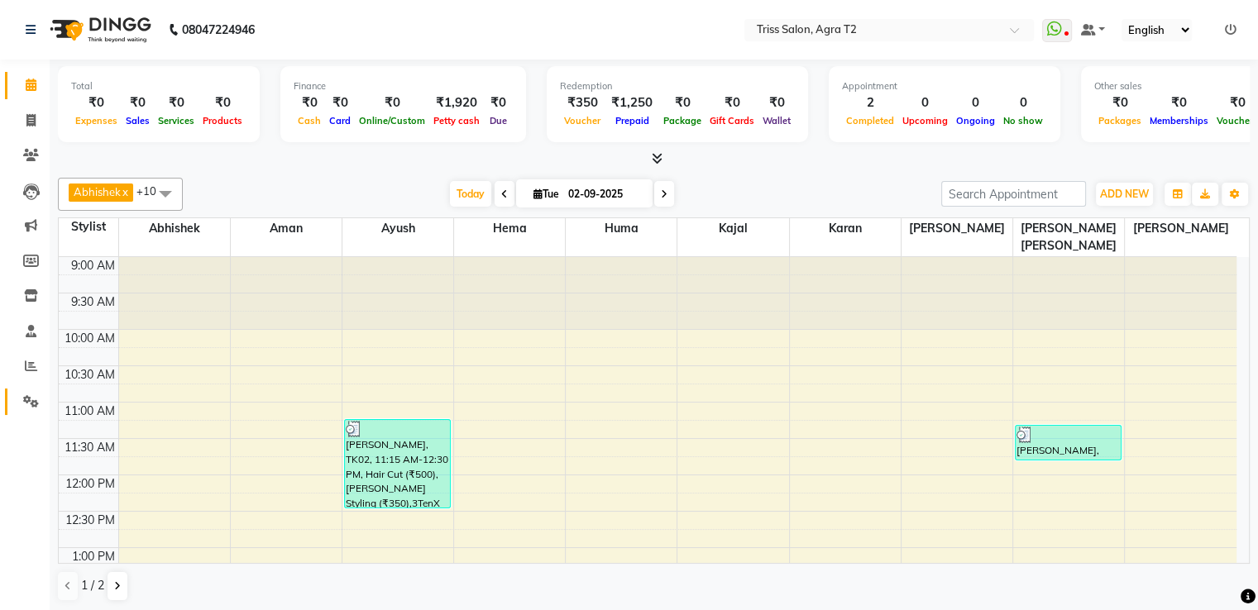
click at [27, 404] on icon at bounding box center [31, 401] width 16 height 12
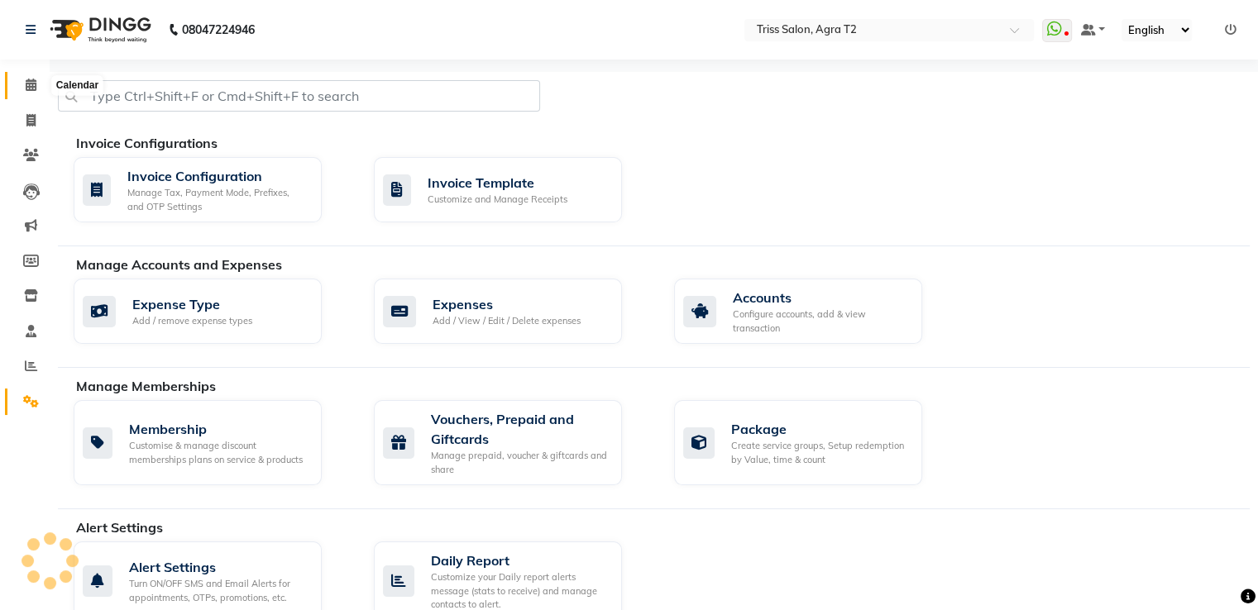
click at [30, 84] on icon at bounding box center [31, 85] width 11 height 12
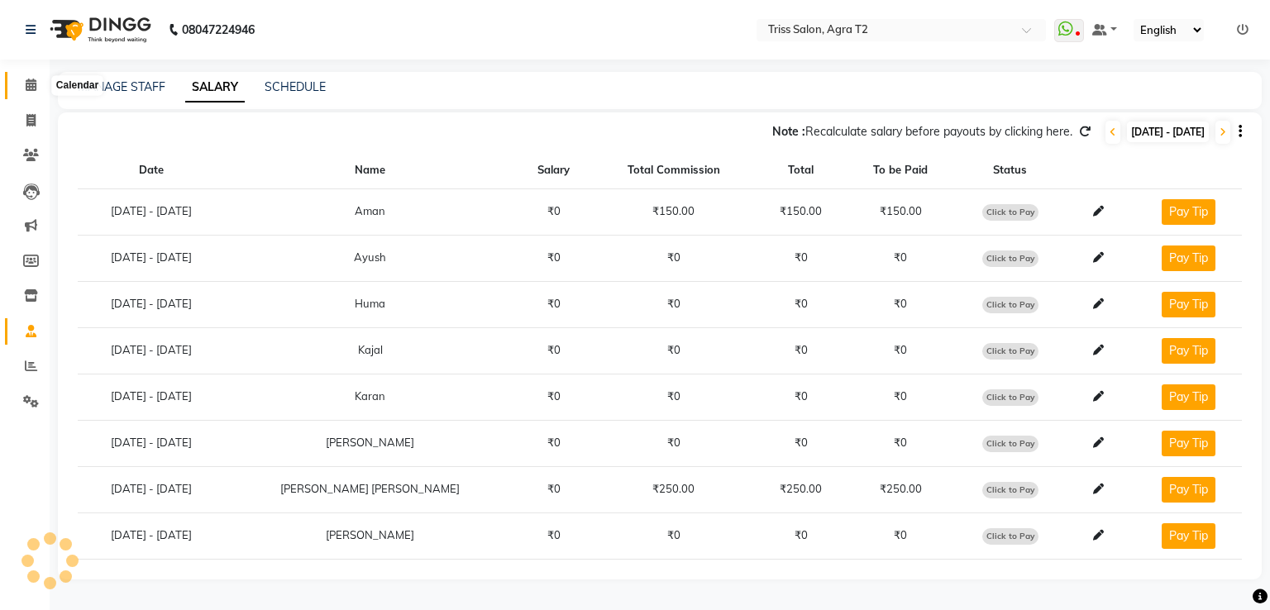
click at [32, 89] on icon at bounding box center [31, 85] width 11 height 12
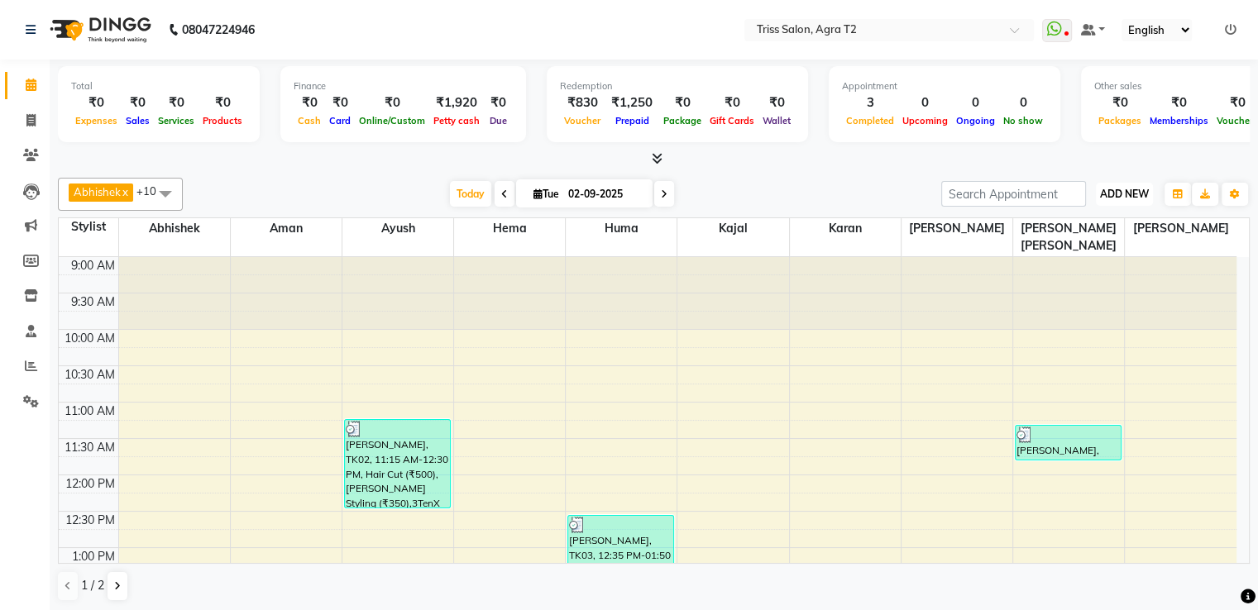
click at [1116, 194] on span "ADD NEW" at bounding box center [1124, 194] width 49 height 12
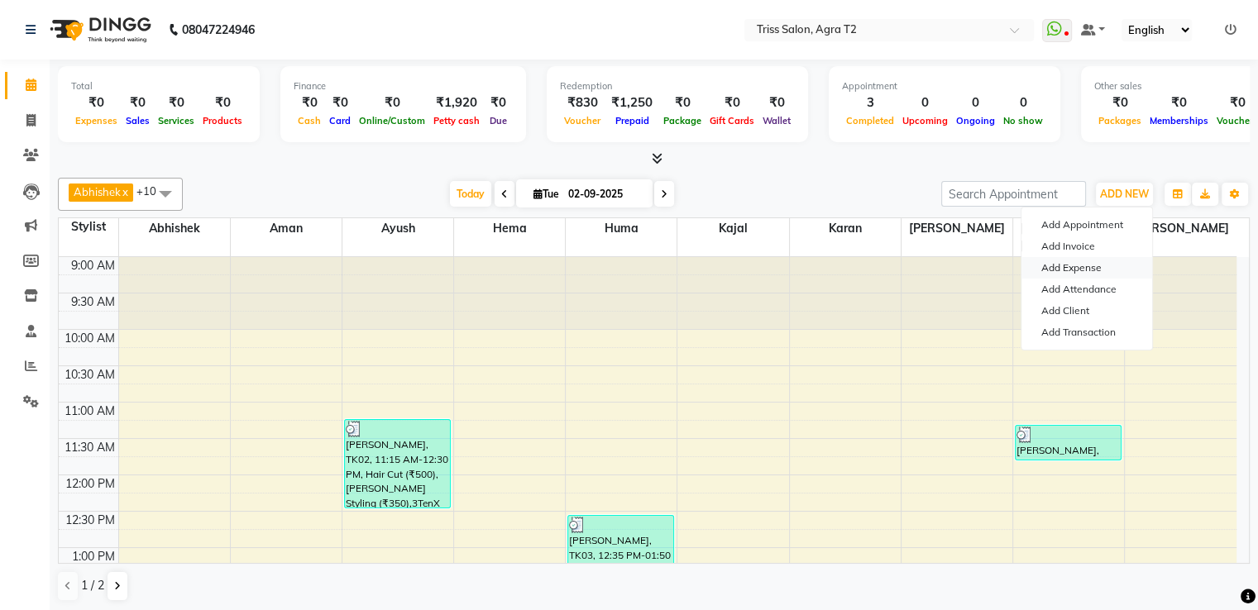
click at [1069, 271] on link "Add Expense" at bounding box center [1086, 268] width 131 height 22
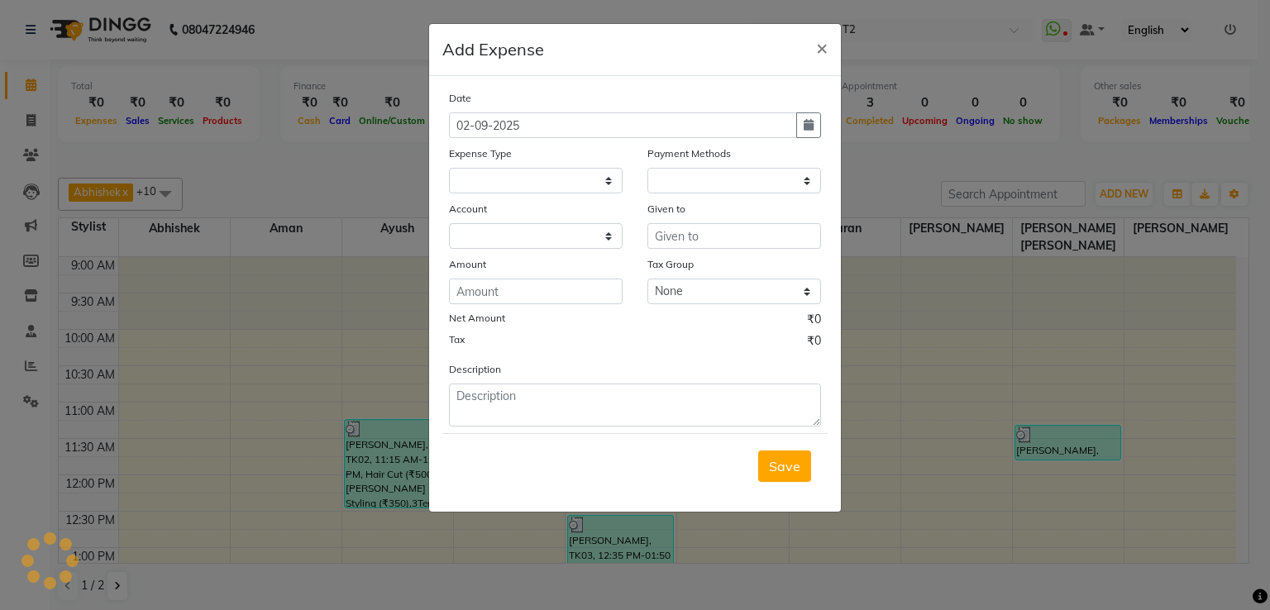
select select
select select "1"
select select "2533"
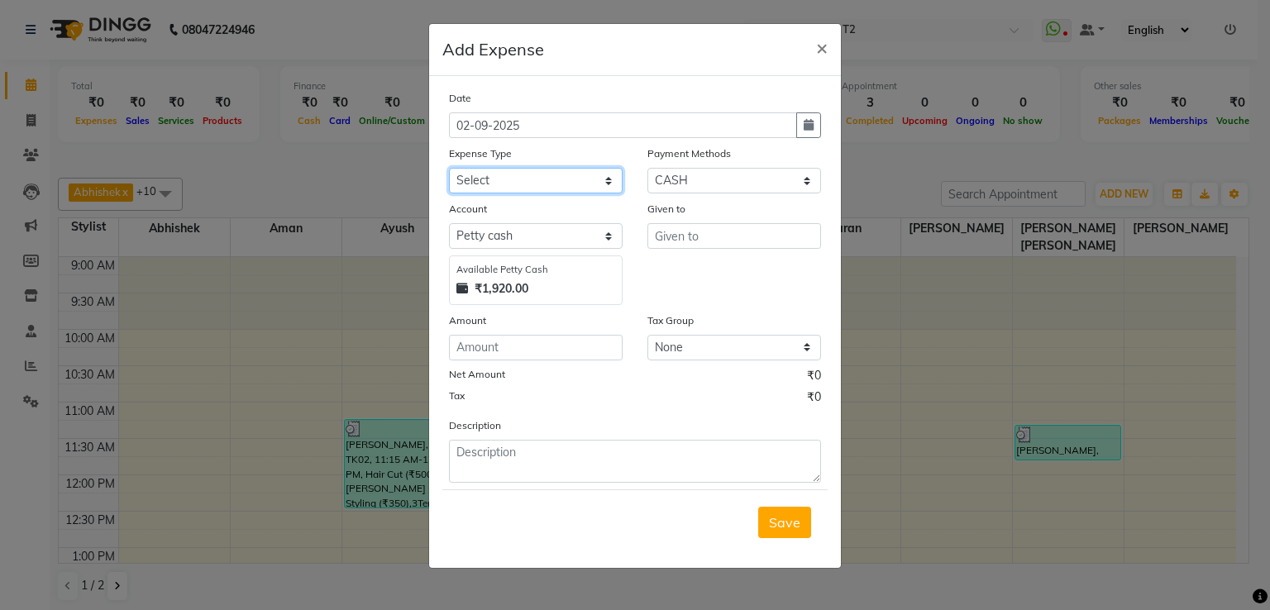
click at [558, 183] on select "Select Bank Deposit Cash Handover CLIENT TIP TO STAFF Client Welfare Conveyance…" at bounding box center [536, 181] width 174 height 26
select select "1120"
click at [449, 170] on select "Select Bank Deposit Cash Handover CLIENT TIP TO STAFF Client Welfare Conveyance…" at bounding box center [536, 181] width 174 height 26
click at [490, 342] on input "number" at bounding box center [536, 348] width 174 height 26
type input "70"
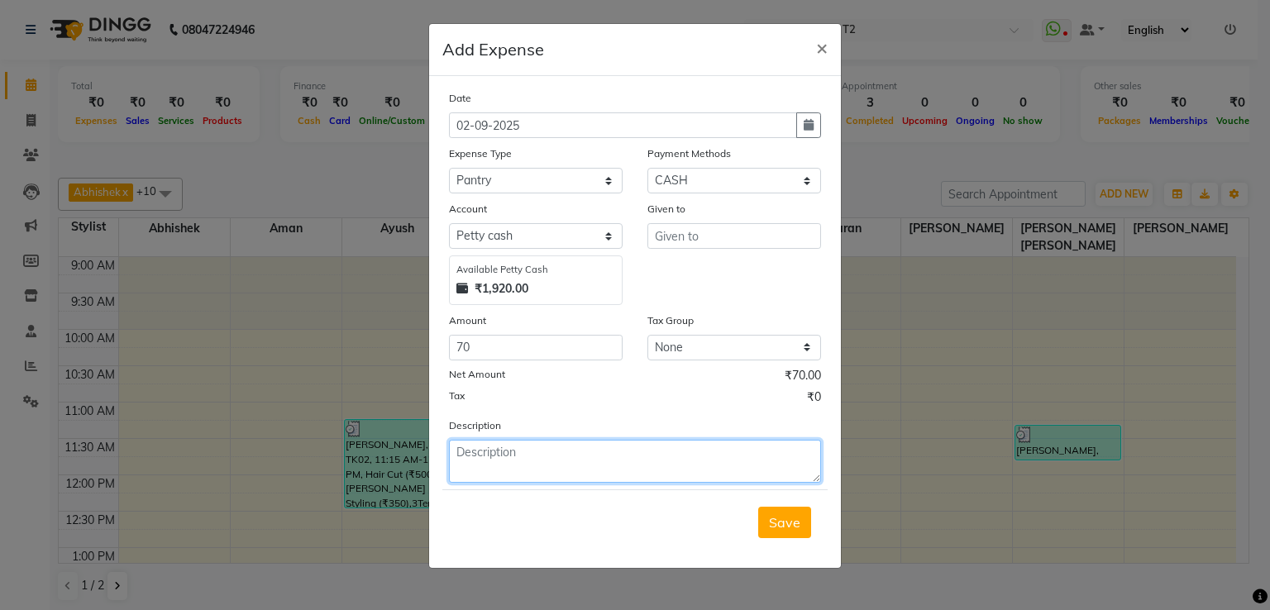
click at [634, 467] on textarea at bounding box center [635, 461] width 372 height 43
type textarea "milk"
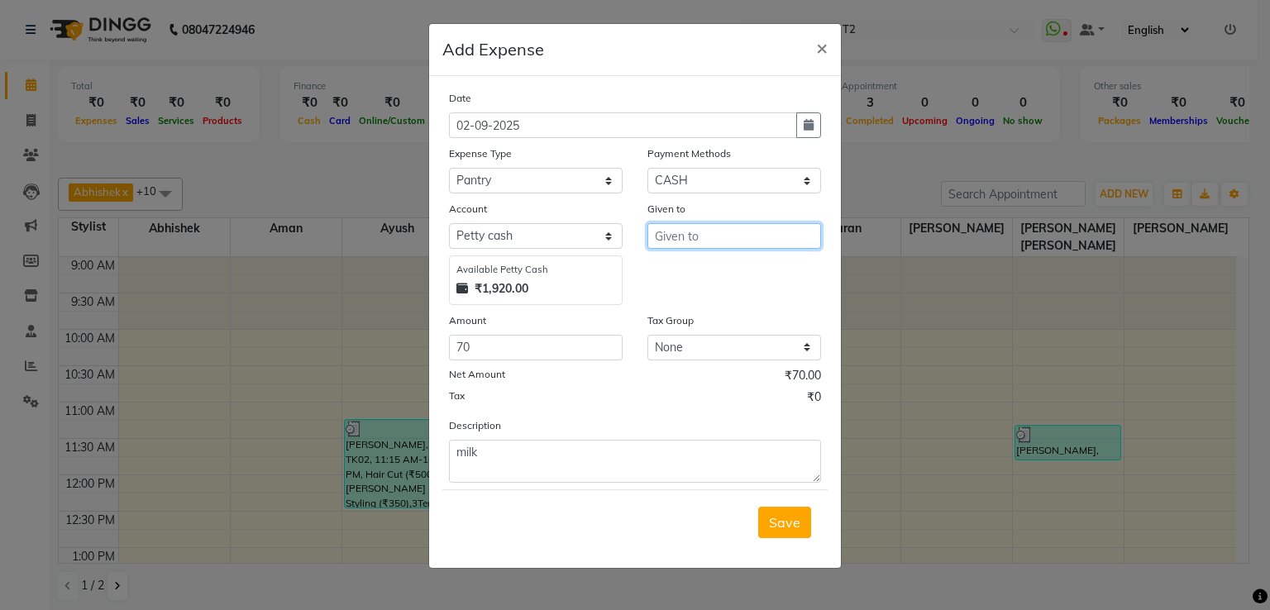
click at [733, 244] on input "text" at bounding box center [735, 236] width 174 height 26
type input "Kabir"
click at [771, 519] on span "Save" at bounding box center [784, 522] width 31 height 17
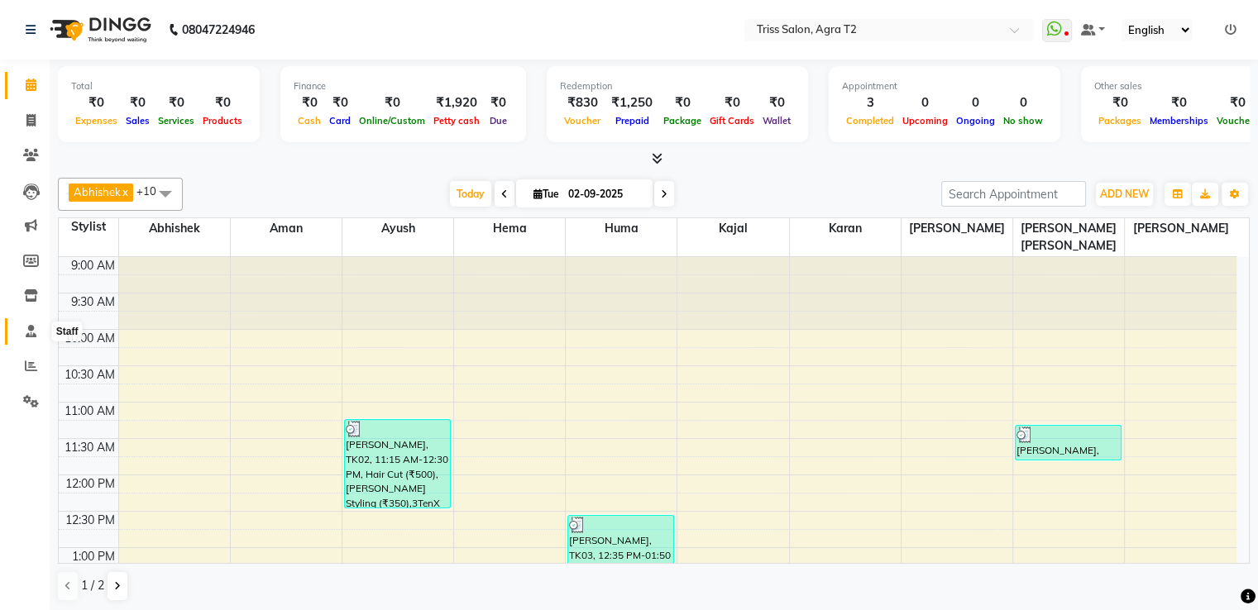
click at [26, 331] on icon at bounding box center [31, 331] width 11 height 12
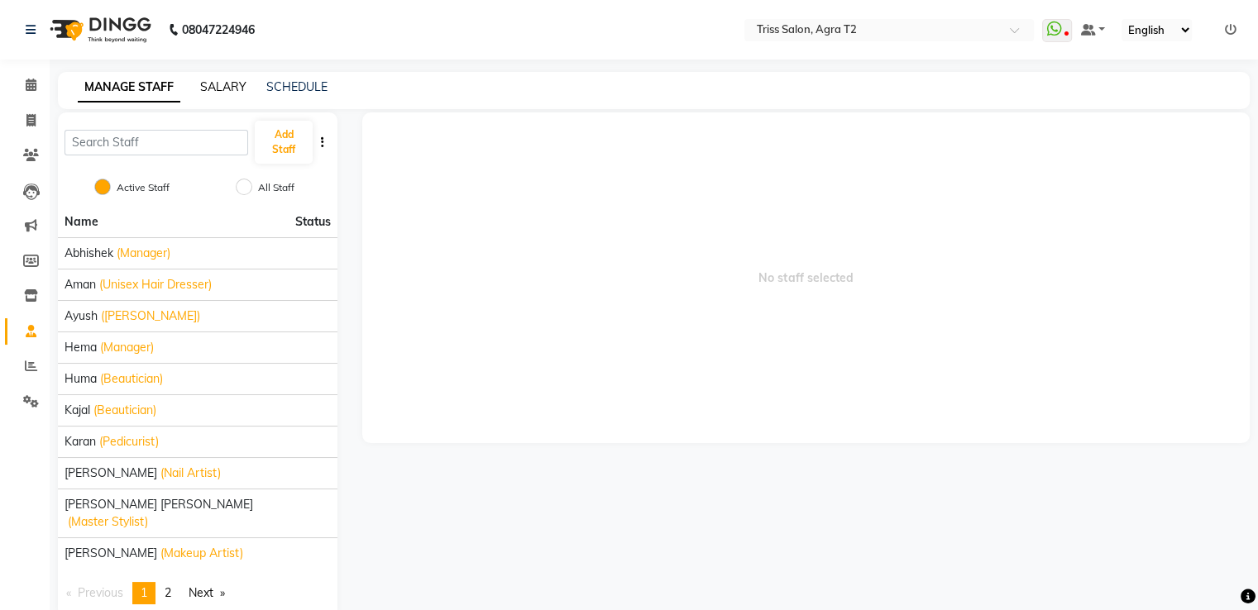
click at [229, 81] on link "SALARY" at bounding box center [223, 86] width 46 height 15
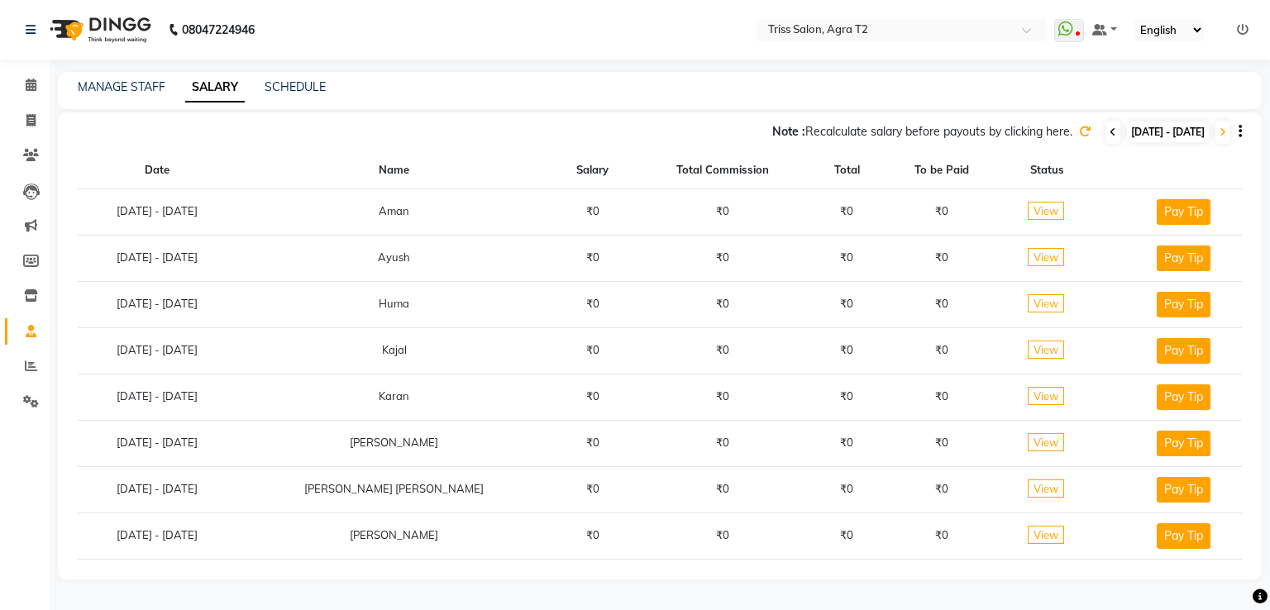
click at [1110, 130] on icon at bounding box center [1113, 132] width 7 height 10
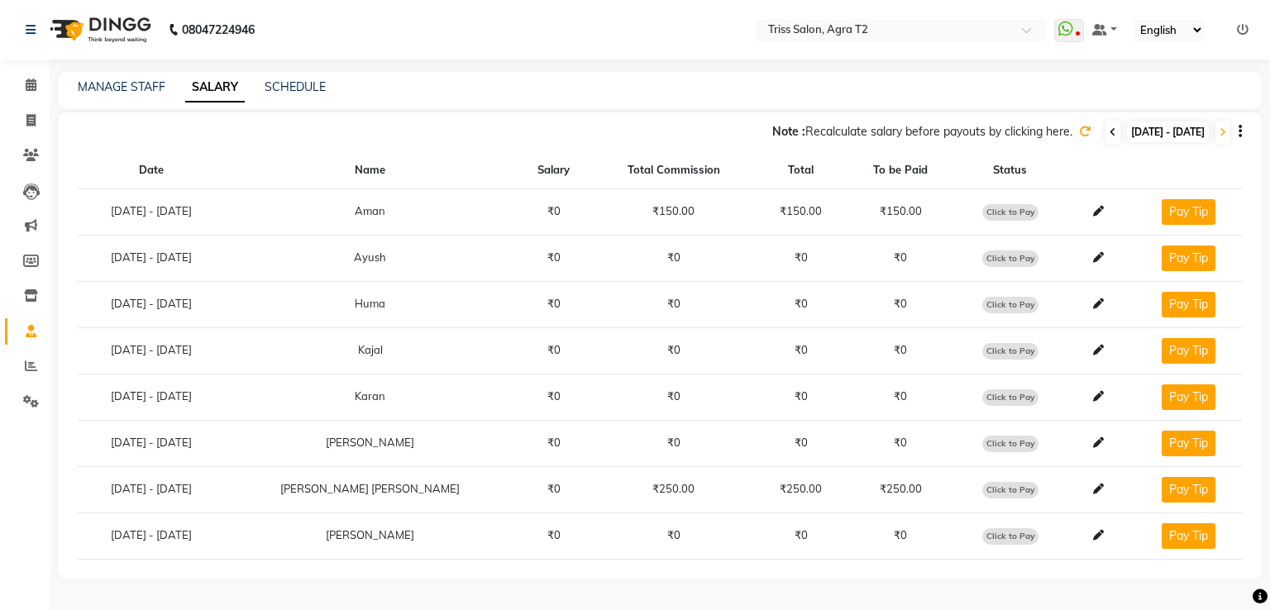
click at [1110, 130] on icon at bounding box center [1113, 132] width 7 height 10
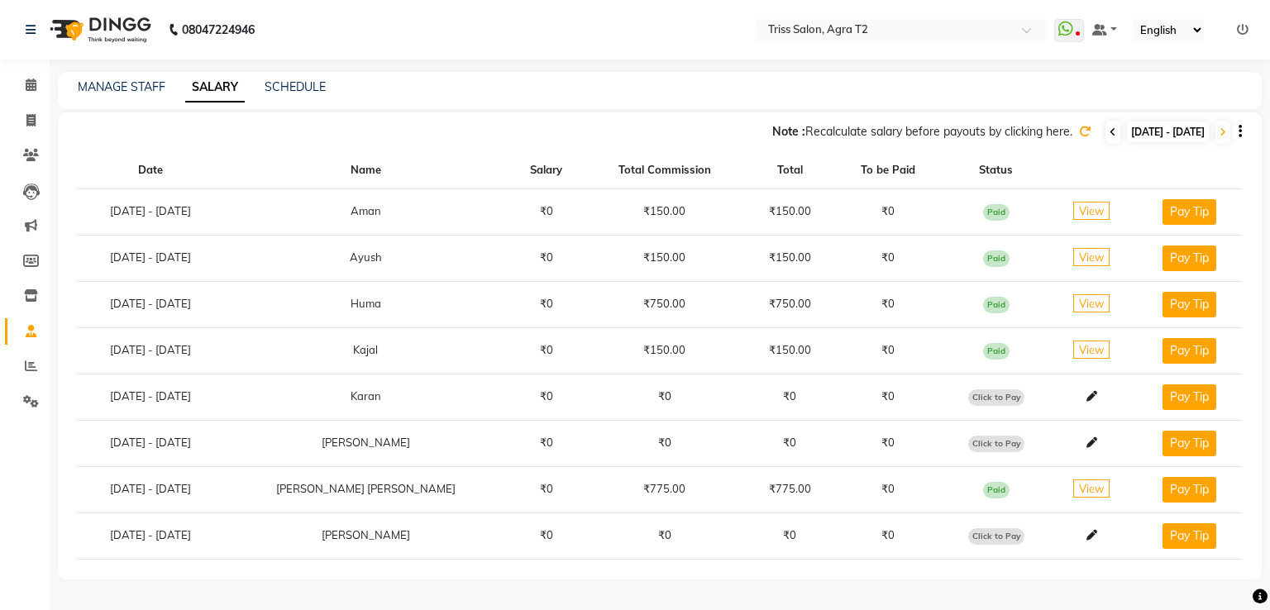
click at [1110, 130] on icon at bounding box center [1113, 132] width 7 height 10
click at [1079, 131] on icon at bounding box center [1085, 132] width 12 height 12
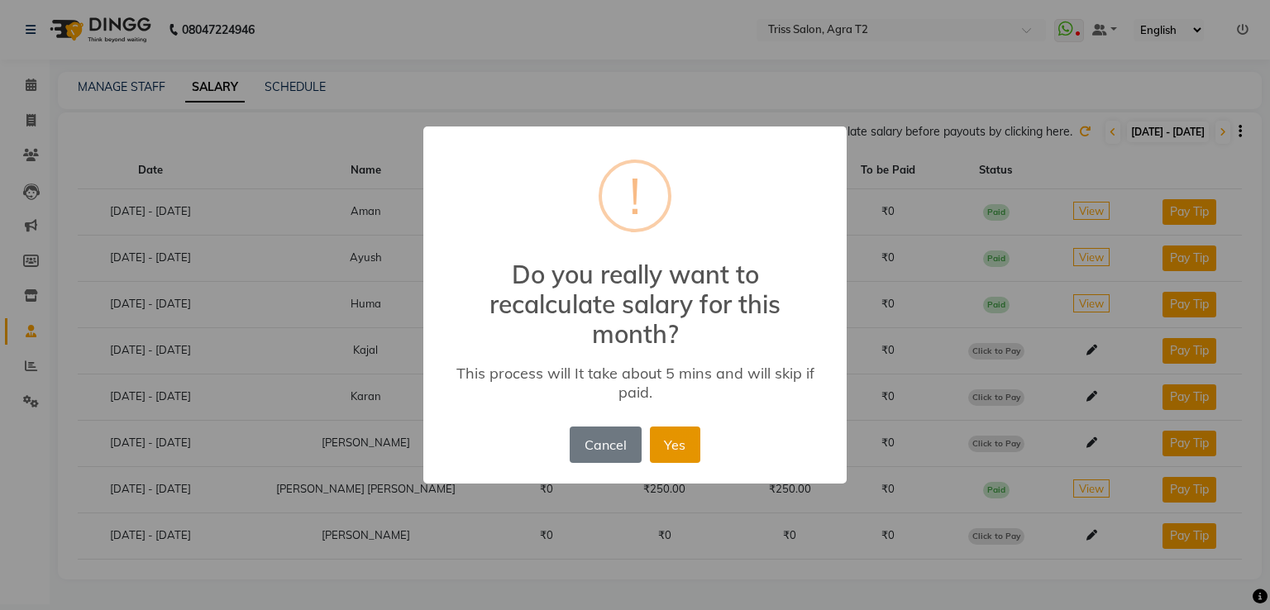
click at [668, 457] on button "Yes" at bounding box center [675, 445] width 50 height 36
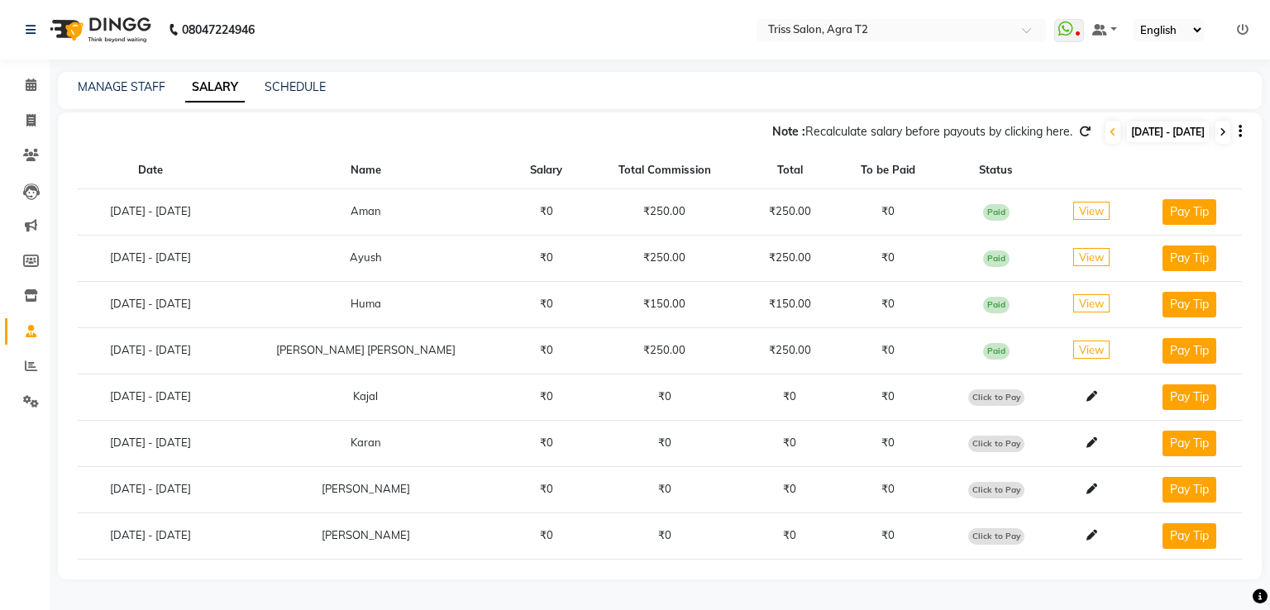
click at [1226, 130] on icon at bounding box center [1223, 132] width 7 height 10
click at [1079, 126] on icon at bounding box center [1085, 132] width 12 height 12
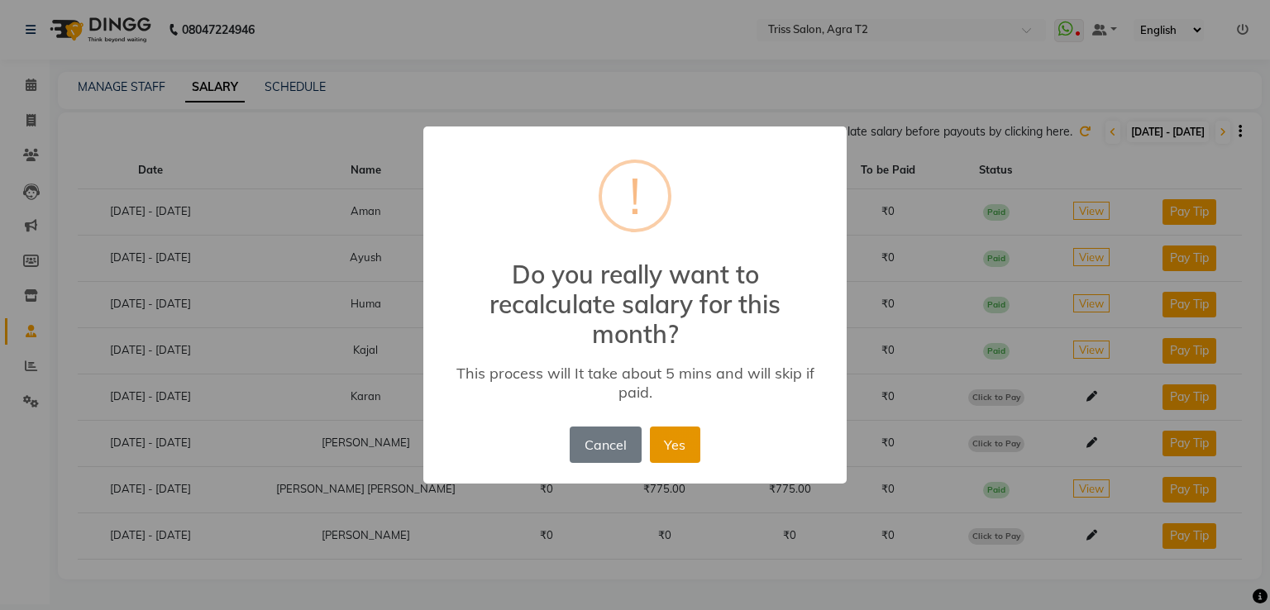
click at [688, 442] on button "Yes" at bounding box center [675, 445] width 50 height 36
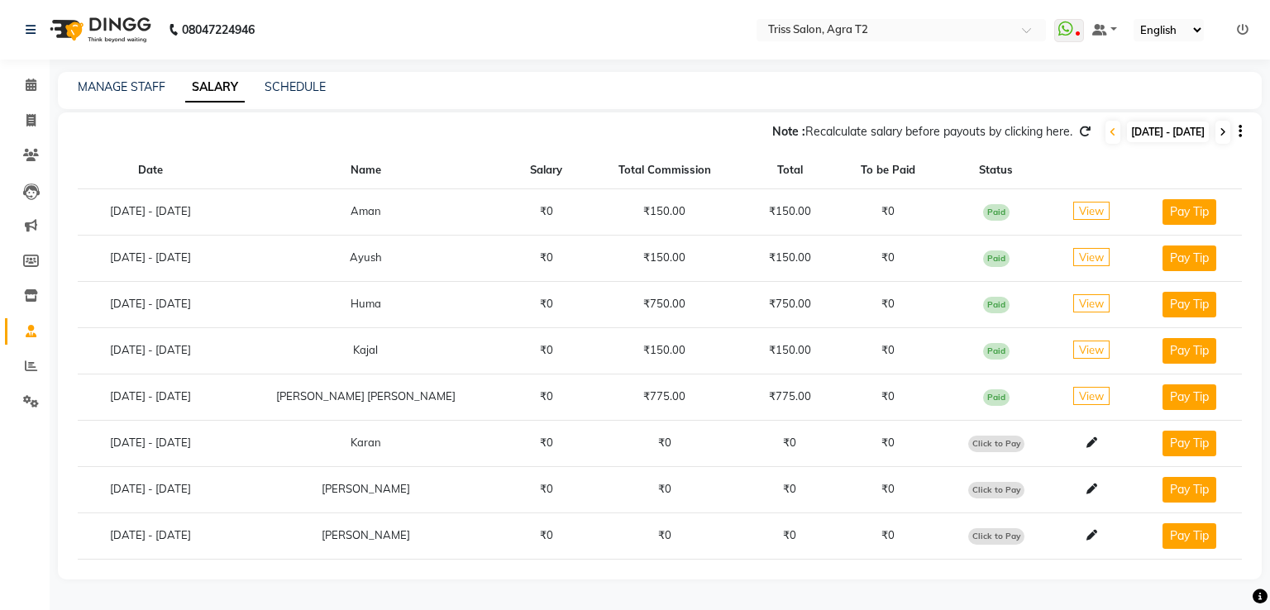
click at [1227, 136] on span at bounding box center [1223, 132] width 15 height 23
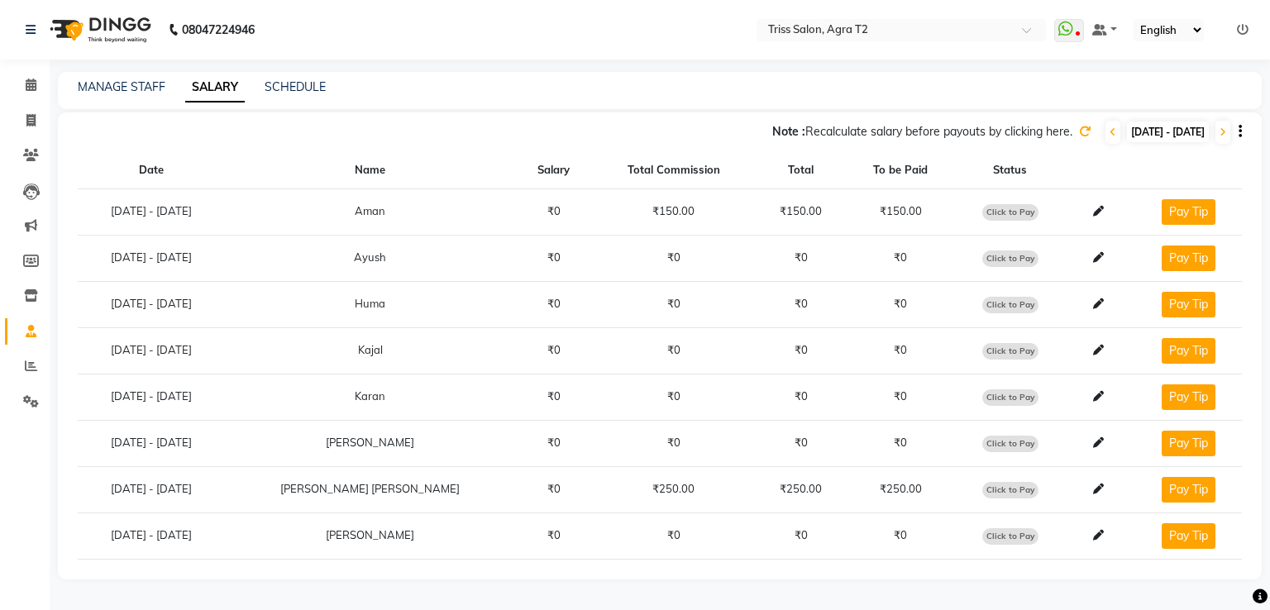
click at [1079, 133] on icon at bounding box center [1085, 132] width 12 height 12
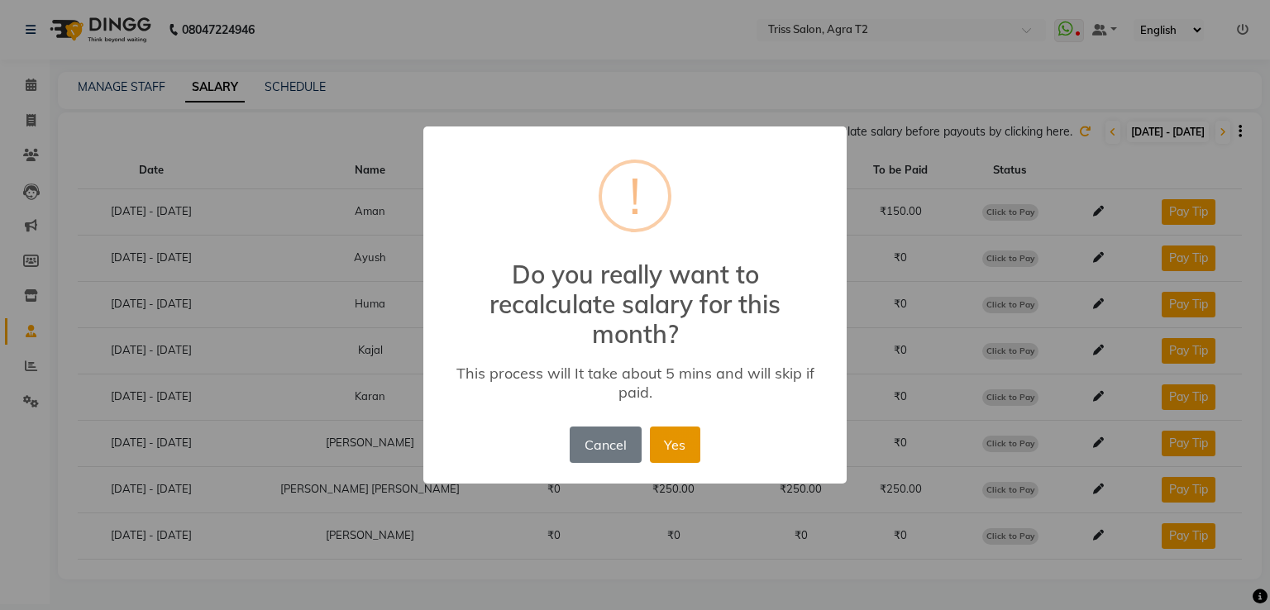
click at [672, 433] on button "Yes" at bounding box center [675, 445] width 50 height 36
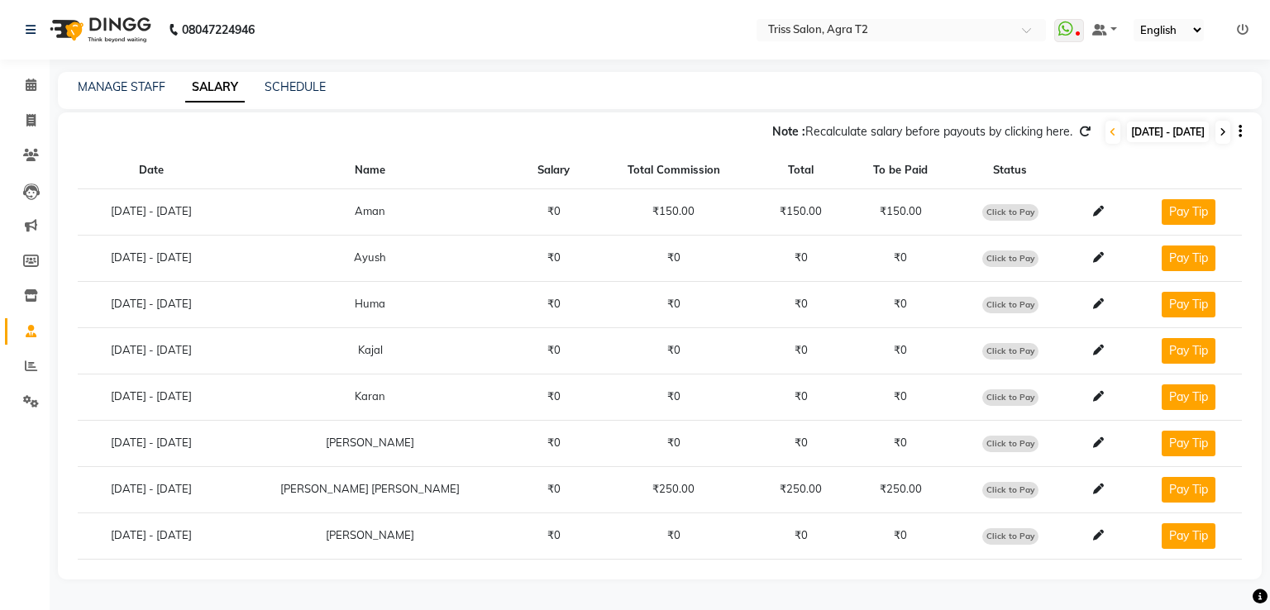
click at [1224, 130] on icon at bounding box center [1223, 132] width 7 height 10
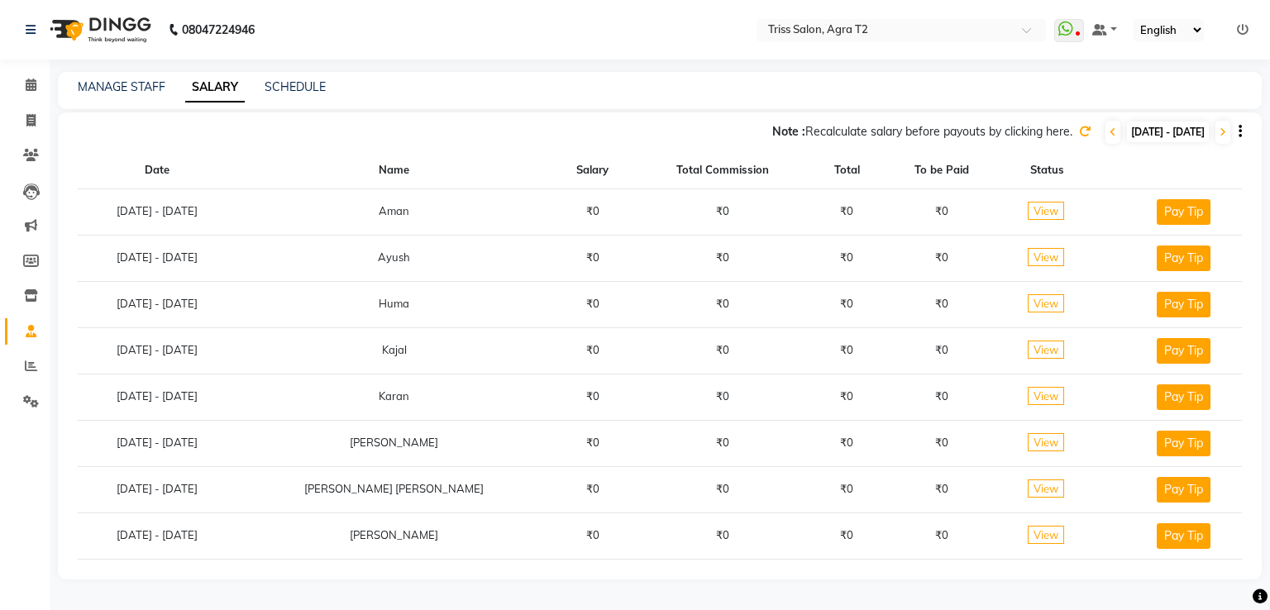
click at [1079, 127] on icon at bounding box center [1085, 132] width 12 height 12
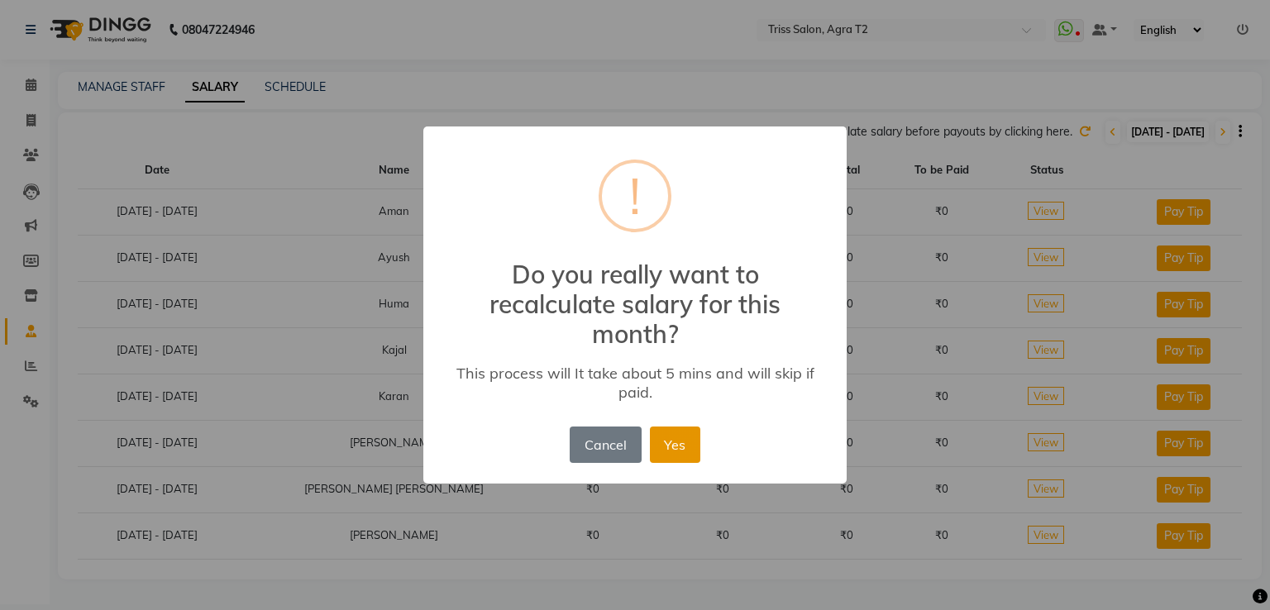
click at [686, 454] on button "Yes" at bounding box center [675, 445] width 50 height 36
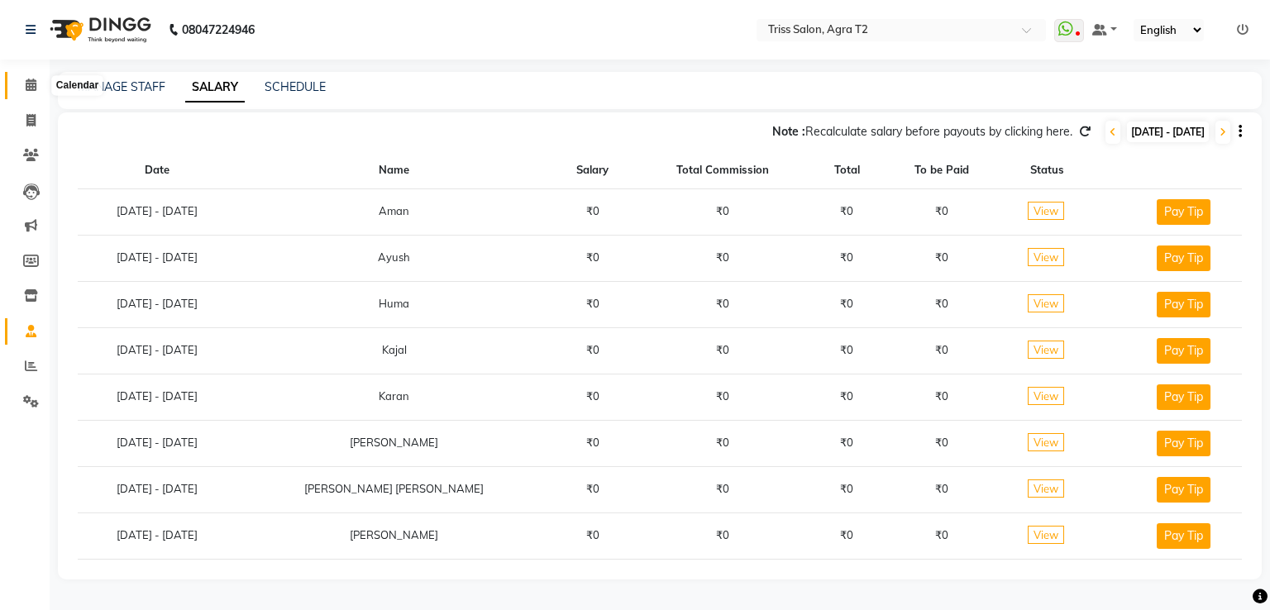
click at [26, 84] on icon at bounding box center [31, 85] width 11 height 12
